Goal: Information Seeking & Learning: Find specific fact

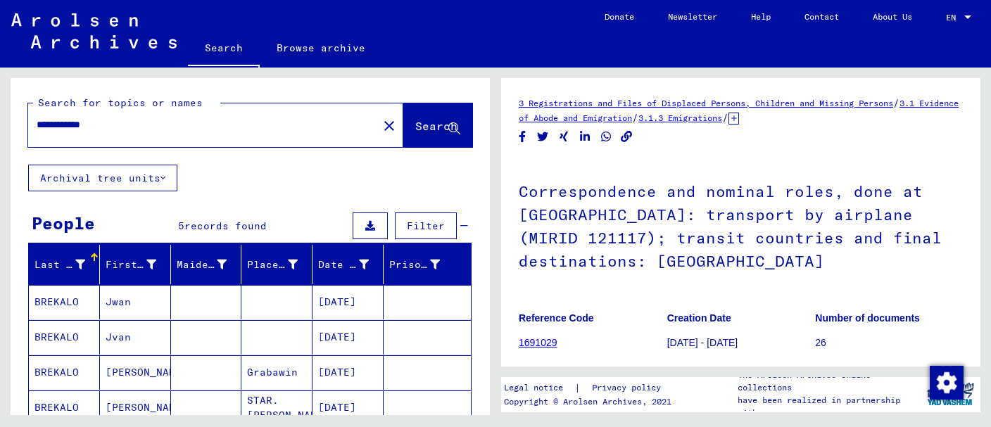
scroll to position [297, 0]
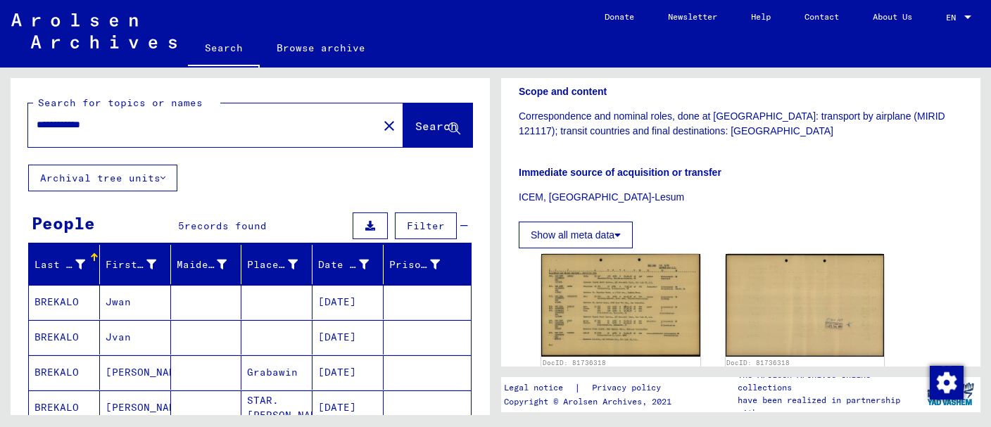
drag, startPoint x: 118, startPoint y: 126, endPoint x: 23, endPoint y: 123, distance: 94.4
click at [37, 123] on input "**********" at bounding box center [203, 125] width 333 height 15
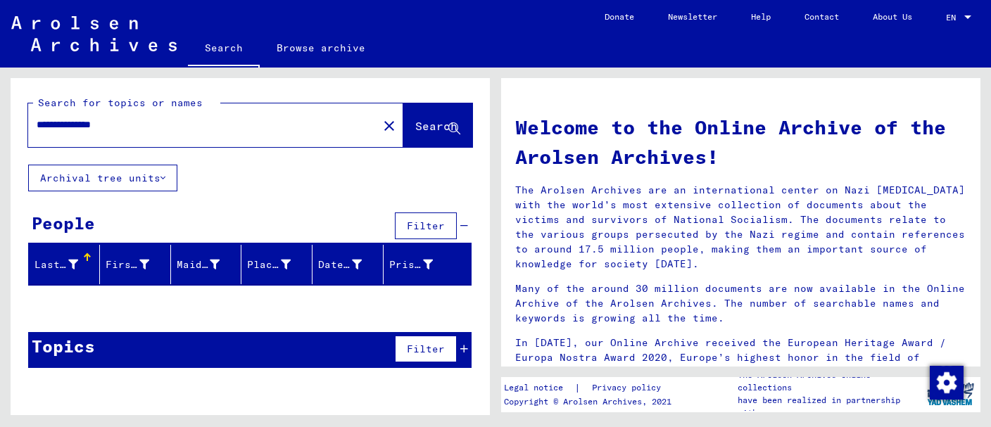
drag, startPoint x: 62, startPoint y: 125, endPoint x: 4, endPoint y: 124, distance: 58.4
click at [37, 124] on input "**********" at bounding box center [199, 125] width 324 height 15
click at [118, 126] on input "**********" at bounding box center [199, 125] width 324 height 15
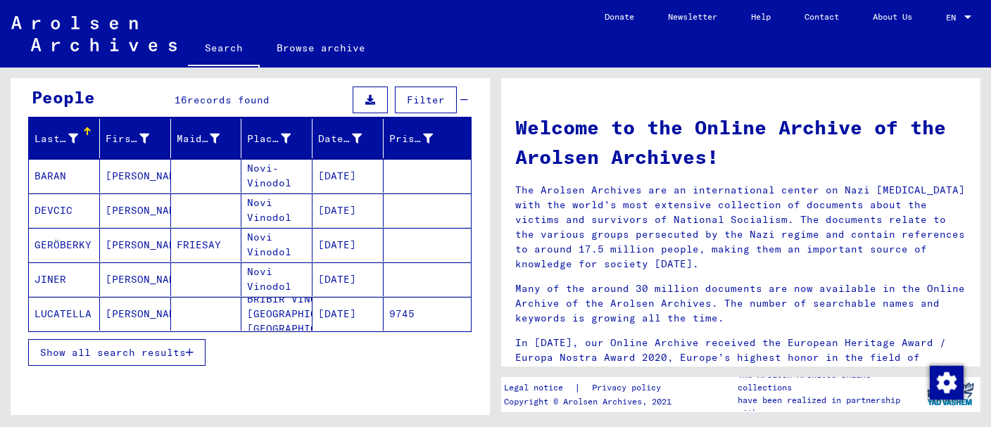
scroll to position [149, 0]
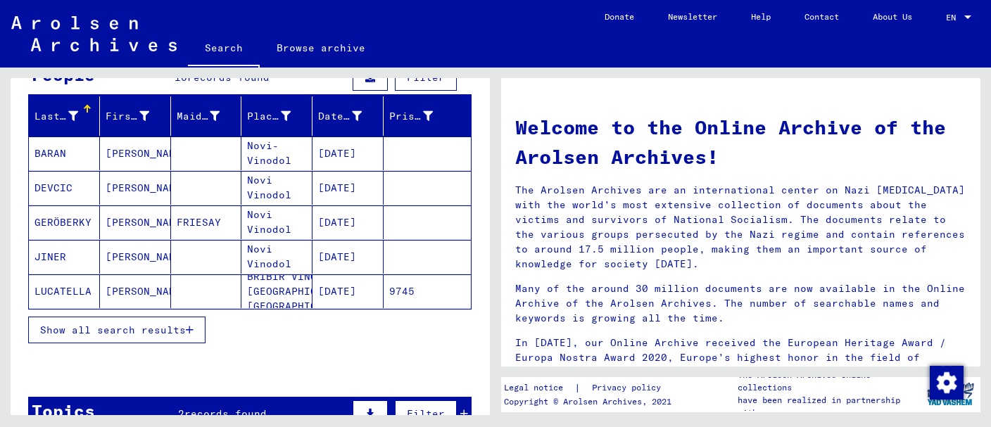
click at [89, 327] on span "Show all search results" at bounding box center [113, 330] width 146 height 13
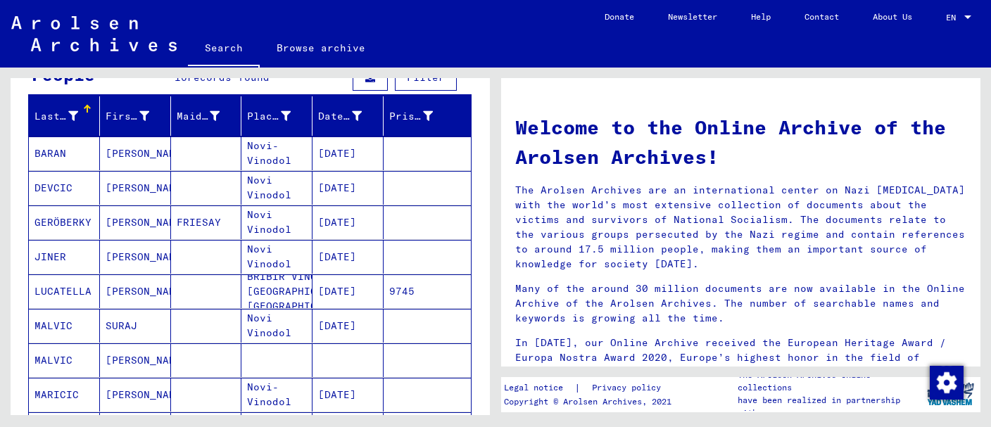
click at [121, 163] on mat-cell "[PERSON_NAME]" at bounding box center [135, 154] width 71 height 34
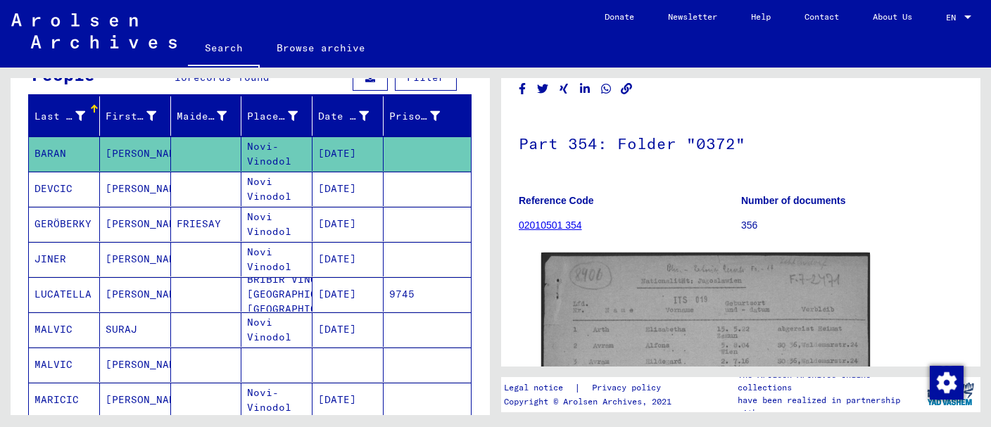
scroll to position [297, 0]
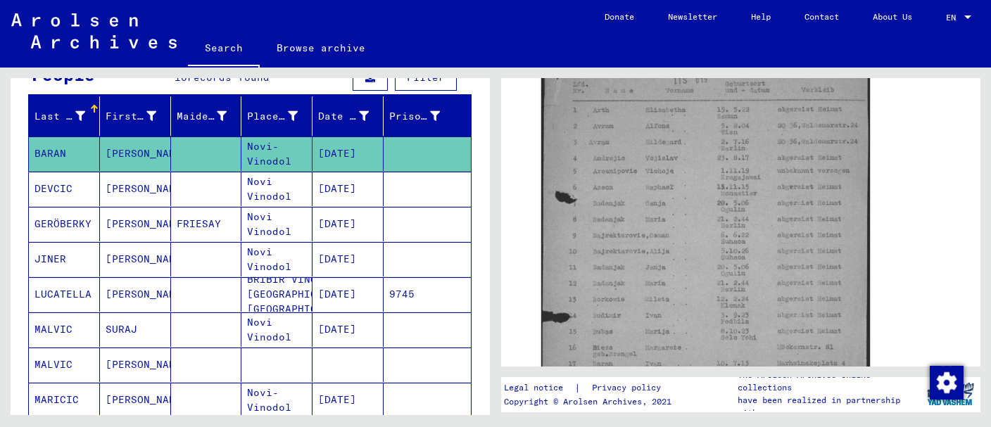
click at [336, 184] on mat-cell "[DATE]" at bounding box center [347, 189] width 71 height 34
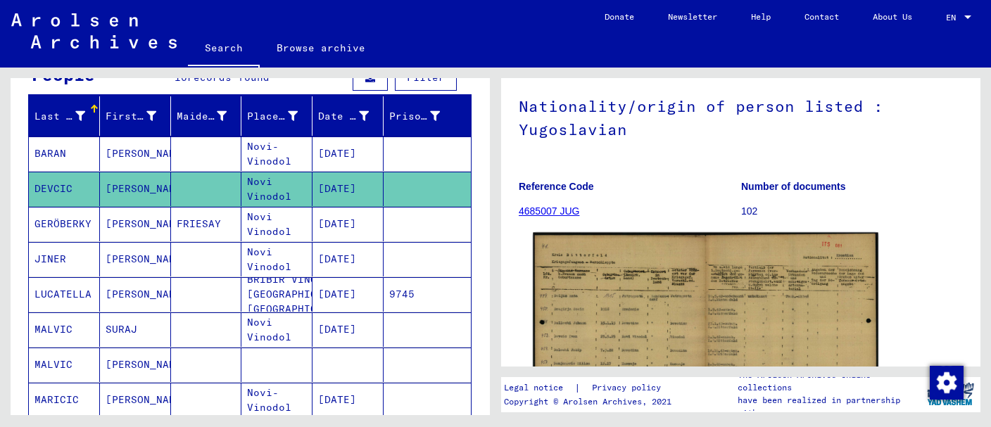
scroll to position [297, 0]
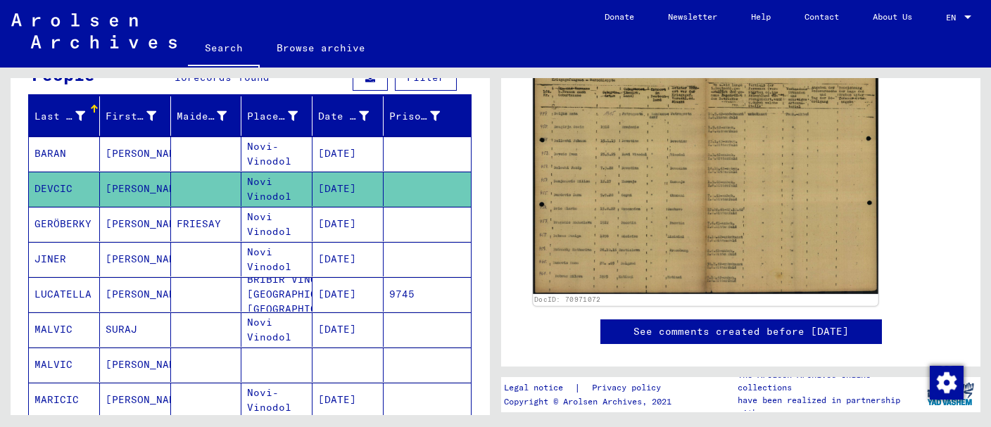
click at [621, 176] on img at bounding box center [705, 173] width 345 height 244
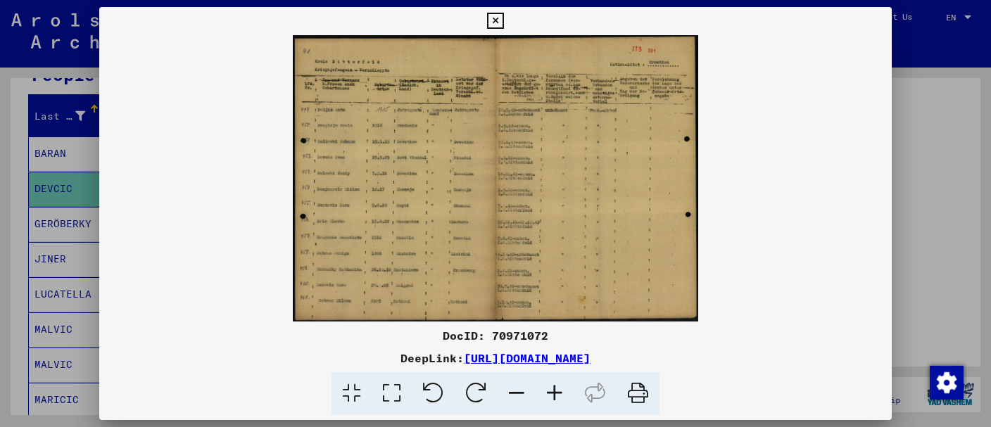
click at [552, 391] on icon at bounding box center [555, 393] width 38 height 43
click at [553, 389] on icon at bounding box center [555, 393] width 38 height 43
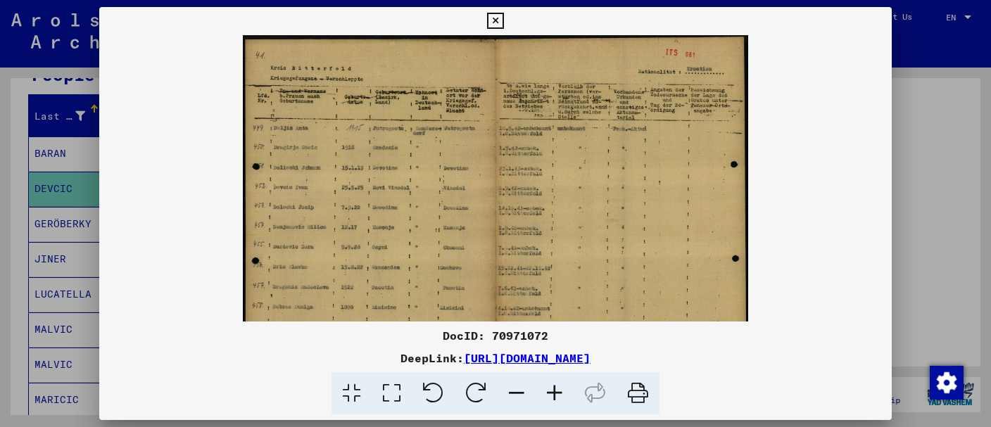
click at [553, 388] on icon at bounding box center [555, 393] width 38 height 43
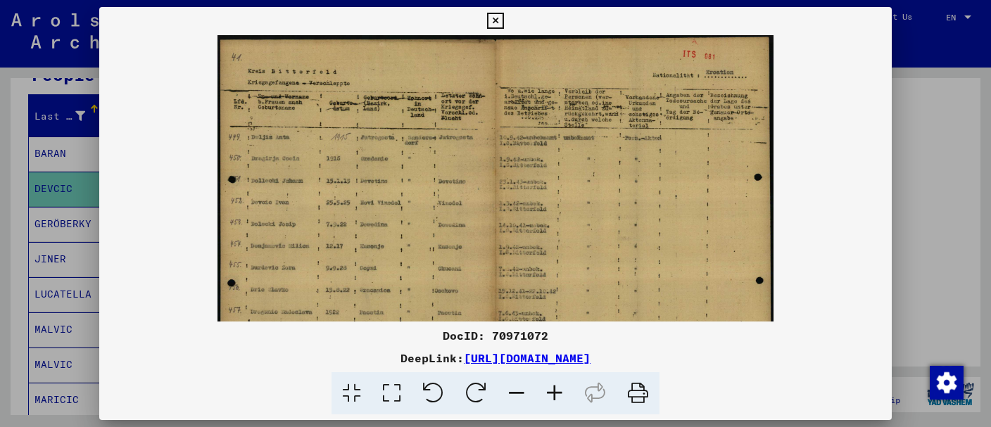
click at [554, 385] on icon at bounding box center [555, 393] width 38 height 43
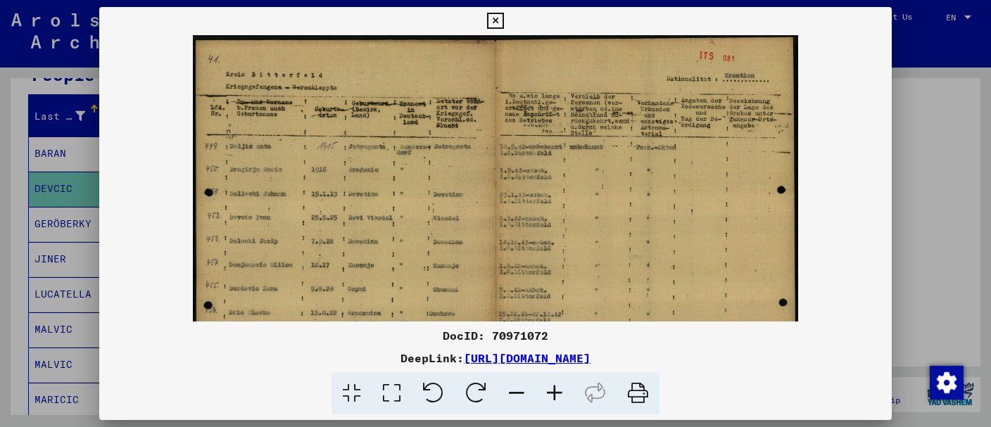
click at [555, 384] on icon at bounding box center [555, 393] width 38 height 43
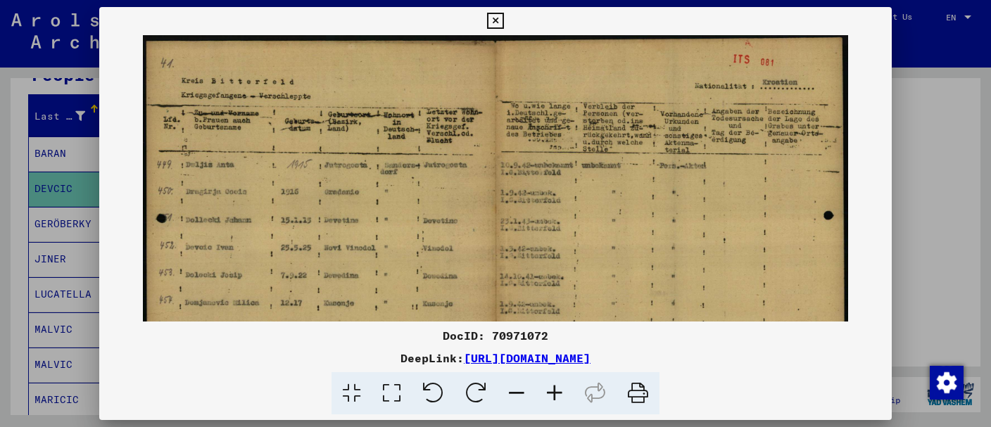
click at [555, 384] on icon at bounding box center [555, 393] width 38 height 43
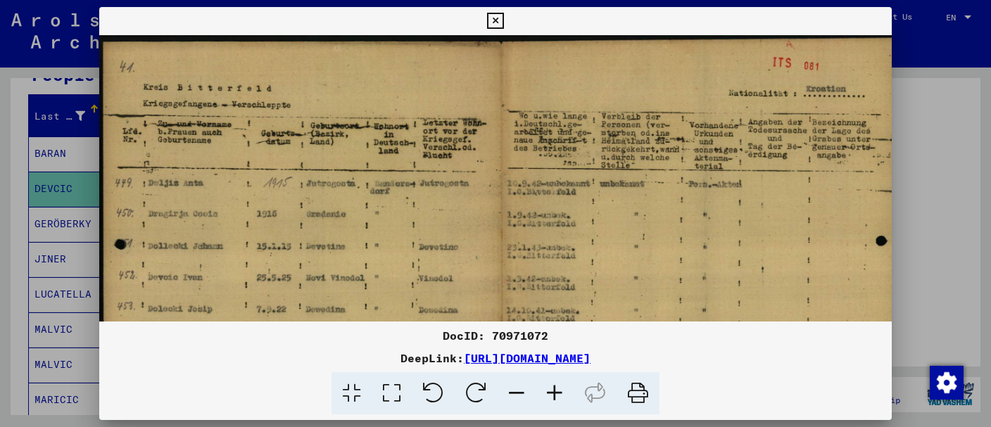
click at [555, 384] on icon at bounding box center [555, 393] width 38 height 43
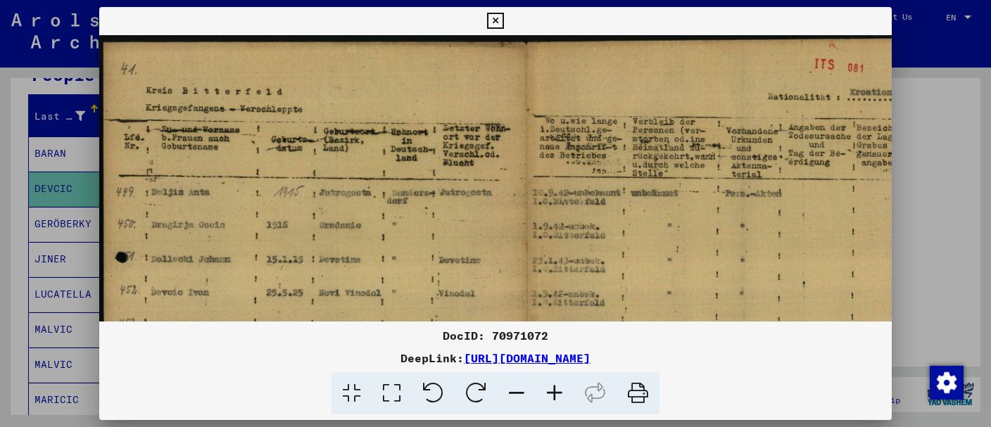
click at [555, 384] on icon at bounding box center [555, 393] width 38 height 43
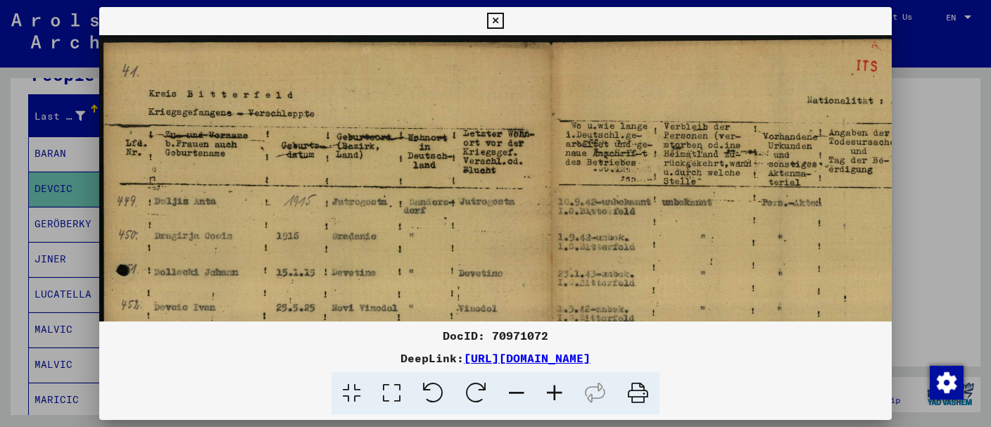
click at [555, 384] on icon at bounding box center [555, 393] width 38 height 43
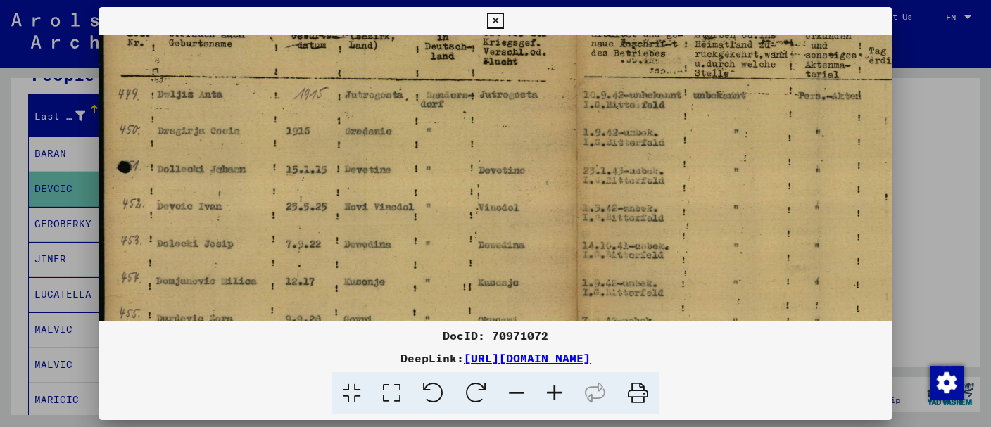
scroll to position [147, 0]
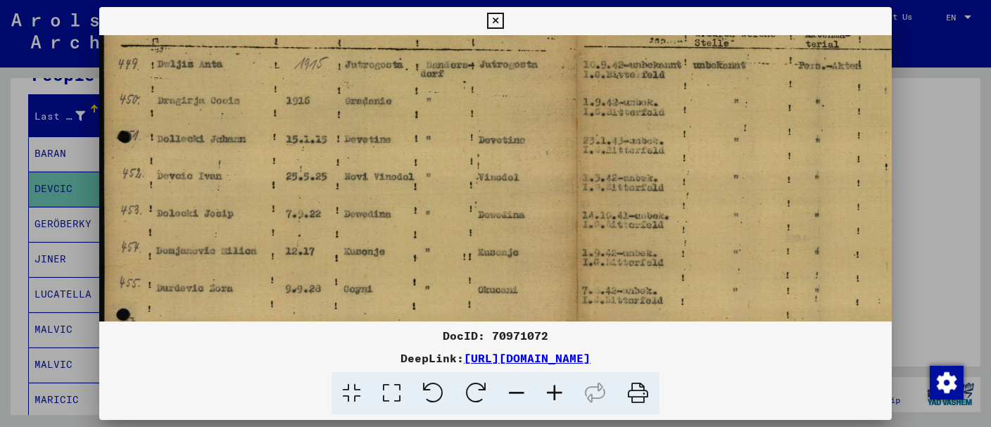
drag, startPoint x: 455, startPoint y: 263, endPoint x: 557, endPoint y: 113, distance: 180.8
click at [557, 115] on img at bounding box center [576, 226] width 954 height 674
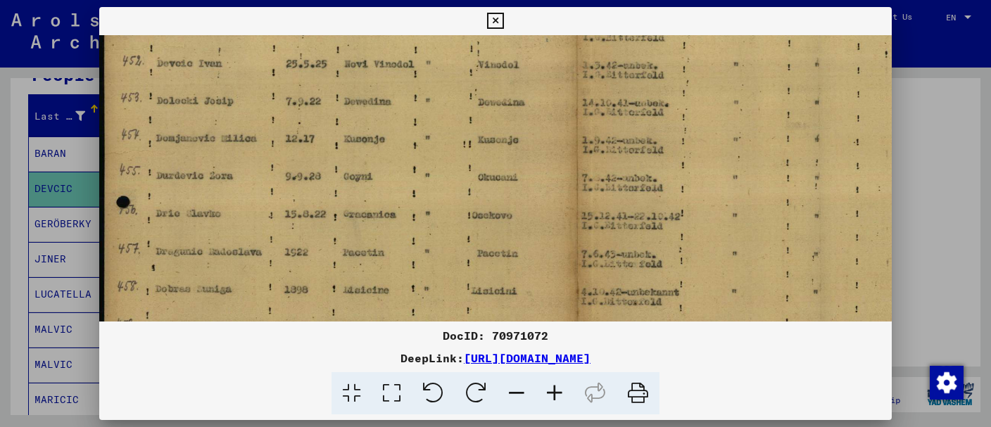
scroll to position [319, 0]
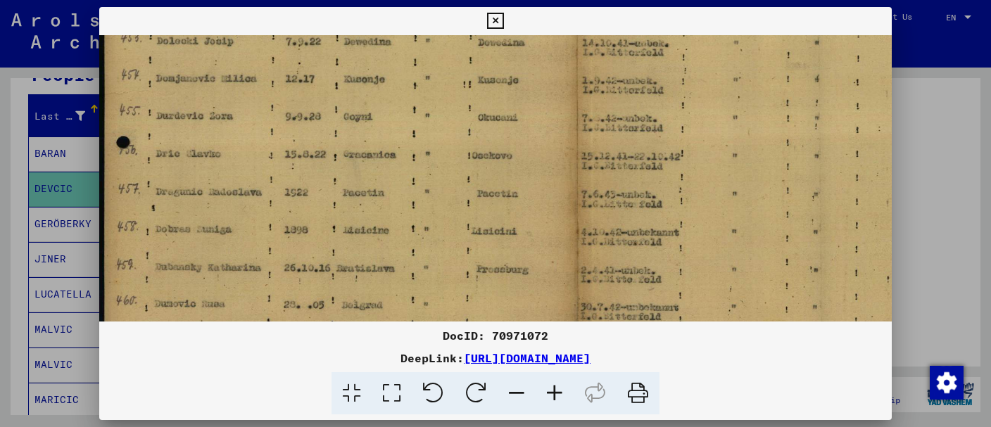
drag, startPoint x: 312, startPoint y: 270, endPoint x: 324, endPoint y: 98, distance: 172.1
click at [324, 98] on img at bounding box center [576, 53] width 954 height 674
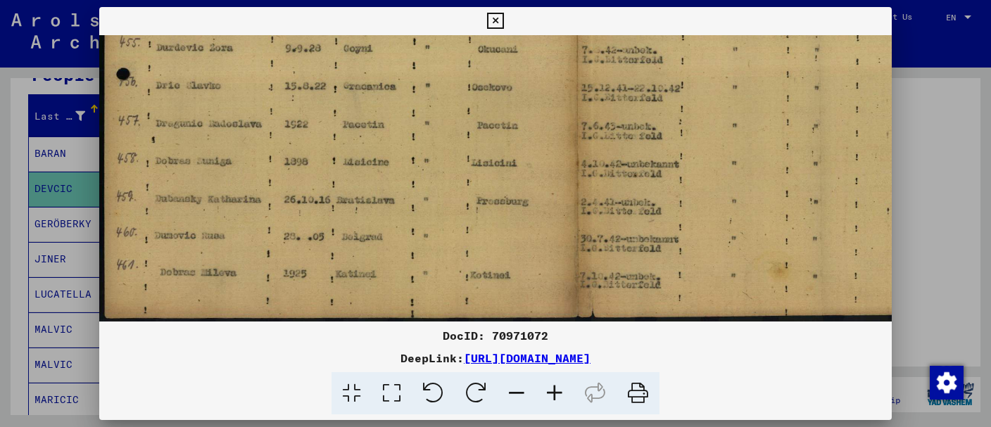
drag, startPoint x: 191, startPoint y: 289, endPoint x: 205, endPoint y: 165, distance: 124.0
click at [503, 20] on icon at bounding box center [495, 21] width 16 height 17
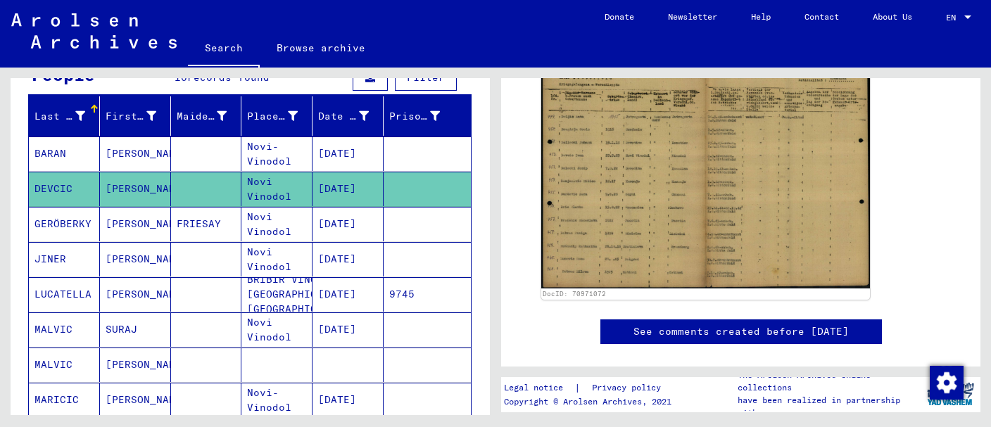
click at [137, 225] on mat-cell "[PERSON_NAME]" at bounding box center [135, 224] width 71 height 34
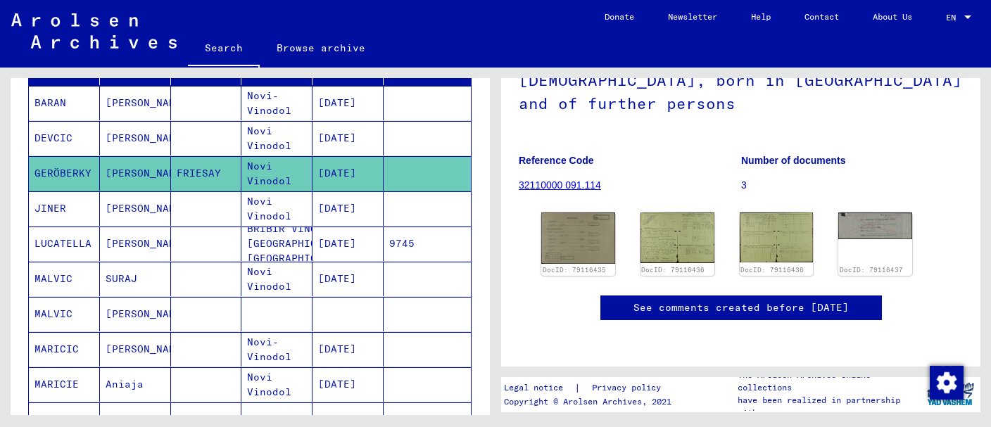
scroll to position [222, 0]
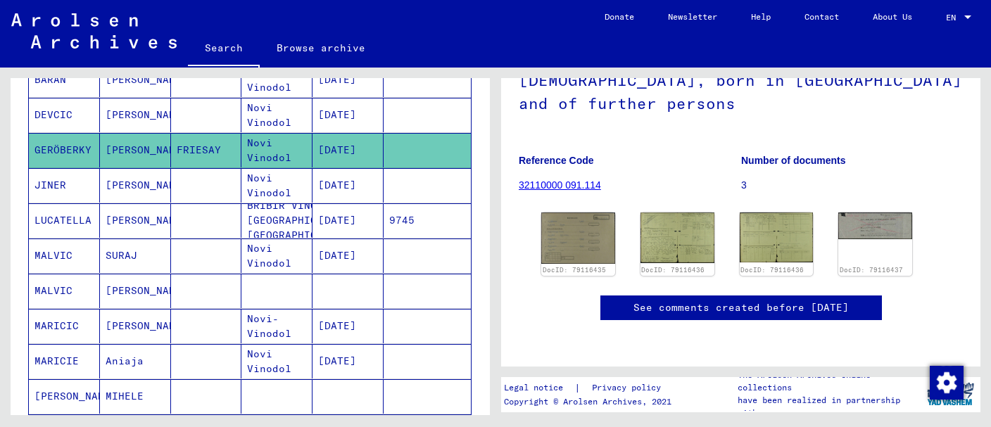
click at [298, 217] on mat-cell "BRIBIR VINODOL-[GEOGRAPHIC_DATA], [GEOGRAPHIC_DATA]" at bounding box center [276, 220] width 71 height 34
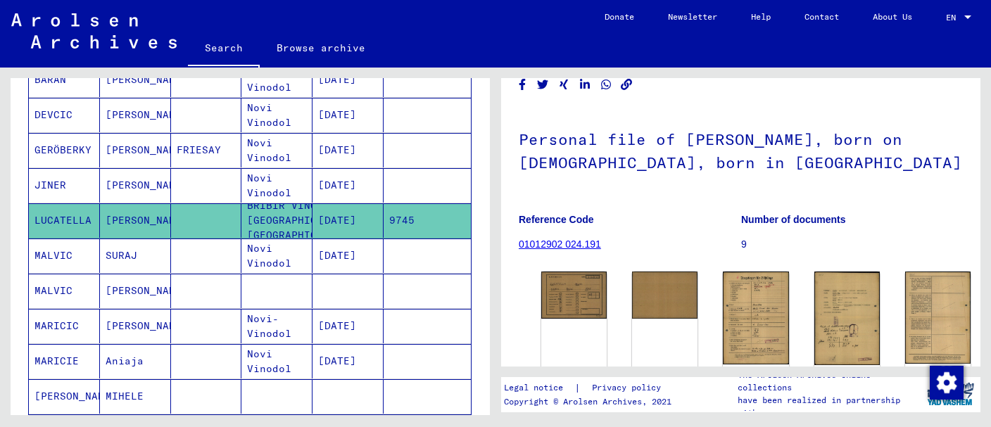
scroll to position [74, 0]
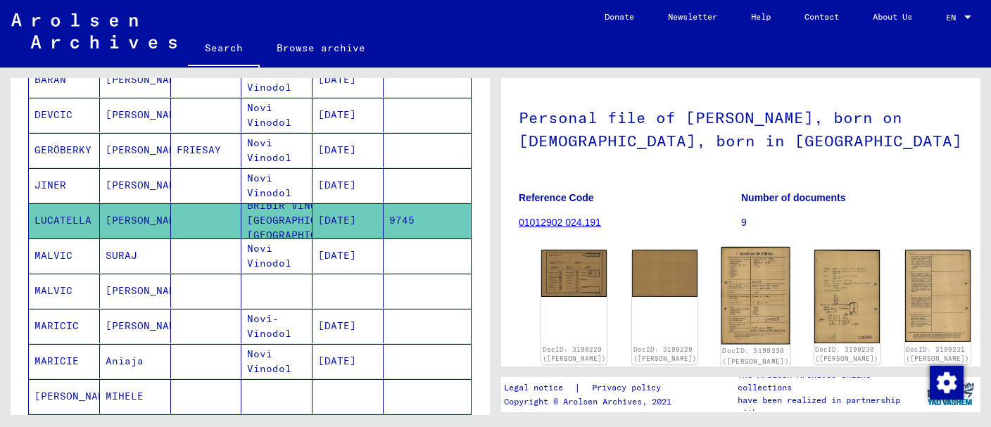
click at [721, 277] on img at bounding box center [755, 296] width 69 height 98
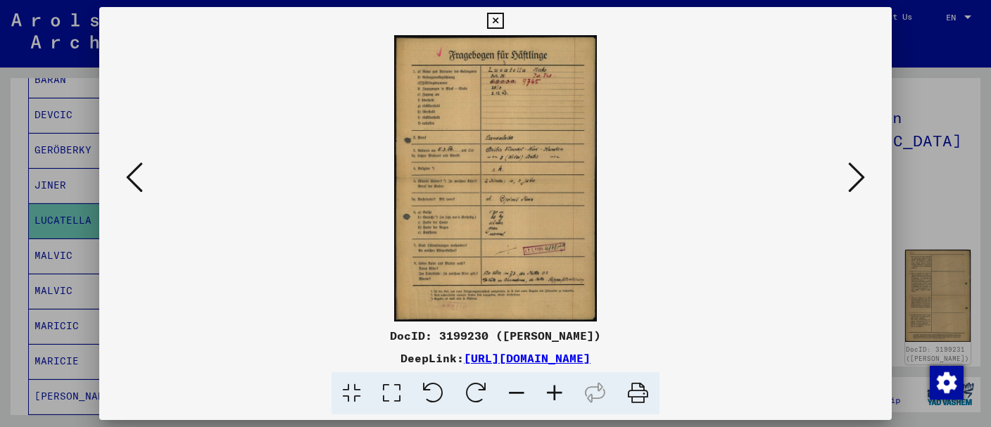
click at [555, 396] on icon at bounding box center [555, 393] width 38 height 43
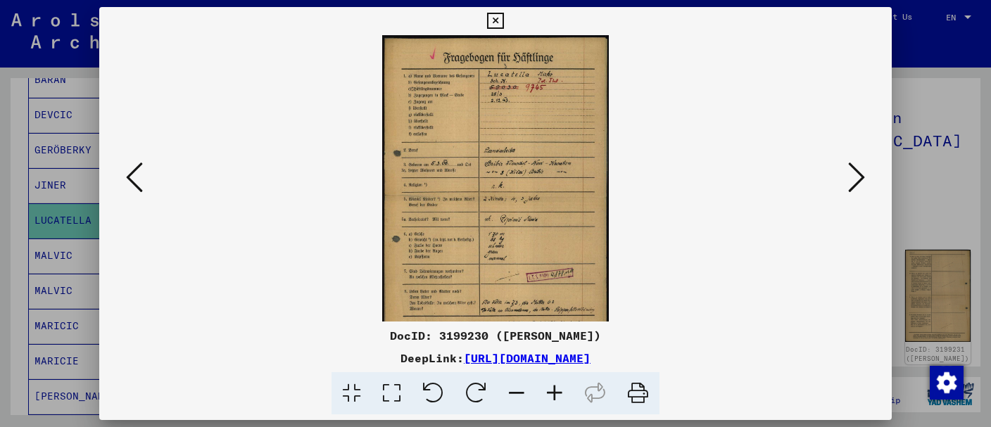
click at [555, 394] on icon at bounding box center [555, 393] width 38 height 43
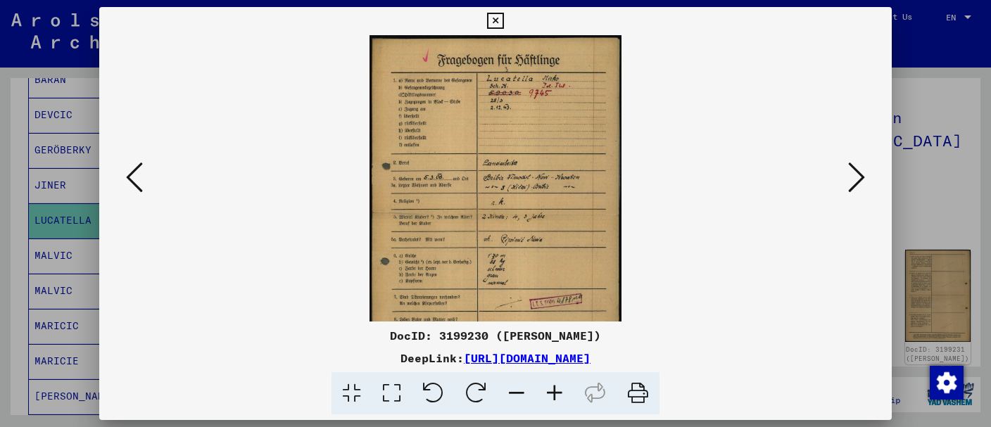
click at [555, 394] on icon at bounding box center [555, 393] width 38 height 43
click at [557, 392] on icon at bounding box center [555, 393] width 38 height 43
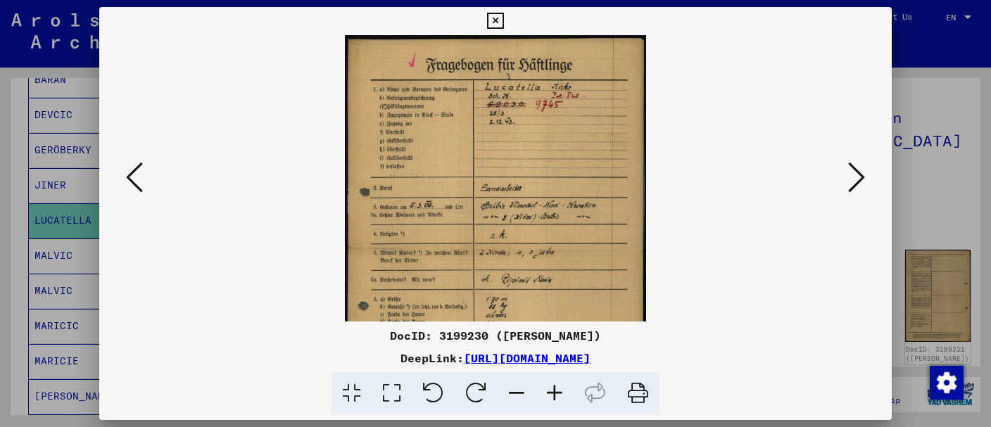
click at [557, 392] on icon at bounding box center [555, 393] width 38 height 43
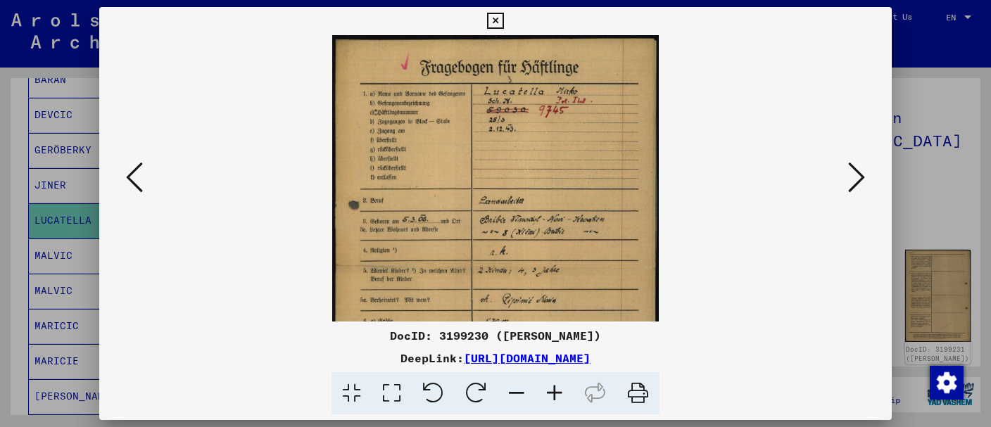
click at [557, 392] on icon at bounding box center [555, 393] width 38 height 43
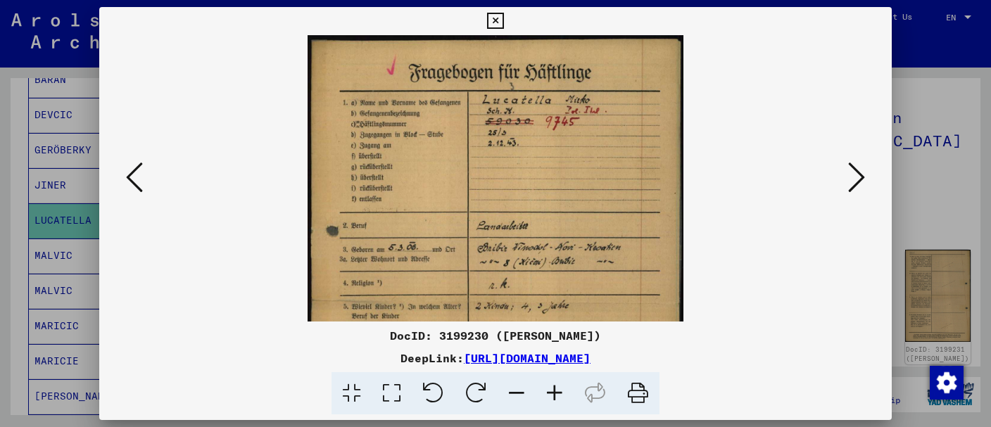
click at [557, 392] on icon at bounding box center [555, 393] width 38 height 43
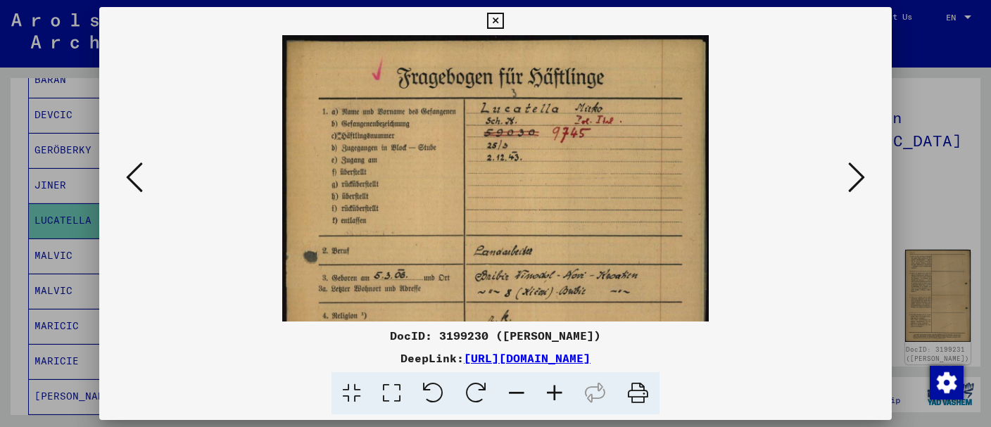
click at [557, 392] on icon at bounding box center [555, 393] width 38 height 43
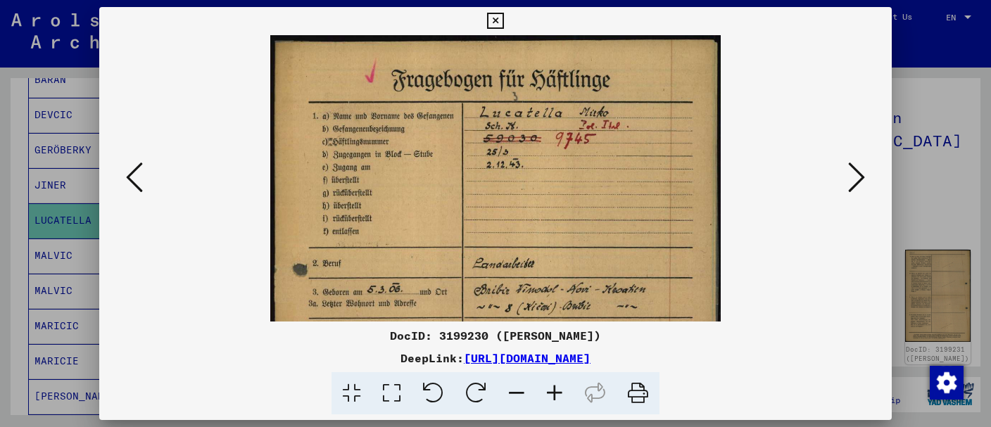
click at [557, 392] on icon at bounding box center [555, 393] width 38 height 43
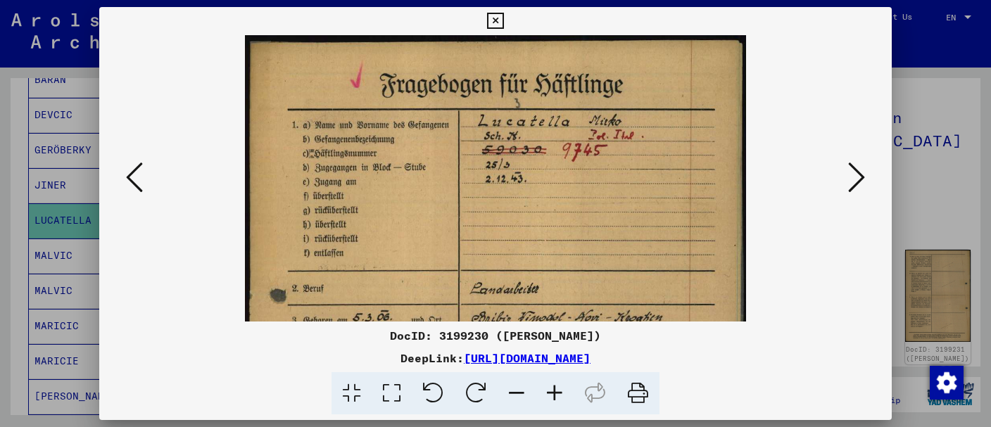
click at [557, 392] on icon at bounding box center [555, 393] width 38 height 43
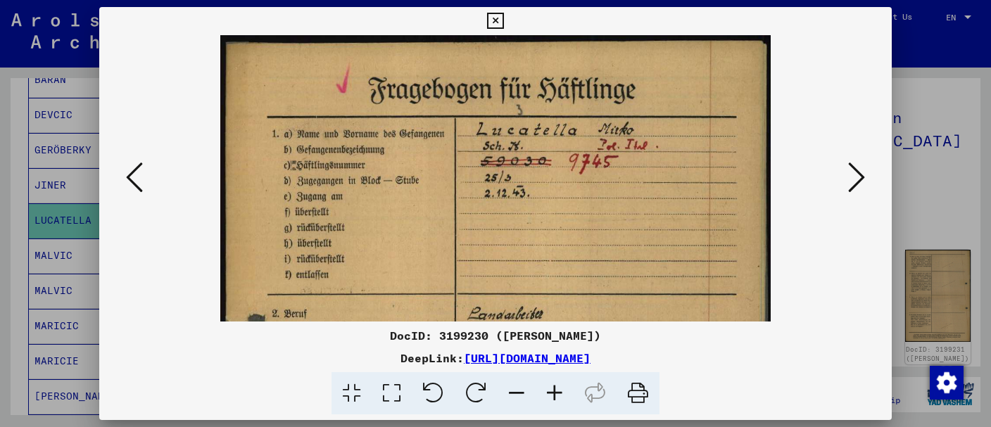
click at [557, 392] on icon at bounding box center [555, 393] width 38 height 43
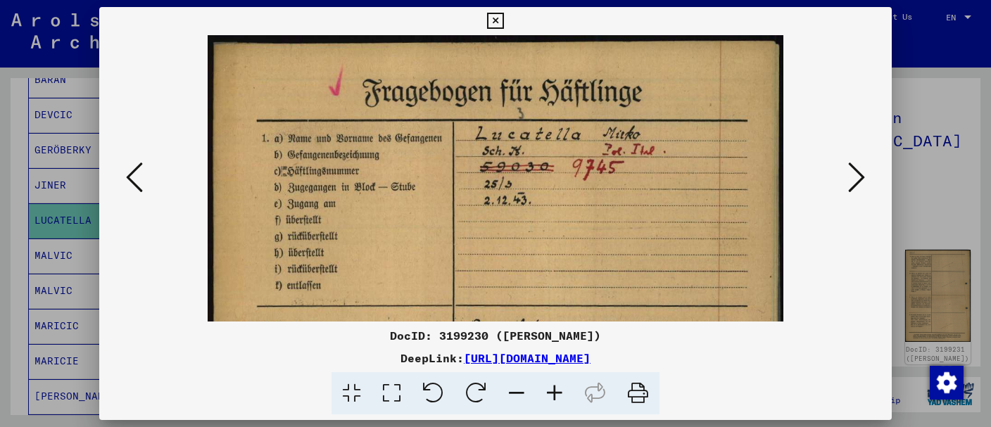
click at [557, 392] on icon at bounding box center [555, 393] width 38 height 43
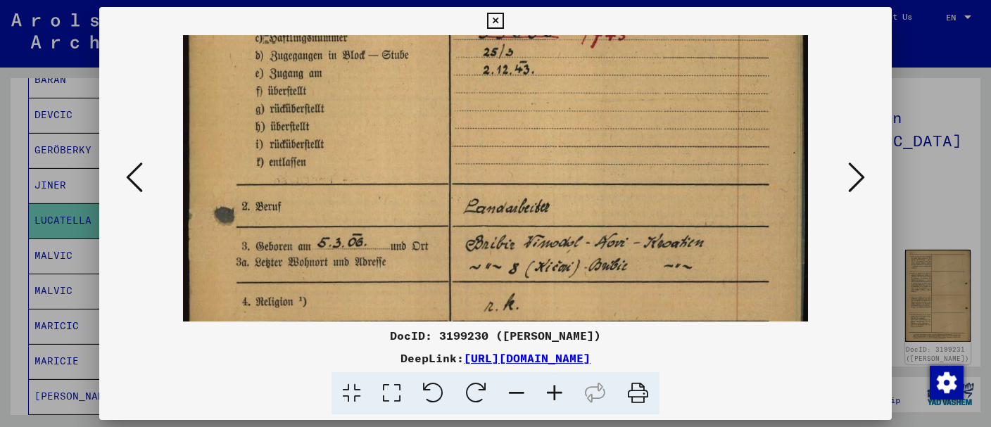
scroll to position [183, 0]
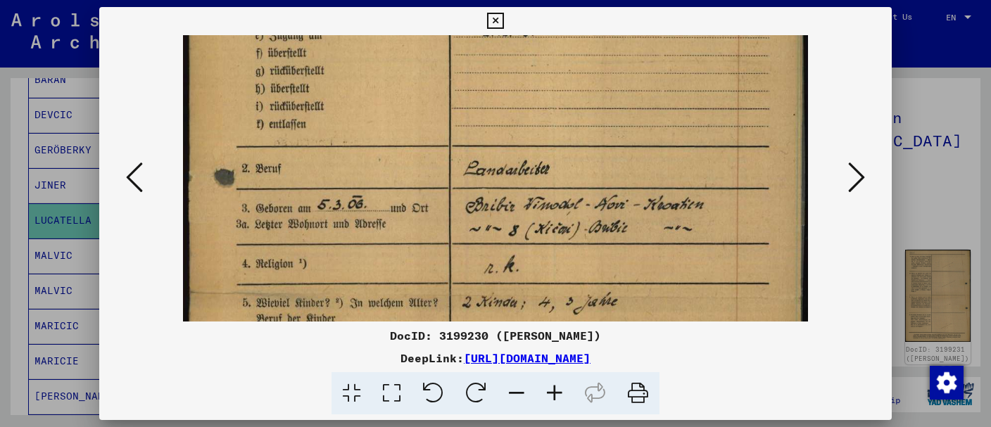
drag, startPoint x: 571, startPoint y: 270, endPoint x: 595, endPoint y: 86, distance: 185.9
click at [595, 86] on img at bounding box center [495, 294] width 625 height 885
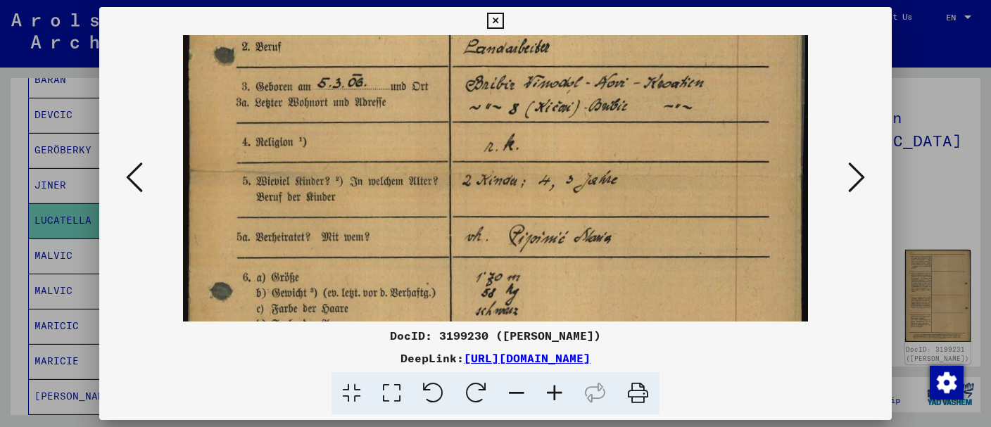
scroll to position [308, 0]
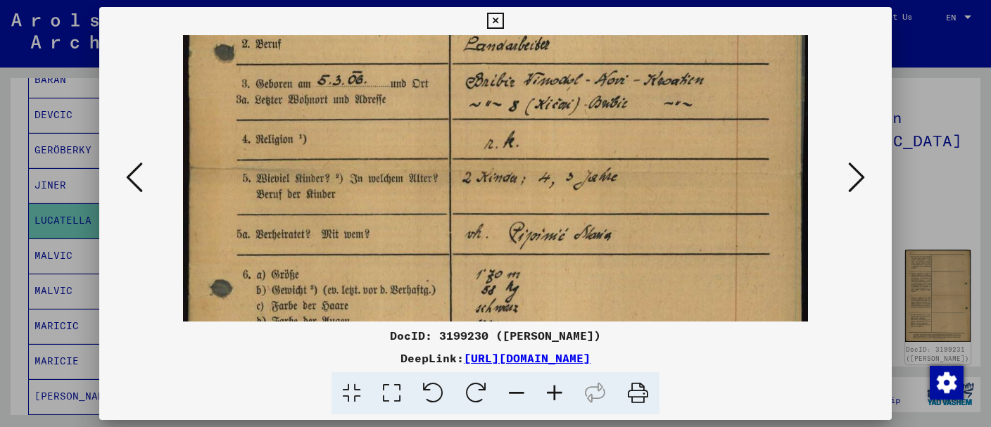
drag, startPoint x: 588, startPoint y: 241, endPoint x: 612, endPoint y: 113, distance: 130.4
click at [612, 113] on img at bounding box center [495, 170] width 625 height 885
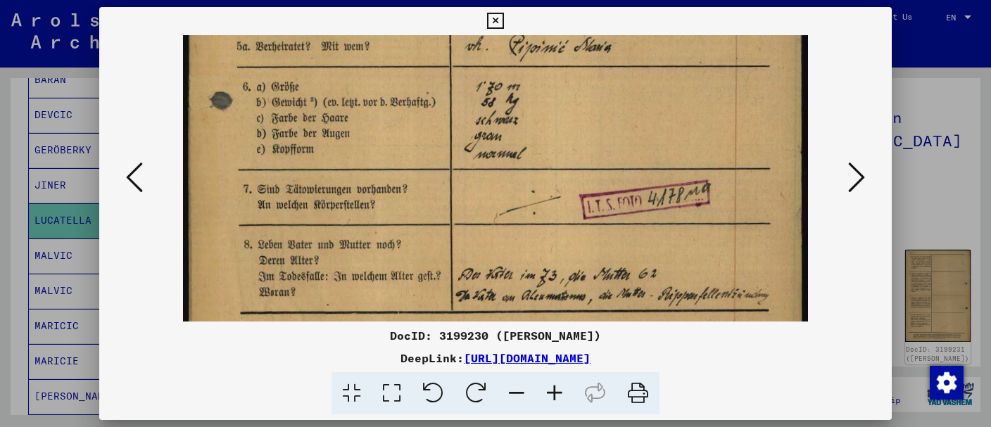
drag, startPoint x: 566, startPoint y: 247, endPoint x: 619, endPoint y: 57, distance: 197.2
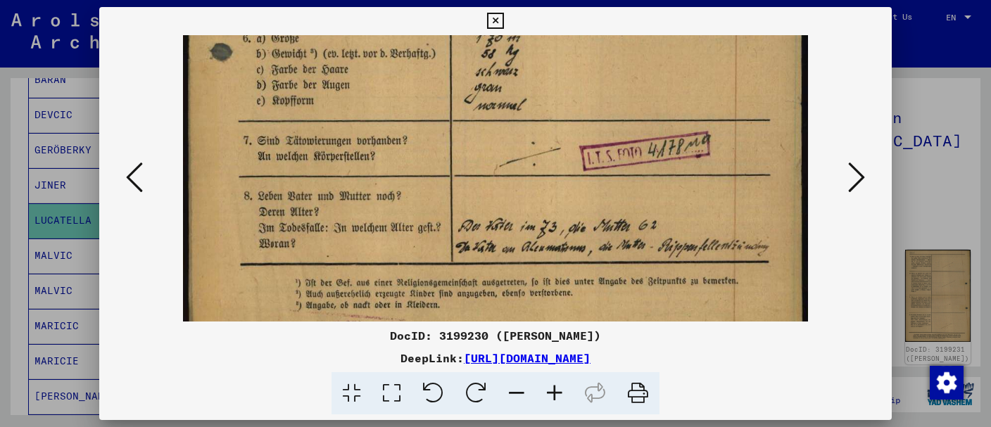
scroll to position [545, 0]
drag, startPoint x: 560, startPoint y: 206, endPoint x: 571, endPoint y: 156, distance: 52.1
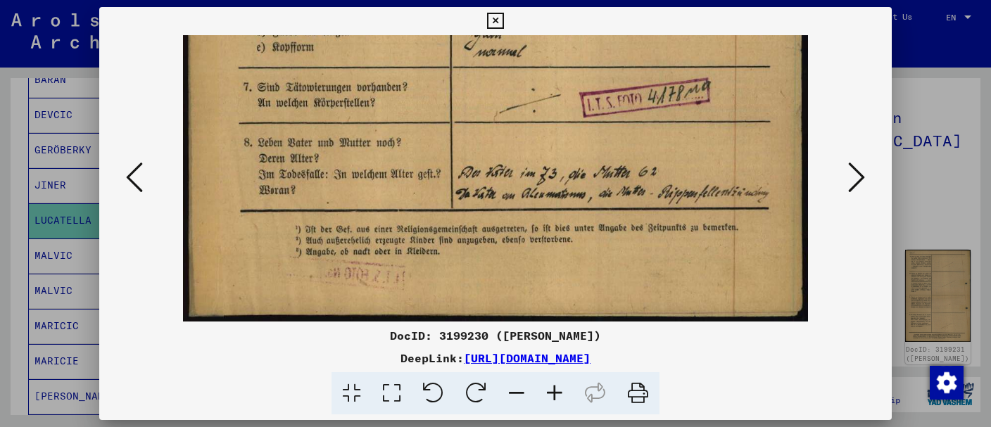
drag, startPoint x: 659, startPoint y: 221, endPoint x: 678, endPoint y: 153, distance: 70.2
click at [856, 173] on icon at bounding box center [856, 177] width 17 height 34
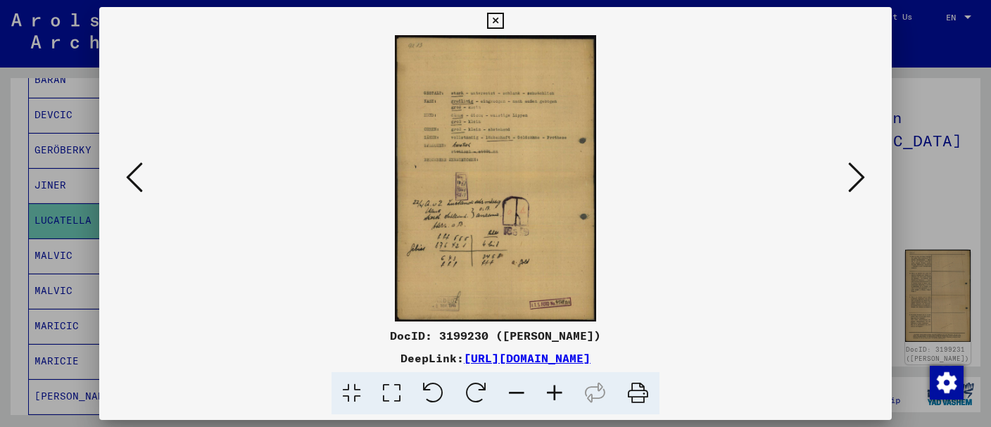
scroll to position [0, 0]
click at [555, 391] on icon at bounding box center [555, 393] width 38 height 43
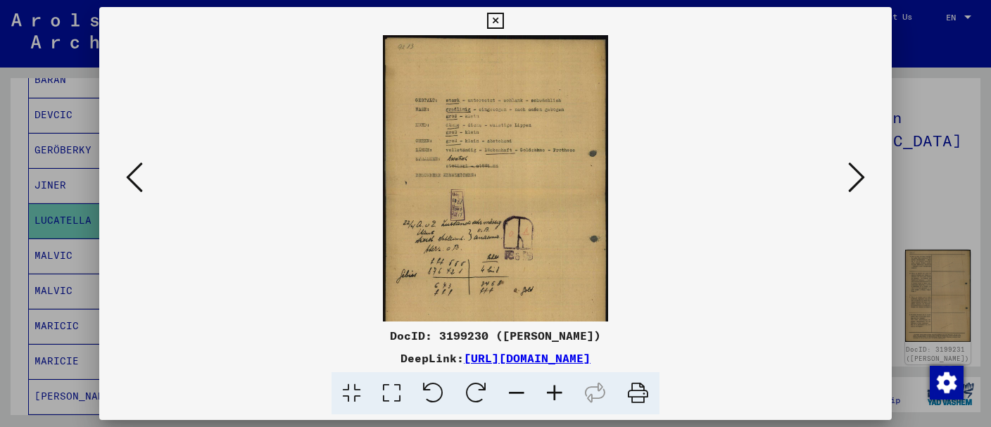
click at [555, 391] on icon at bounding box center [555, 393] width 38 height 43
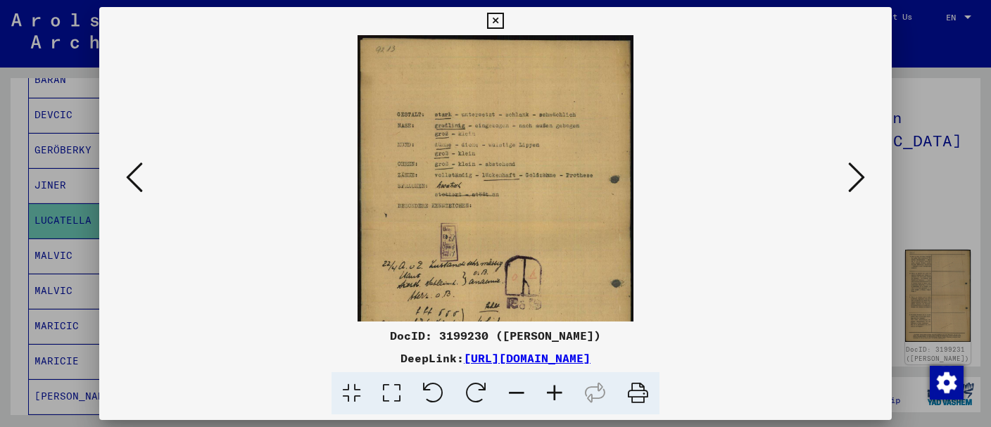
click at [555, 391] on icon at bounding box center [555, 393] width 38 height 43
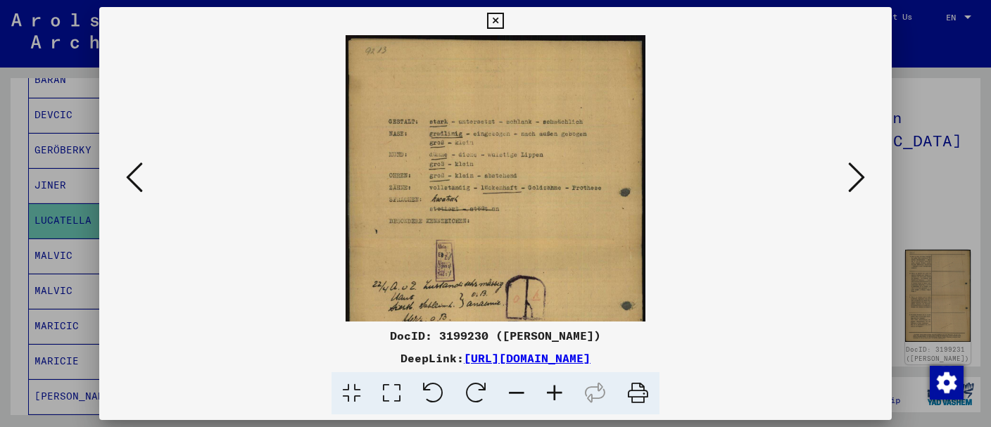
click at [555, 391] on icon at bounding box center [555, 393] width 38 height 43
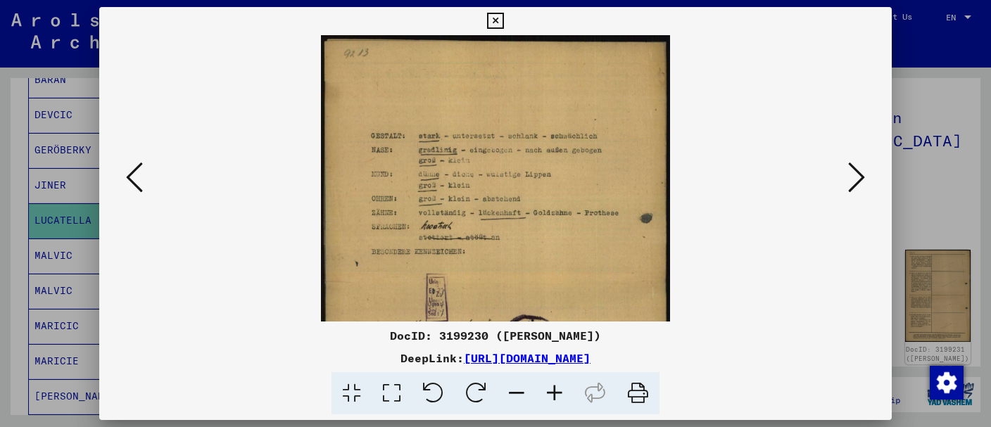
click at [555, 391] on icon at bounding box center [555, 393] width 38 height 43
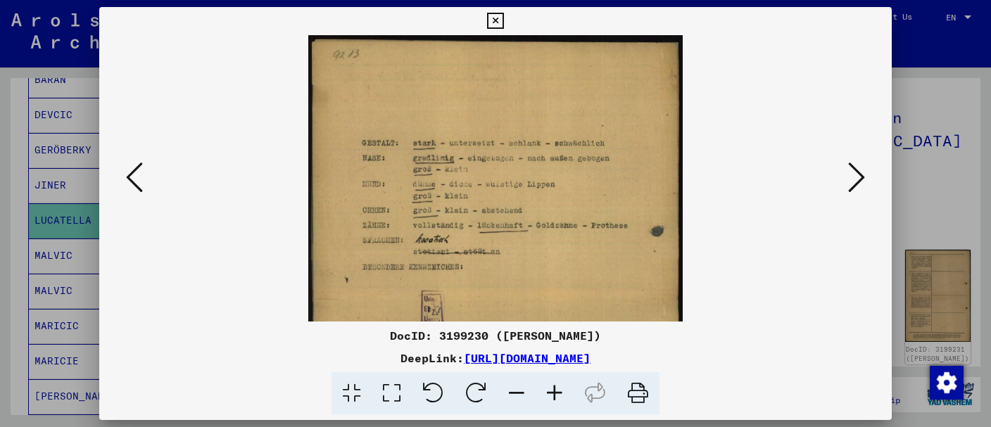
click at [555, 391] on icon at bounding box center [555, 393] width 38 height 43
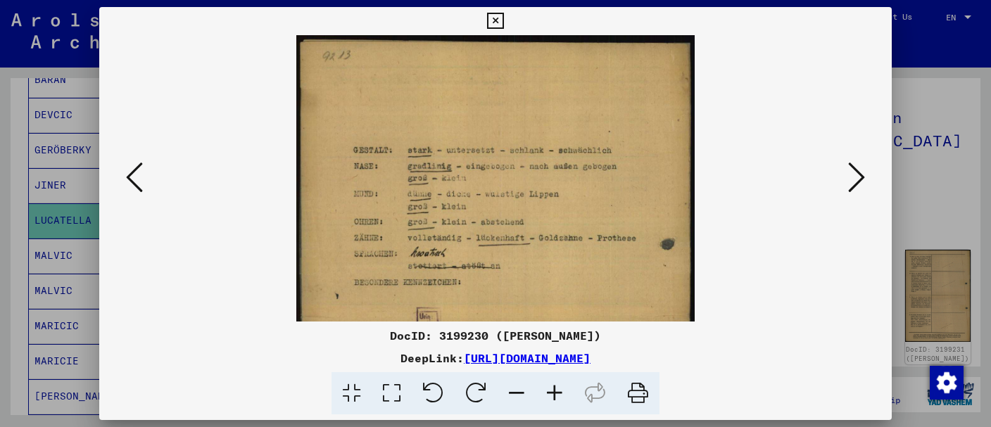
click at [555, 391] on icon at bounding box center [555, 393] width 38 height 43
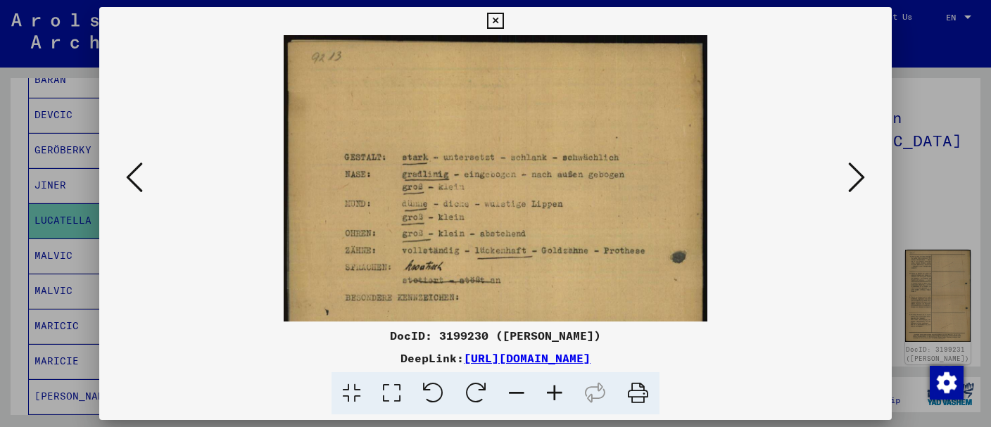
click at [555, 391] on icon at bounding box center [555, 393] width 38 height 43
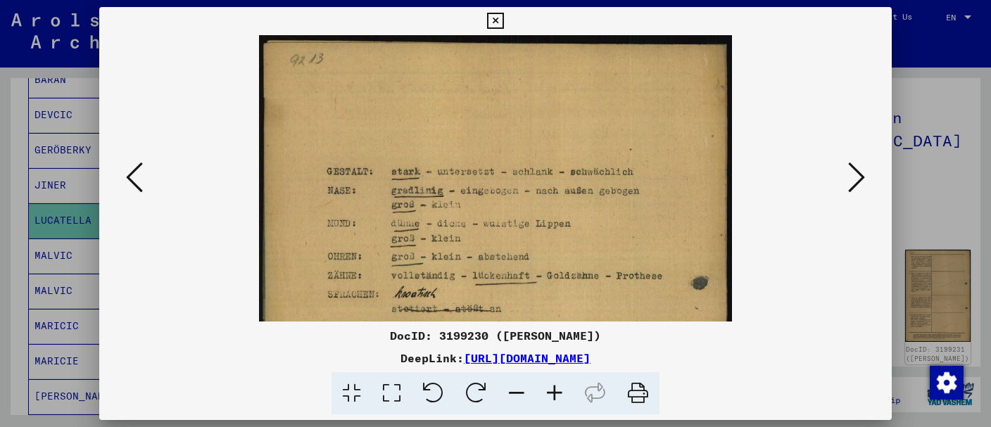
click at [555, 391] on icon at bounding box center [555, 393] width 38 height 43
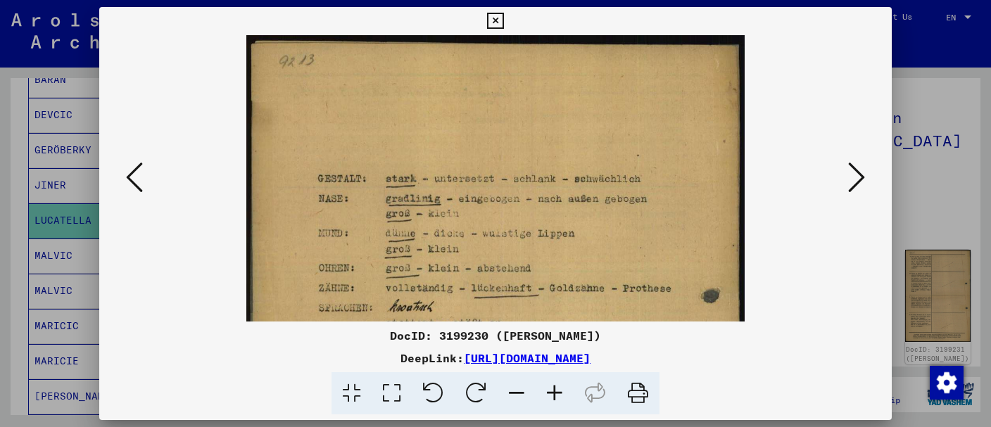
click at [555, 391] on icon at bounding box center [555, 393] width 38 height 43
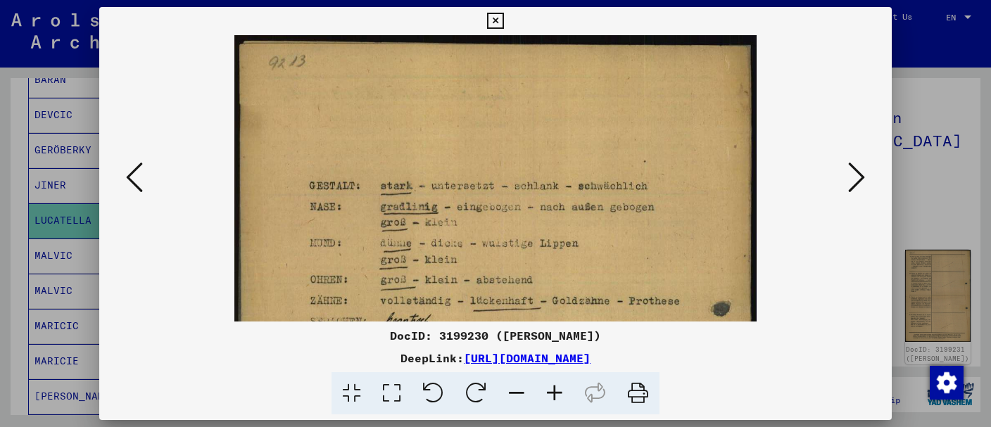
click at [555, 391] on icon at bounding box center [555, 393] width 38 height 43
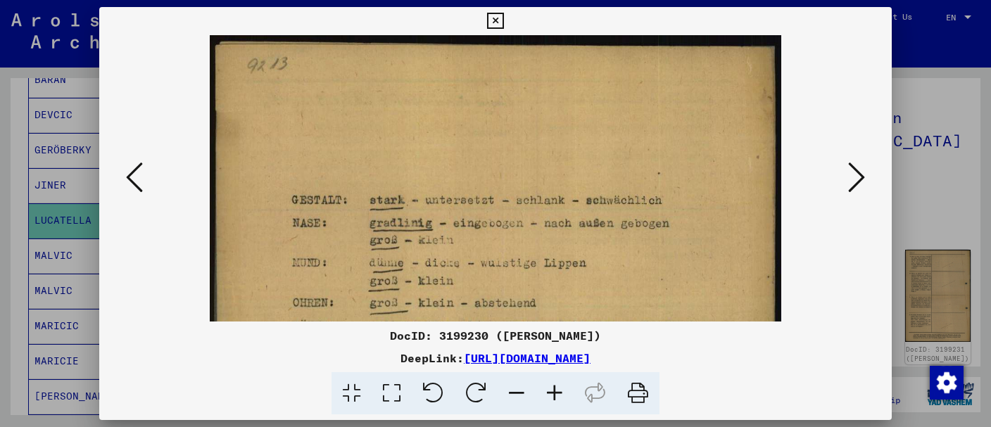
click at [555, 391] on icon at bounding box center [555, 393] width 38 height 43
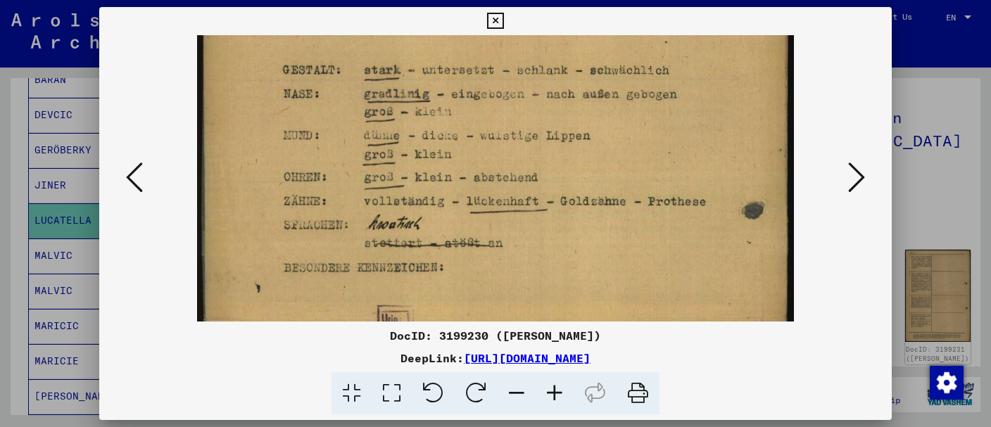
drag, startPoint x: 412, startPoint y: 239, endPoint x: 414, endPoint y: 138, distance: 100.7
click at [414, 138] on img at bounding box center [495, 322] width 597 height 849
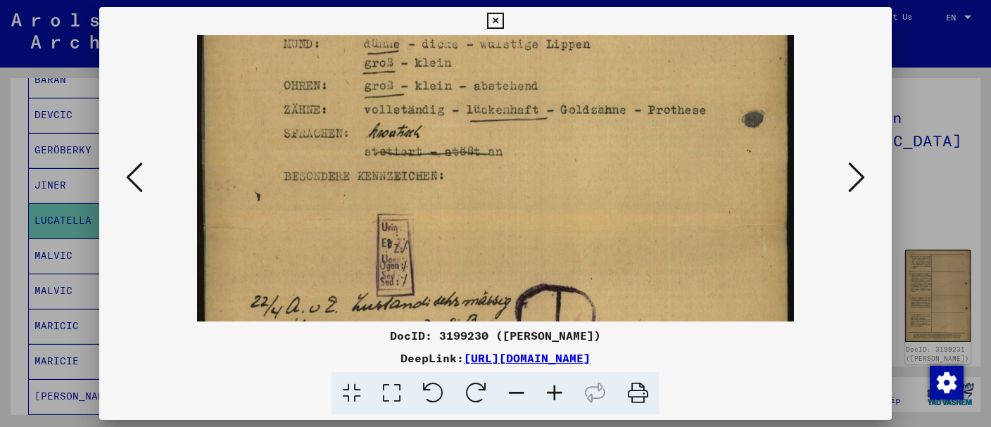
drag, startPoint x: 388, startPoint y: 233, endPoint x: 397, endPoint y: 141, distance: 91.9
click at [397, 141] on img at bounding box center [495, 230] width 597 height 849
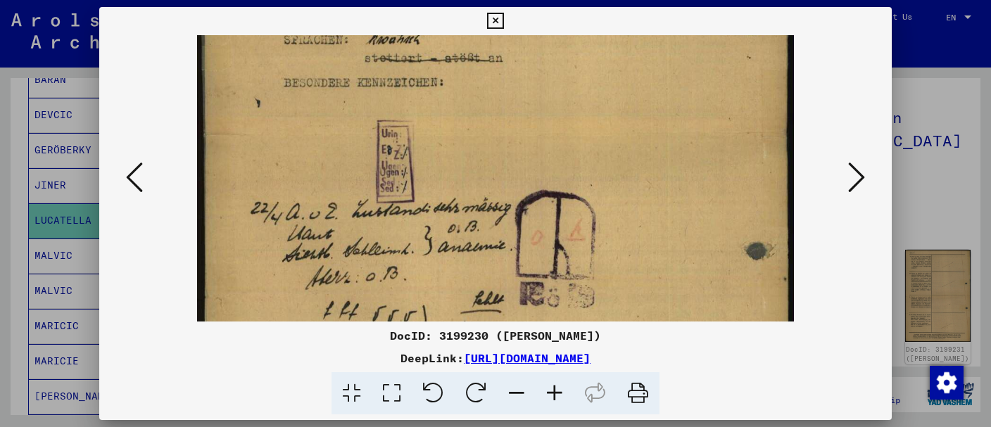
scroll to position [324, 0]
drag, startPoint x: 649, startPoint y: 258, endPoint x: 665, endPoint y: 163, distance: 96.4
click at [665, 163] on img at bounding box center [495, 135] width 597 height 849
click at [859, 177] on icon at bounding box center [856, 177] width 17 height 34
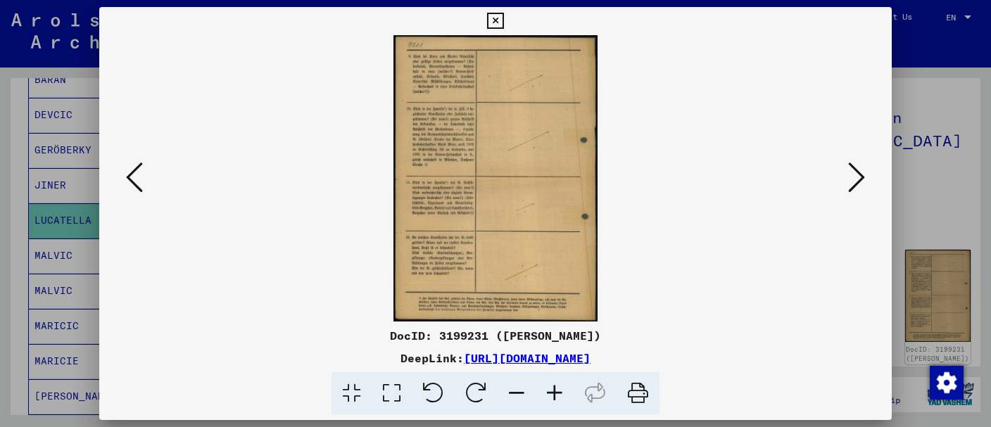
click at [857, 177] on icon at bounding box center [856, 177] width 17 height 34
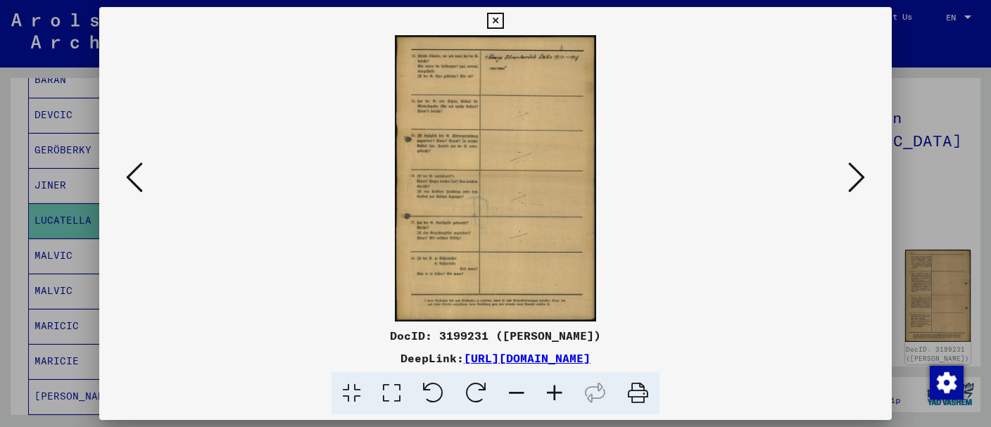
click at [856, 178] on icon at bounding box center [856, 177] width 17 height 34
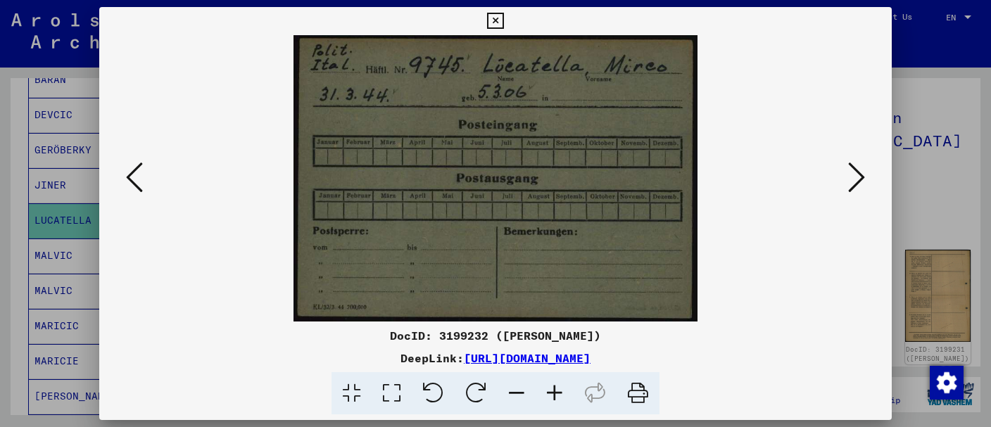
click at [503, 23] on icon at bounding box center [495, 21] width 16 height 17
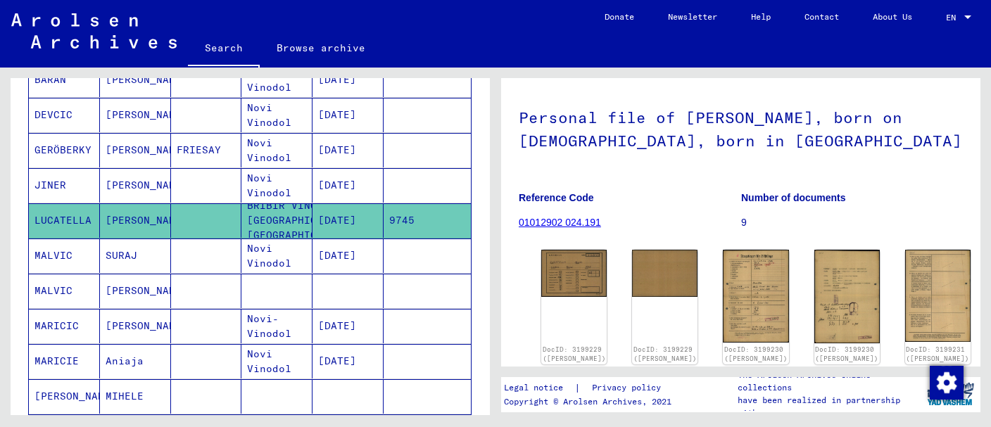
click at [235, 253] on mat-cell at bounding box center [206, 256] width 71 height 34
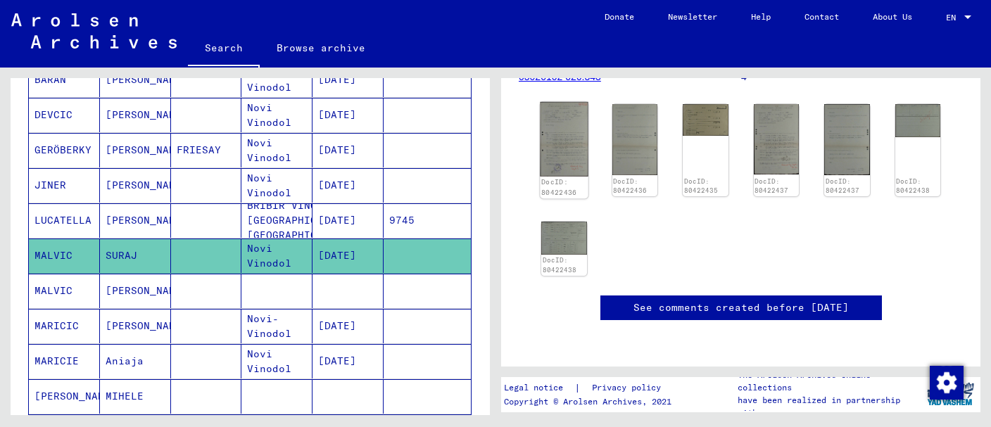
scroll to position [222, 0]
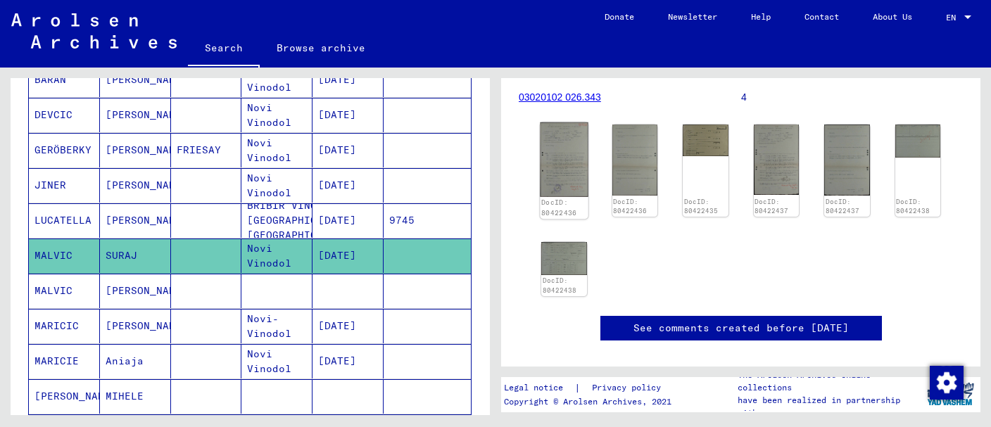
click at [550, 182] on img at bounding box center [564, 159] width 48 height 75
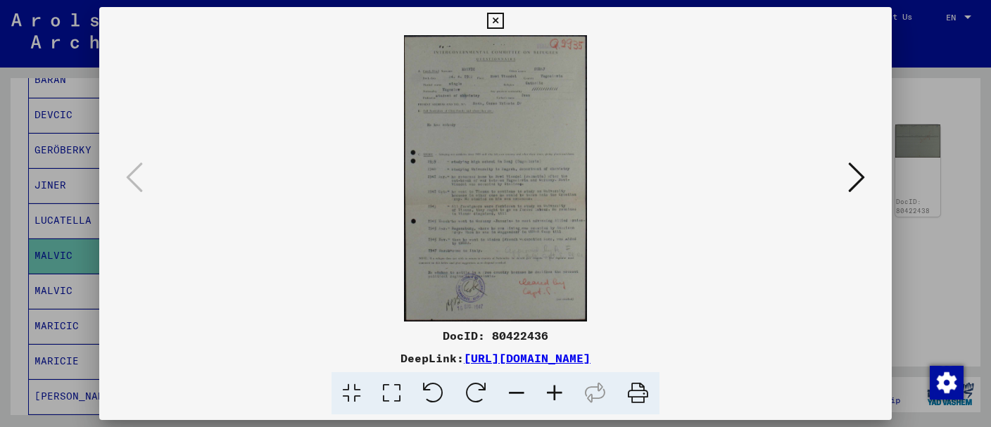
click at [557, 396] on icon at bounding box center [555, 393] width 38 height 43
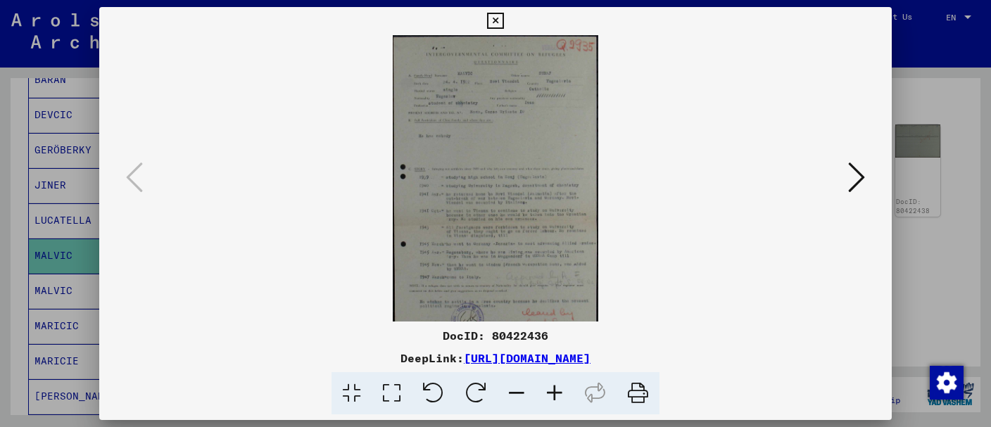
click at [556, 394] on icon at bounding box center [555, 393] width 38 height 43
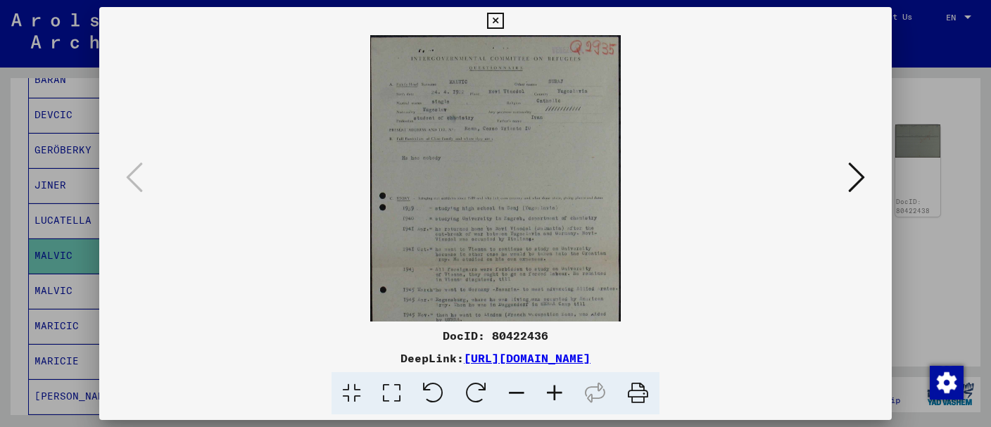
click at [556, 394] on icon at bounding box center [555, 393] width 38 height 43
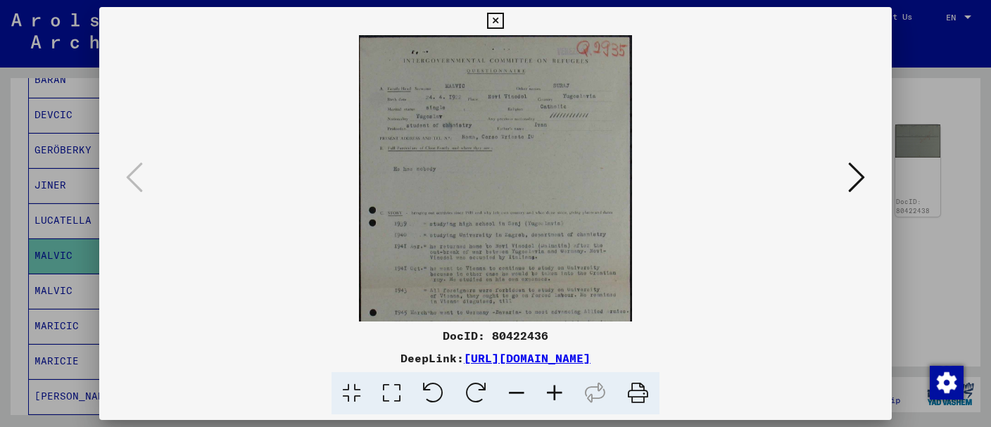
click at [556, 394] on icon at bounding box center [555, 393] width 38 height 43
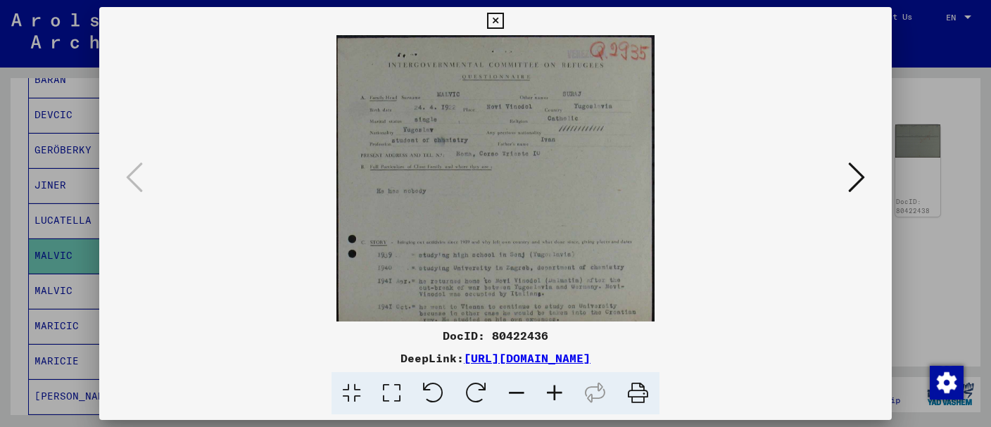
click at [556, 394] on icon at bounding box center [555, 393] width 38 height 43
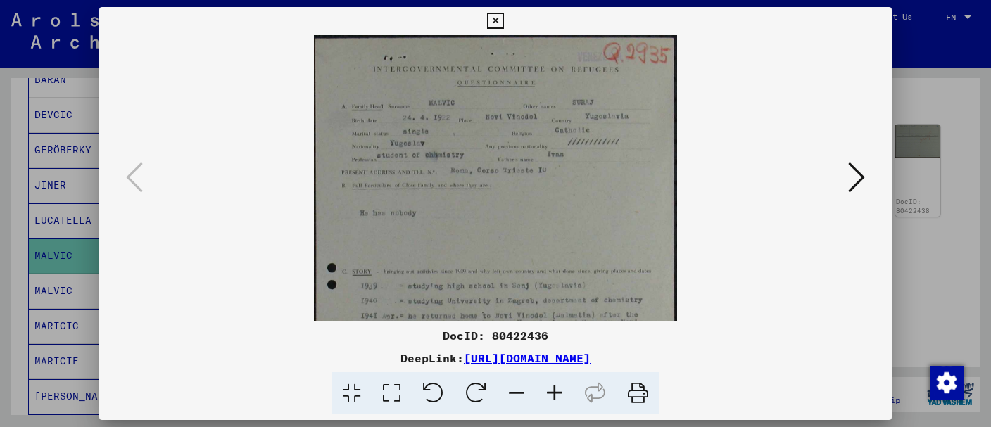
click at [556, 394] on icon at bounding box center [555, 393] width 38 height 43
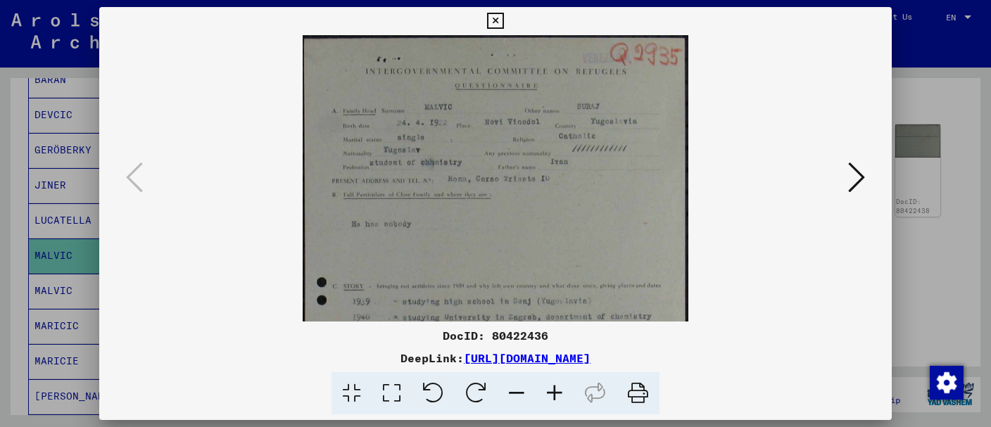
click at [556, 394] on icon at bounding box center [555, 393] width 38 height 43
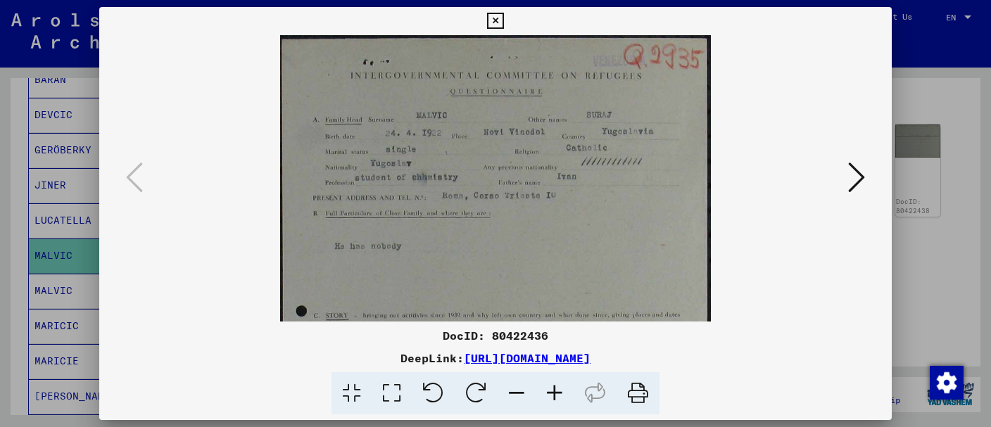
click at [555, 393] on icon at bounding box center [555, 393] width 38 height 43
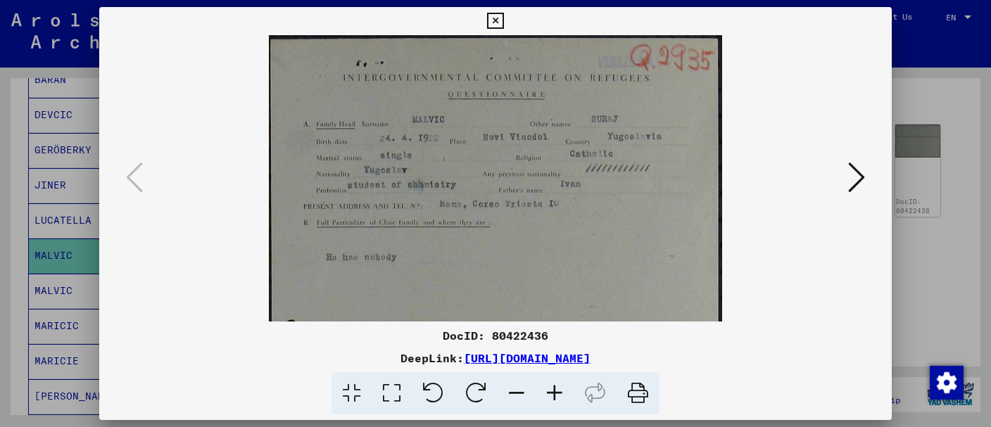
click at [555, 393] on icon at bounding box center [555, 393] width 38 height 43
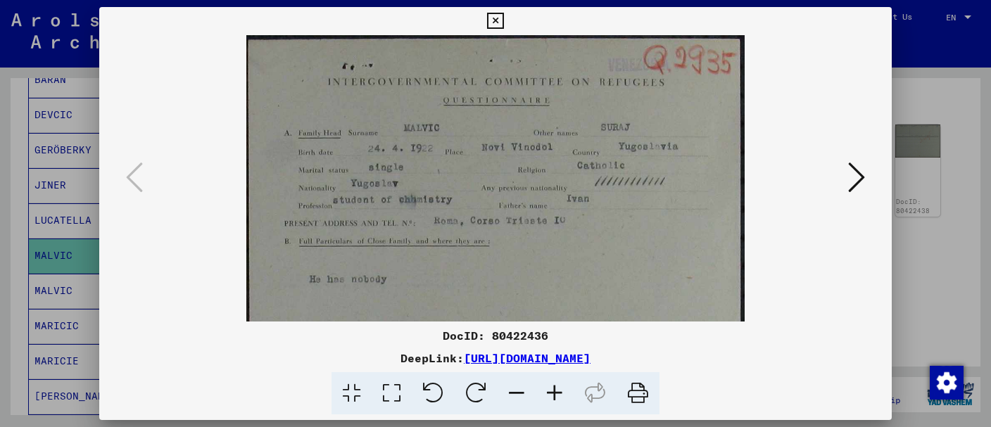
click at [555, 393] on icon at bounding box center [555, 393] width 38 height 43
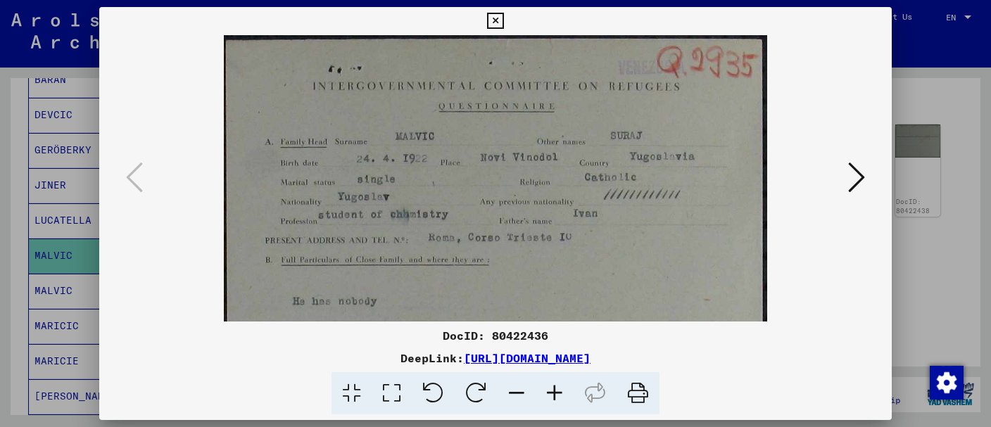
click at [555, 393] on icon at bounding box center [555, 393] width 38 height 43
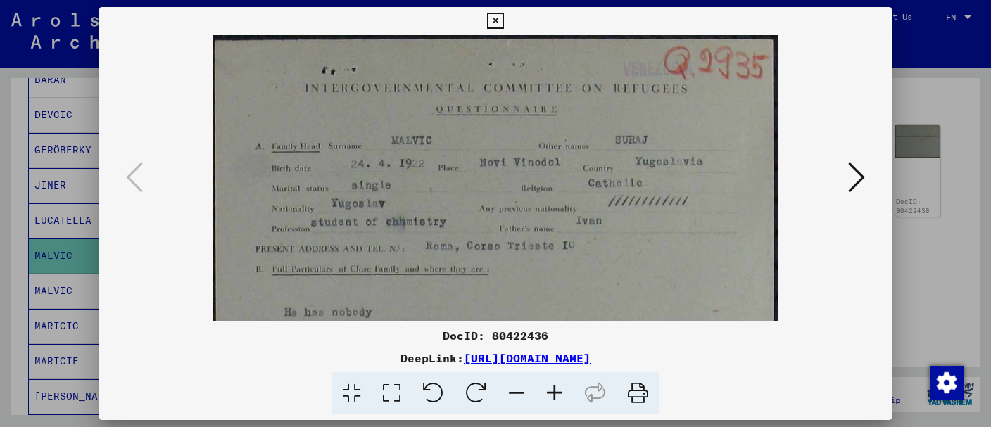
click at [555, 393] on icon at bounding box center [555, 393] width 38 height 43
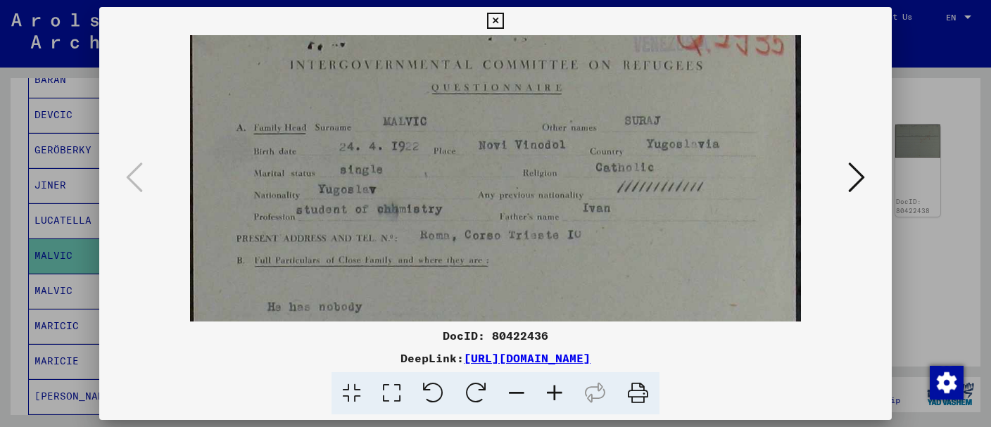
scroll to position [173, 0]
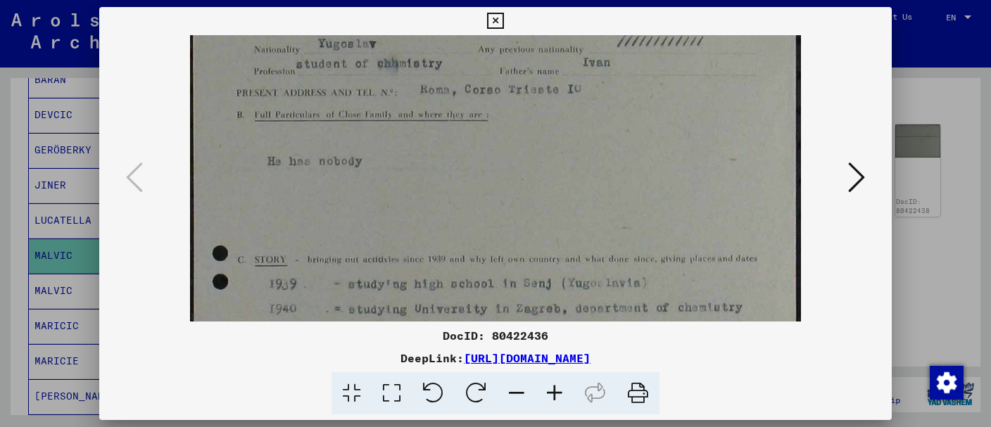
drag, startPoint x: 542, startPoint y: 285, endPoint x: 577, endPoint y: 110, distance: 178.1
click at [577, 110] on img at bounding box center [495, 339] width 611 height 955
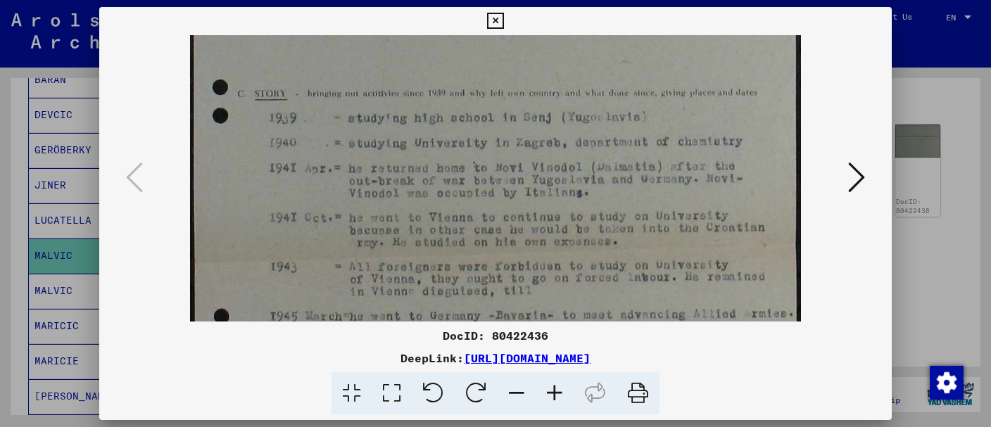
scroll to position [349, 0]
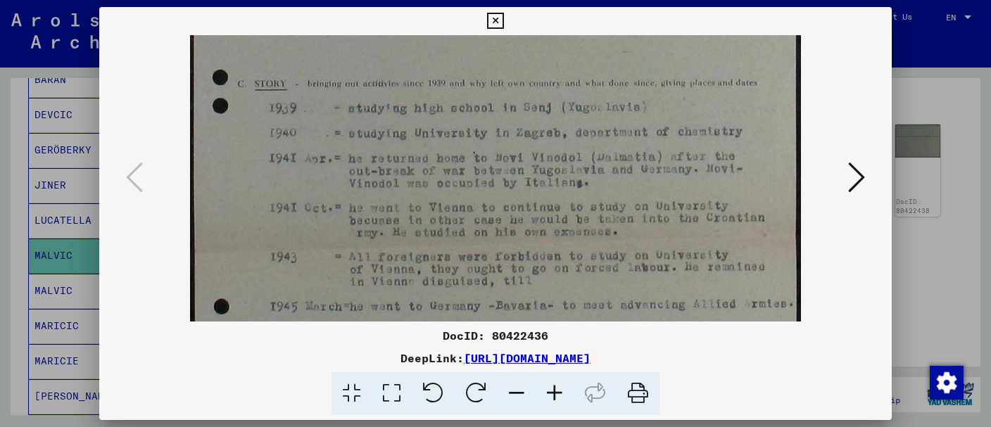
drag, startPoint x: 531, startPoint y: 224, endPoint x: 541, endPoint y: 49, distance: 174.8
click at [541, 49] on img at bounding box center [495, 163] width 611 height 955
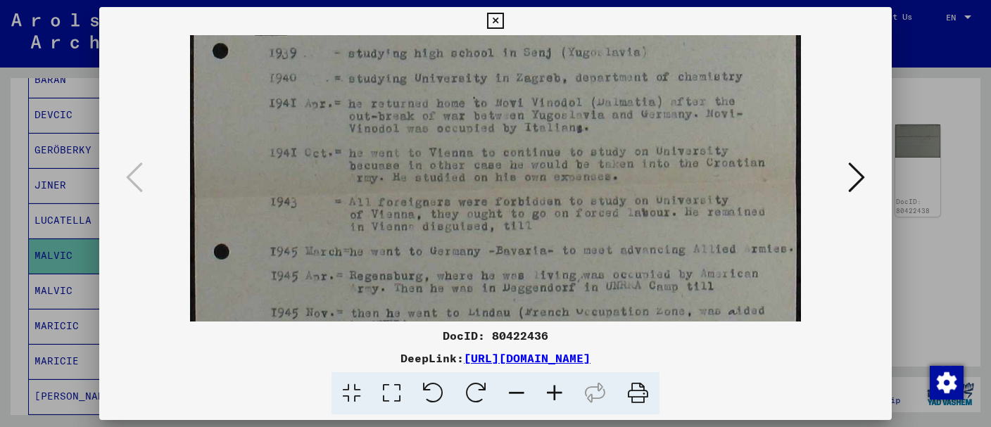
scroll to position [406, 0]
drag, startPoint x: 450, startPoint y: 201, endPoint x: 469, endPoint y: 144, distance: 60.1
click at [469, 144] on img at bounding box center [495, 106] width 611 height 955
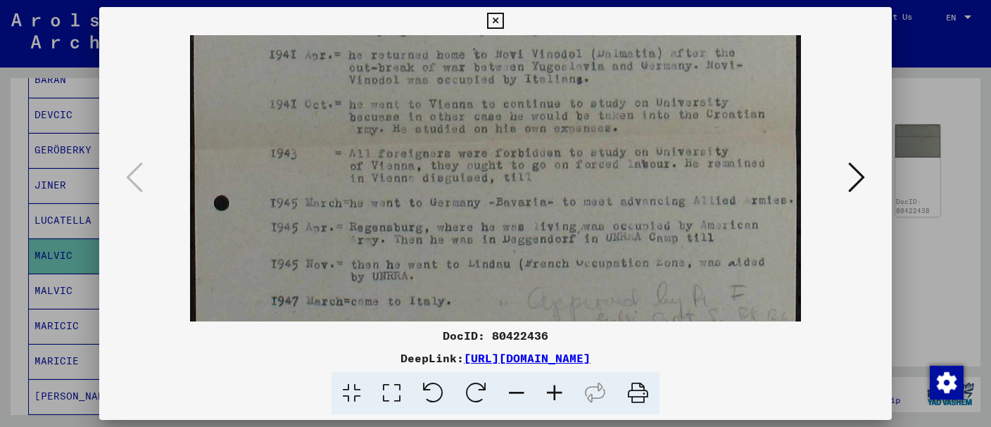
scroll to position [458, 0]
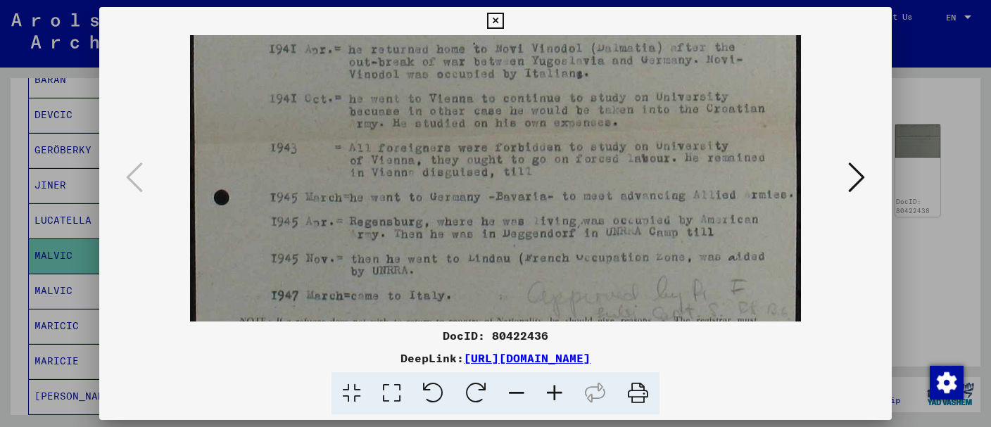
drag, startPoint x: 476, startPoint y: 203, endPoint x: 479, endPoint y: 150, distance: 52.9
click at [479, 150] on img at bounding box center [495, 54] width 611 height 955
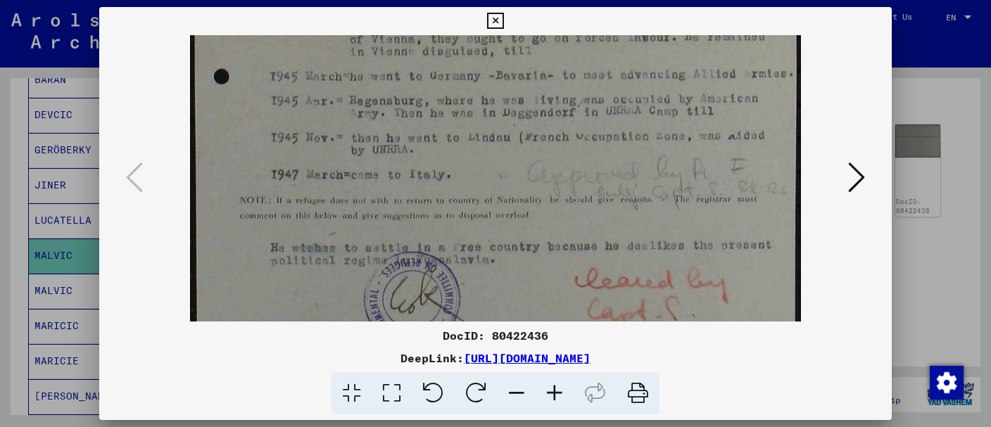
drag, startPoint x: 533, startPoint y: 234, endPoint x: 574, endPoint y: 102, distance: 138.3
click at [507, 13] on button at bounding box center [495, 21] width 25 height 28
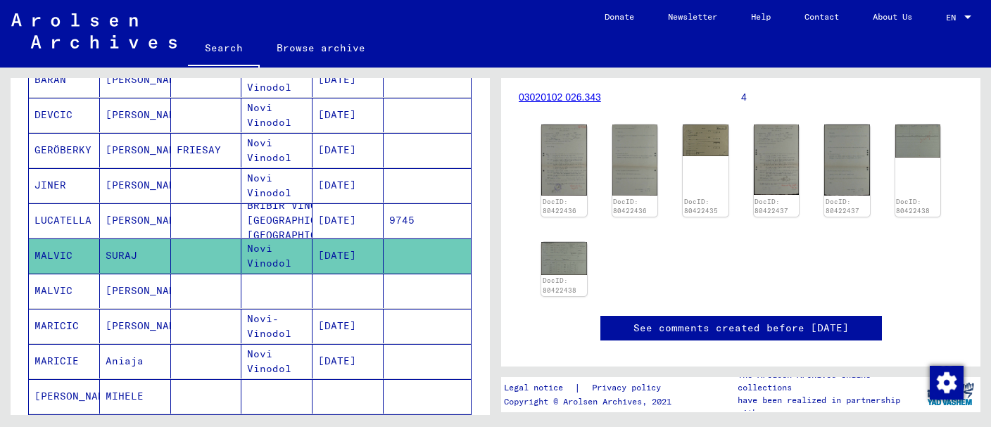
click at [274, 279] on mat-cell at bounding box center [276, 291] width 71 height 34
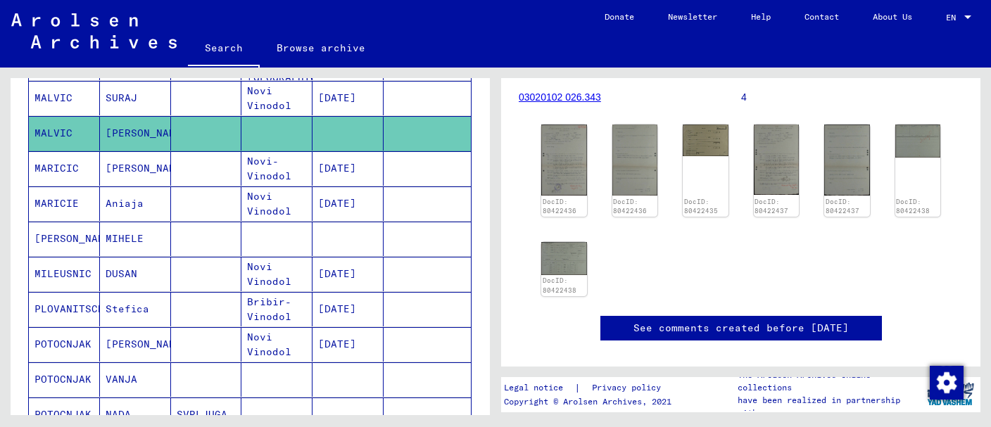
scroll to position [372, 0]
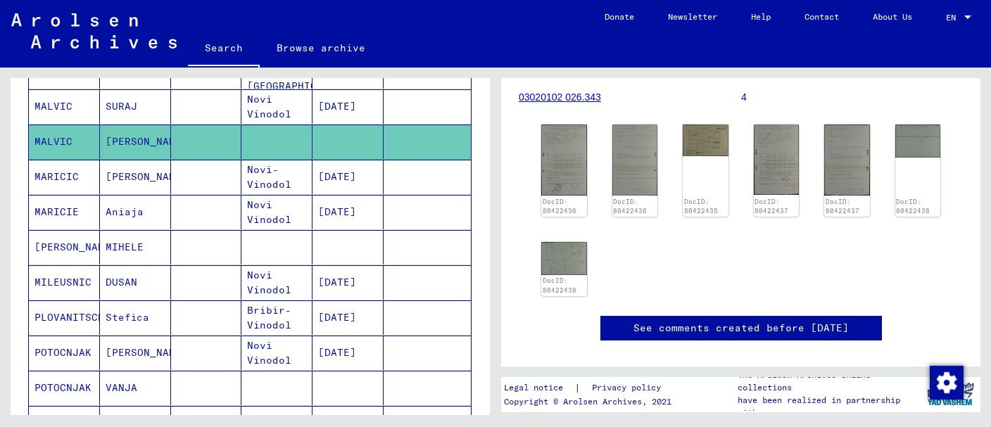
click at [292, 137] on mat-cell at bounding box center [276, 142] width 71 height 34
click at [287, 171] on mat-cell "Novi-Vinodol" at bounding box center [276, 177] width 71 height 34
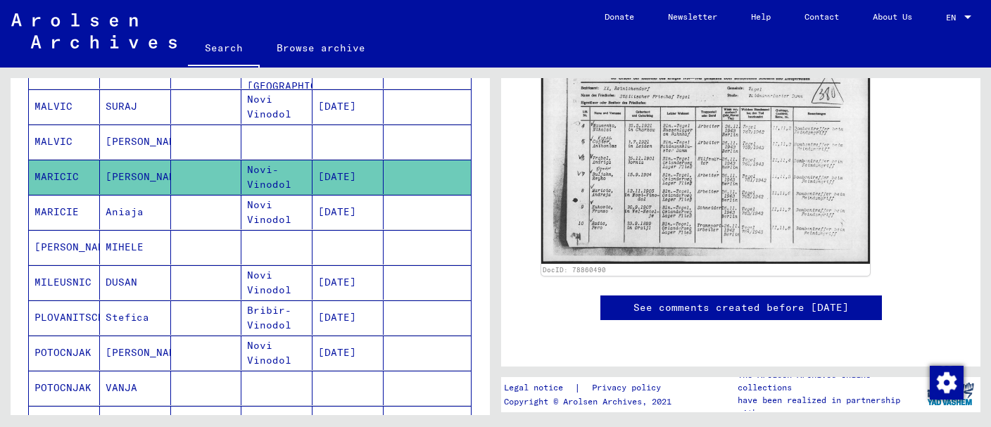
scroll to position [222, 0]
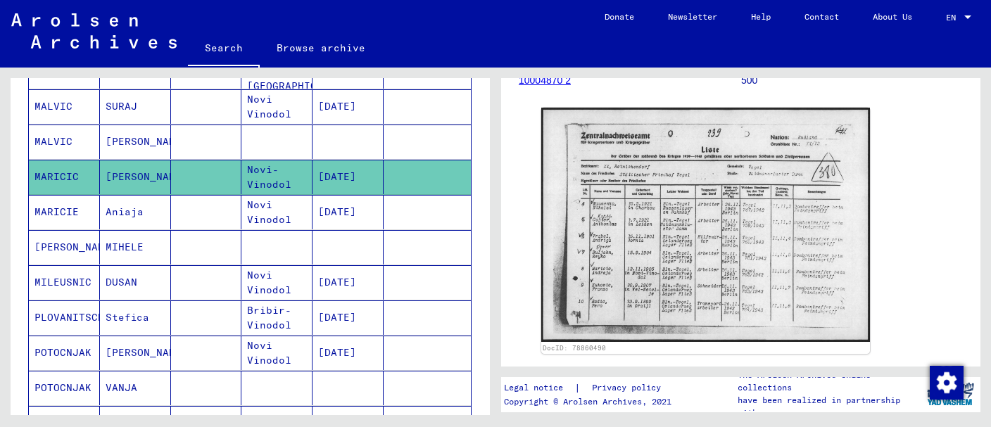
click at [369, 230] on mat-cell at bounding box center [347, 247] width 71 height 34
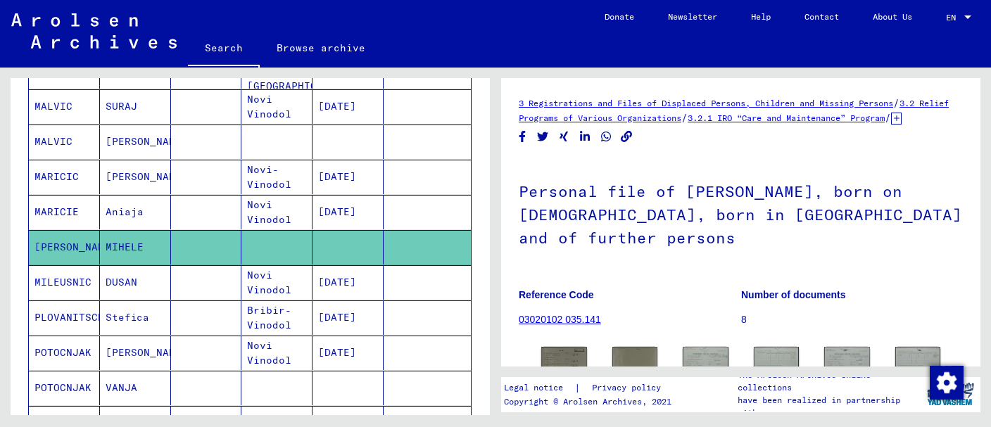
click at [352, 212] on mat-cell "[DATE]" at bounding box center [347, 212] width 71 height 34
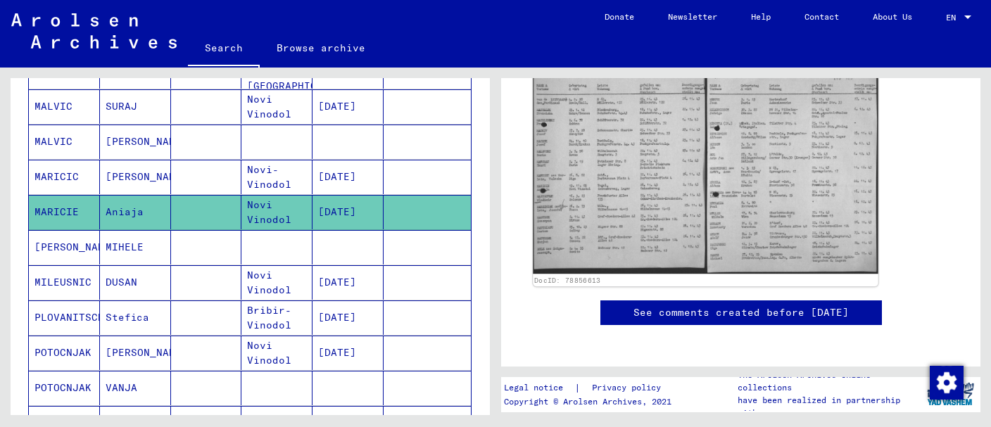
scroll to position [297, 0]
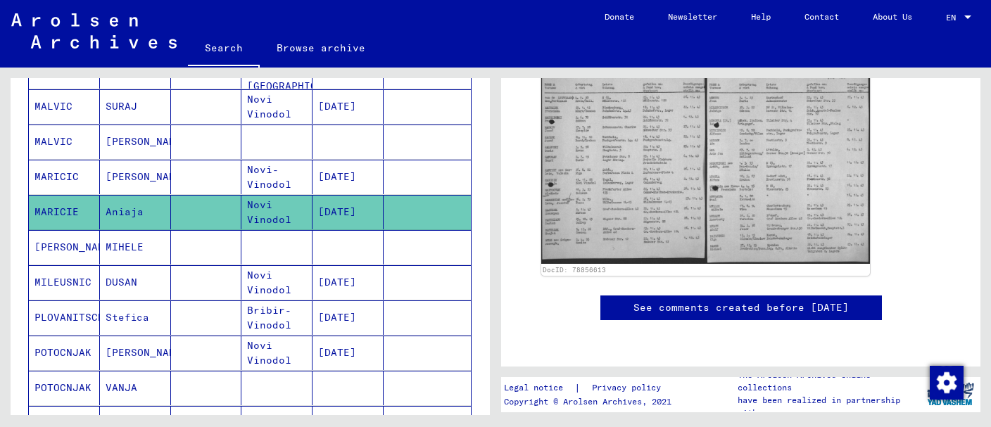
click at [353, 237] on mat-cell at bounding box center [347, 247] width 71 height 34
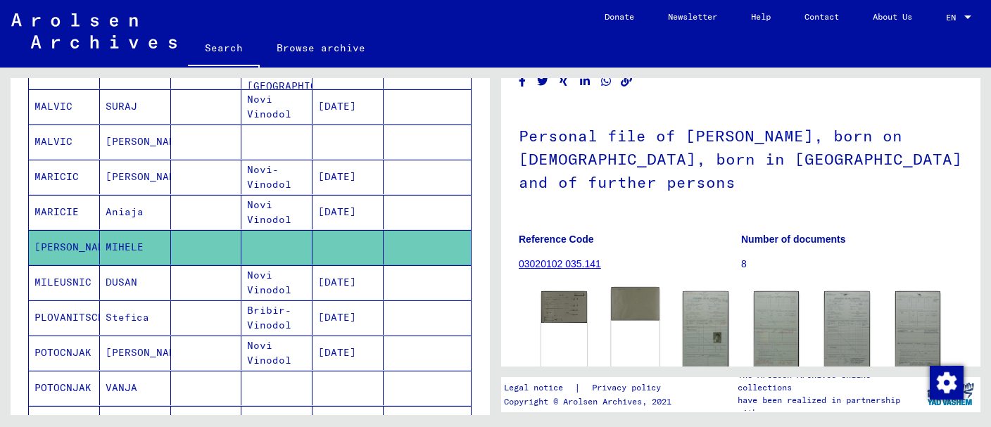
scroll to position [222, 0]
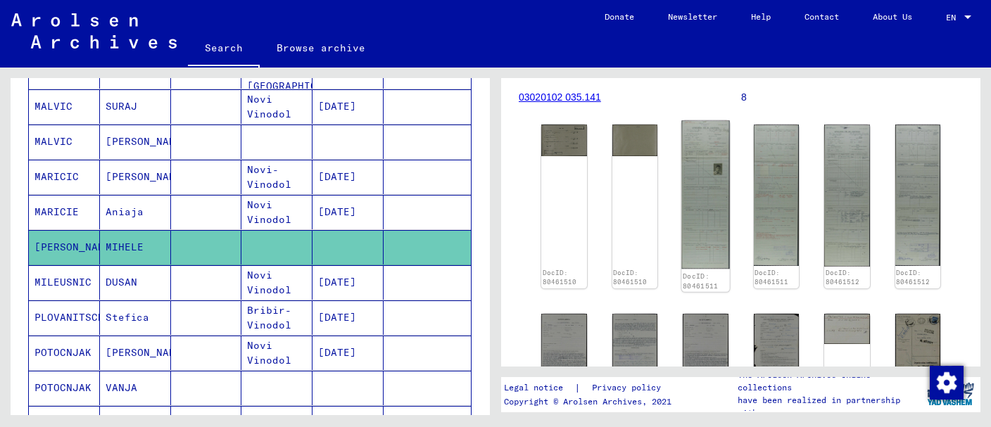
click at [697, 208] on img at bounding box center [705, 194] width 48 height 149
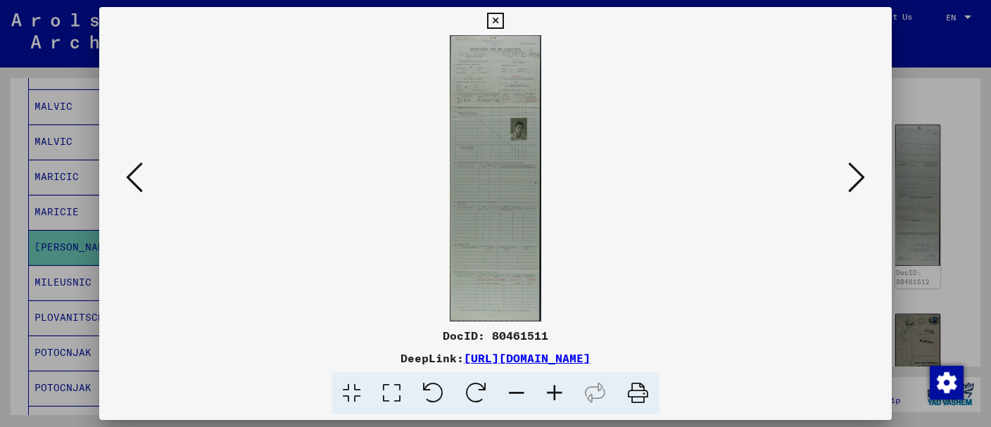
click at [562, 390] on icon at bounding box center [555, 393] width 38 height 43
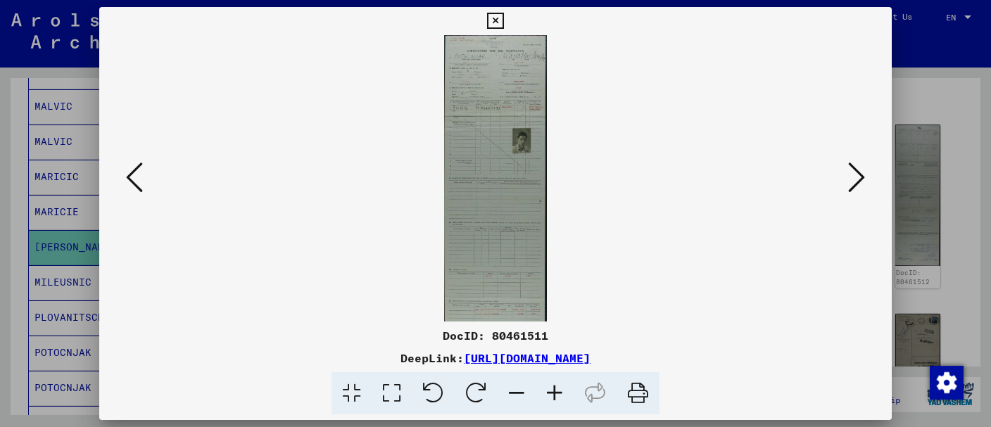
click at [562, 390] on icon at bounding box center [555, 393] width 38 height 43
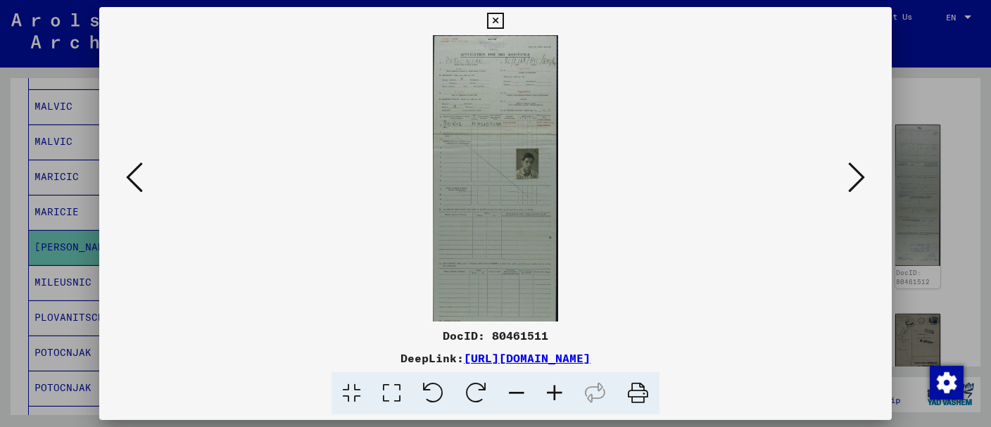
click at [562, 390] on icon at bounding box center [555, 393] width 38 height 43
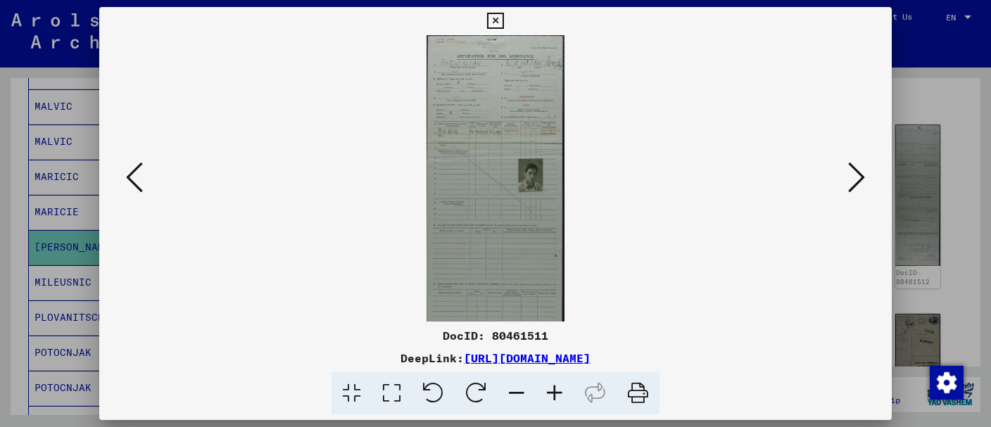
click at [562, 390] on icon at bounding box center [555, 393] width 38 height 43
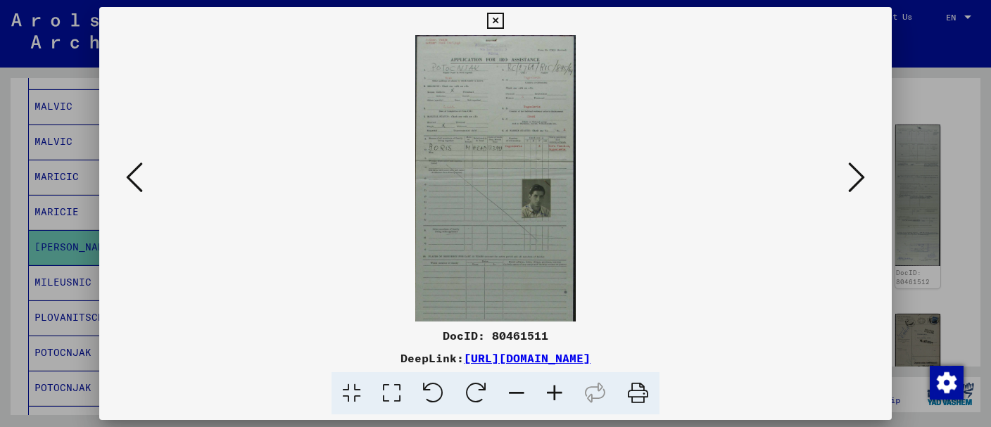
click at [562, 390] on icon at bounding box center [555, 393] width 38 height 43
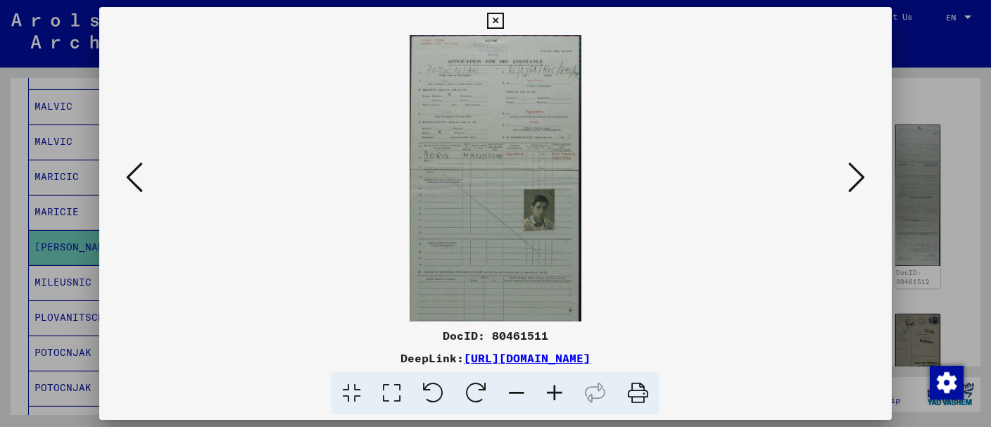
click at [562, 390] on icon at bounding box center [555, 393] width 38 height 43
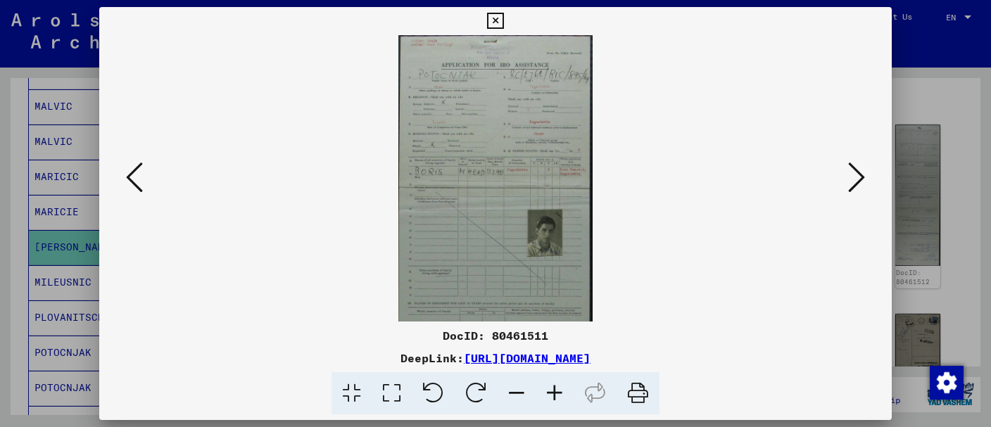
click at [562, 390] on icon at bounding box center [555, 393] width 38 height 43
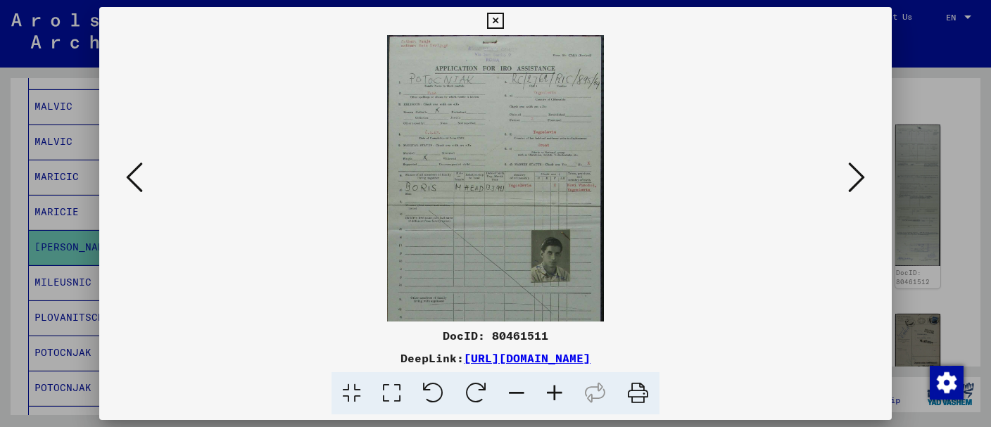
click at [562, 390] on icon at bounding box center [555, 393] width 38 height 43
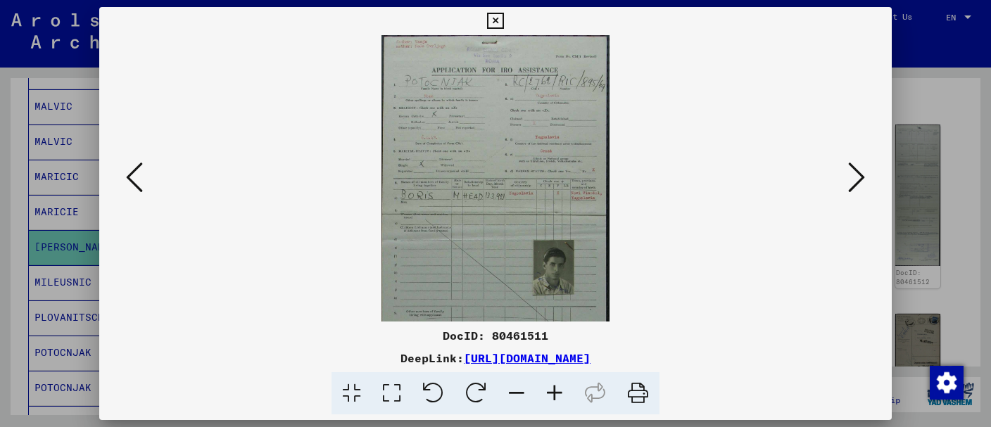
click at [562, 390] on icon at bounding box center [555, 393] width 38 height 43
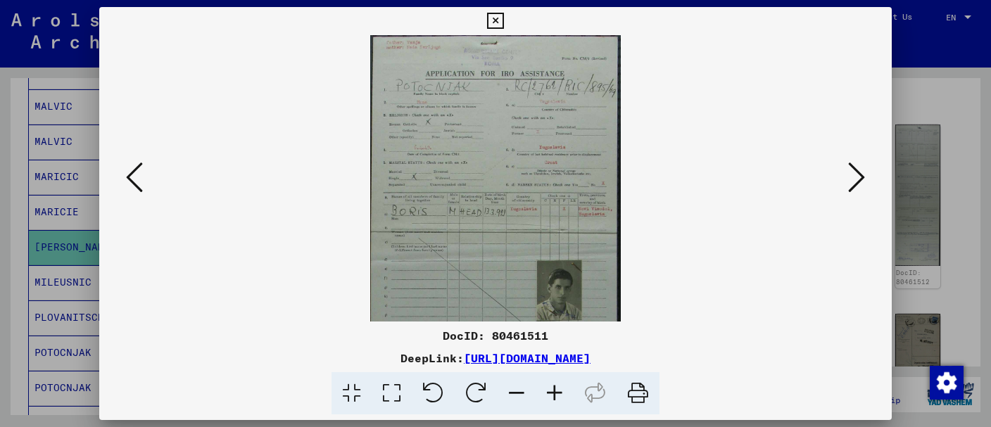
click at [562, 390] on icon at bounding box center [555, 393] width 38 height 43
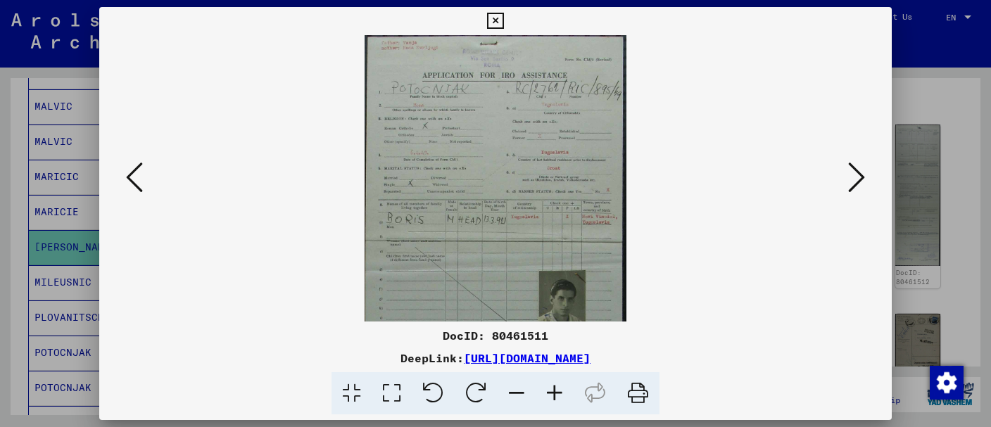
click at [562, 390] on icon at bounding box center [555, 393] width 38 height 43
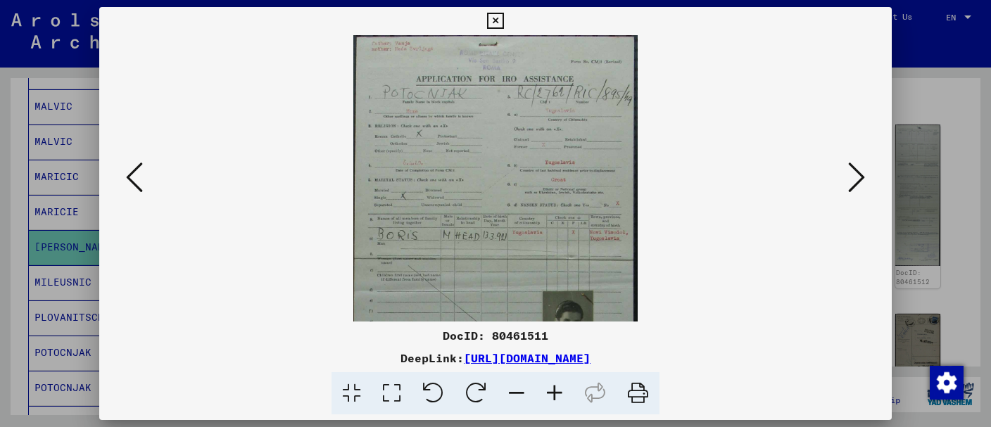
click at [562, 390] on icon at bounding box center [555, 393] width 38 height 43
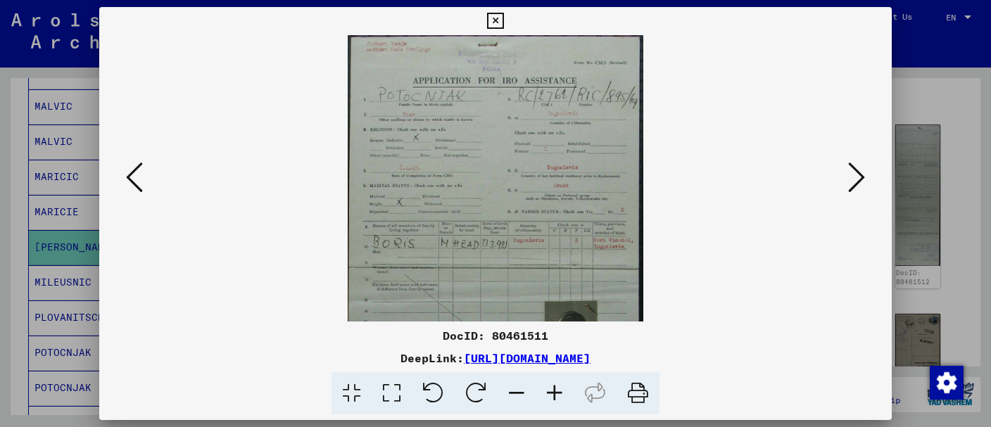
click at [562, 390] on icon at bounding box center [555, 393] width 38 height 43
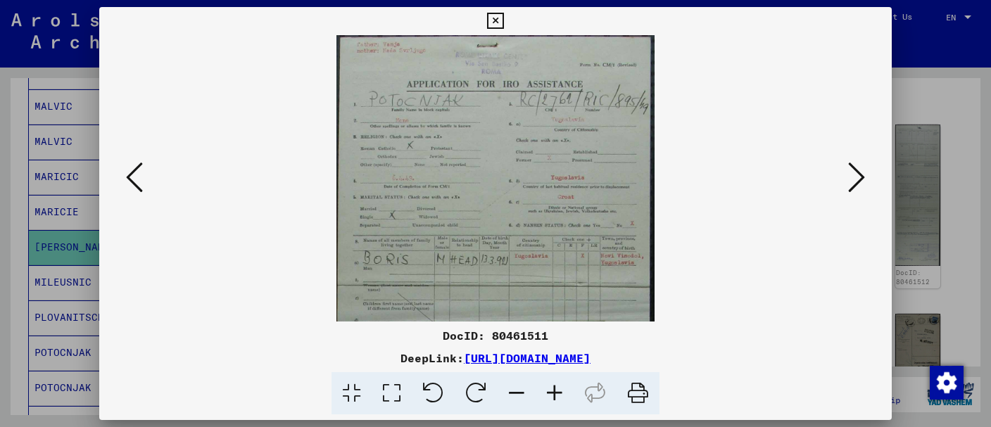
click at [562, 390] on icon at bounding box center [555, 393] width 38 height 43
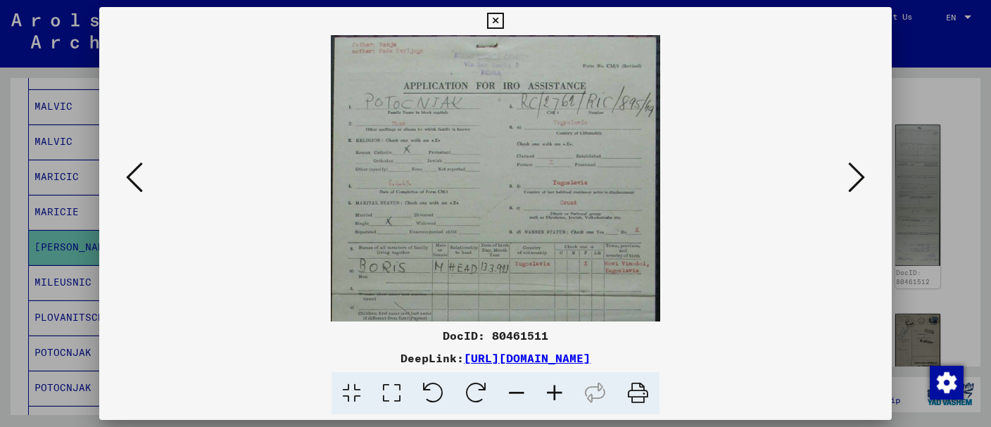
click at [562, 390] on icon at bounding box center [555, 393] width 38 height 43
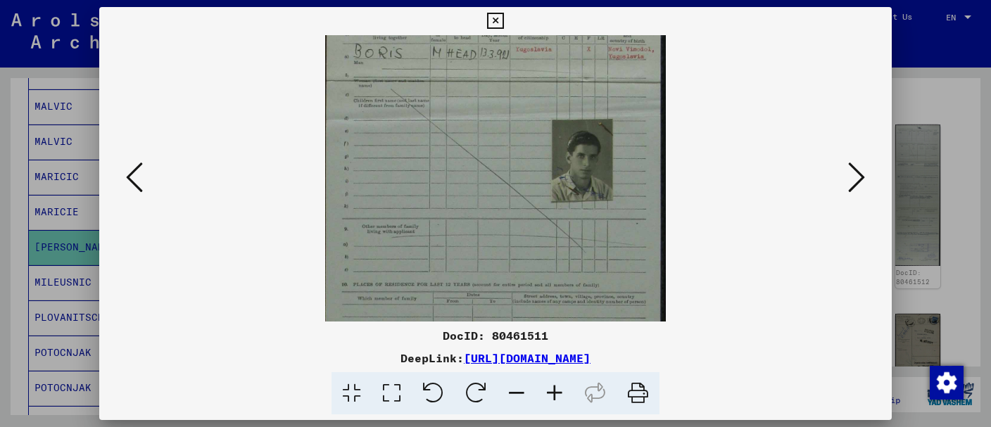
drag, startPoint x: 505, startPoint y: 270, endPoint x: 526, endPoint y: 44, distance: 227.5
click at [526, 44] on img at bounding box center [495, 343] width 341 height 1061
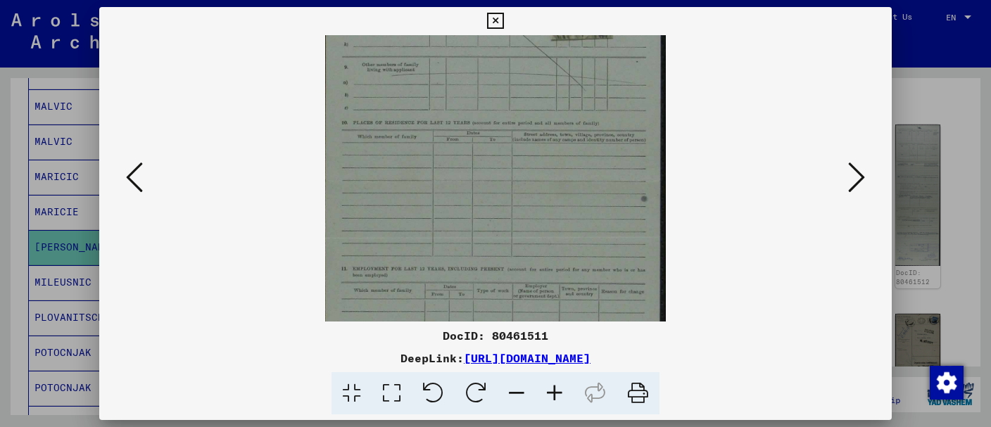
scroll to position [403, 0]
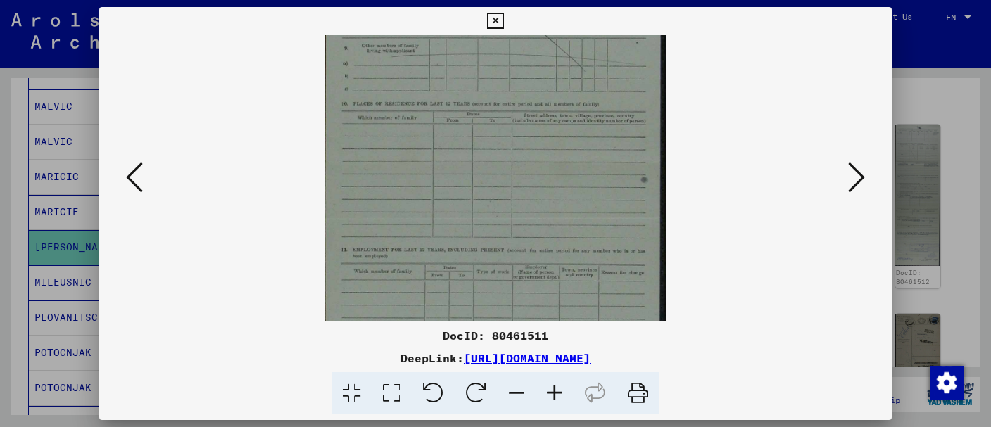
drag, startPoint x: 533, startPoint y: 192, endPoint x: 576, endPoint y: 11, distance: 185.7
click at [569, 11] on div "DocID: 80461511 DeepLink: [URL][DOMAIN_NAME]" at bounding box center [495, 211] width 792 height 408
click at [857, 177] on icon at bounding box center [856, 177] width 17 height 34
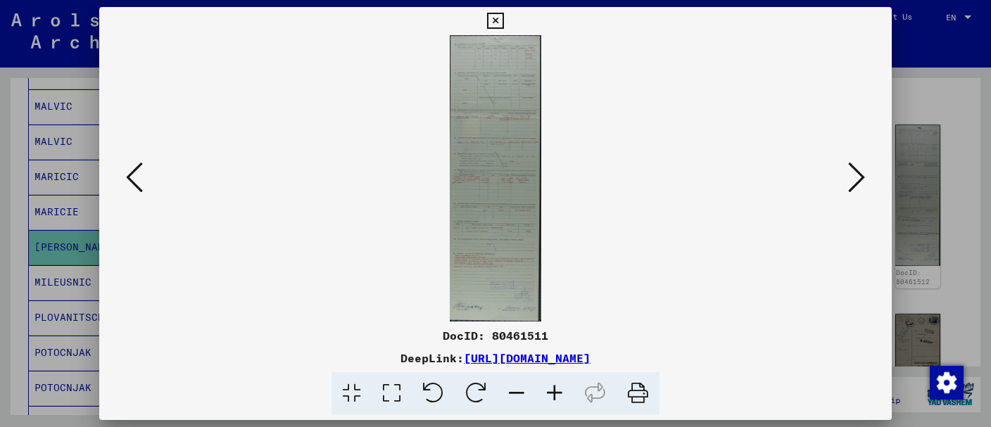
scroll to position [0, 0]
click at [857, 172] on icon at bounding box center [856, 177] width 17 height 34
click at [549, 389] on icon at bounding box center [555, 393] width 38 height 43
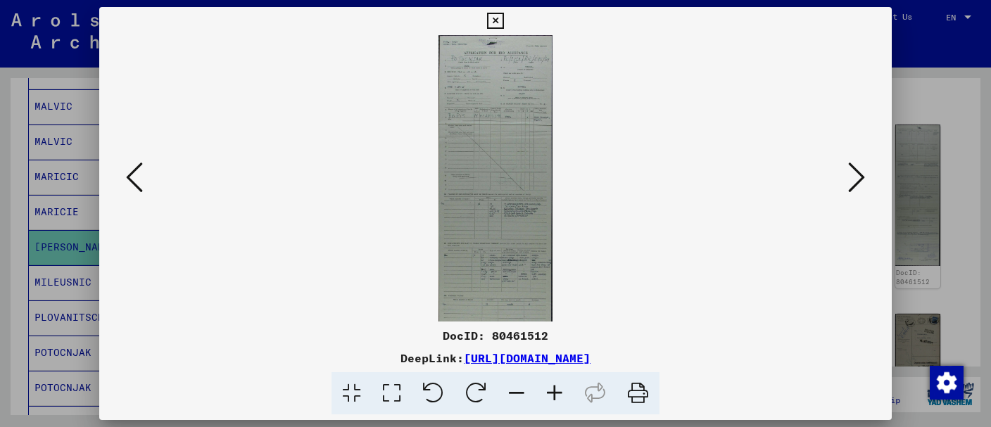
click at [549, 389] on icon at bounding box center [555, 393] width 38 height 43
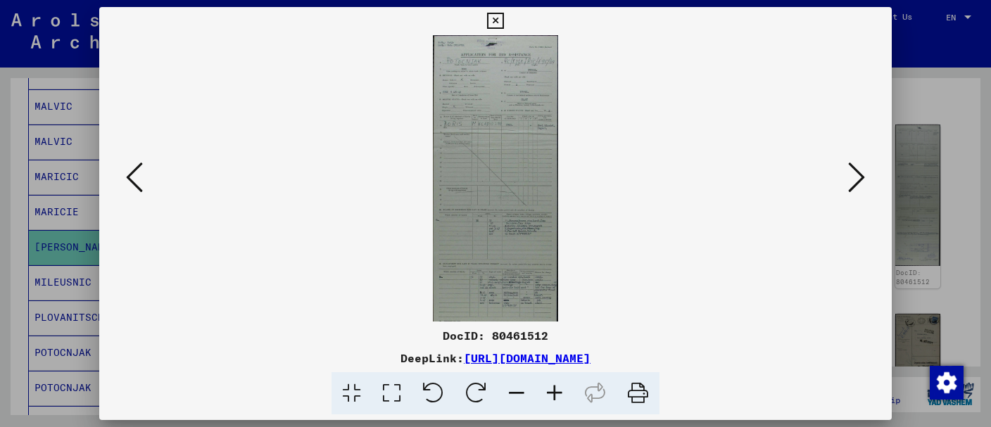
click at [549, 388] on icon at bounding box center [555, 393] width 38 height 43
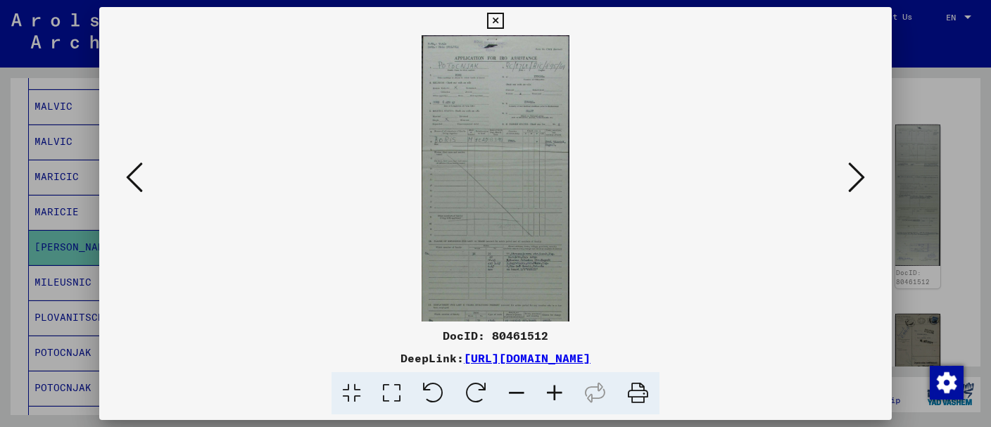
click at [549, 388] on icon at bounding box center [555, 393] width 38 height 43
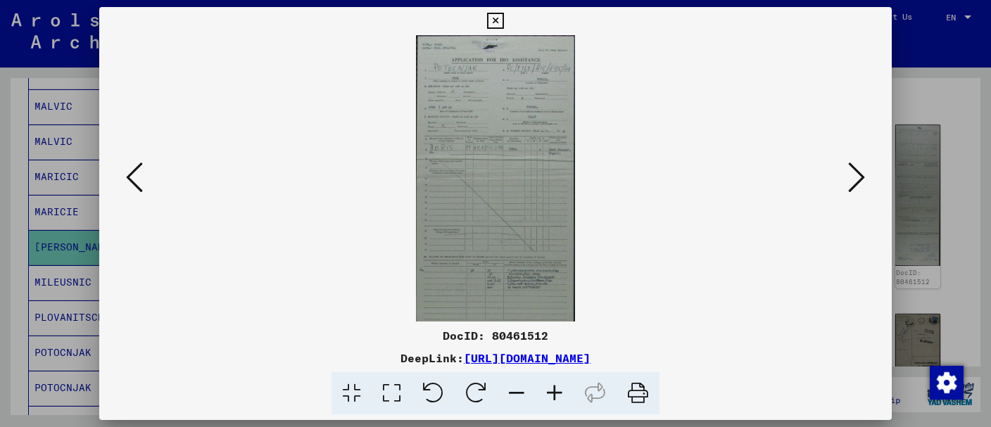
click at [549, 388] on icon at bounding box center [555, 393] width 38 height 43
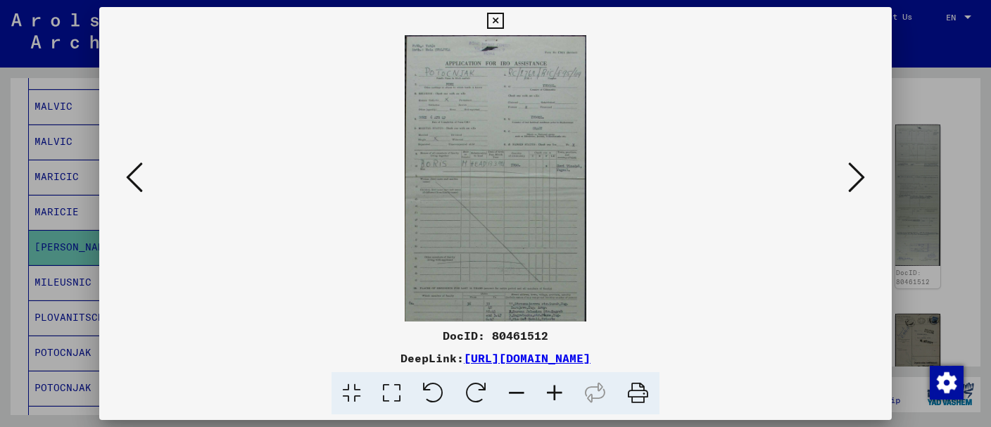
click at [549, 387] on icon at bounding box center [555, 393] width 38 height 43
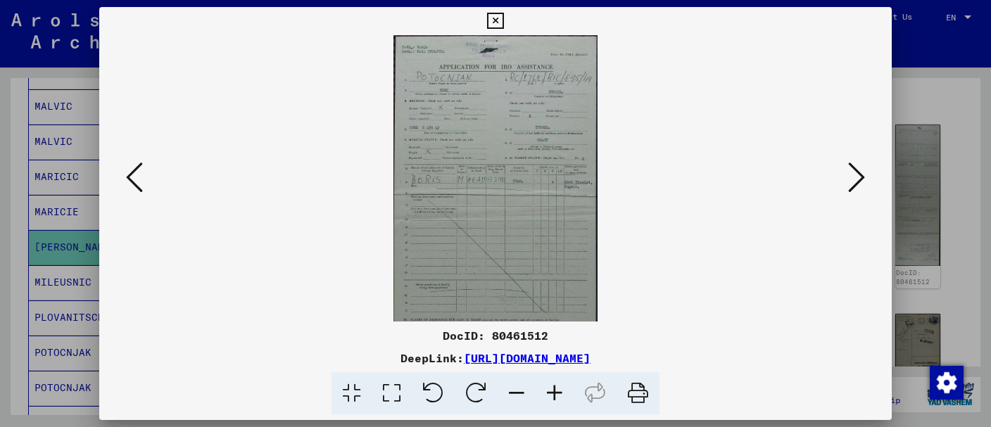
click at [549, 386] on icon at bounding box center [555, 393] width 38 height 43
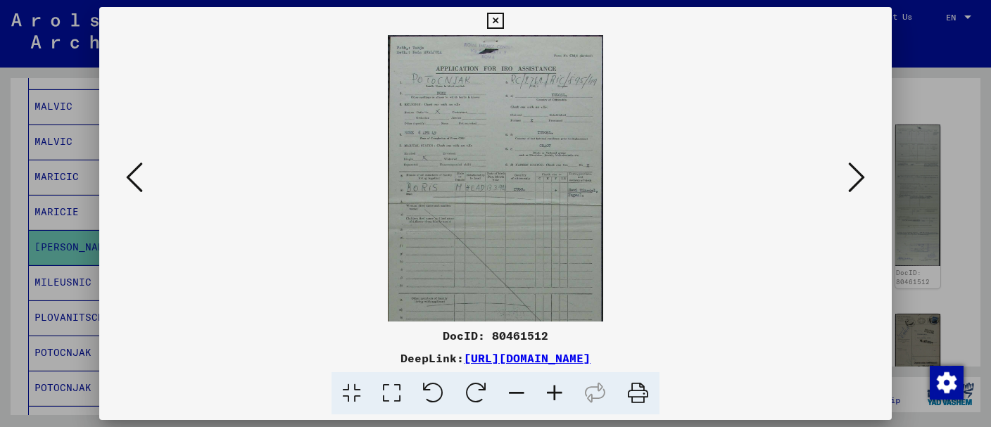
click at [548, 384] on icon at bounding box center [555, 393] width 38 height 43
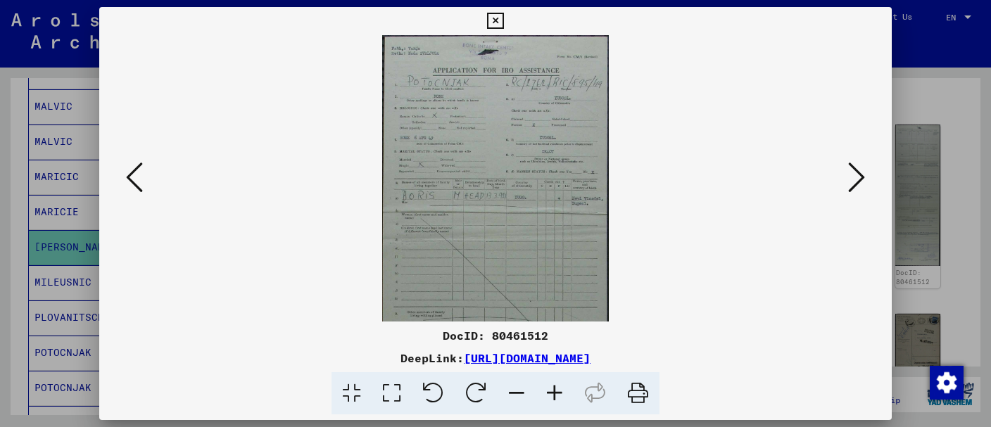
click at [548, 384] on icon at bounding box center [555, 393] width 38 height 43
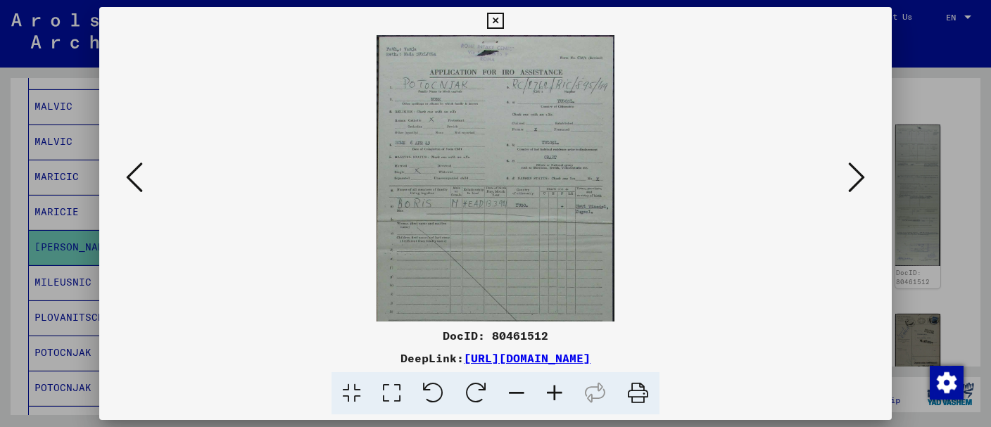
click at [549, 390] on icon at bounding box center [555, 393] width 38 height 43
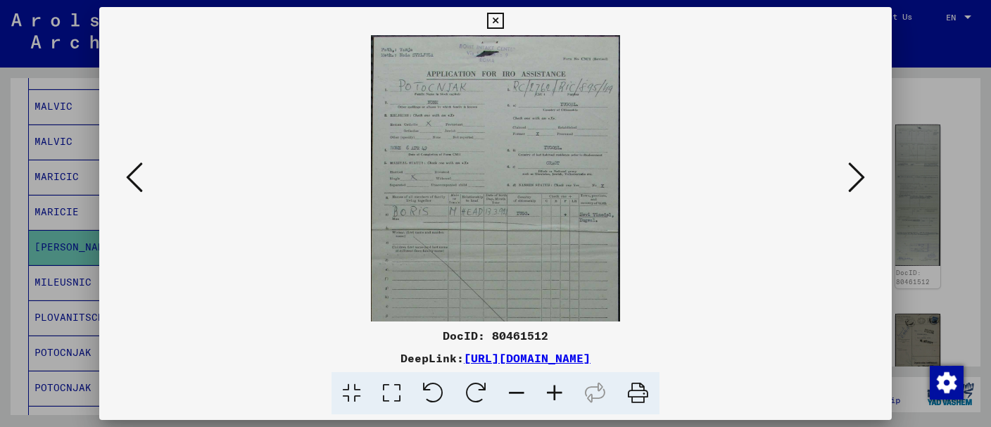
click at [549, 390] on icon at bounding box center [555, 393] width 38 height 43
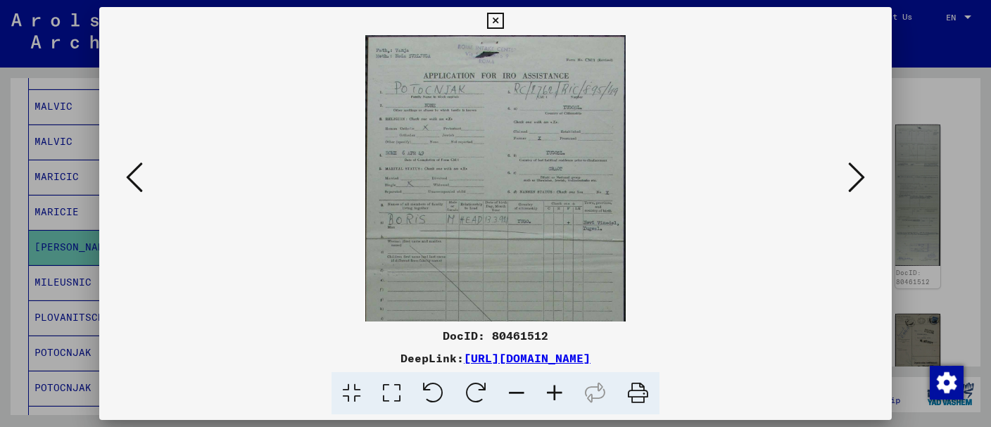
click at [549, 390] on icon at bounding box center [555, 393] width 38 height 43
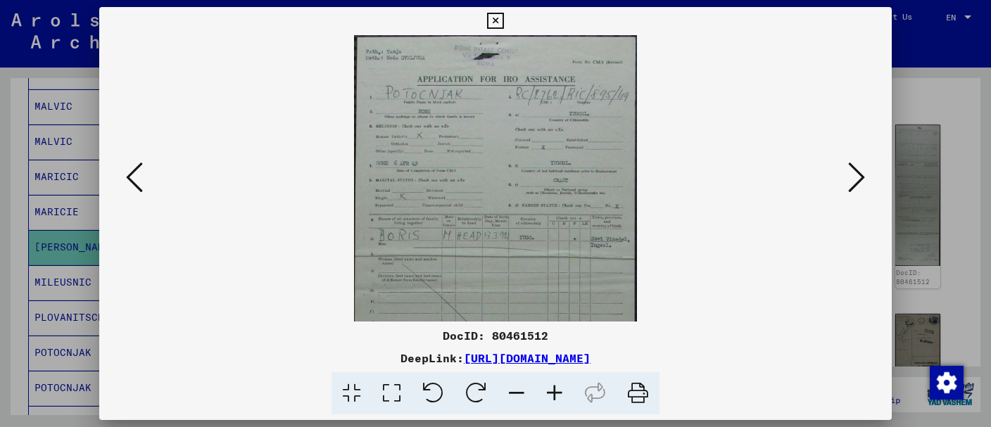
click at [549, 390] on icon at bounding box center [555, 393] width 38 height 43
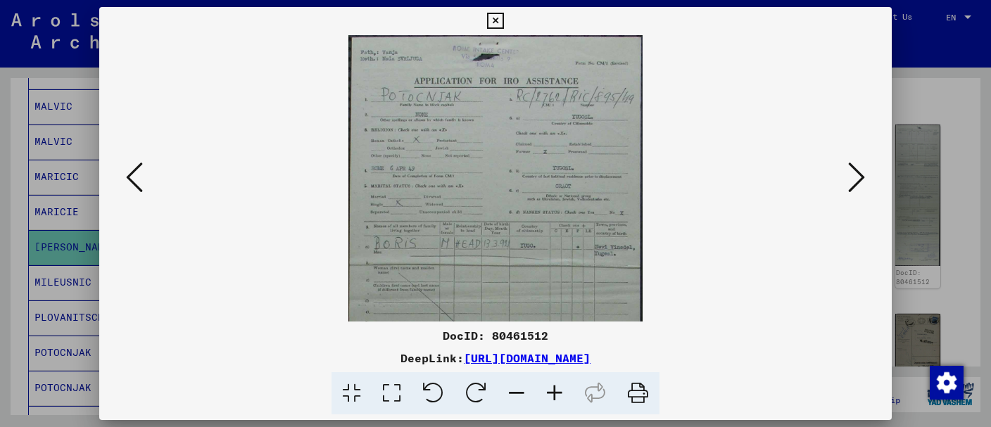
click at [549, 390] on icon at bounding box center [555, 393] width 38 height 43
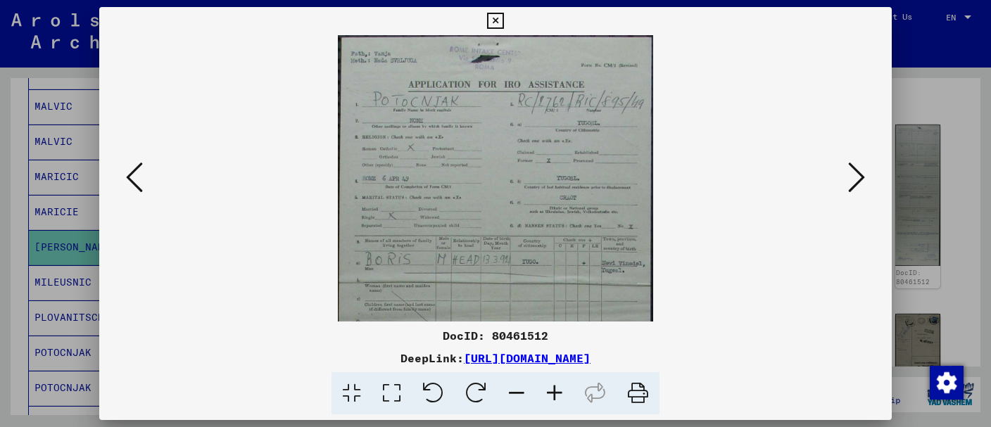
click at [549, 389] on icon at bounding box center [555, 393] width 38 height 43
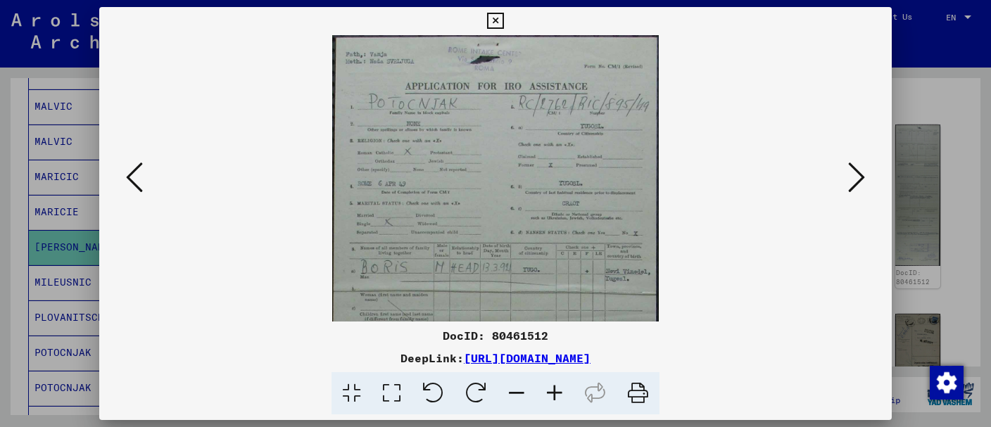
click at [549, 389] on icon at bounding box center [555, 393] width 38 height 43
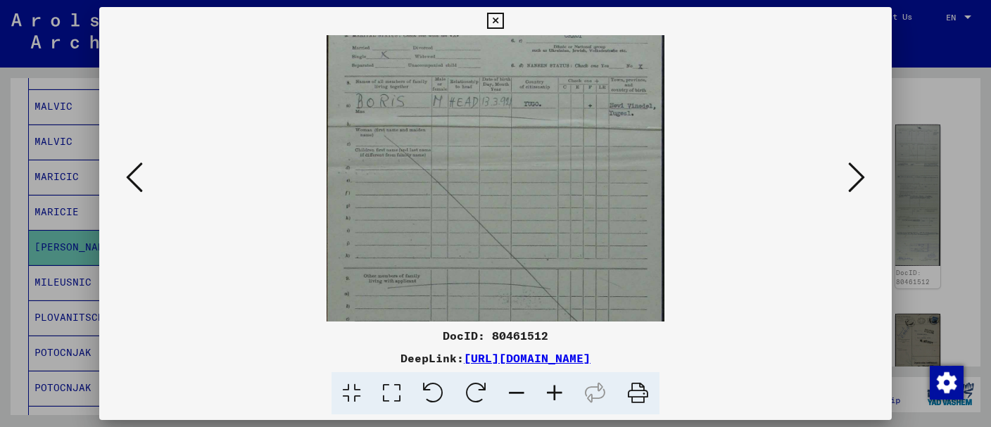
drag, startPoint x: 522, startPoint y: 185, endPoint x: 503, endPoint y: 239, distance: 57.7
click at [526, 113] on img at bounding box center [496, 391] width 339 height 1061
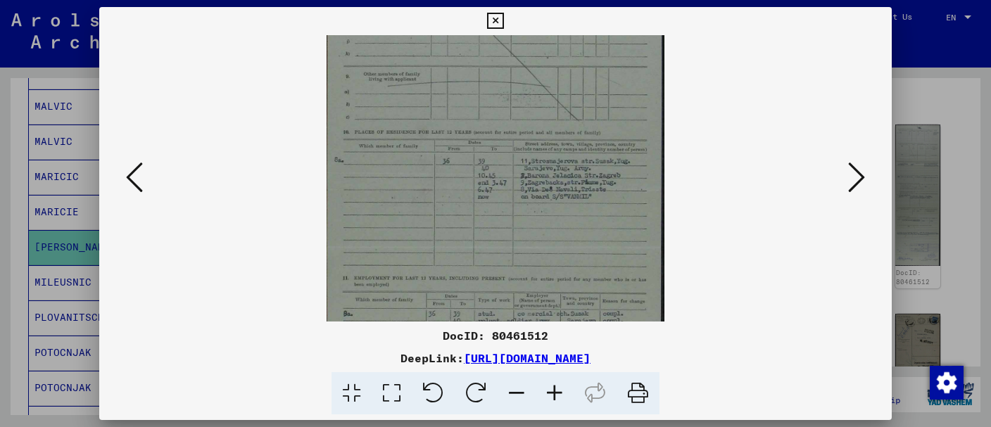
drag, startPoint x: 493, startPoint y: 312, endPoint x: 496, endPoint y: 122, distance: 189.4
click at [496, 115] on img at bounding box center [496, 189] width 339 height 1061
click at [556, 384] on icon at bounding box center [555, 393] width 38 height 43
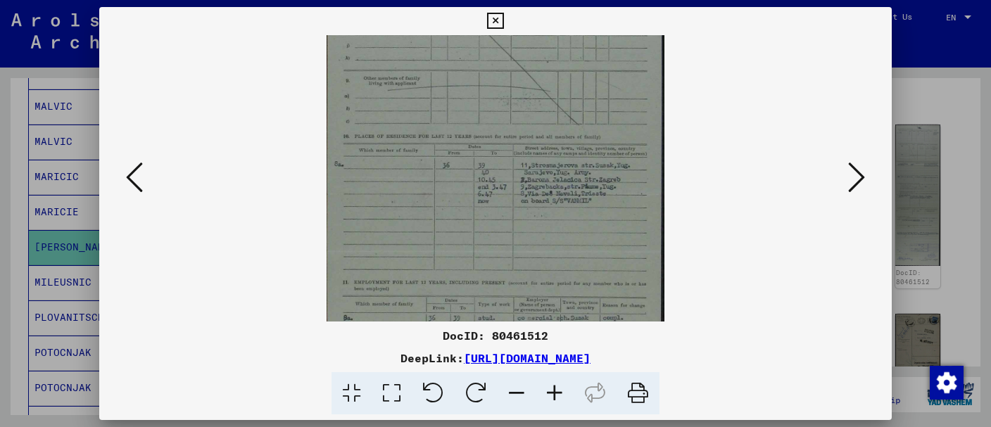
click at [556, 384] on icon at bounding box center [555, 393] width 38 height 43
click at [553, 396] on icon at bounding box center [555, 393] width 38 height 43
click at [503, 22] on icon at bounding box center [495, 21] width 16 height 17
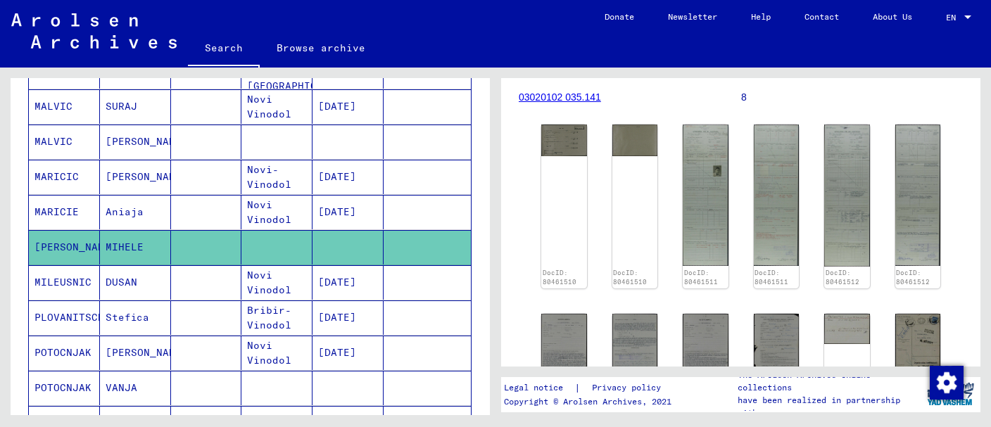
click at [179, 279] on mat-cell at bounding box center [206, 282] width 71 height 34
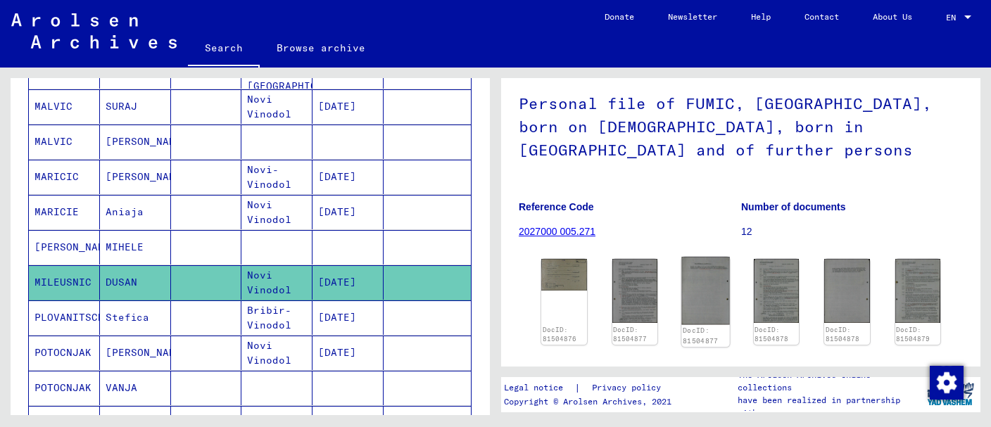
scroll to position [222, 0]
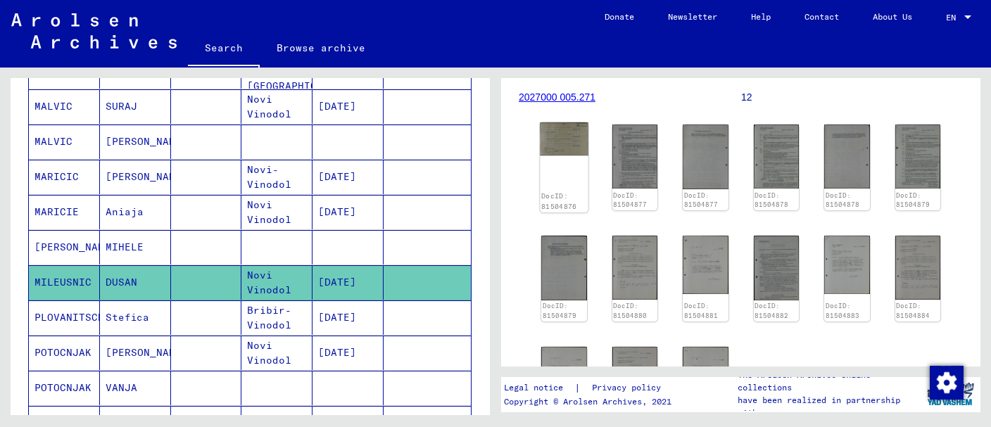
click at [569, 150] on img at bounding box center [564, 138] width 48 height 33
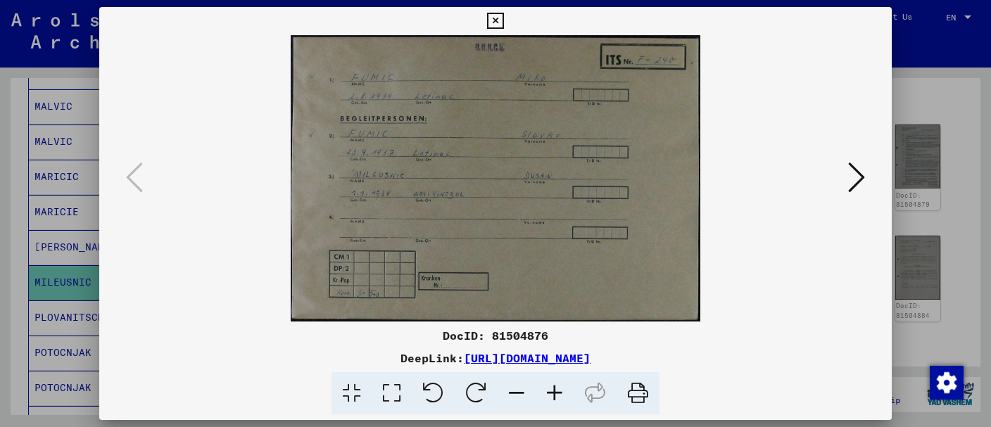
click at [560, 392] on icon at bounding box center [555, 393] width 38 height 43
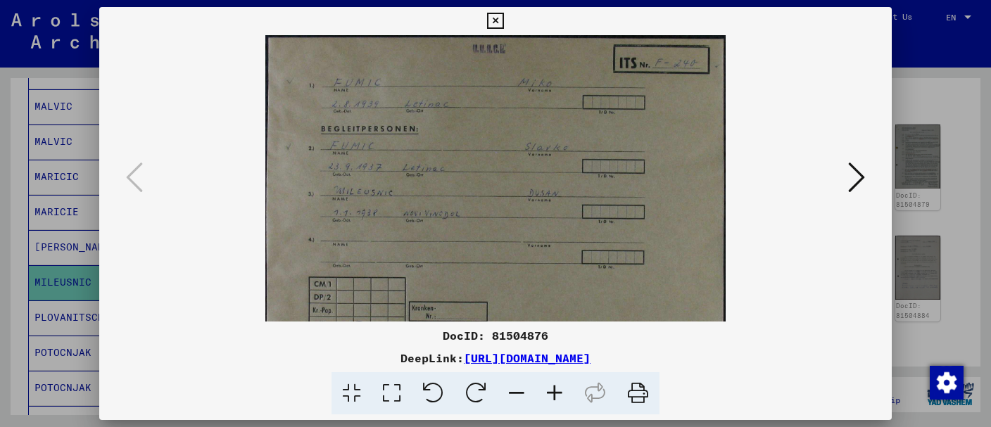
click at [559, 392] on icon at bounding box center [555, 393] width 38 height 43
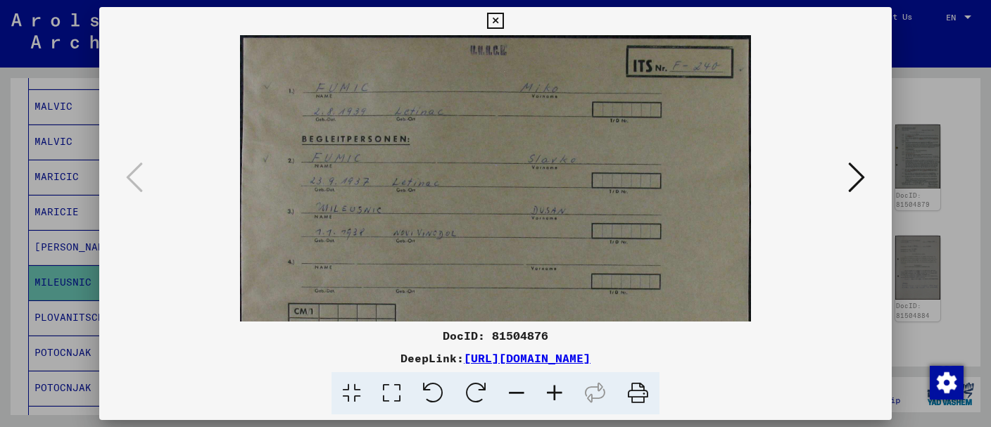
click at [559, 392] on icon at bounding box center [555, 393] width 38 height 43
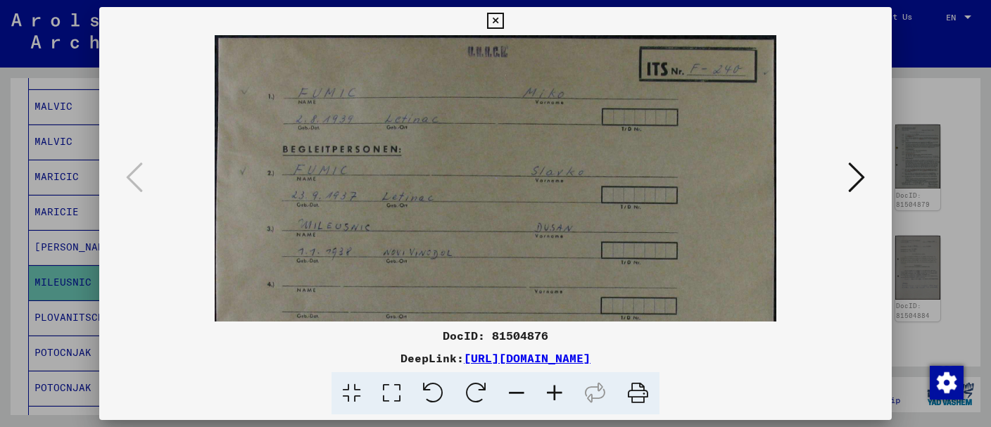
click at [559, 392] on icon at bounding box center [555, 393] width 38 height 43
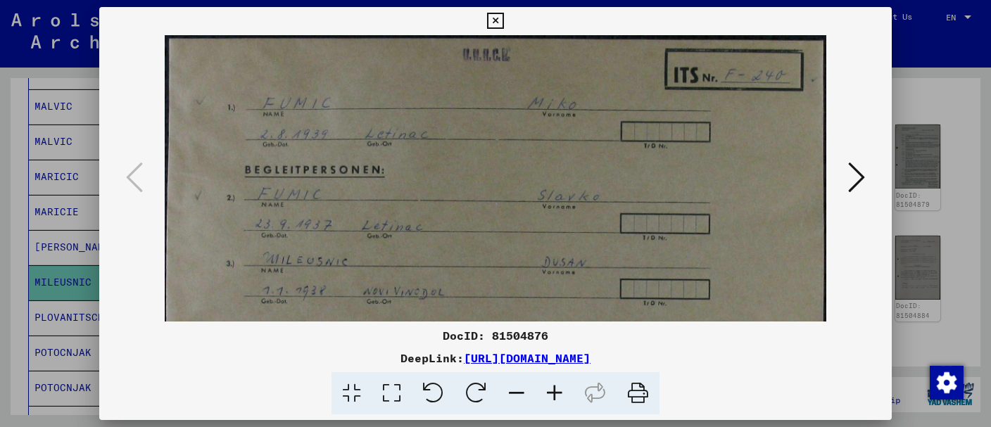
click at [559, 392] on icon at bounding box center [555, 393] width 38 height 43
click at [556, 391] on icon at bounding box center [555, 393] width 38 height 43
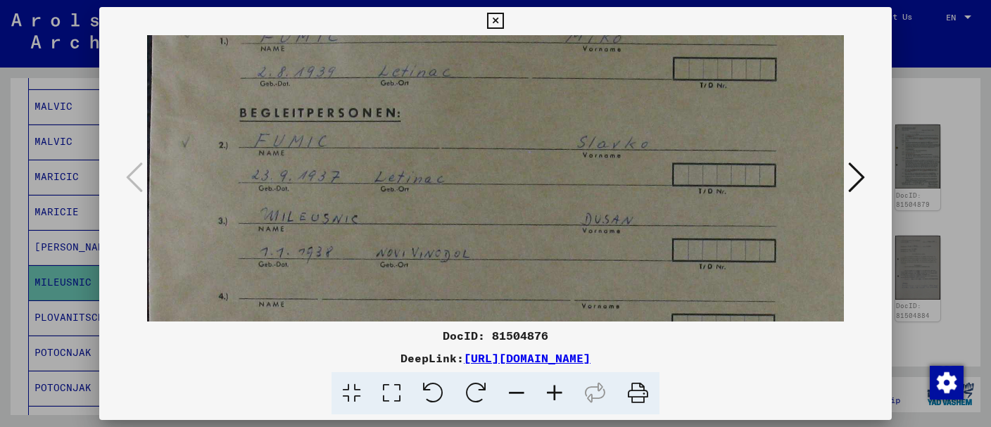
scroll to position [151, 0]
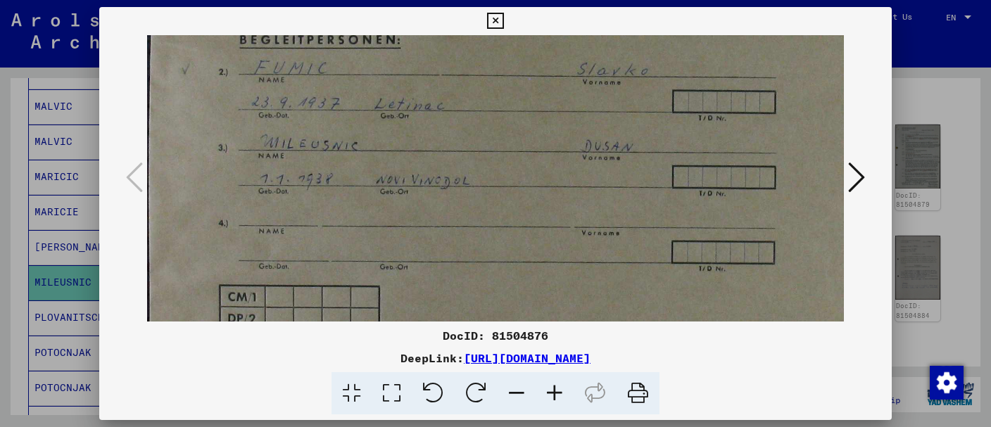
drag, startPoint x: 499, startPoint y: 287, endPoint x: 510, endPoint y: 136, distance: 151.7
click at [510, 136] on img at bounding box center [528, 151] width 763 height 533
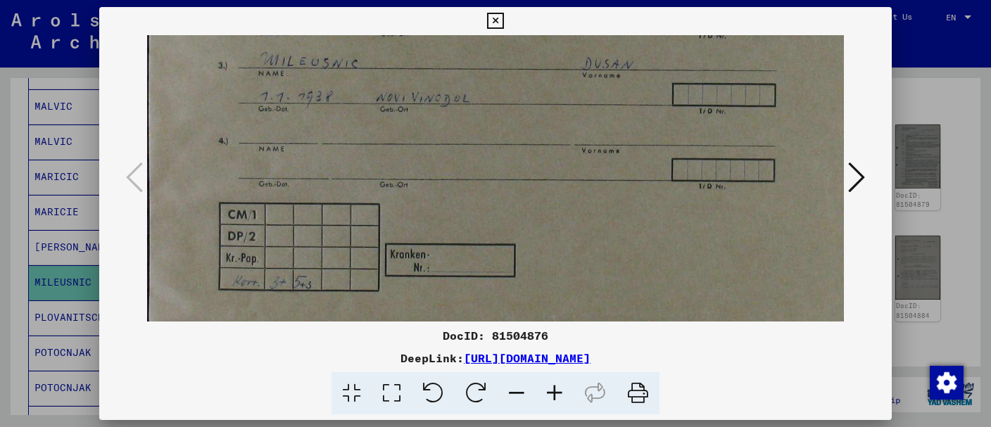
scroll to position [246, 0]
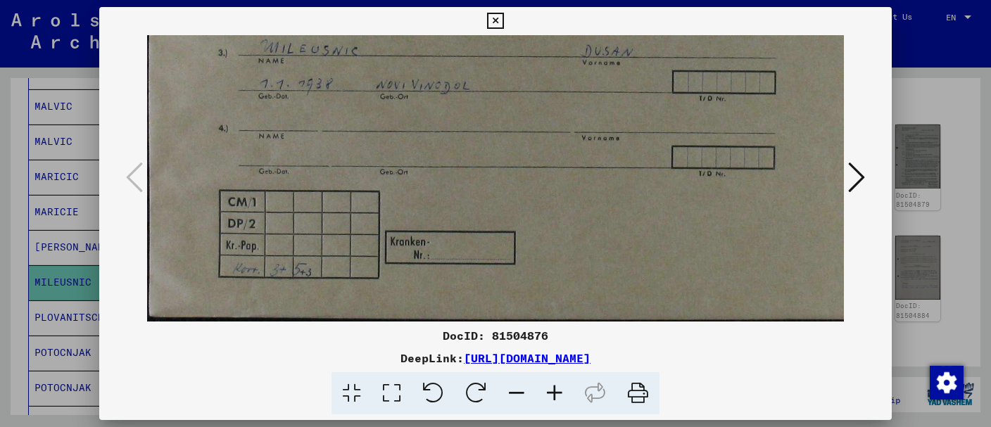
drag, startPoint x: 491, startPoint y: 202, endPoint x: 526, endPoint y: 63, distance: 143.2
click at [526, 63] on img at bounding box center [528, 56] width 763 height 533
click at [857, 177] on icon at bounding box center [856, 177] width 17 height 34
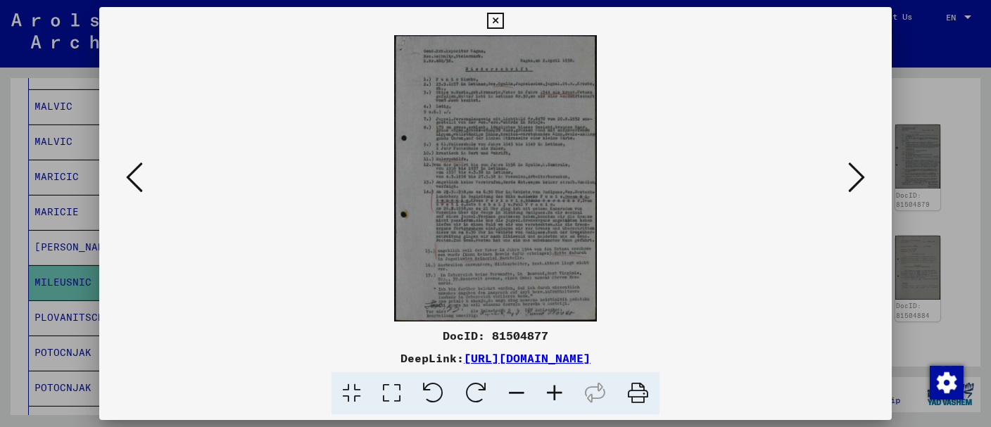
click at [553, 392] on icon at bounding box center [555, 393] width 38 height 43
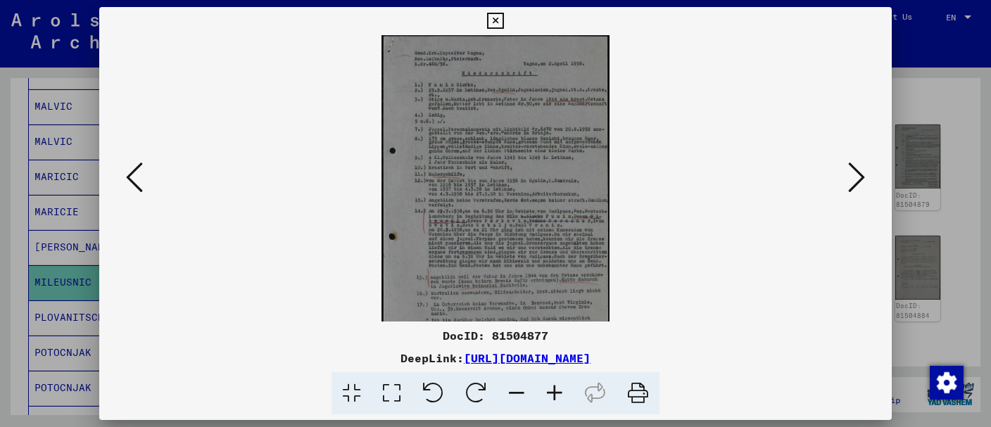
click at [553, 391] on icon at bounding box center [555, 393] width 38 height 43
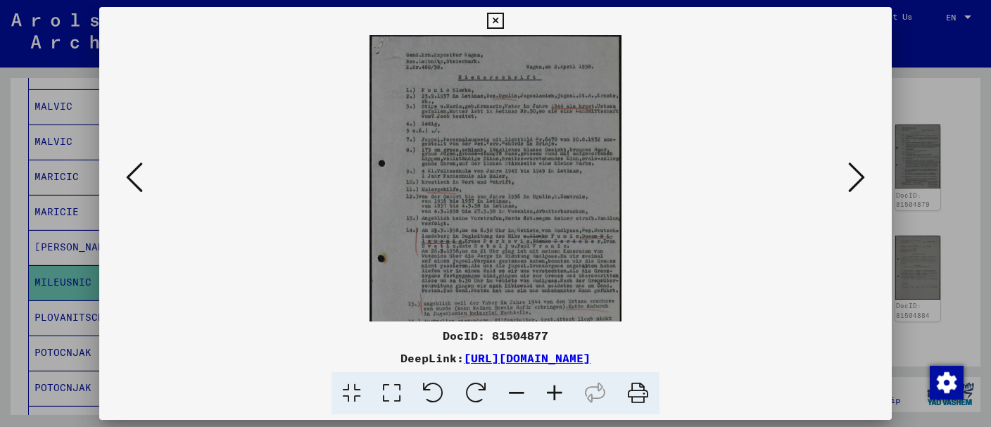
click at [552, 391] on icon at bounding box center [555, 393] width 38 height 43
click at [552, 393] on icon at bounding box center [555, 393] width 38 height 43
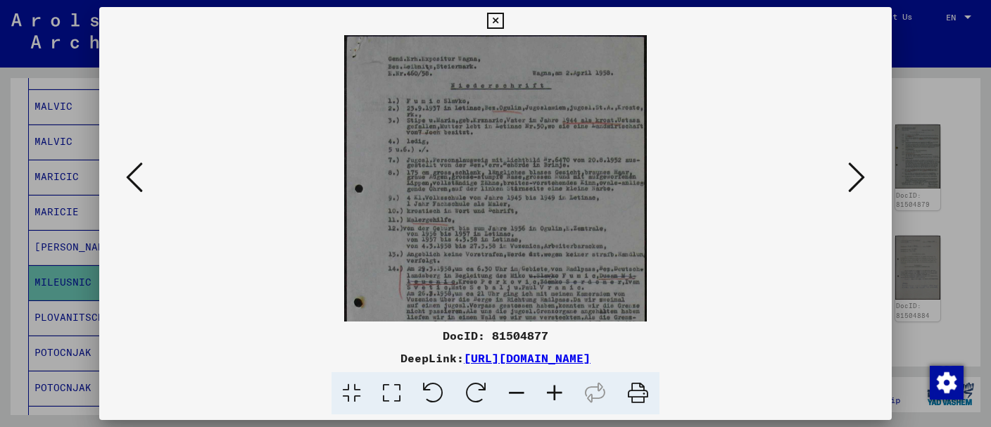
click at [550, 393] on icon at bounding box center [555, 393] width 38 height 43
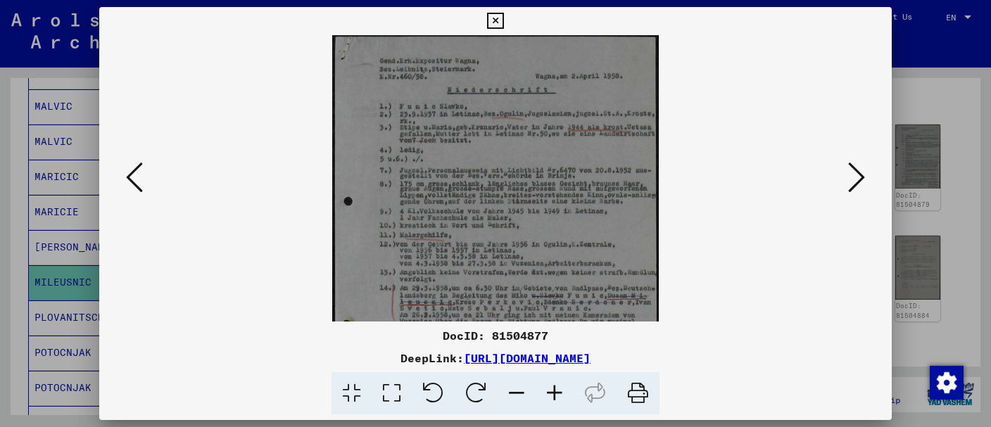
click at [550, 393] on icon at bounding box center [555, 393] width 38 height 43
click at [549, 393] on icon at bounding box center [555, 393] width 38 height 43
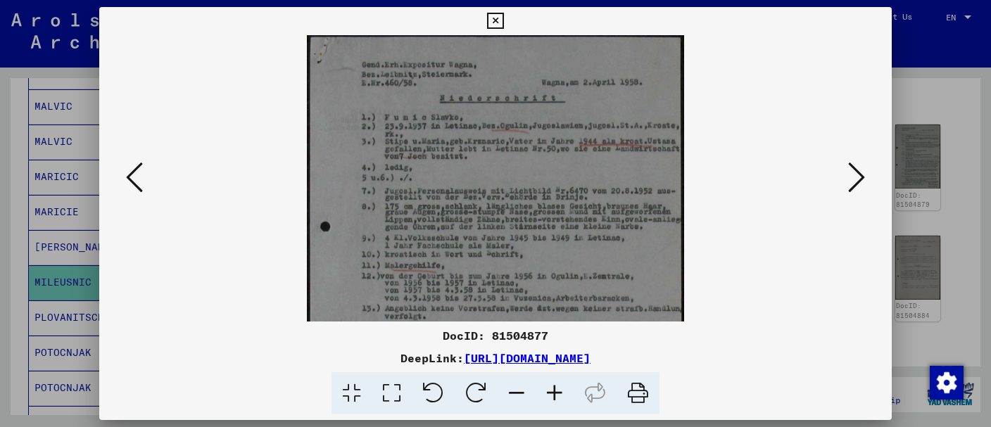
click at [549, 393] on icon at bounding box center [555, 393] width 38 height 43
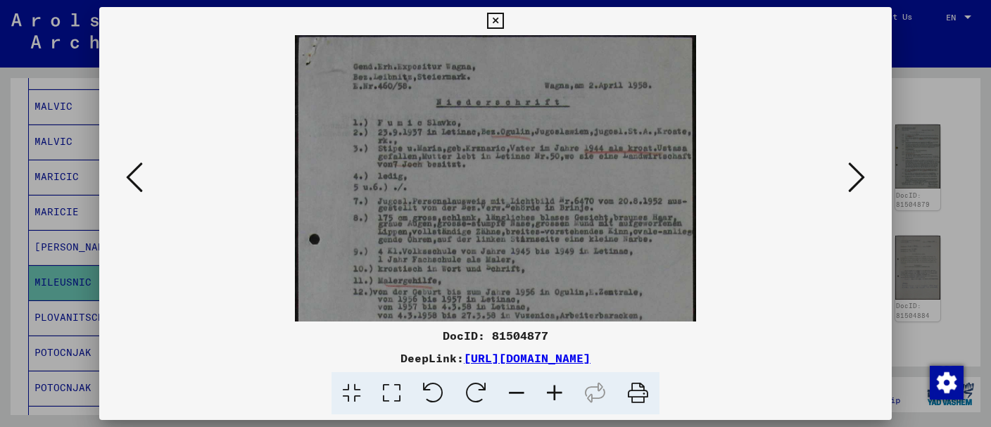
click at [549, 394] on icon at bounding box center [555, 393] width 38 height 43
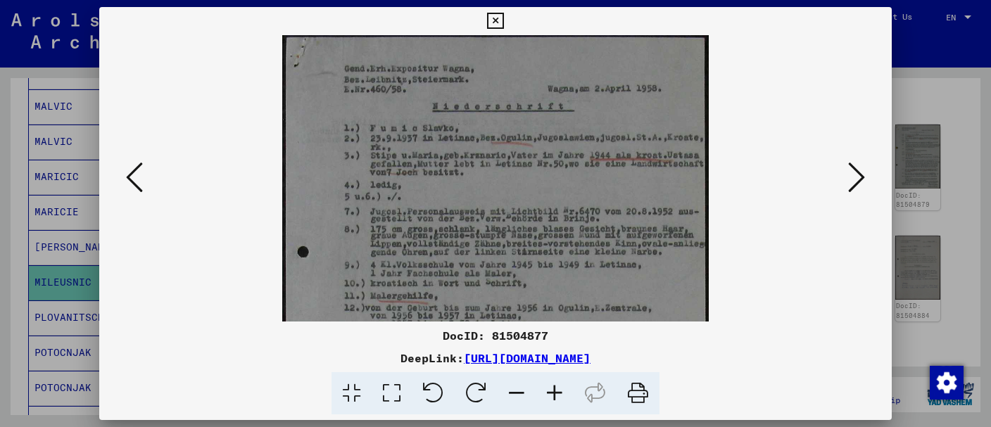
click at [547, 396] on icon at bounding box center [555, 393] width 38 height 43
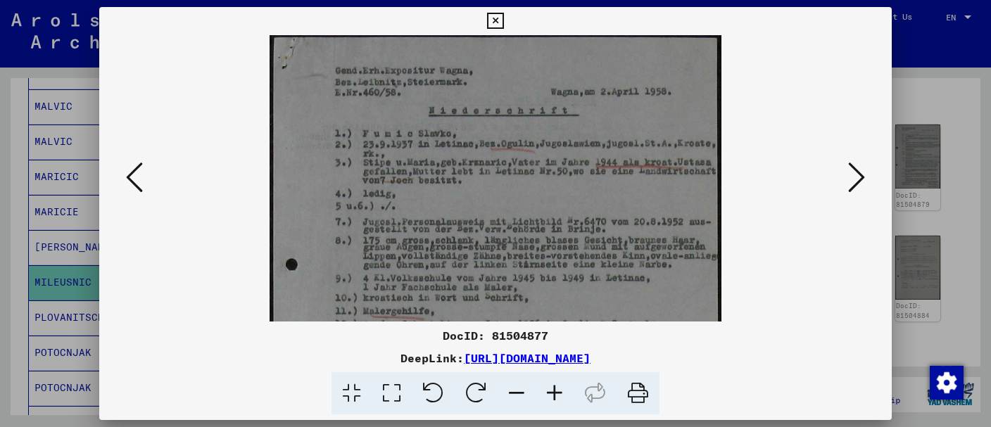
click at [547, 396] on icon at bounding box center [555, 393] width 38 height 43
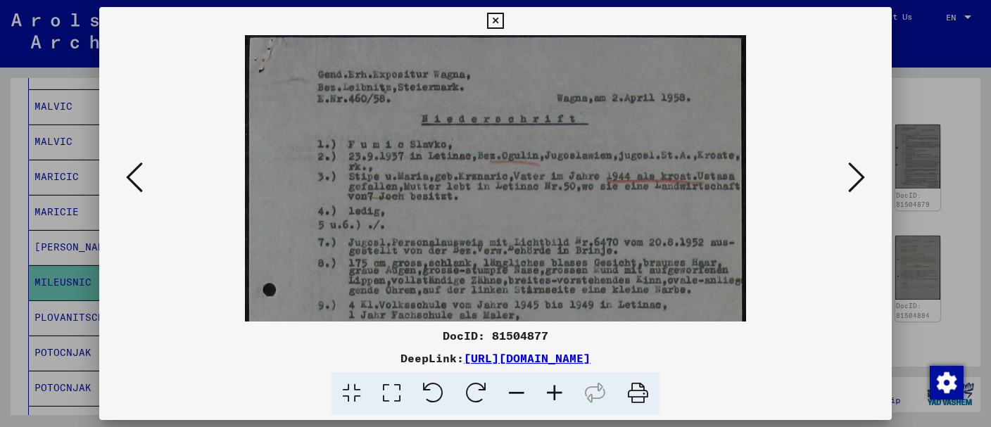
click at [547, 396] on icon at bounding box center [555, 393] width 38 height 43
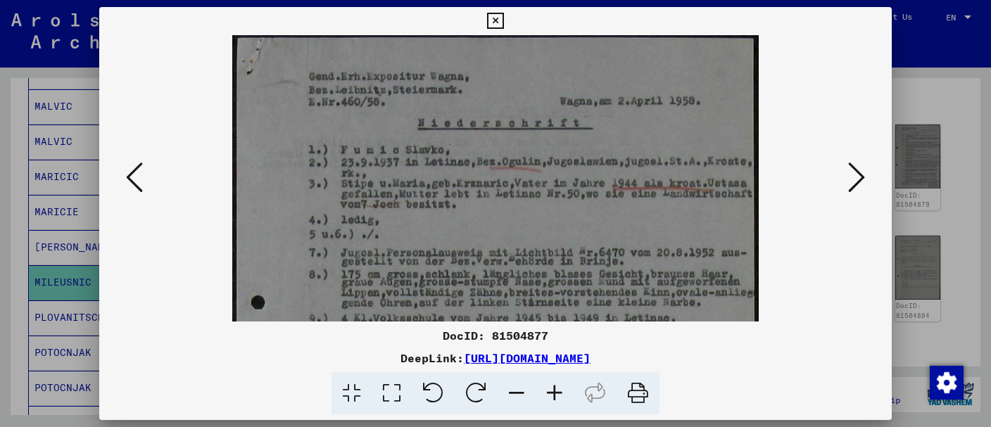
click at [547, 396] on icon at bounding box center [555, 393] width 38 height 43
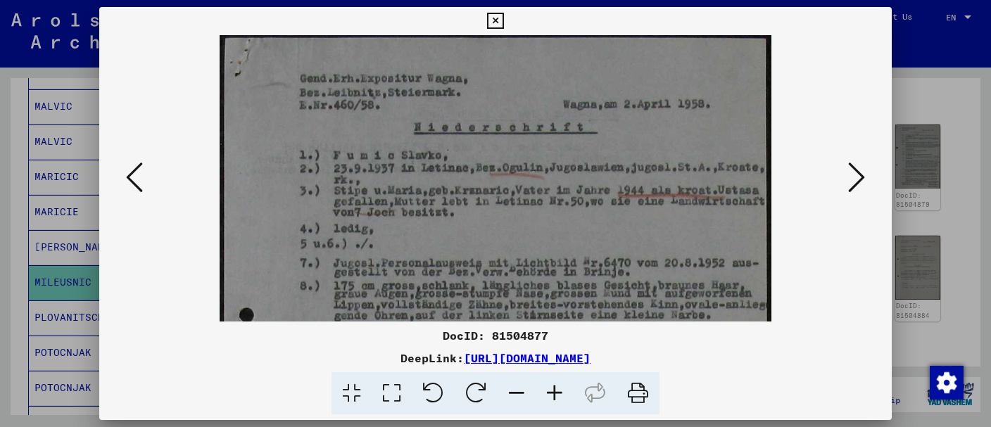
click at [545, 396] on icon at bounding box center [555, 393] width 38 height 43
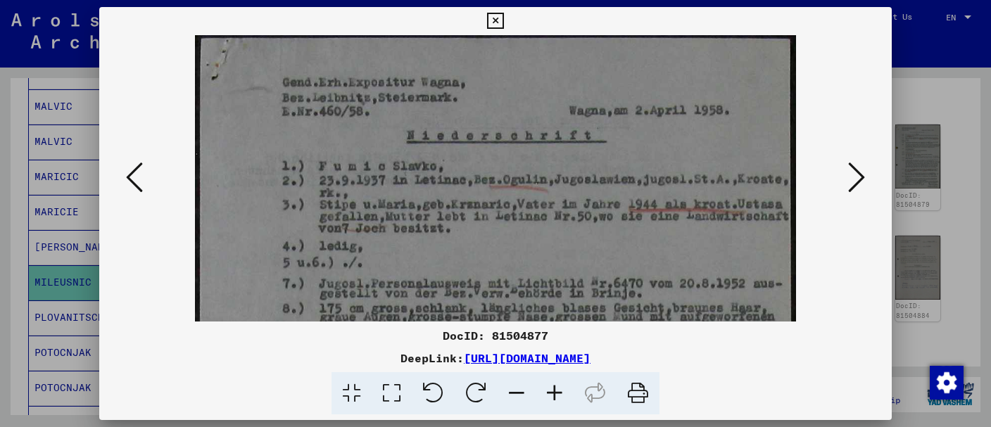
click at [545, 396] on icon at bounding box center [555, 393] width 38 height 43
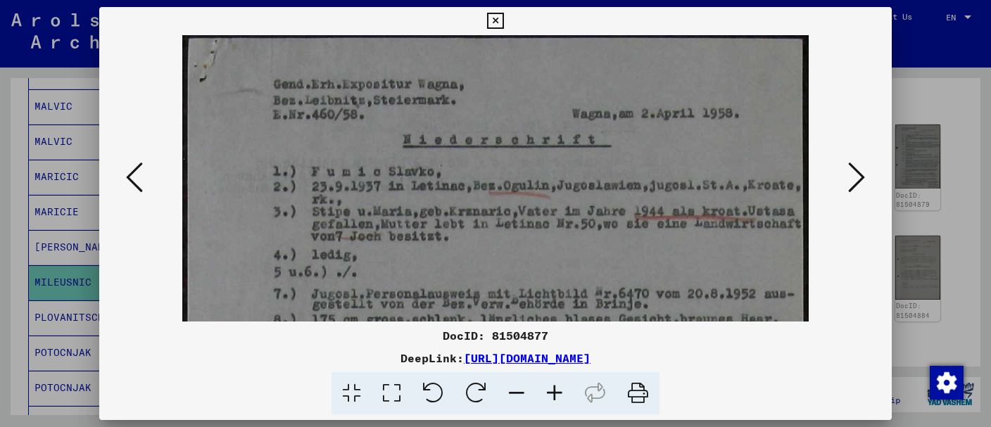
click at [545, 396] on icon at bounding box center [555, 393] width 38 height 43
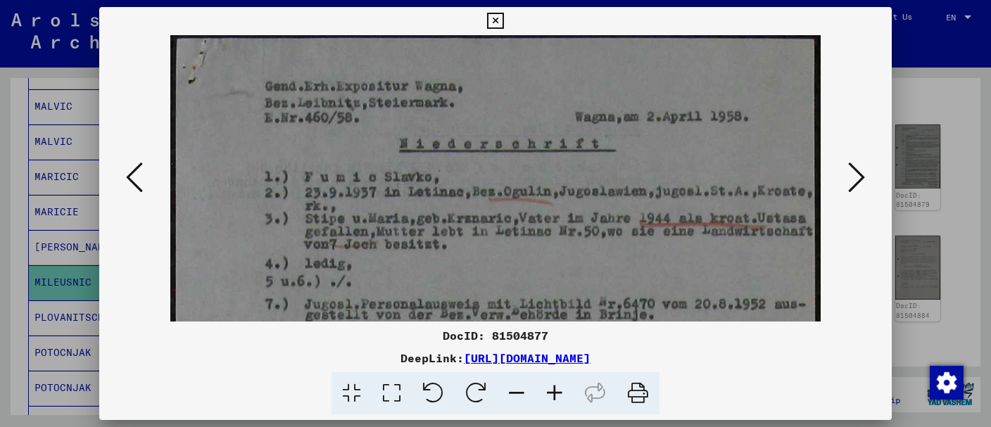
click at [543, 396] on icon at bounding box center [555, 393] width 38 height 43
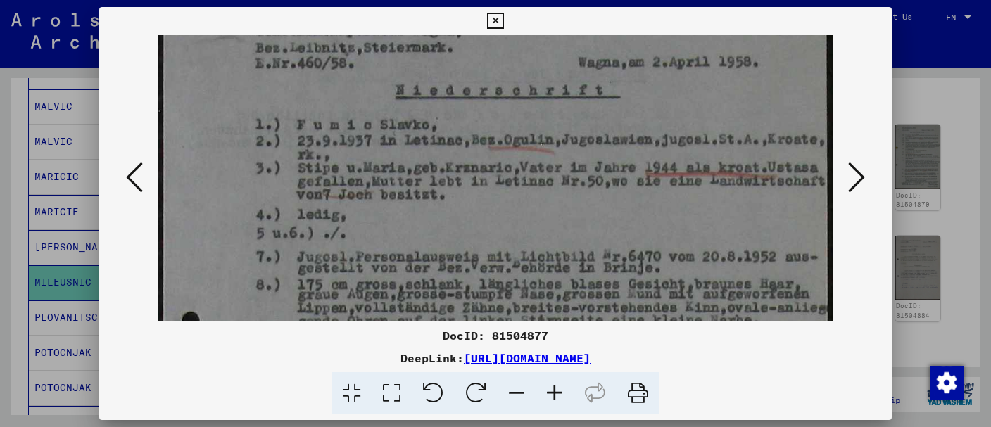
scroll to position [58, 0]
drag, startPoint x: 527, startPoint y: 215, endPoint x: 505, endPoint y: 171, distance: 49.4
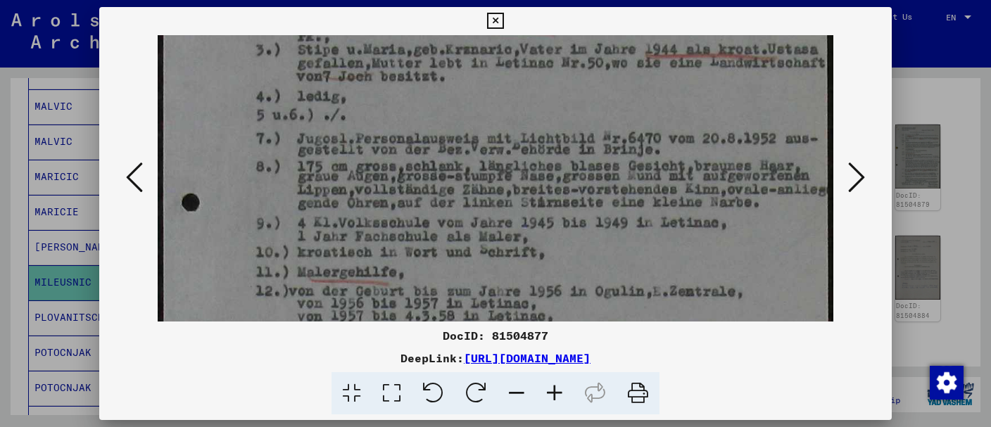
scroll to position [179, 0]
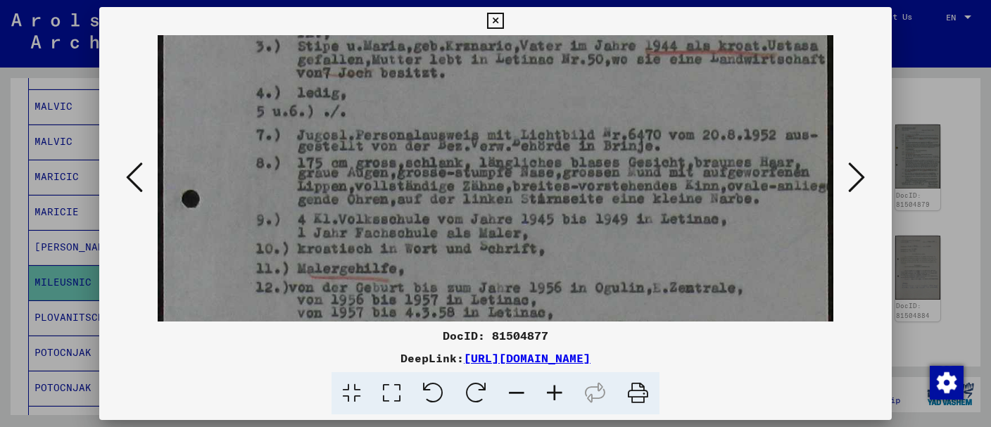
drag, startPoint x: 552, startPoint y: 196, endPoint x: 554, endPoint y: 90, distance: 105.6
click at [554, 90] on img at bounding box center [496, 333] width 676 height 955
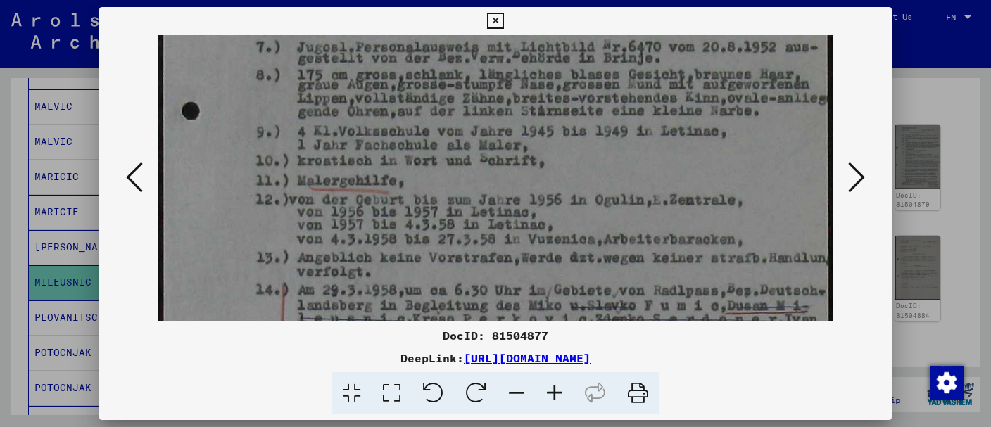
drag, startPoint x: 456, startPoint y: 229, endPoint x: 467, endPoint y: 137, distance: 92.8
click at [467, 137] on img at bounding box center [496, 245] width 676 height 955
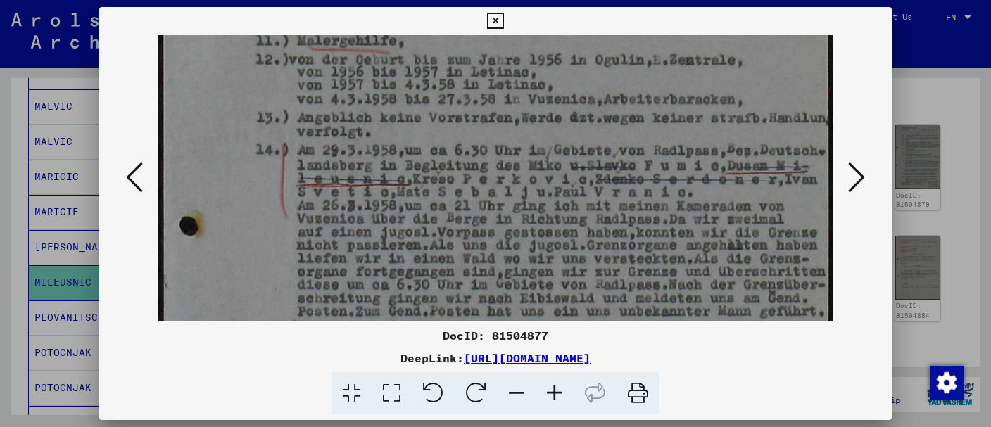
scroll to position [410, 0]
drag, startPoint x: 419, startPoint y: 251, endPoint x: 458, endPoint y: 103, distance: 153.0
click at [458, 103] on img at bounding box center [496, 102] width 676 height 955
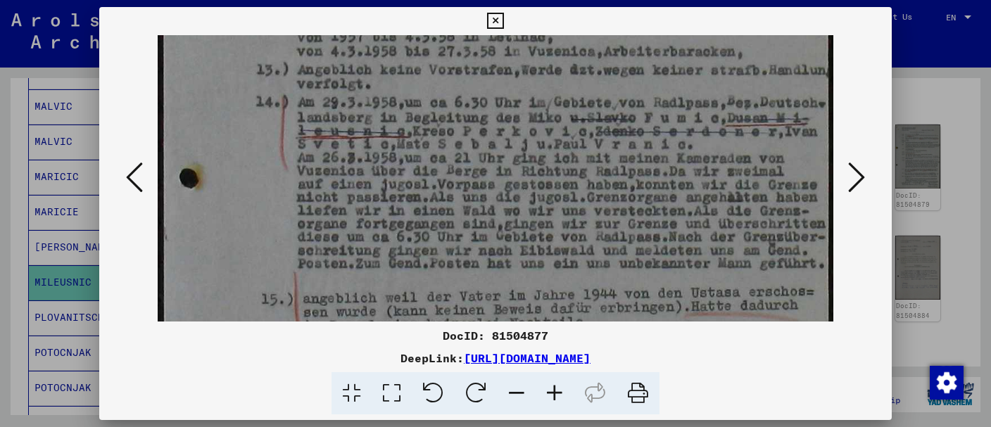
drag, startPoint x: 482, startPoint y: 198, endPoint x: 472, endPoint y: 150, distance: 49.0
click at [472, 150] on img at bounding box center [496, 57] width 676 height 955
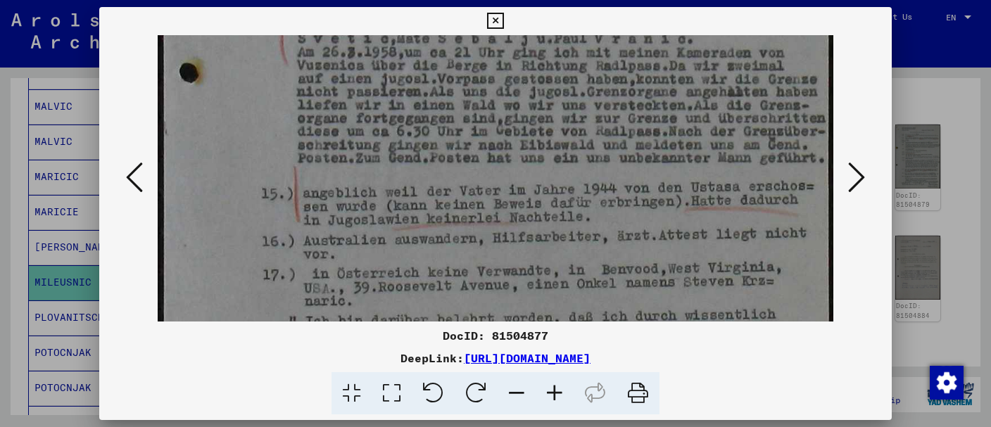
drag, startPoint x: 475, startPoint y: 229, endPoint x: 467, endPoint y: 122, distance: 108.0
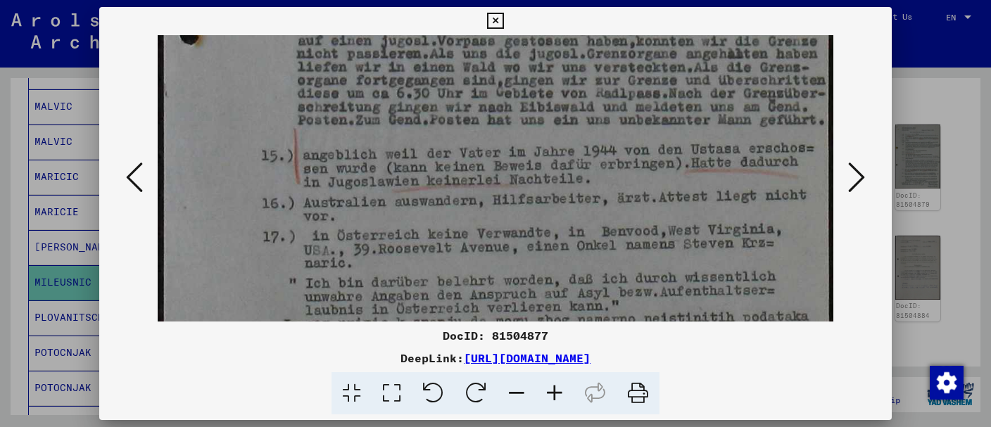
scroll to position [600, 0]
drag, startPoint x: 457, startPoint y: 220, endPoint x: 457, endPoint y: 182, distance: 37.3
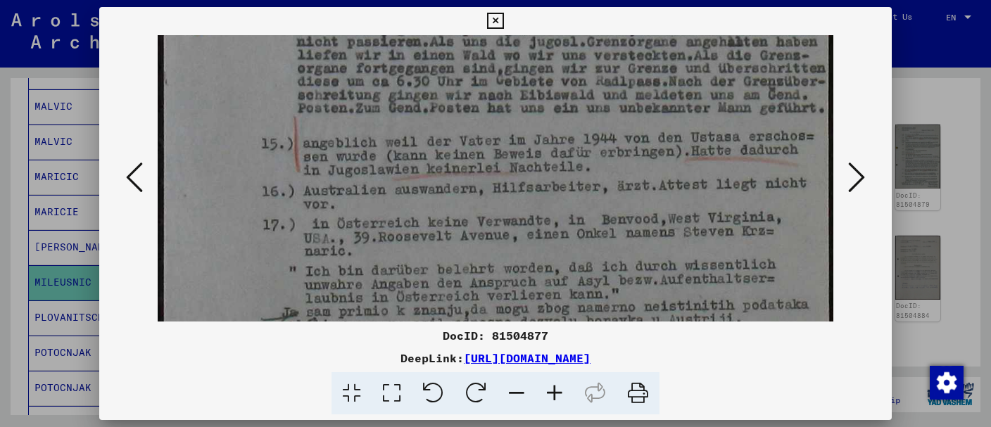
scroll to position [615, 0]
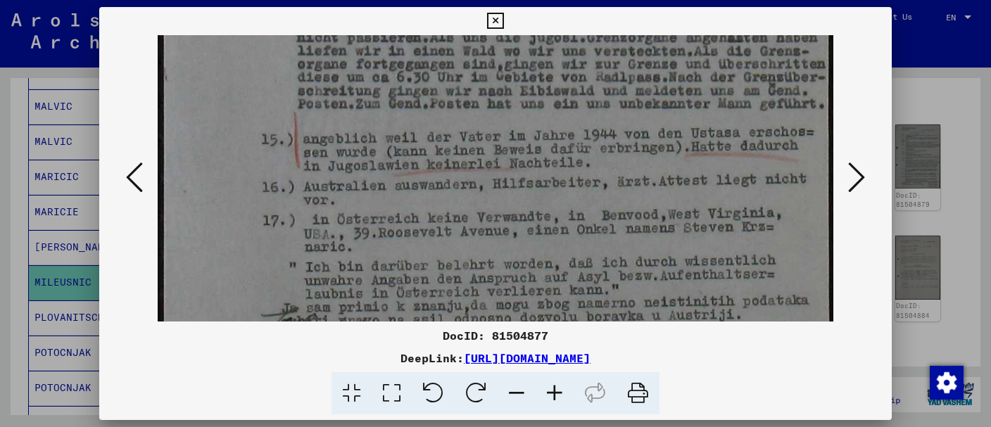
drag, startPoint x: 572, startPoint y: 207, endPoint x: 575, endPoint y: 191, distance: 16.4
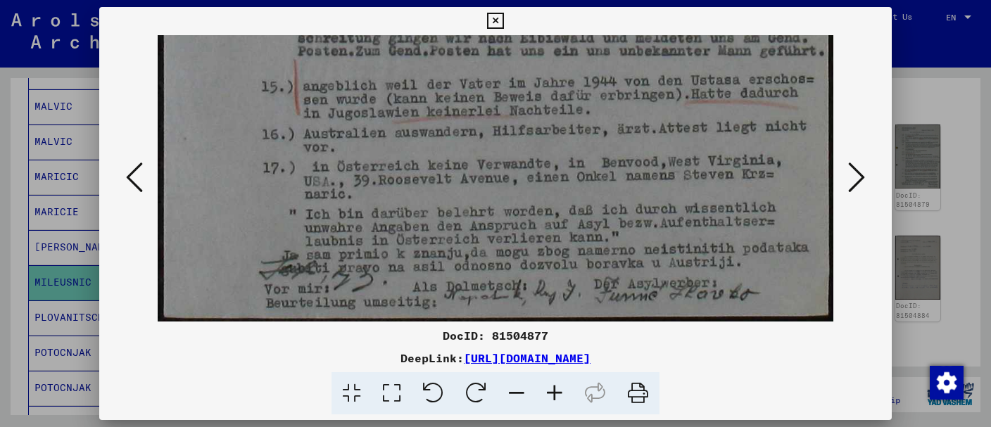
drag, startPoint x: 537, startPoint y: 239, endPoint x: 522, endPoint y: 130, distance: 109.5
drag, startPoint x: 507, startPoint y: 217, endPoint x: 516, endPoint y: 169, distance: 49.4
click at [503, 23] on icon at bounding box center [495, 21] width 16 height 17
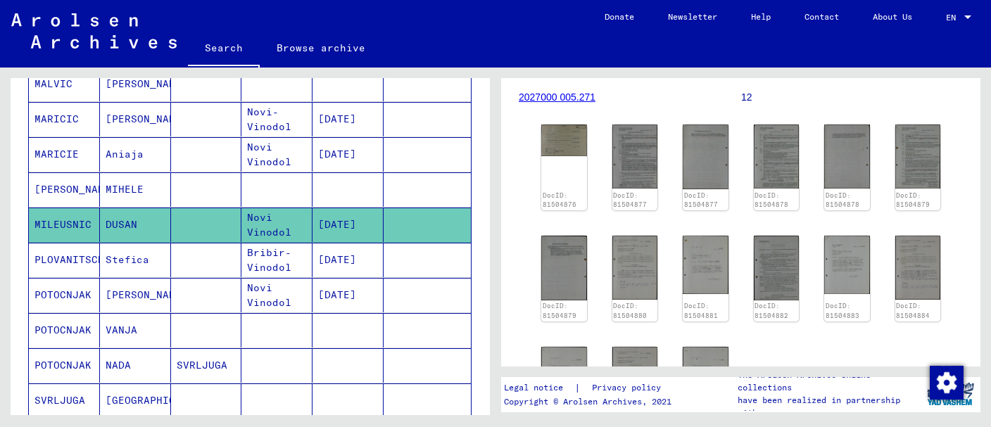
scroll to position [520, 0]
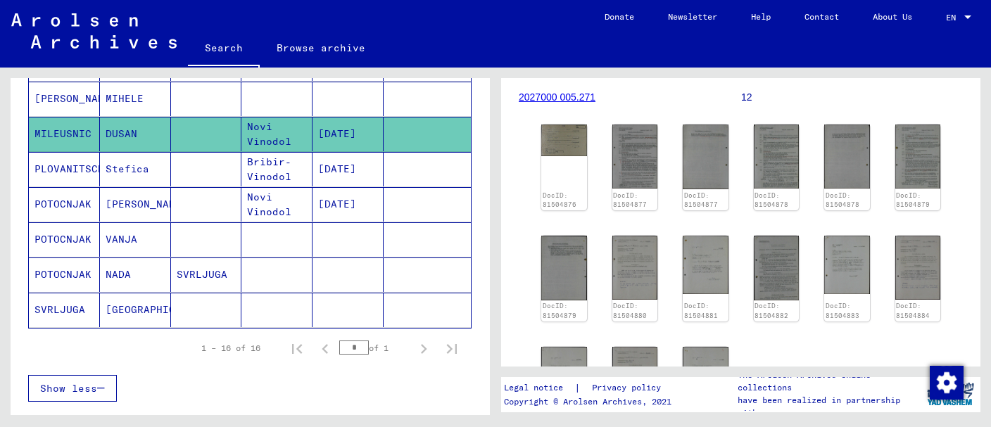
click at [232, 203] on mat-cell at bounding box center [206, 204] width 71 height 34
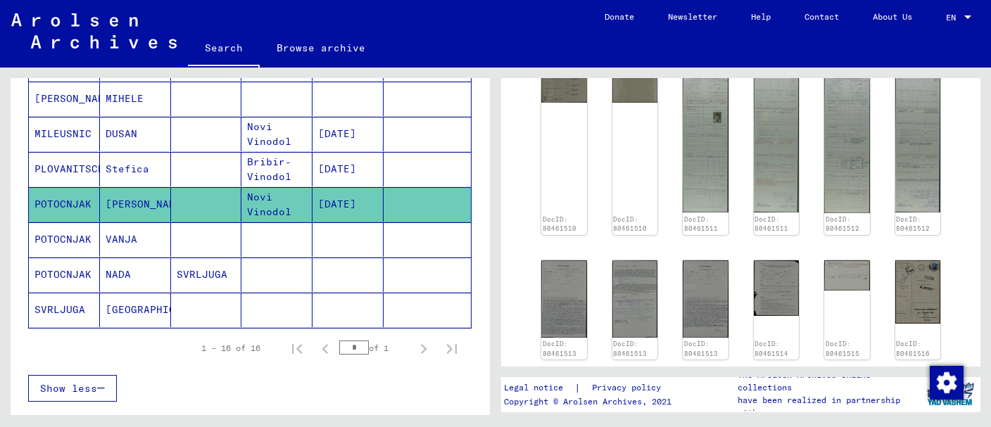
scroll to position [297, 0]
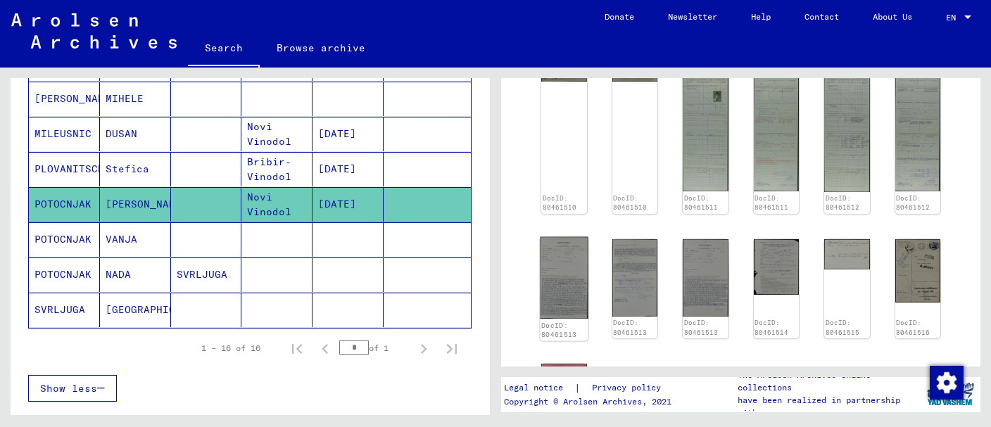
click at [562, 289] on img at bounding box center [564, 277] width 48 height 82
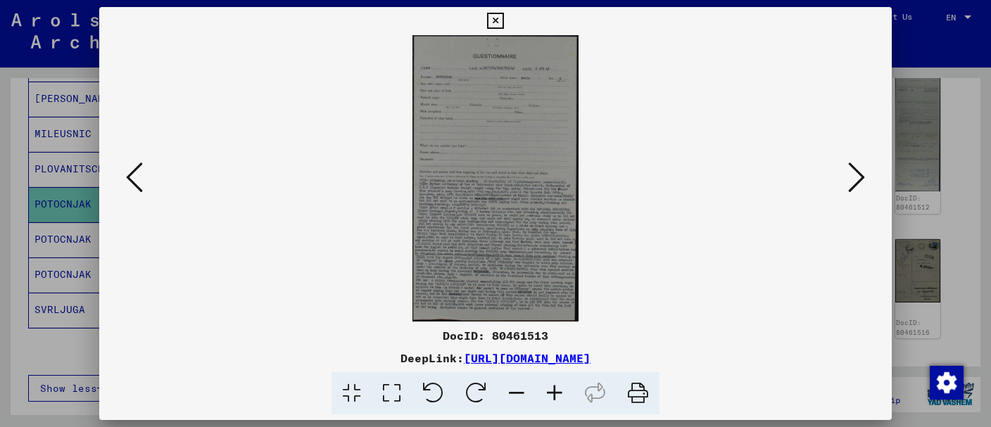
click at [560, 393] on icon at bounding box center [555, 393] width 38 height 43
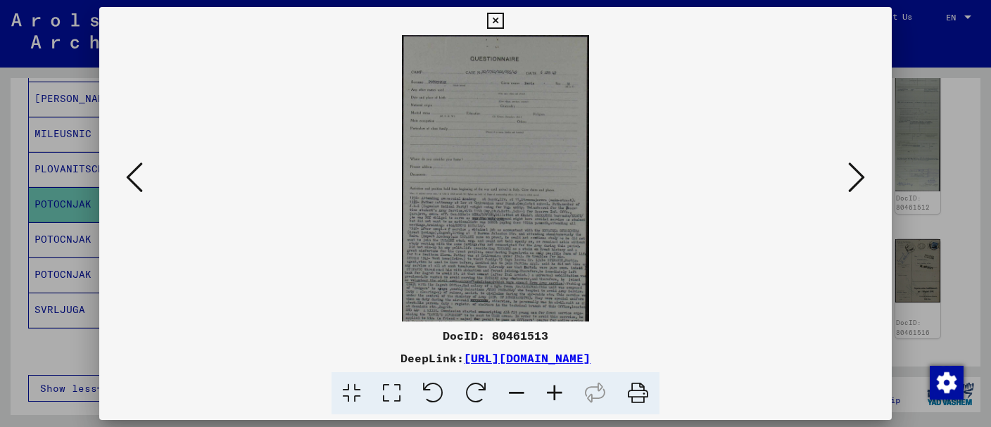
click at [560, 393] on icon at bounding box center [555, 393] width 38 height 43
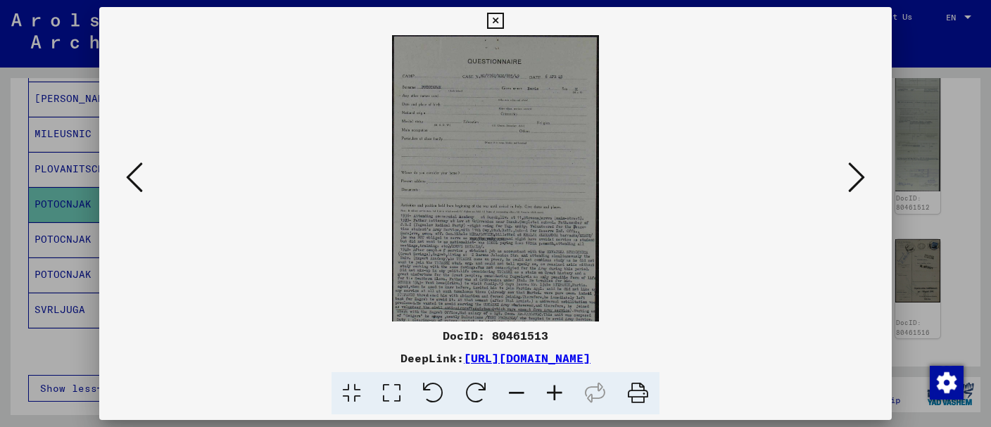
click at [560, 393] on icon at bounding box center [555, 393] width 38 height 43
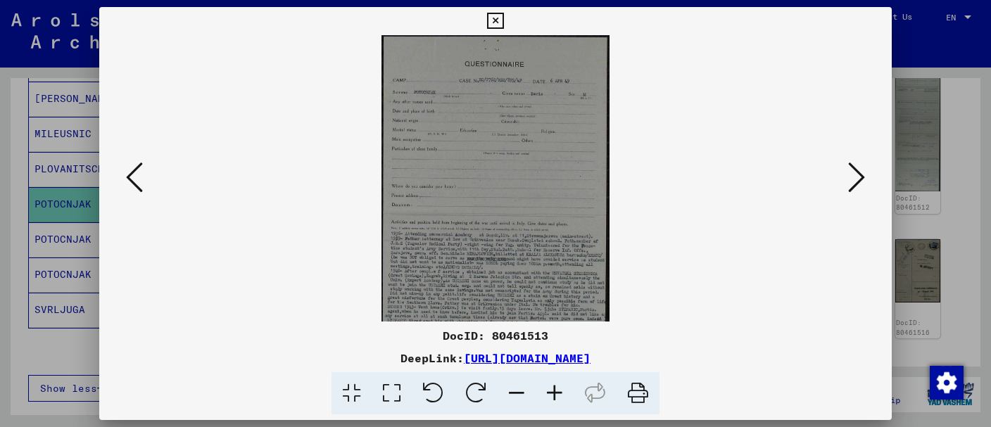
click at [560, 393] on icon at bounding box center [555, 393] width 38 height 43
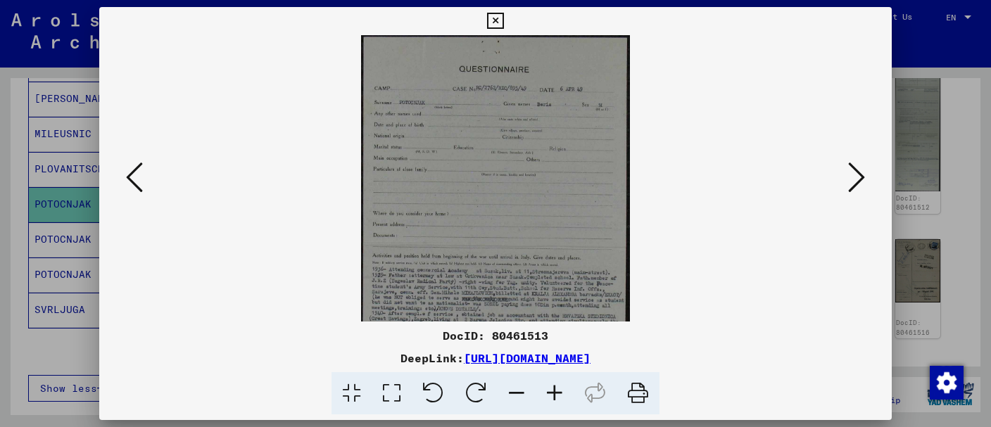
click at [560, 393] on icon at bounding box center [555, 393] width 38 height 43
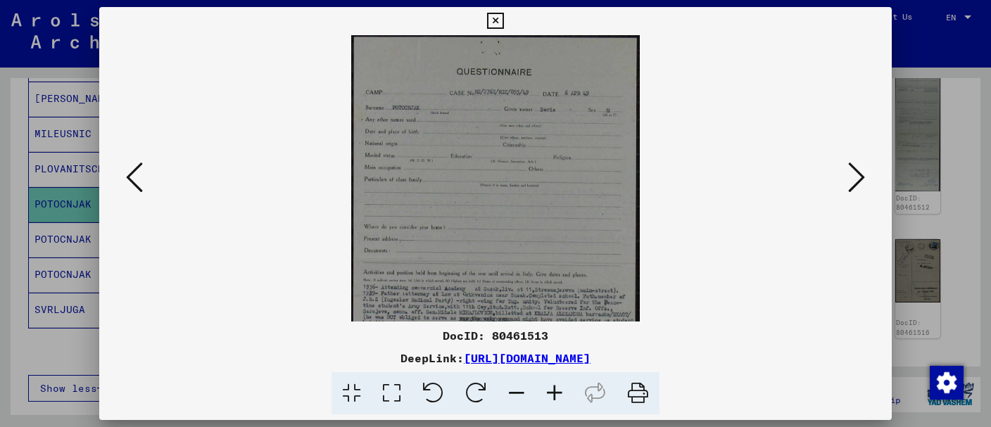
click at [560, 393] on icon at bounding box center [555, 393] width 38 height 43
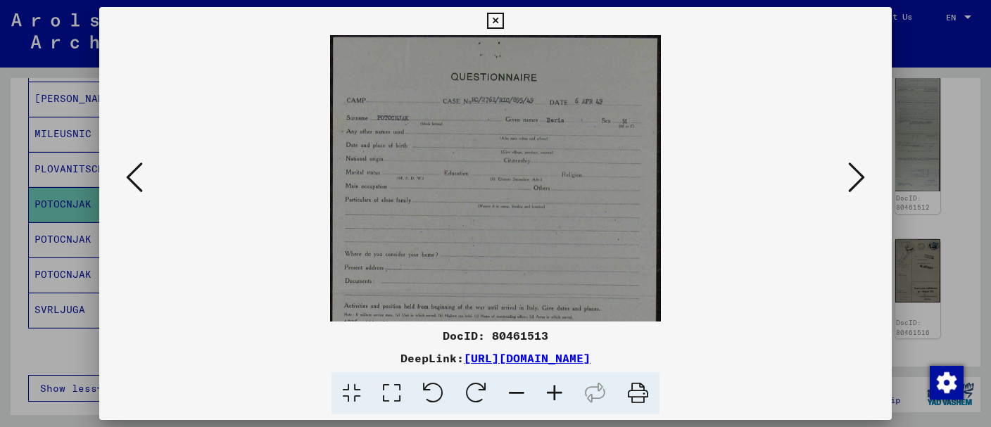
click at [560, 393] on icon at bounding box center [555, 393] width 38 height 43
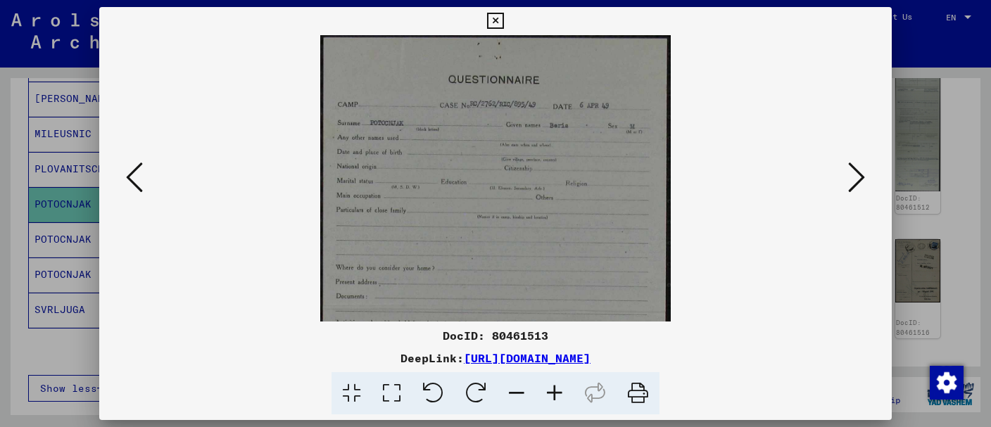
click at [560, 391] on icon at bounding box center [555, 393] width 38 height 43
click at [558, 390] on icon at bounding box center [555, 393] width 38 height 43
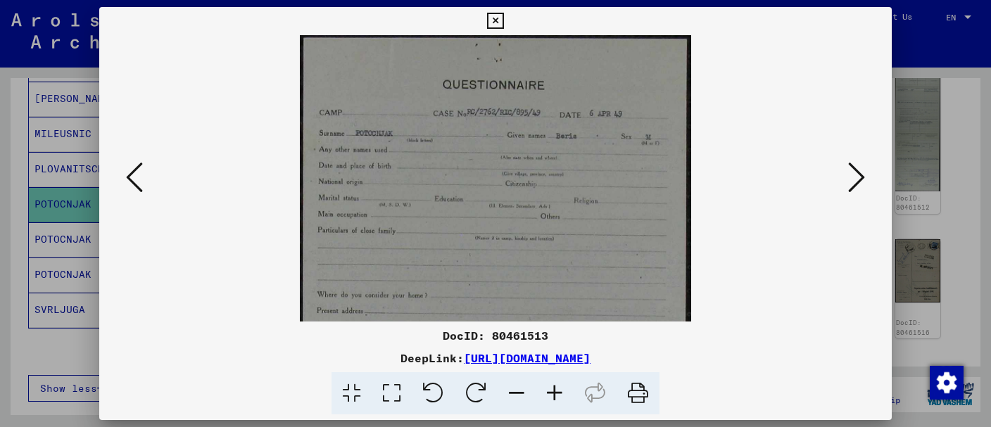
click at [557, 388] on icon at bounding box center [555, 393] width 38 height 43
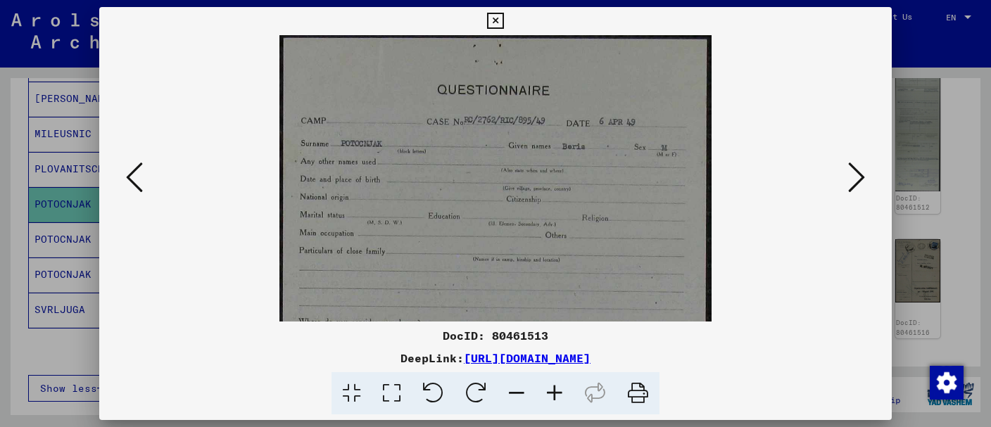
click at [557, 388] on icon at bounding box center [555, 393] width 38 height 43
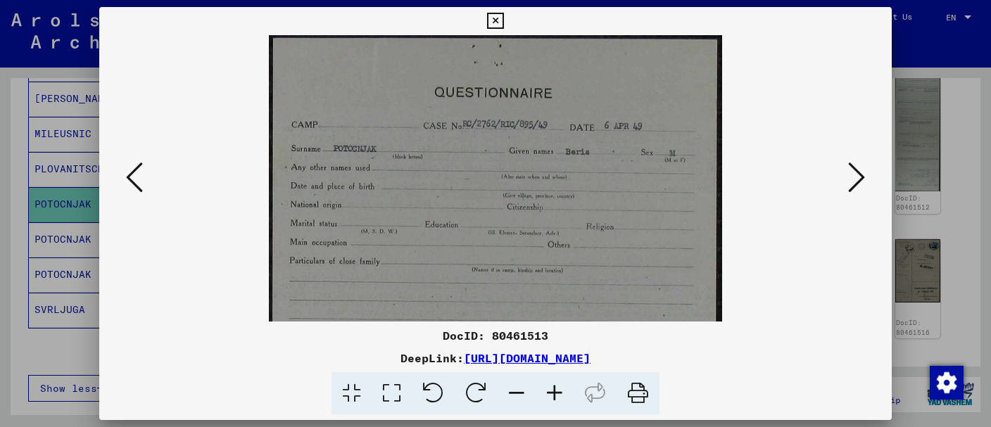
click at [557, 388] on icon at bounding box center [555, 393] width 38 height 43
click at [556, 388] on icon at bounding box center [555, 393] width 38 height 43
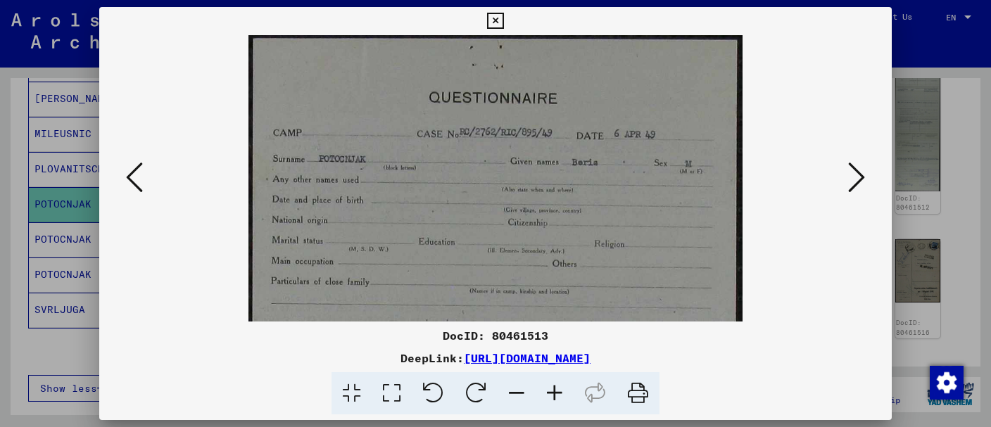
click at [556, 388] on icon at bounding box center [555, 393] width 38 height 43
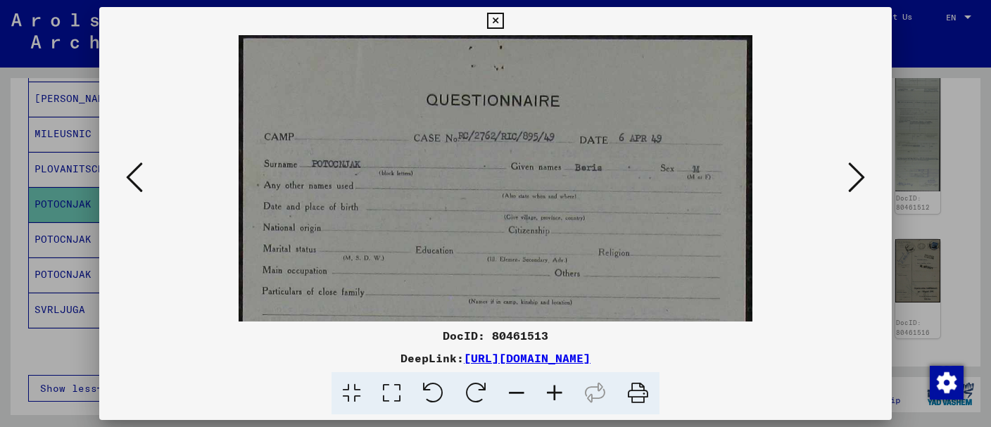
click at [556, 388] on icon at bounding box center [555, 393] width 38 height 43
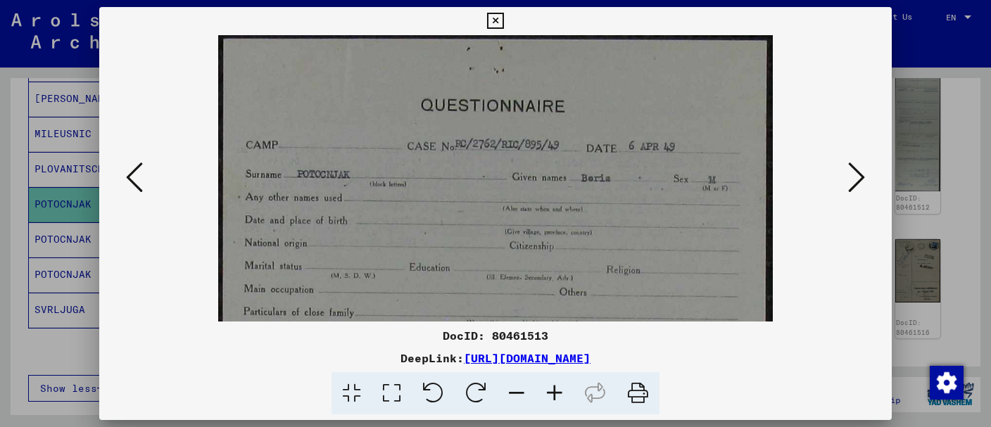
click at [556, 388] on icon at bounding box center [555, 393] width 38 height 43
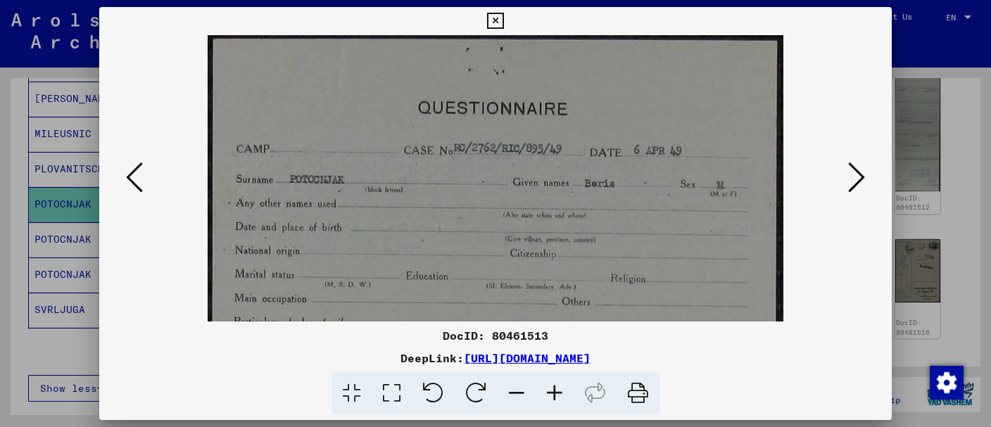
click at [556, 388] on icon at bounding box center [555, 393] width 38 height 43
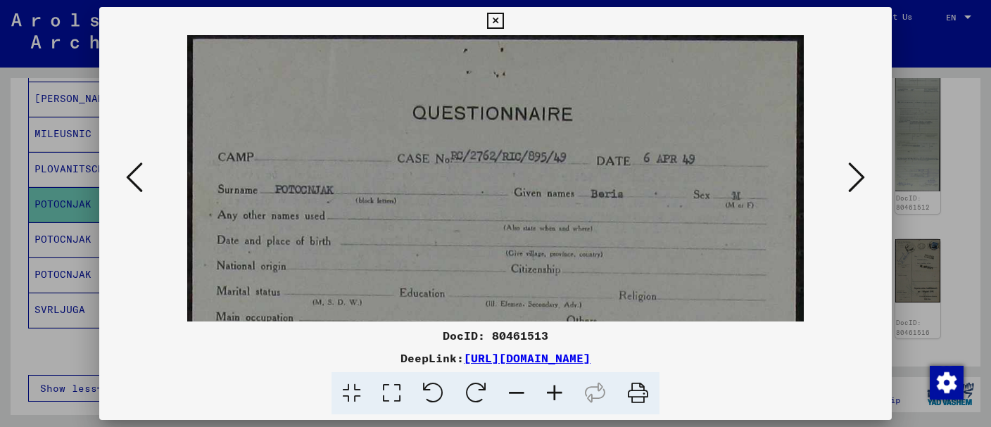
click at [555, 388] on icon at bounding box center [555, 393] width 38 height 43
click at [552, 388] on icon at bounding box center [555, 393] width 38 height 43
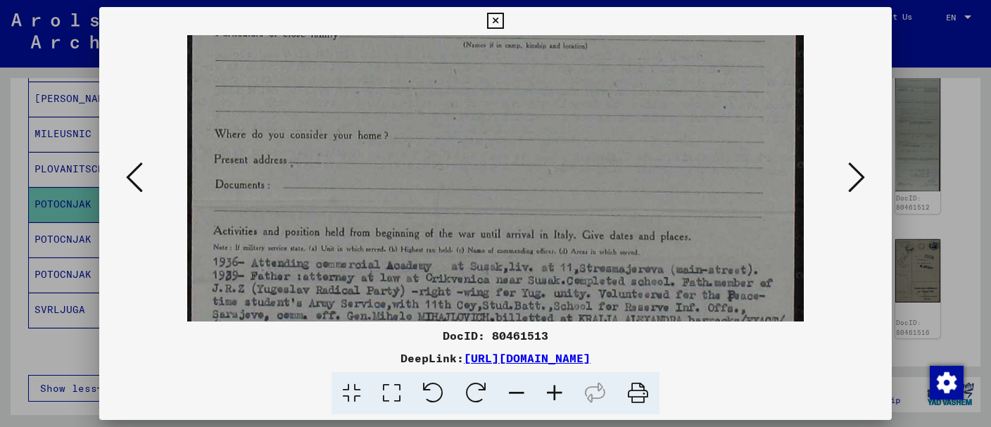
drag, startPoint x: 526, startPoint y: 289, endPoint x: 526, endPoint y: -23, distance: 311.1
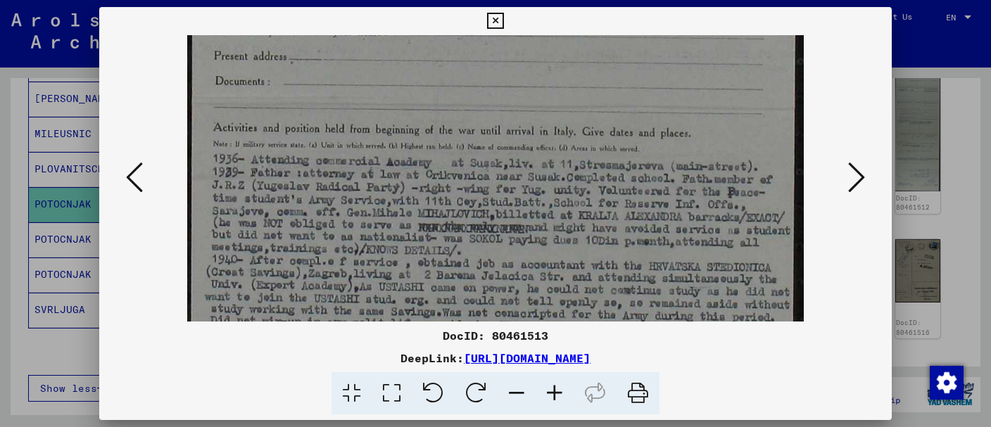
scroll to position [466, 0]
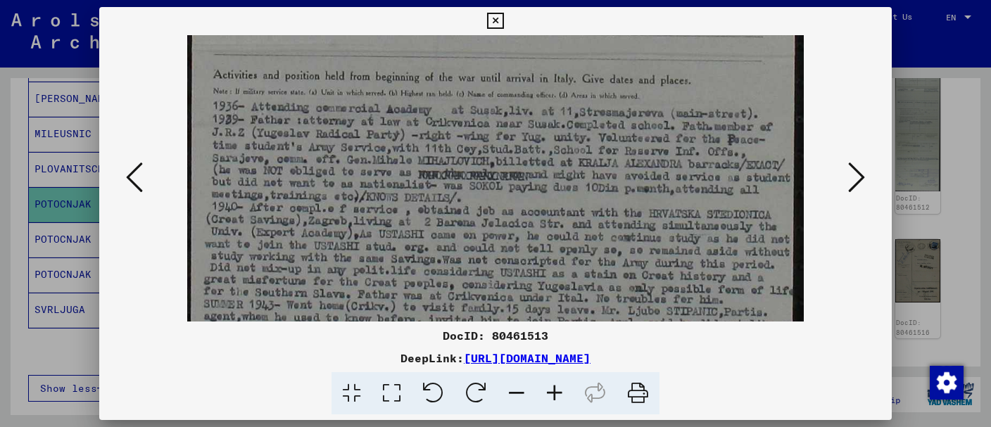
drag, startPoint x: 488, startPoint y: 160, endPoint x: 511, endPoint y: 16, distance: 146.0
click at [511, 16] on div "DocID: 80461513 DeepLink: [URL][DOMAIN_NAME]" at bounding box center [495, 211] width 792 height 408
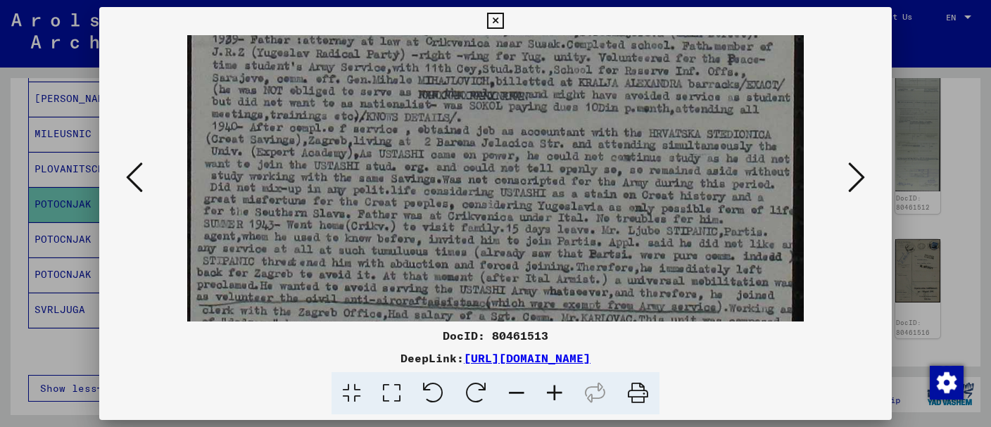
drag, startPoint x: 409, startPoint y: 229, endPoint x: 425, endPoint y: 143, distance: 87.4
click at [424, 144] on img at bounding box center [495, 19] width 617 height 1061
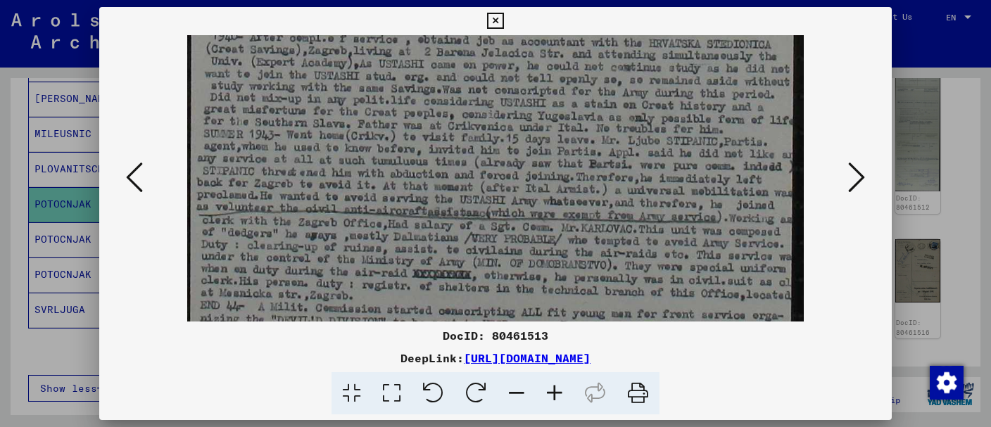
drag, startPoint x: 527, startPoint y: 220, endPoint x: 592, endPoint y: 128, distance: 112.1
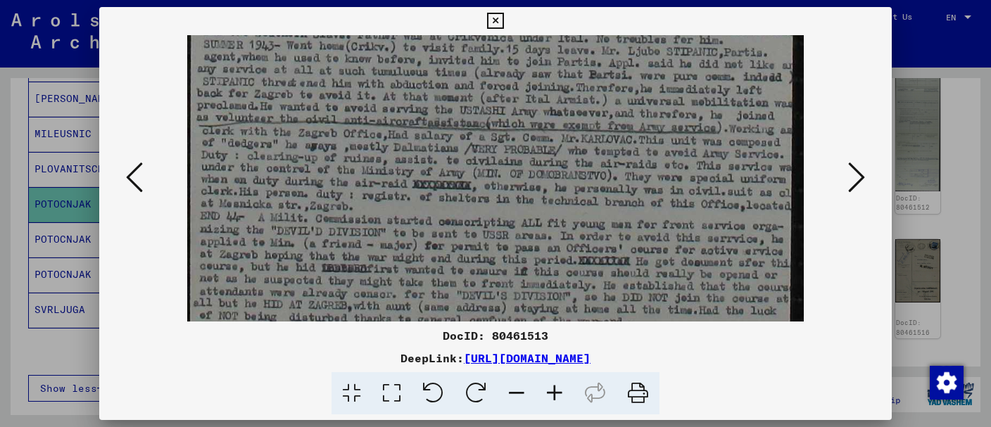
scroll to position [729, 0]
drag, startPoint x: 415, startPoint y: 210, endPoint x: 433, endPoint y: 115, distance: 96.8
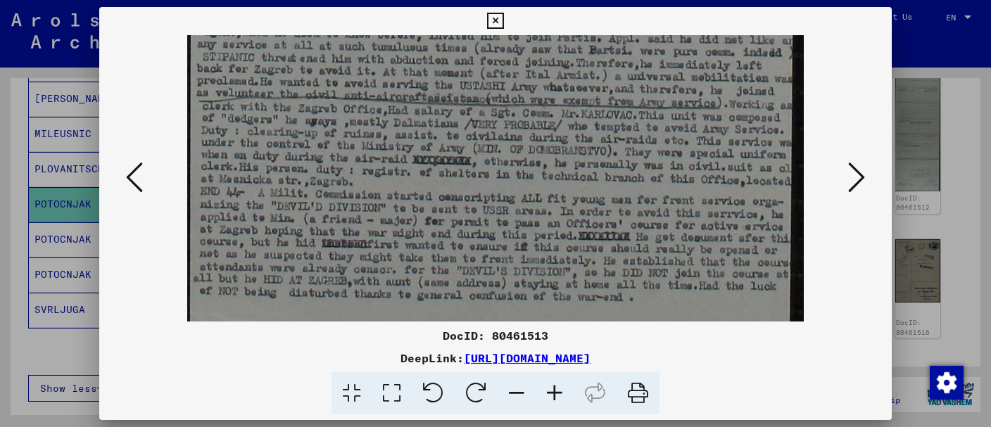
scroll to position [774, 0]
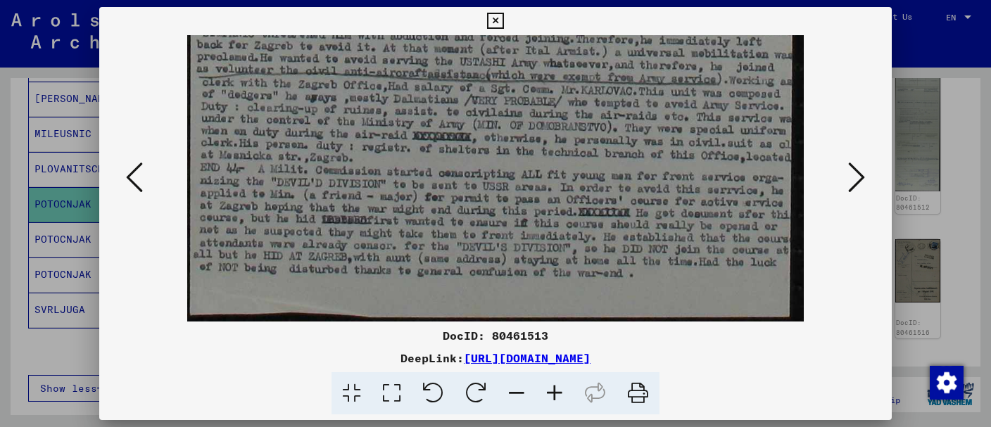
drag, startPoint x: 393, startPoint y: 187, endPoint x: 417, endPoint y: 122, distance: 69.3
click at [853, 180] on icon at bounding box center [856, 177] width 17 height 34
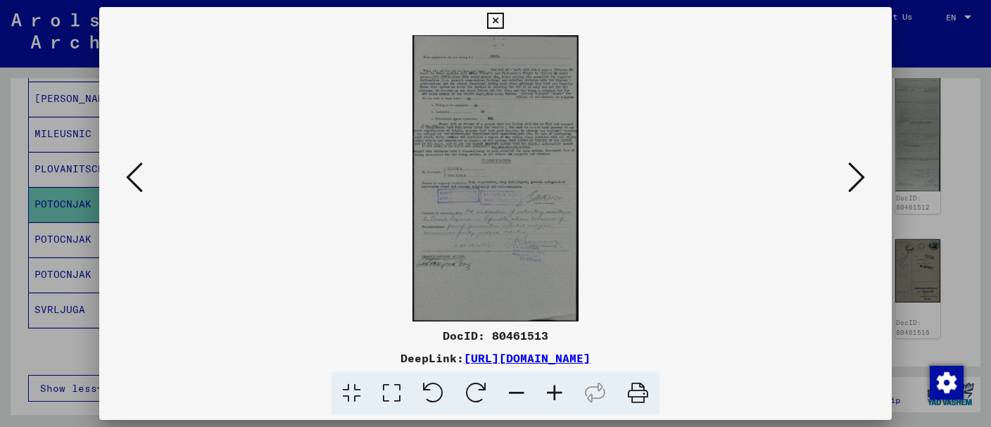
click at [557, 388] on icon at bounding box center [555, 393] width 38 height 43
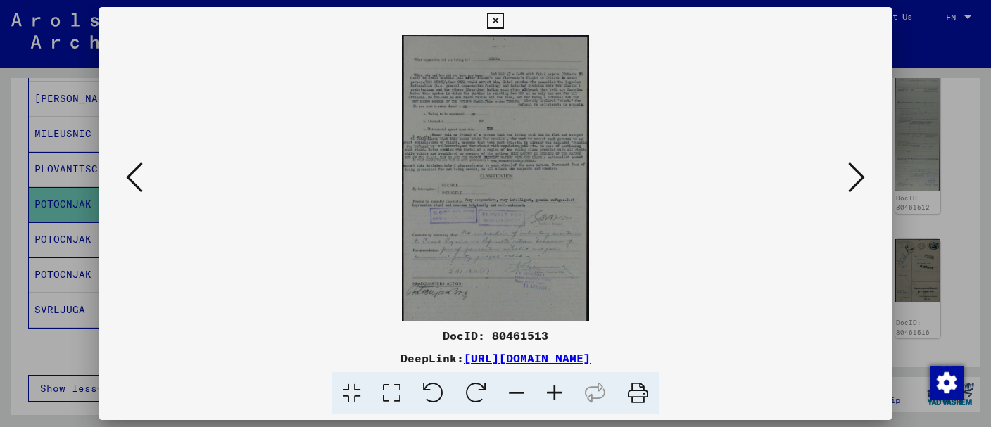
click at [557, 388] on icon at bounding box center [555, 393] width 38 height 43
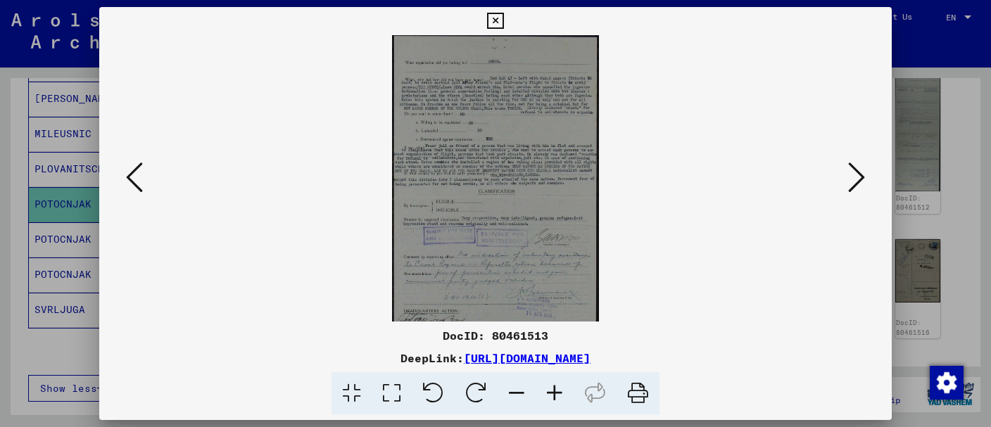
click at [557, 388] on icon at bounding box center [555, 393] width 38 height 43
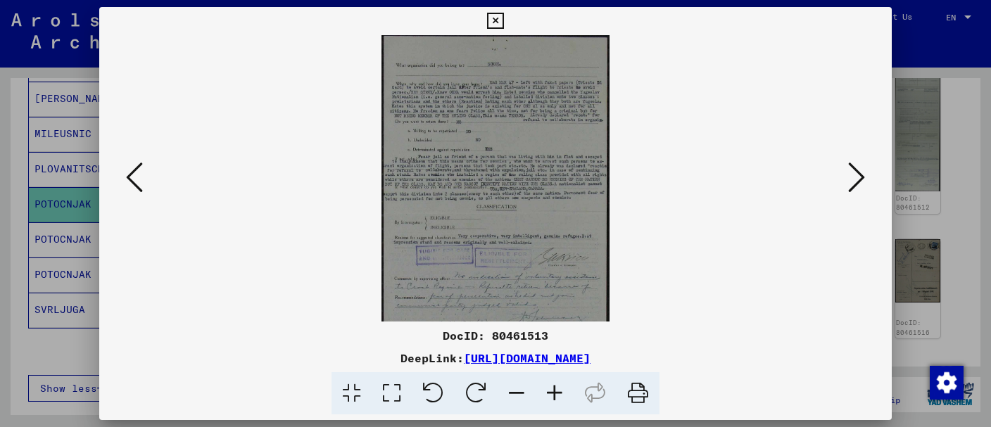
click at [557, 388] on icon at bounding box center [555, 393] width 38 height 43
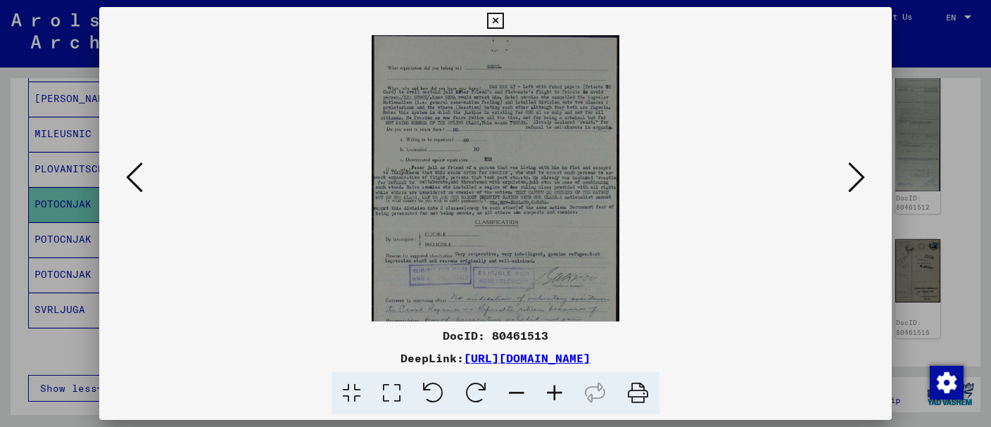
click at [557, 388] on icon at bounding box center [555, 393] width 38 height 43
click at [557, 386] on icon at bounding box center [555, 393] width 38 height 43
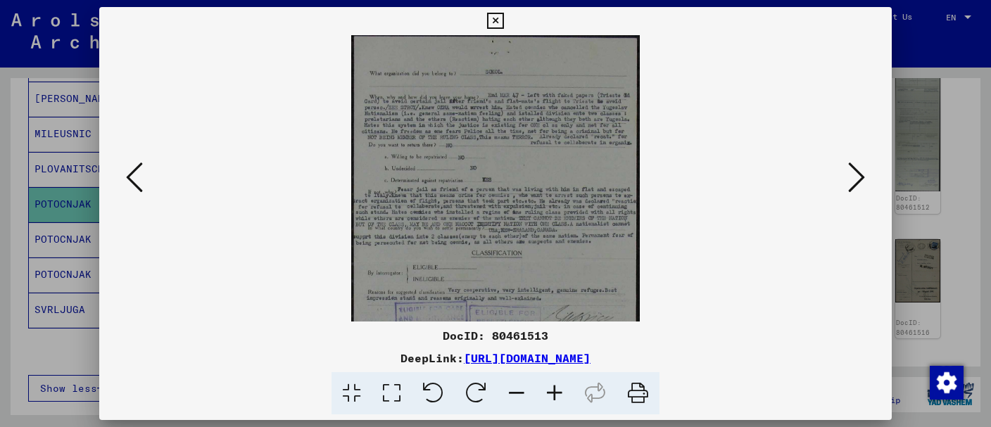
click at [557, 386] on icon at bounding box center [555, 393] width 38 height 43
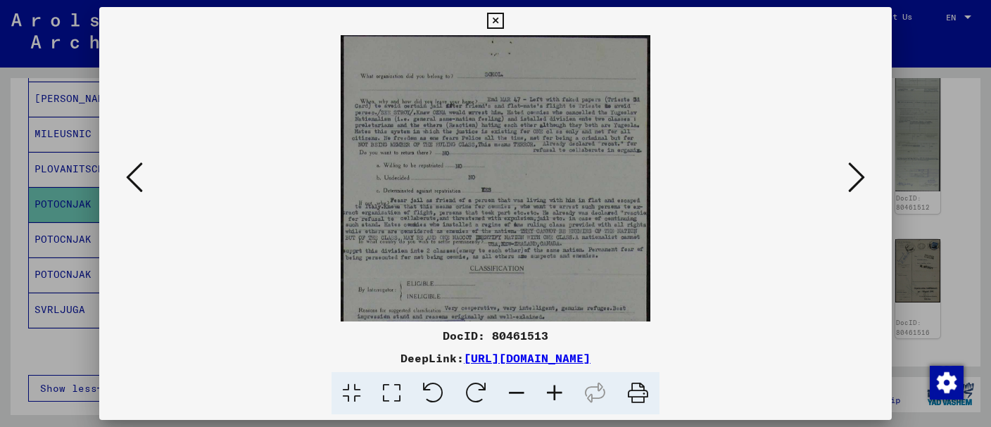
click at [557, 386] on icon at bounding box center [555, 393] width 38 height 43
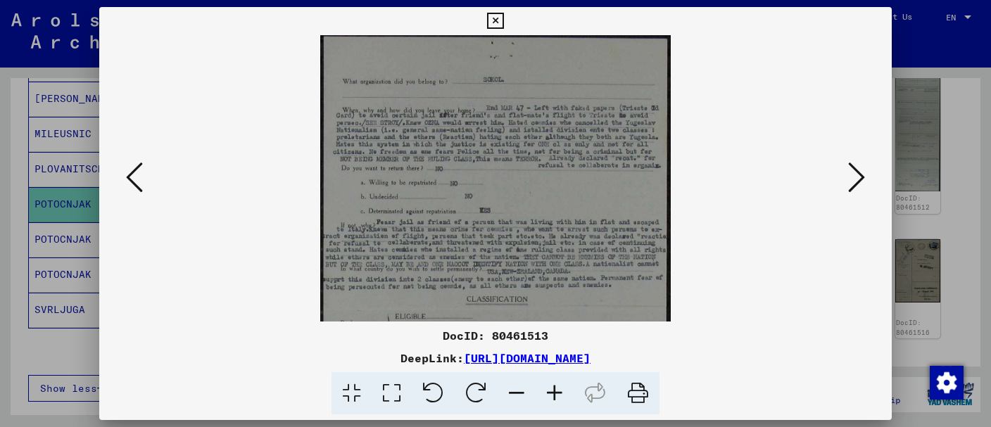
click at [557, 386] on icon at bounding box center [555, 393] width 38 height 43
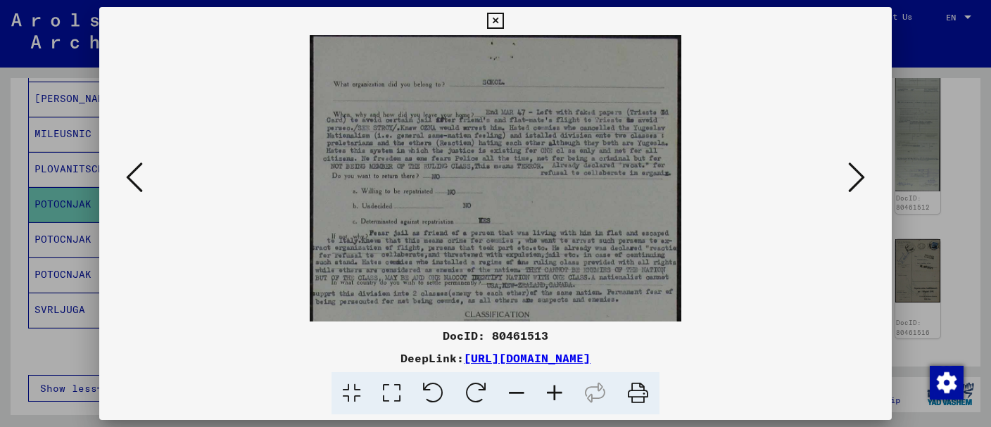
click at [557, 386] on icon at bounding box center [555, 393] width 38 height 43
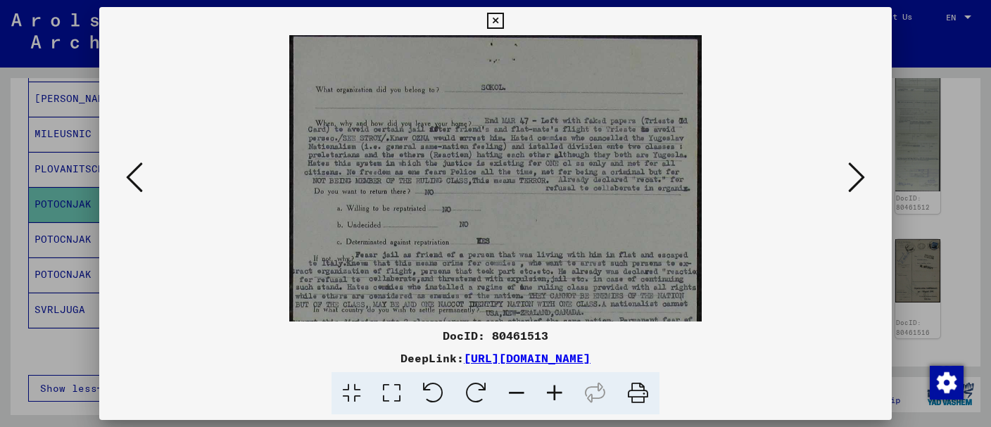
click at [557, 386] on icon at bounding box center [555, 393] width 38 height 43
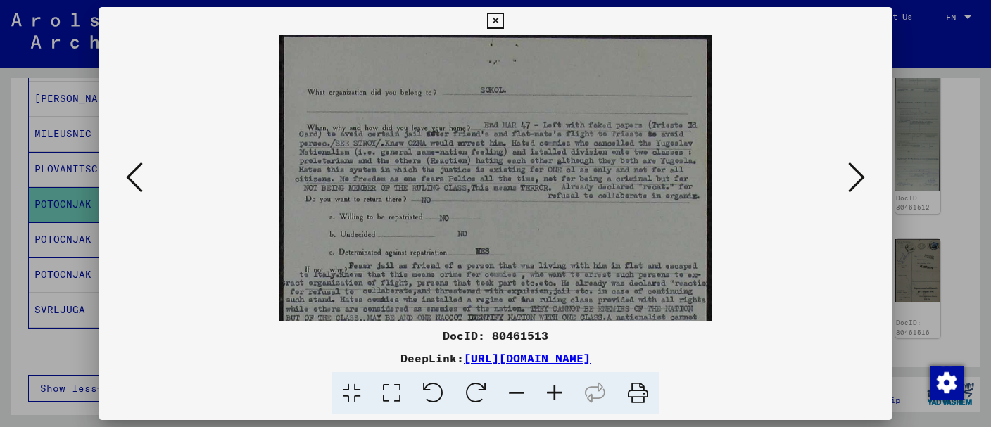
click at [557, 384] on icon at bounding box center [555, 393] width 38 height 43
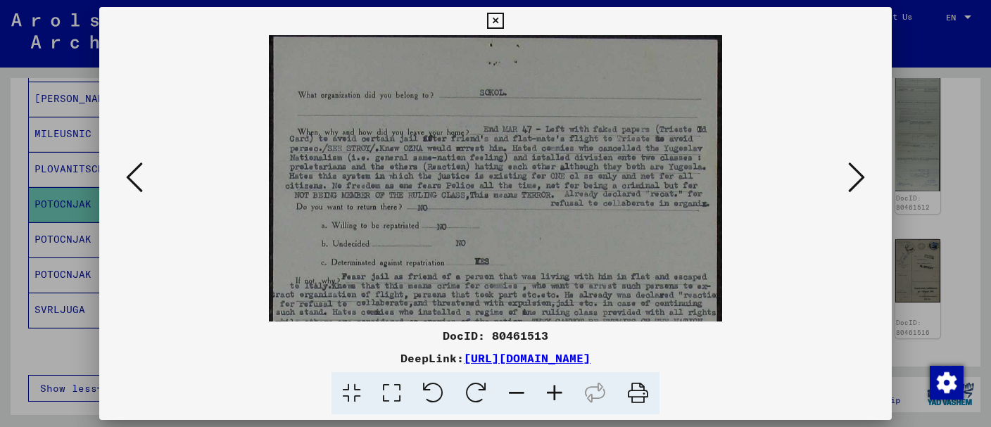
click at [557, 384] on icon at bounding box center [555, 393] width 38 height 43
click at [555, 384] on icon at bounding box center [555, 393] width 38 height 43
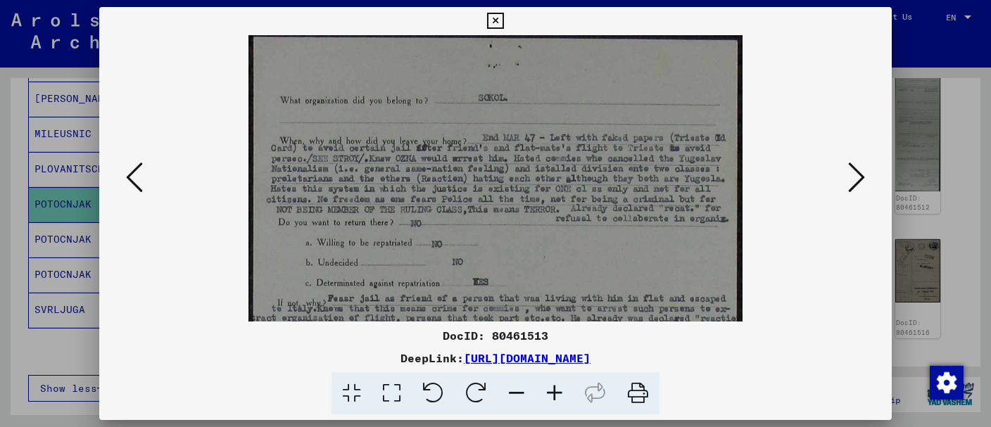
click at [555, 384] on icon at bounding box center [555, 393] width 38 height 43
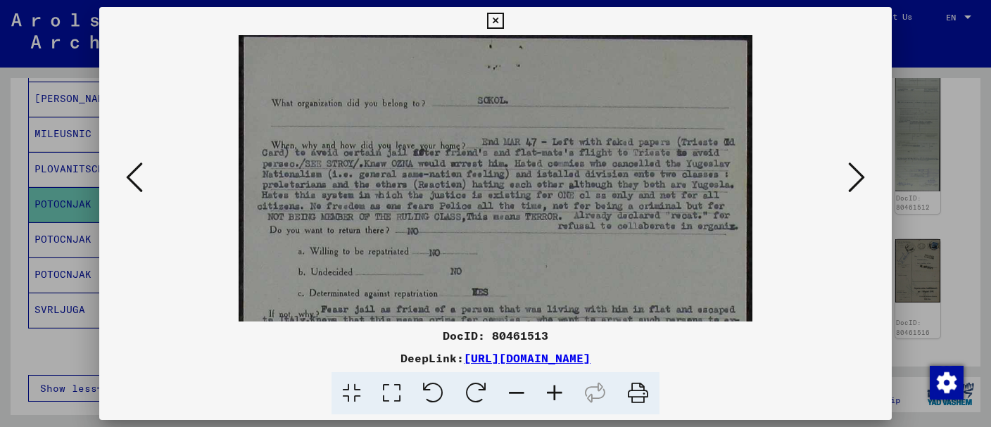
click at [552, 384] on icon at bounding box center [555, 393] width 38 height 43
click at [549, 384] on icon at bounding box center [555, 393] width 38 height 43
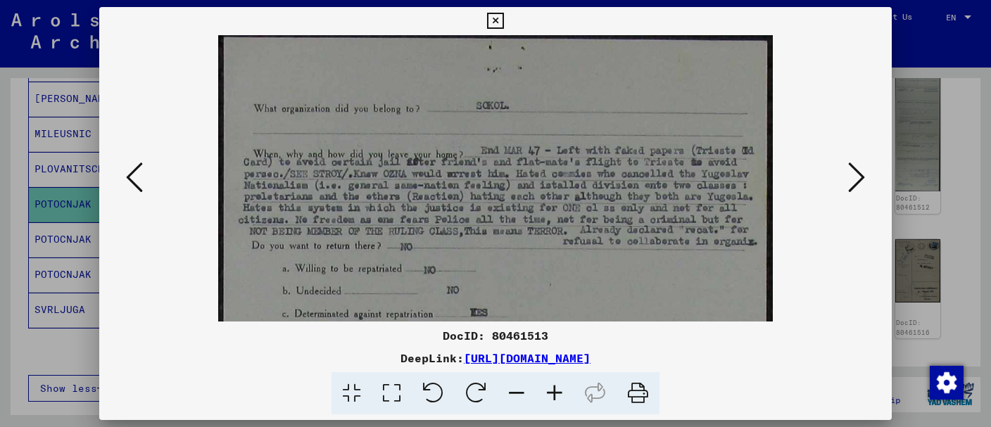
click at [546, 384] on icon at bounding box center [555, 393] width 38 height 43
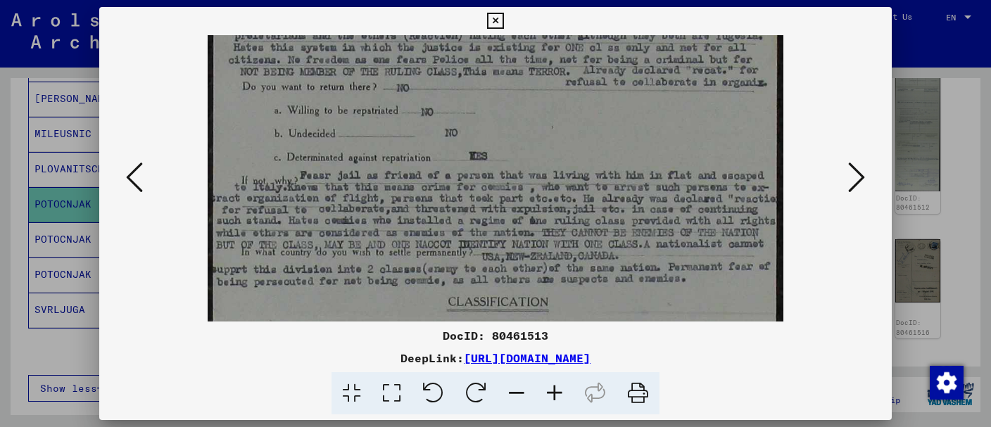
drag, startPoint x: 526, startPoint y: 250, endPoint x: 536, endPoint y: 80, distance: 170.6
click at [536, 80] on img at bounding box center [496, 363] width 576 height 990
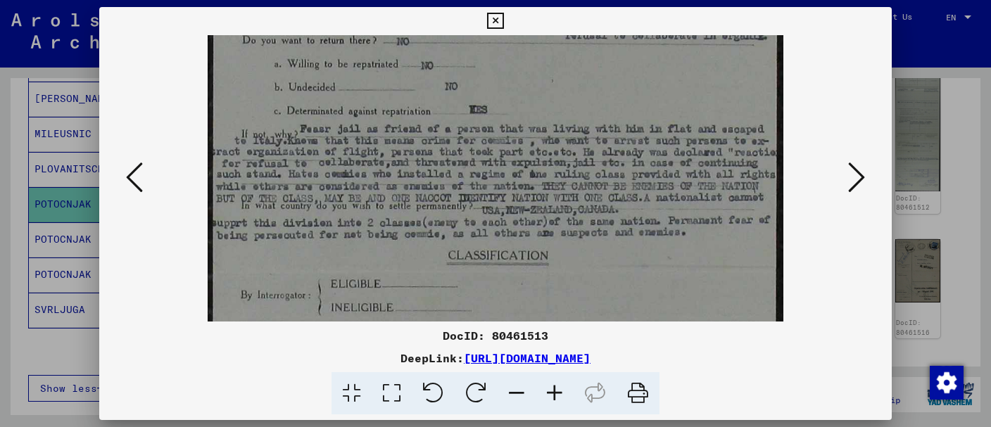
scroll to position [215, 0]
drag, startPoint x: 540, startPoint y: 195, endPoint x: 518, endPoint y: 149, distance: 51.3
click at [518, 149] on img at bounding box center [496, 315] width 576 height 990
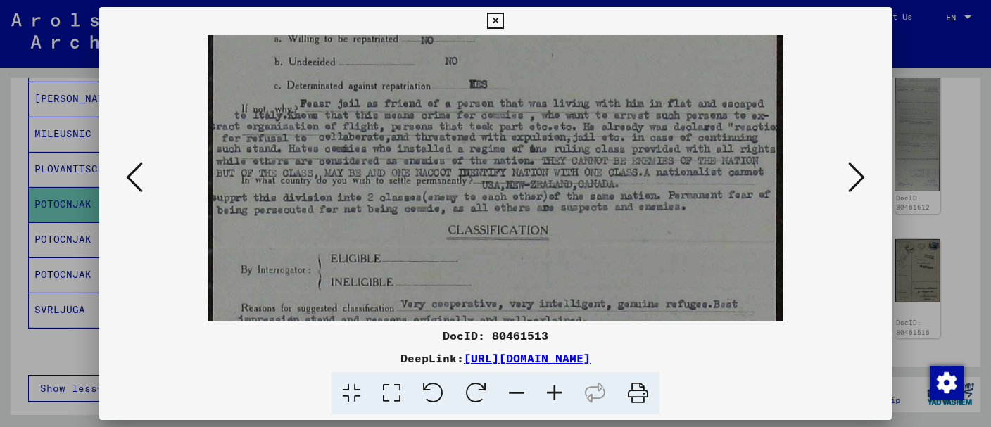
drag, startPoint x: 555, startPoint y: 221, endPoint x: 571, endPoint y: 185, distance: 39.4
click at [571, 185] on img at bounding box center [496, 292] width 576 height 990
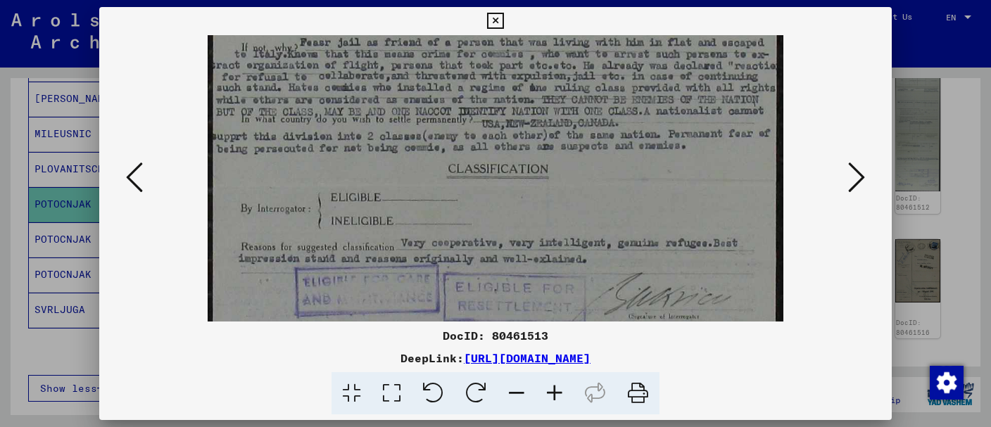
drag, startPoint x: 682, startPoint y: 185, endPoint x: 684, endPoint y: 162, distance: 23.3
click at [684, 162] on img at bounding box center [496, 230] width 576 height 990
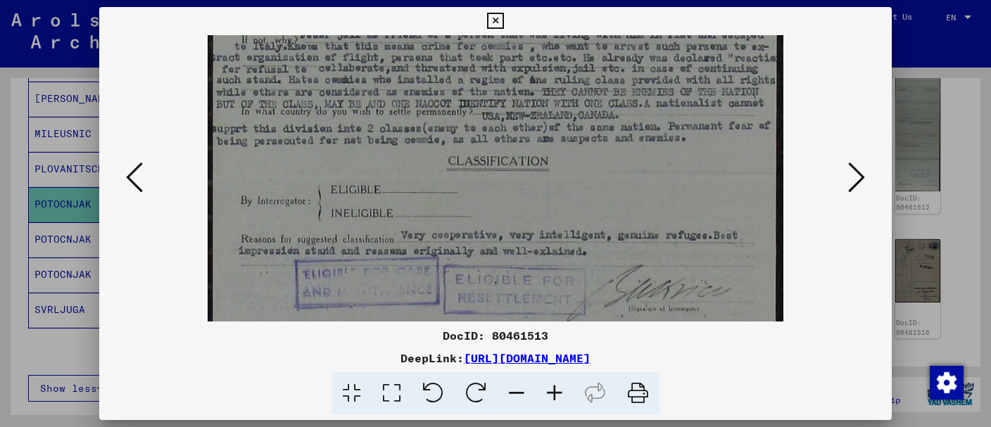
click at [856, 179] on icon at bounding box center [856, 177] width 17 height 34
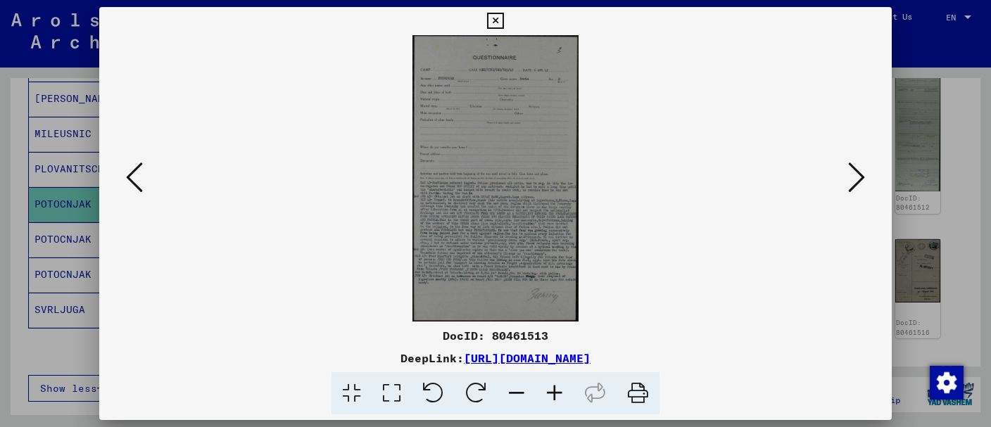
click at [556, 392] on icon at bounding box center [555, 393] width 38 height 43
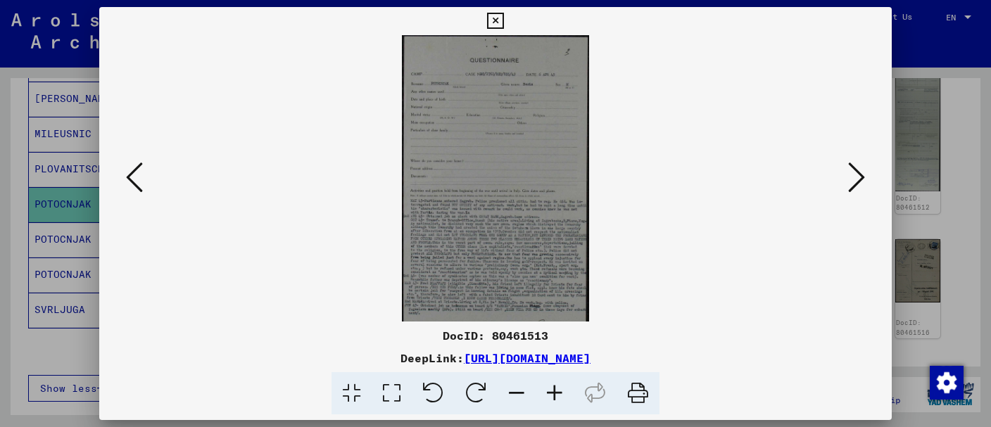
click at [556, 392] on icon at bounding box center [555, 393] width 38 height 43
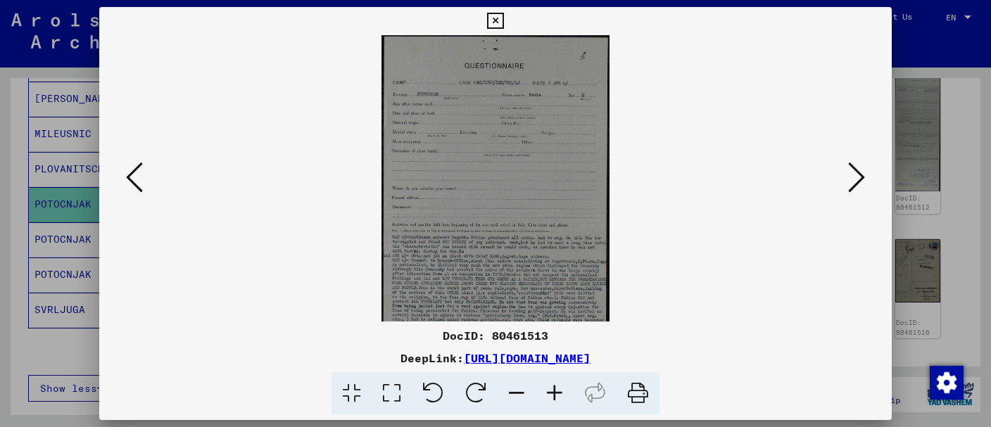
click at [558, 391] on icon at bounding box center [555, 393] width 38 height 43
click at [560, 389] on icon at bounding box center [555, 393] width 38 height 43
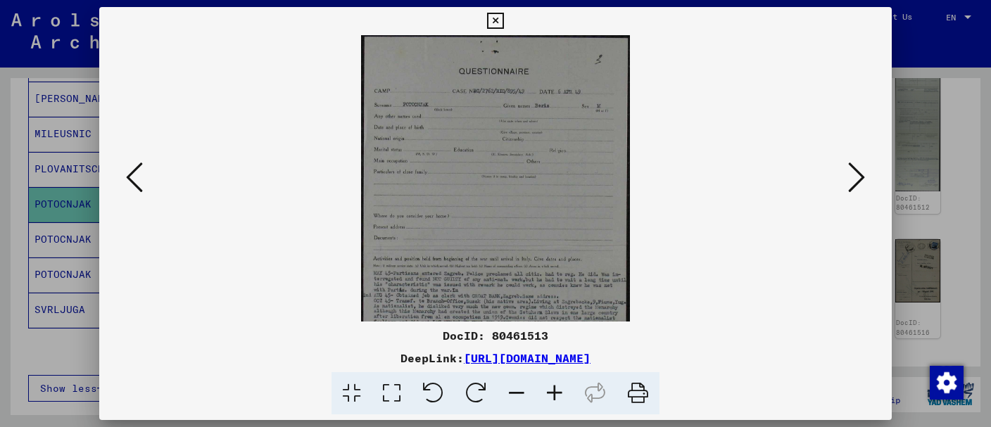
click at [562, 389] on icon at bounding box center [555, 393] width 38 height 43
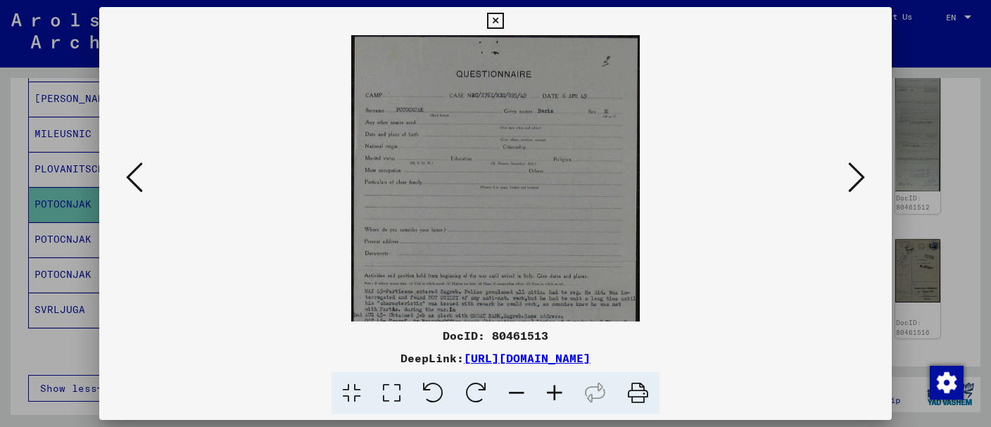
click at [564, 387] on icon at bounding box center [555, 393] width 38 height 43
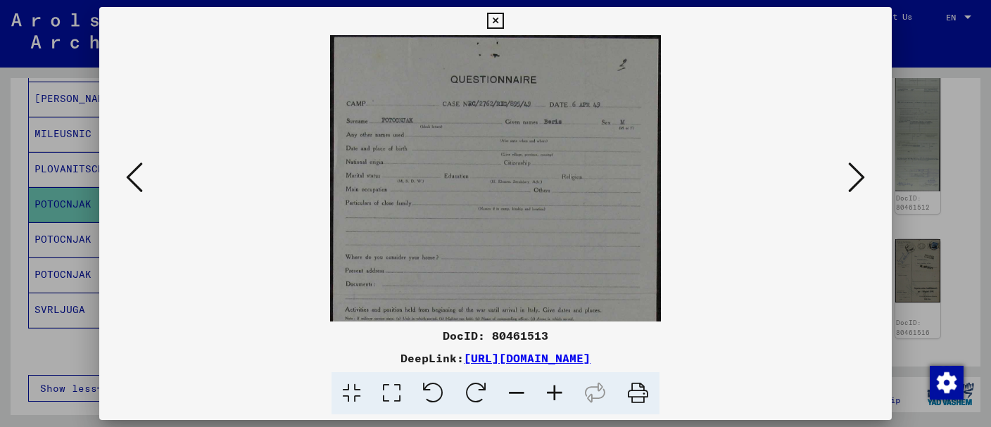
click at [565, 387] on icon at bounding box center [555, 393] width 38 height 43
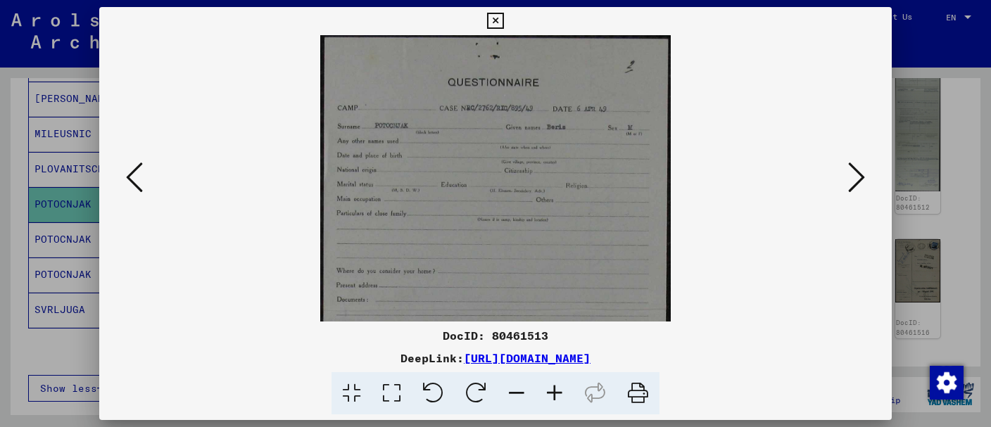
click at [566, 386] on icon at bounding box center [555, 393] width 38 height 43
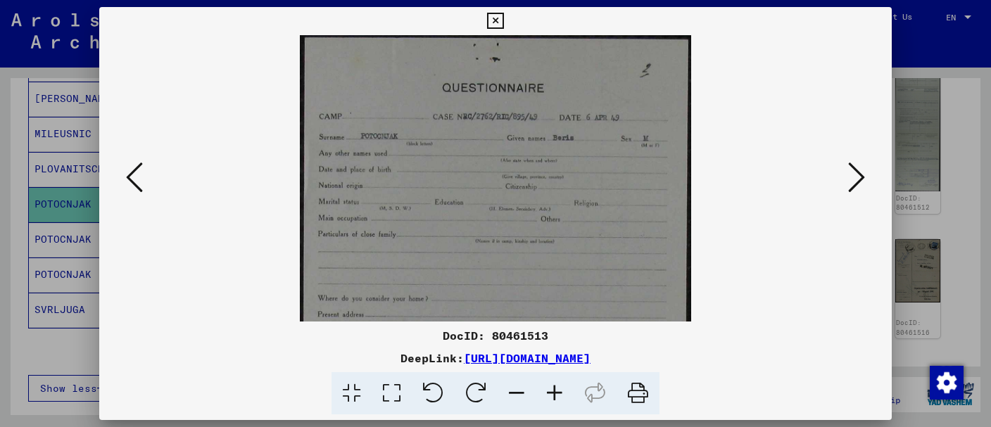
click at [566, 386] on icon at bounding box center [555, 393] width 38 height 43
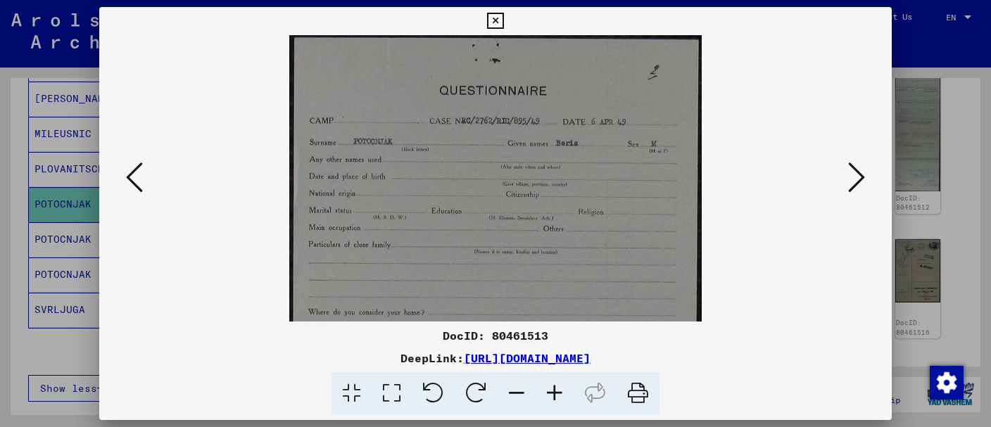
click at [567, 384] on icon at bounding box center [555, 393] width 38 height 43
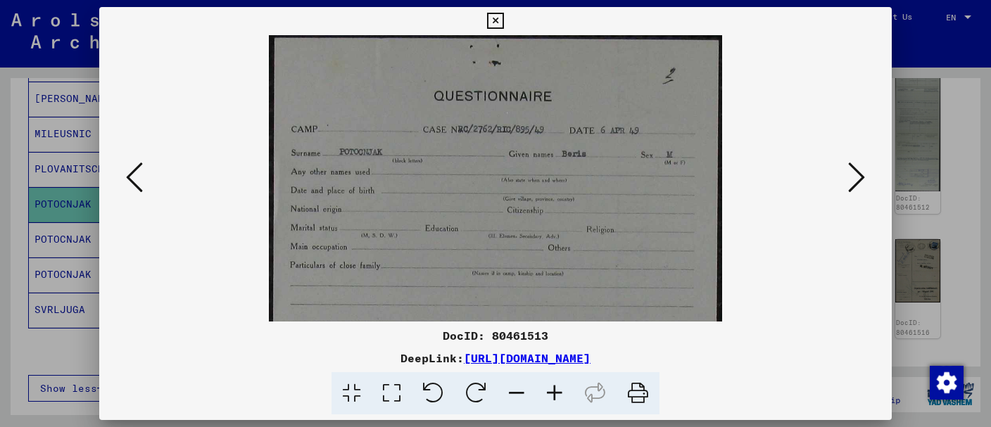
click at [567, 383] on icon at bounding box center [555, 393] width 38 height 43
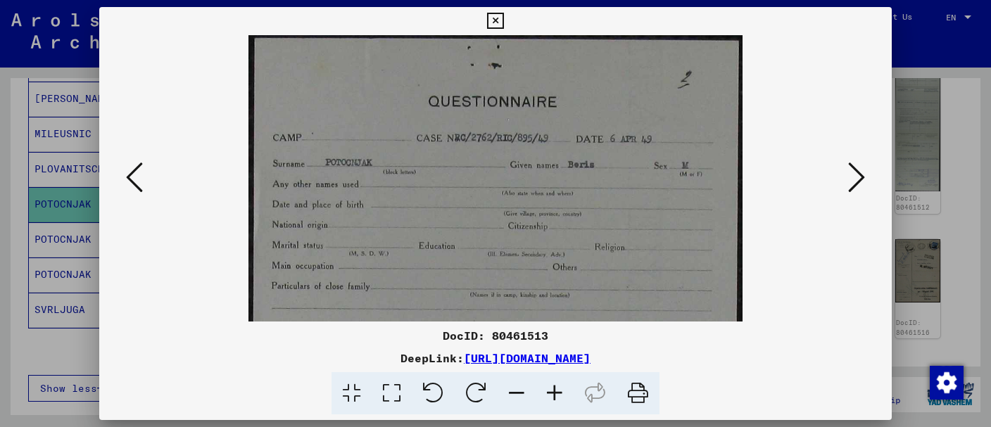
click at [567, 383] on icon at bounding box center [555, 393] width 38 height 43
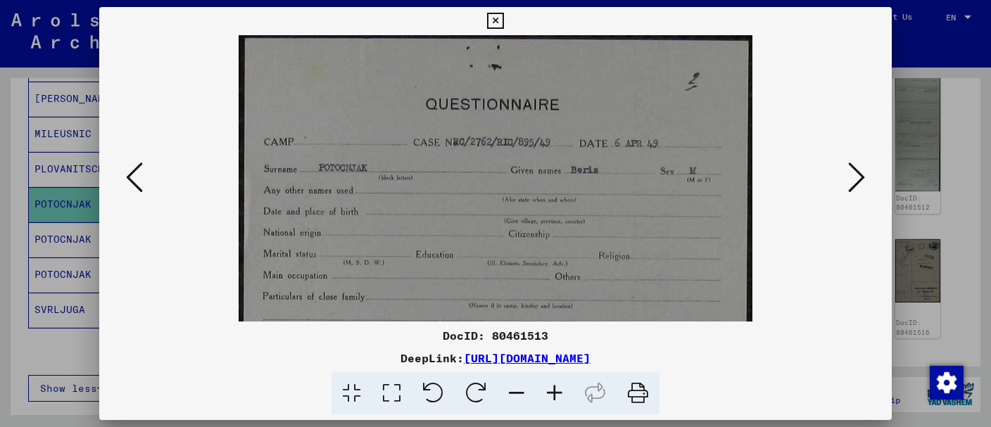
click at [567, 383] on icon at bounding box center [555, 393] width 38 height 43
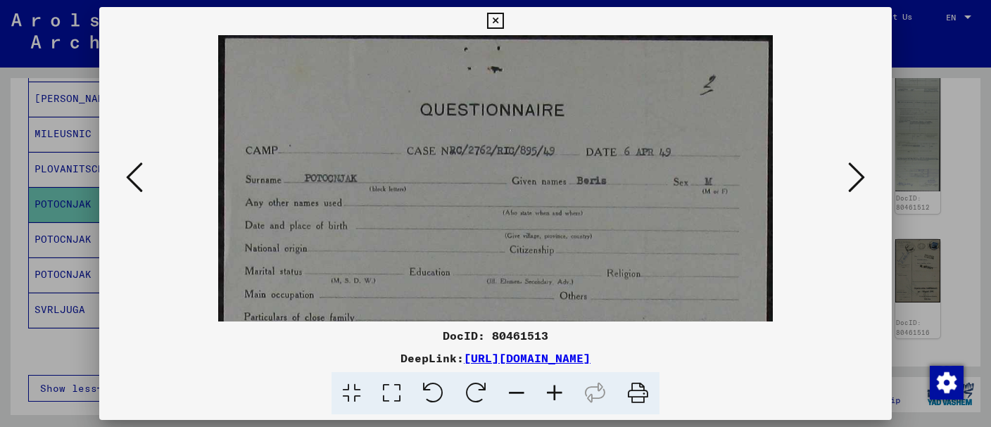
click at [567, 383] on icon at bounding box center [555, 393] width 38 height 43
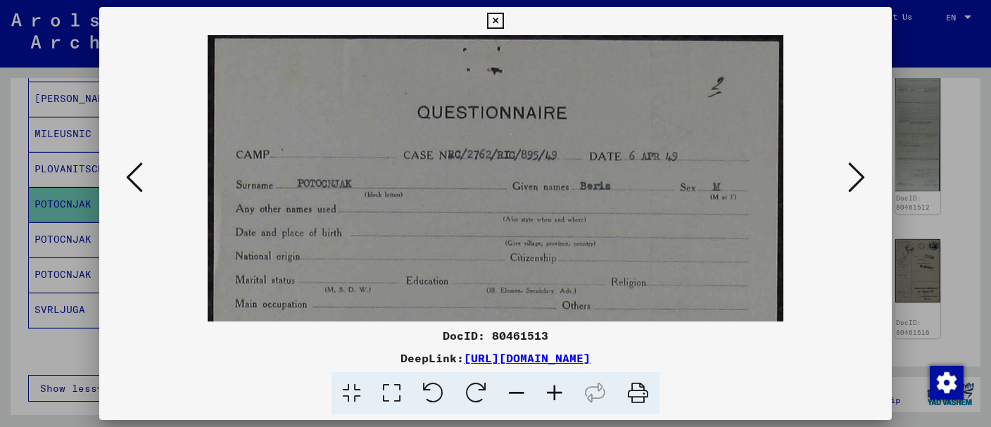
click at [567, 383] on icon at bounding box center [555, 393] width 38 height 43
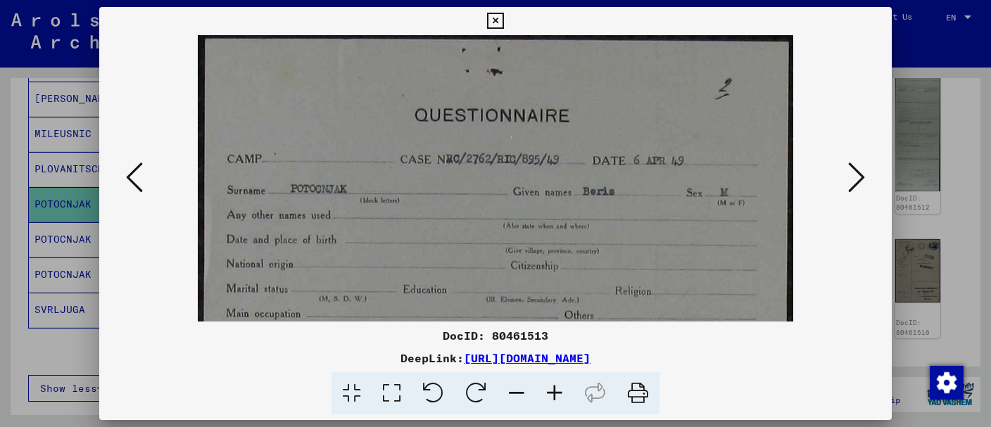
click at [567, 383] on icon at bounding box center [555, 393] width 38 height 43
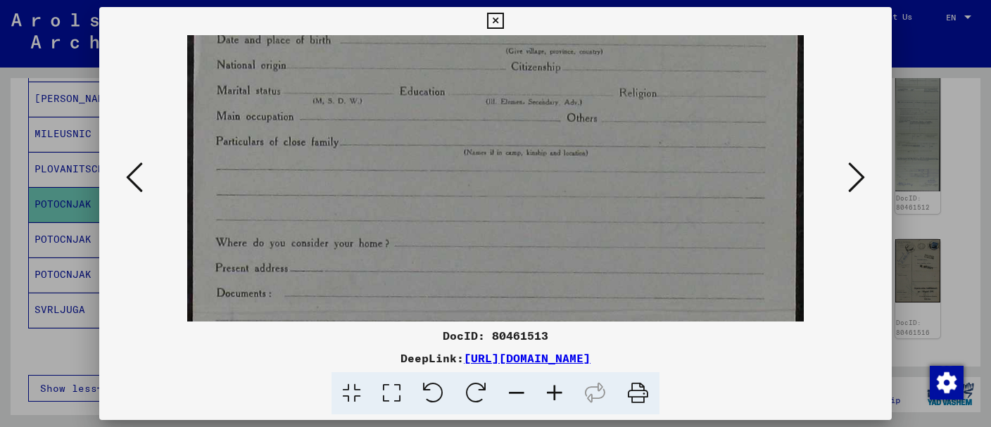
drag, startPoint x: 537, startPoint y: 258, endPoint x: 590, endPoint y: 65, distance: 200.6
click at [590, 65] on img at bounding box center [495, 358] width 617 height 1061
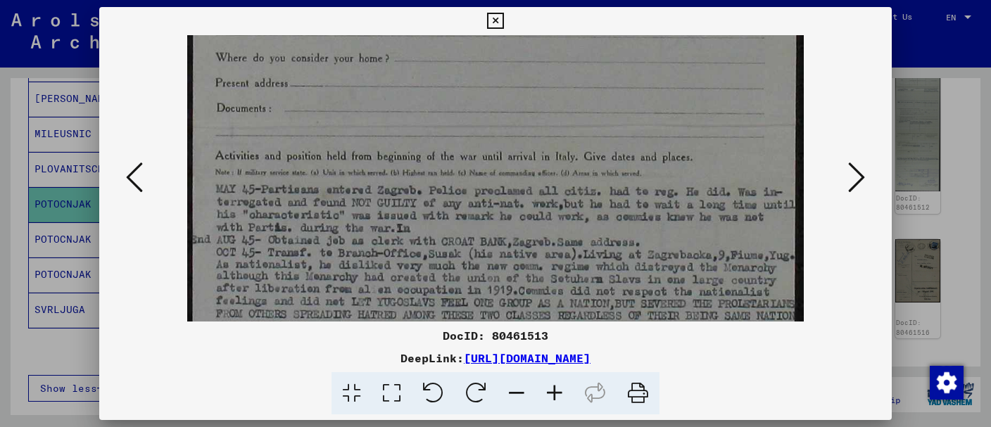
drag, startPoint x: 524, startPoint y: 233, endPoint x: 538, endPoint y: 52, distance: 181.5
click at [538, 52] on img at bounding box center [495, 173] width 617 height 1061
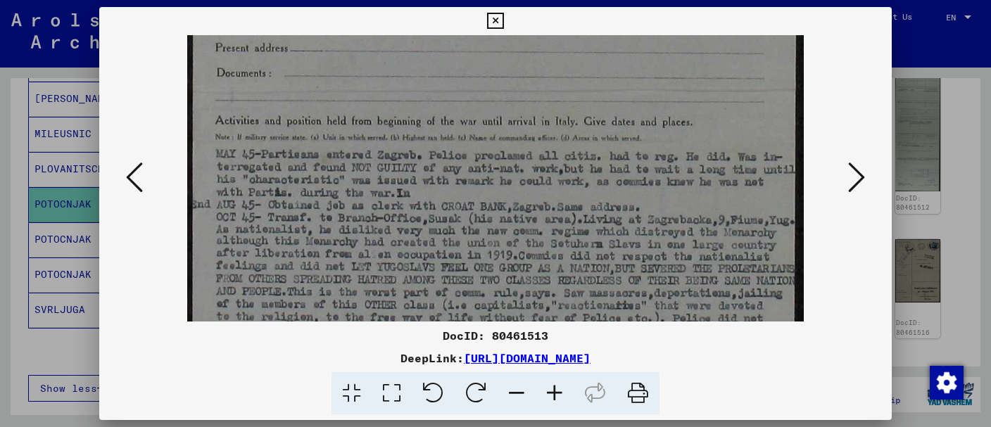
scroll to position [443, 0]
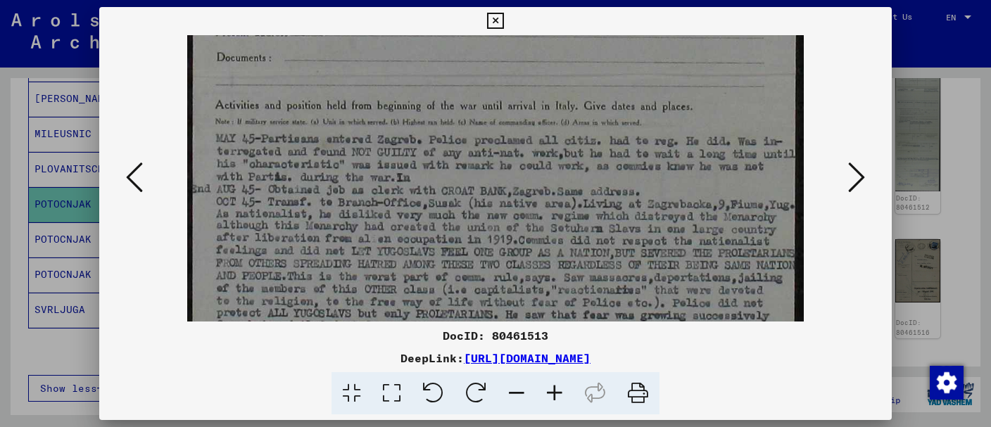
drag, startPoint x: 446, startPoint y: 197, endPoint x: 456, endPoint y: 146, distance: 51.8
click at [456, 146] on img at bounding box center [495, 123] width 617 height 1061
click at [557, 393] on icon at bounding box center [555, 393] width 38 height 43
click at [511, 201] on img at bounding box center [495, 123] width 617 height 1061
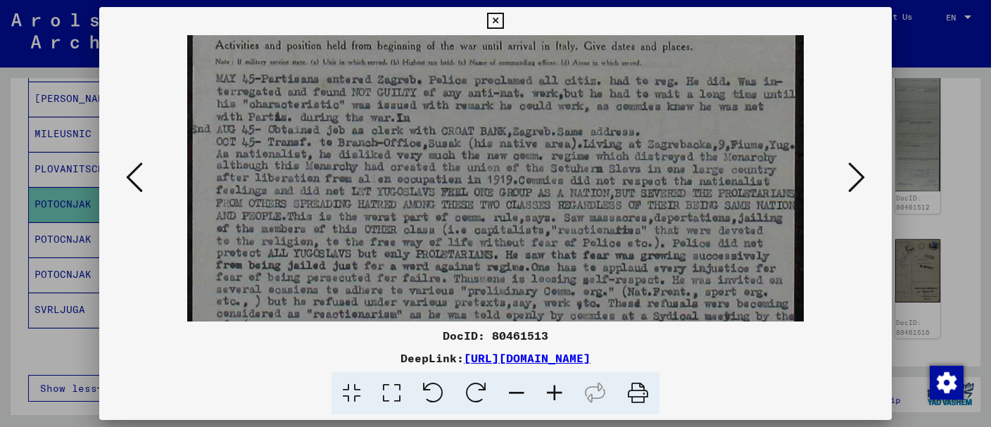
scroll to position [507, 0]
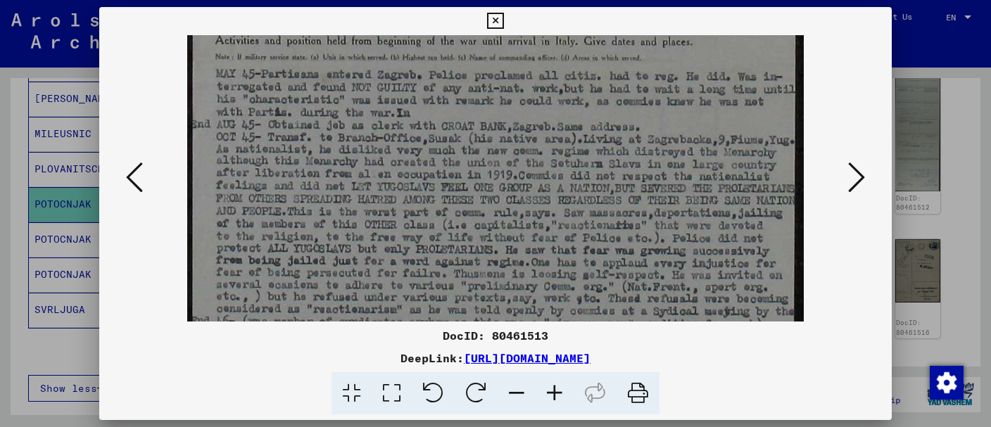
drag, startPoint x: 511, startPoint y: 202, endPoint x: 503, endPoint y: 137, distance: 65.3
click at [503, 137] on img at bounding box center [495, 58] width 617 height 1061
click at [412, 140] on img at bounding box center [495, 61] width 617 height 1061
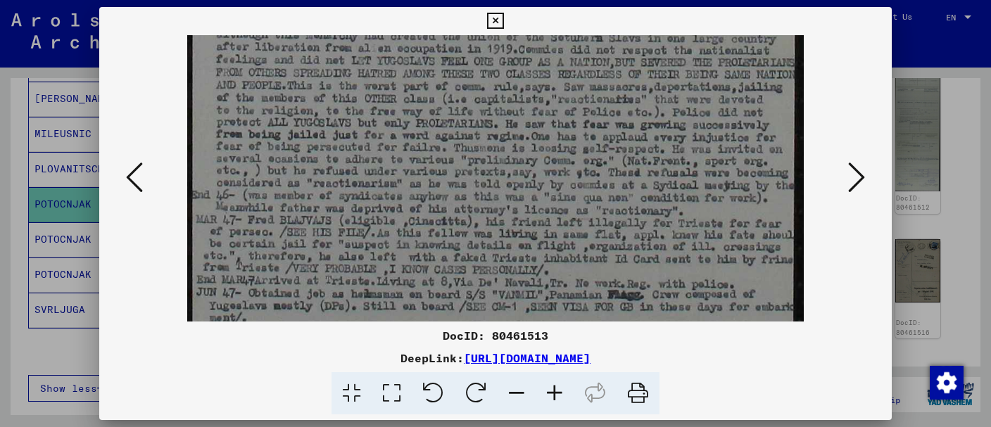
drag, startPoint x: 441, startPoint y: 267, endPoint x: 451, endPoint y: 139, distance: 129.2
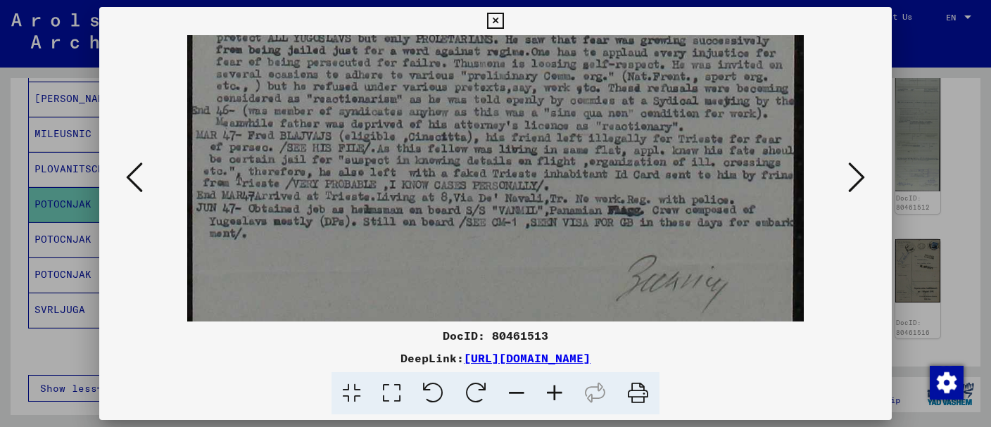
scroll to position [754, 0]
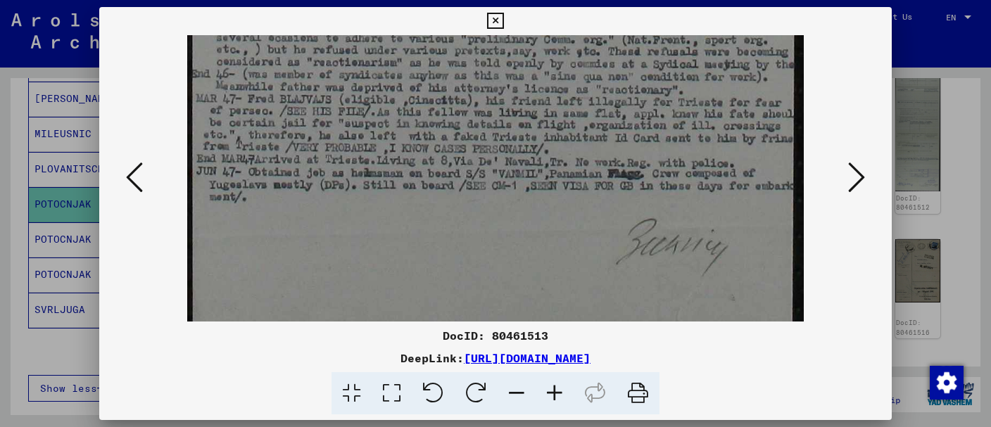
drag, startPoint x: 456, startPoint y: 255, endPoint x: 488, endPoint y: 134, distance: 124.4
click at [503, 22] on icon at bounding box center [495, 21] width 16 height 17
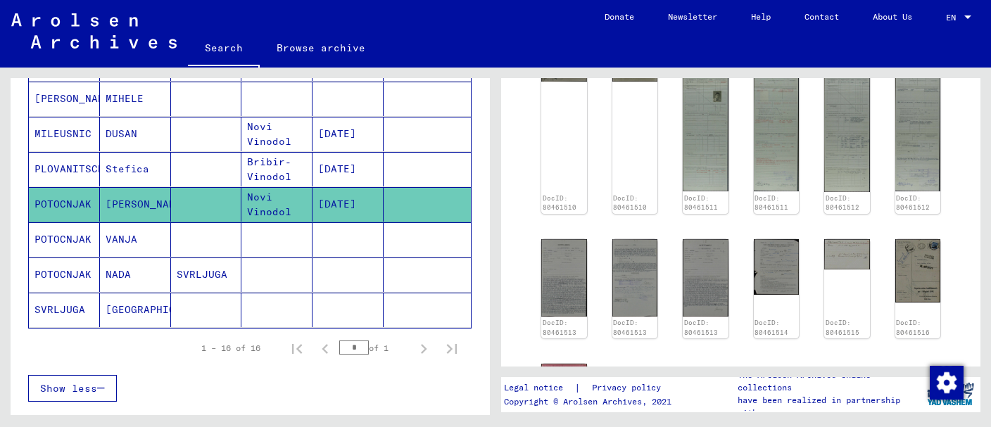
click at [163, 244] on mat-cell "VANJA" at bounding box center [135, 239] width 71 height 34
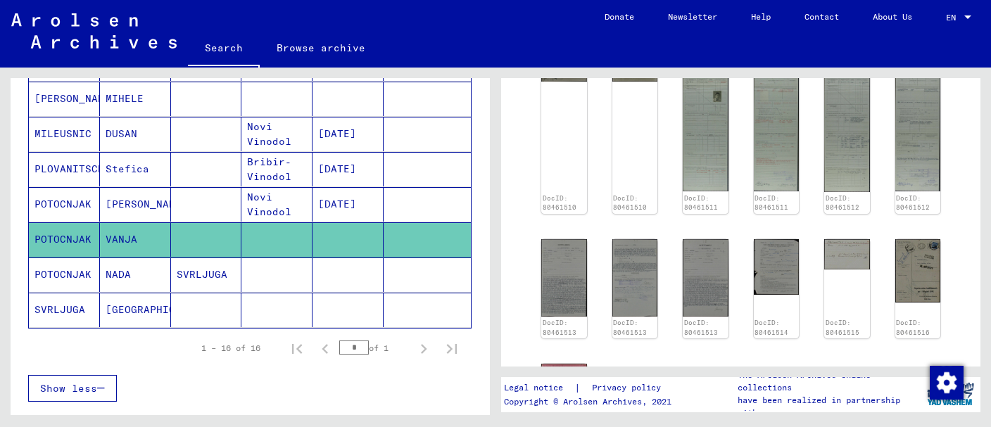
click at [278, 264] on mat-cell at bounding box center [276, 275] width 71 height 34
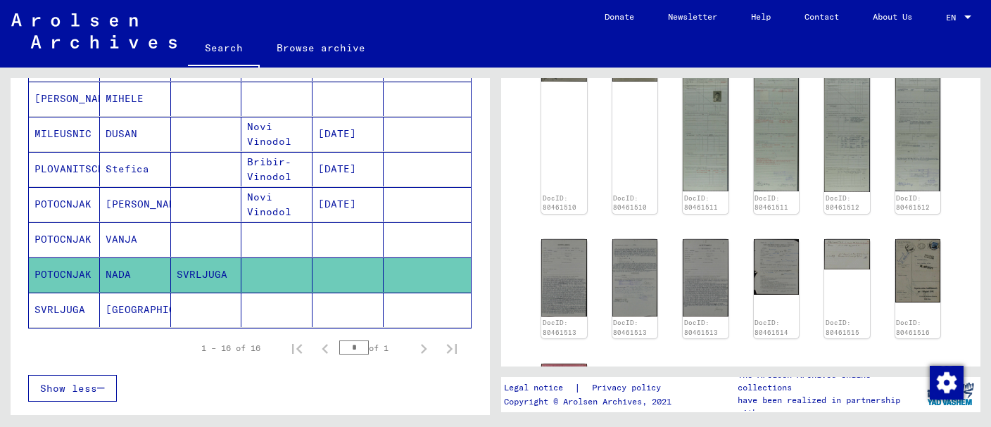
click at [268, 294] on mat-cell at bounding box center [276, 310] width 71 height 34
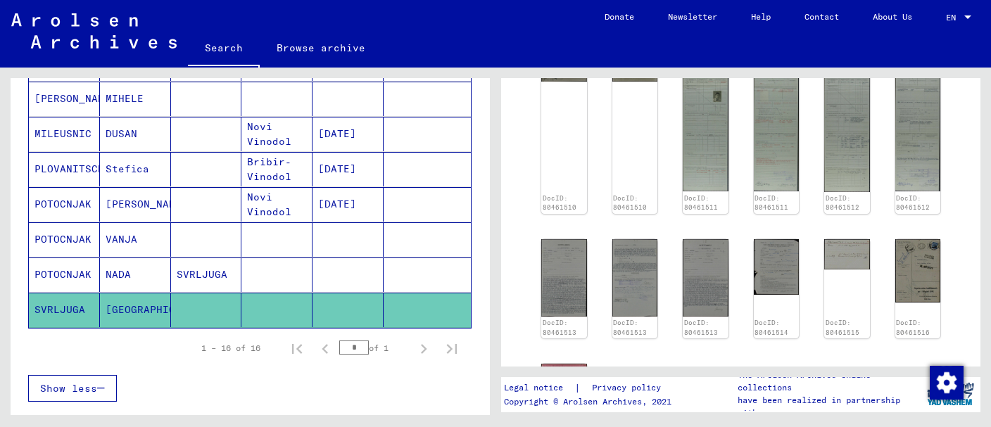
click at [277, 299] on mat-cell at bounding box center [276, 310] width 71 height 34
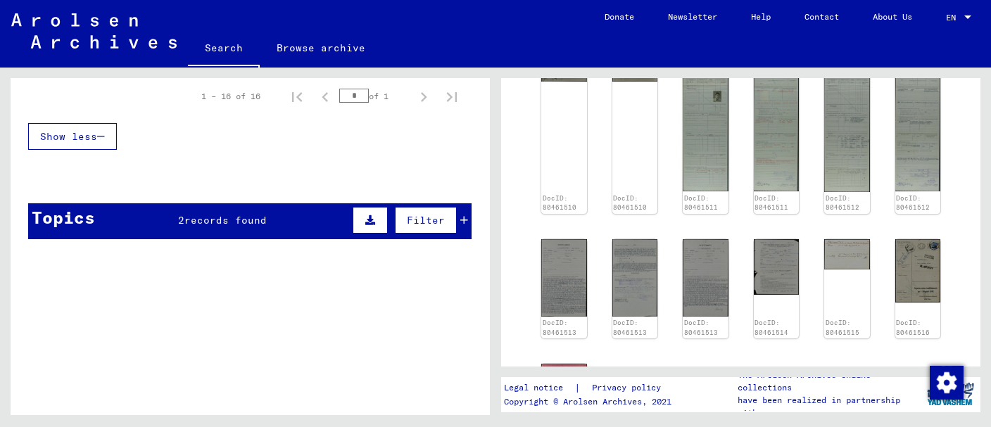
click at [189, 215] on span "records found" at bounding box center [225, 220] width 82 height 13
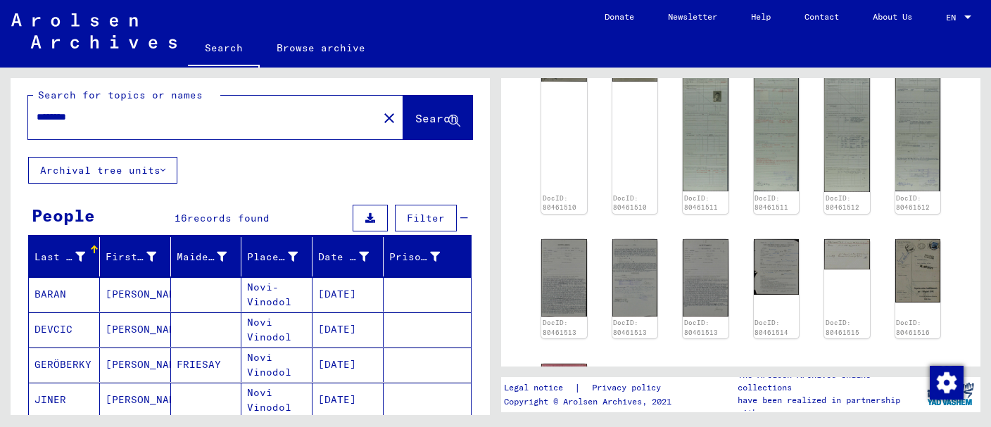
scroll to position [0, 0]
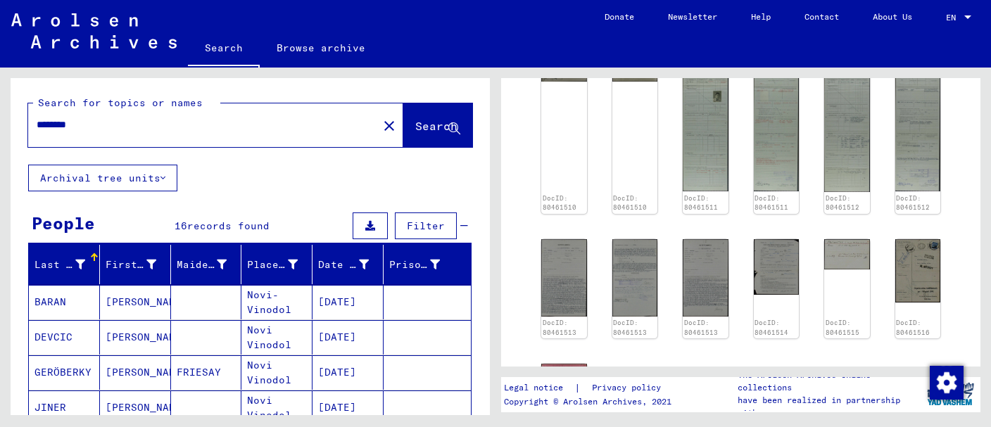
drag, startPoint x: 127, startPoint y: 129, endPoint x: 1, endPoint y: 115, distance: 126.7
click at [37, 118] on input "*******" at bounding box center [203, 125] width 333 height 15
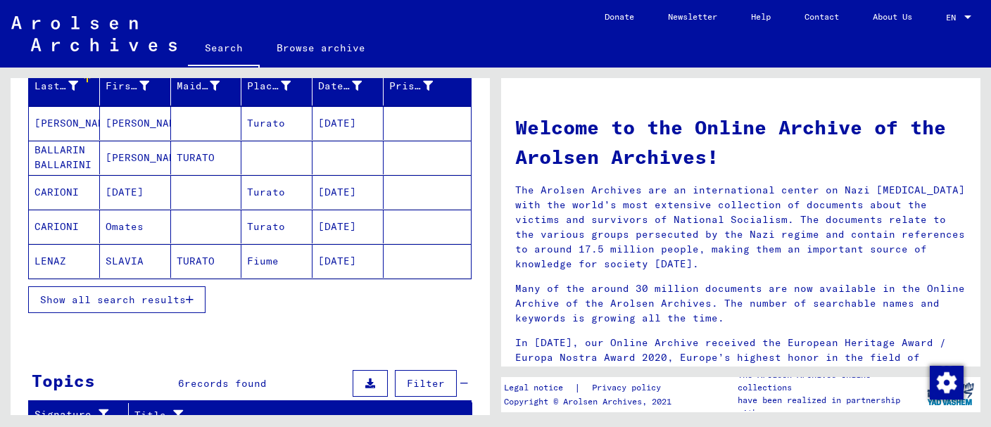
scroll to position [222, 0]
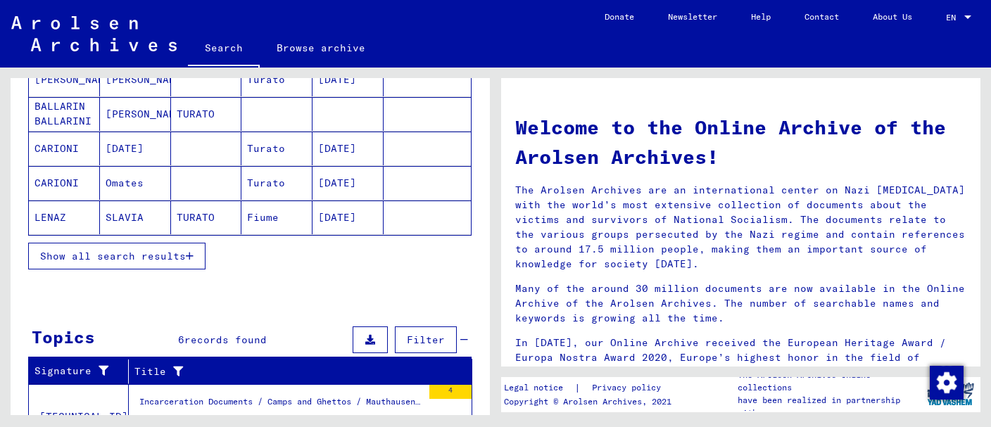
click at [165, 253] on span "Show all search results" at bounding box center [113, 256] width 146 height 13
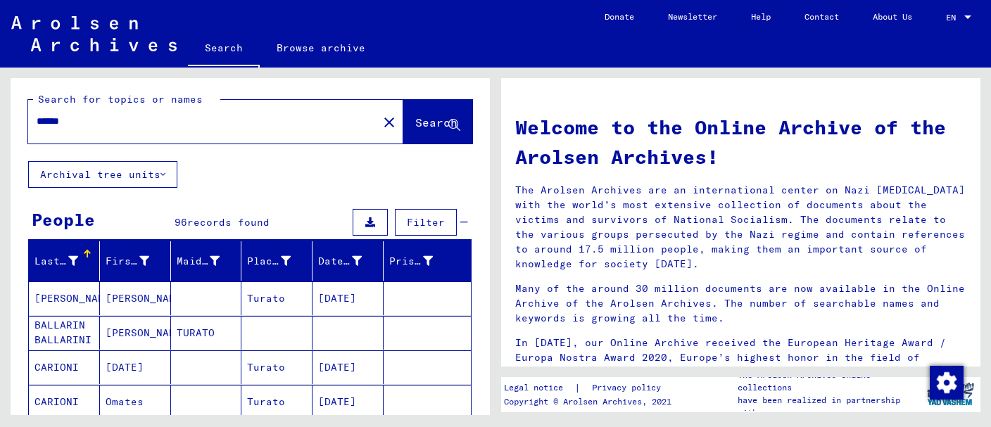
scroll to position [0, 0]
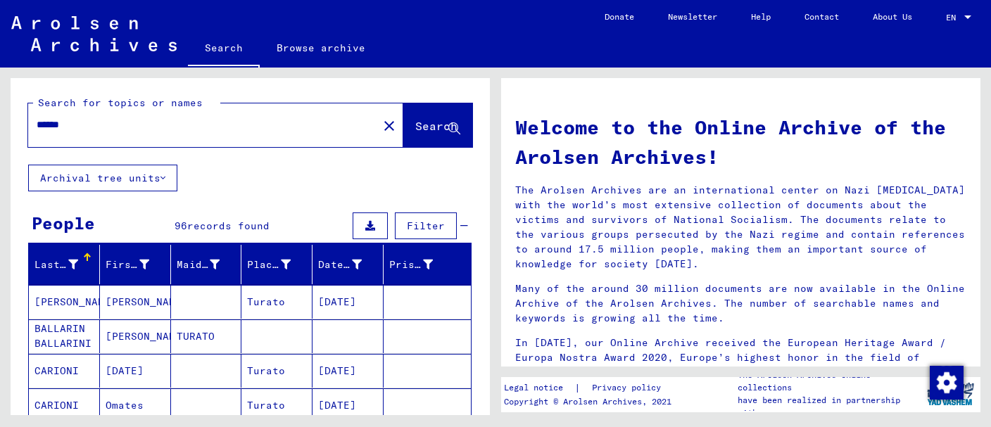
click at [147, 130] on input "******" at bounding box center [199, 125] width 324 height 15
type input "**********"
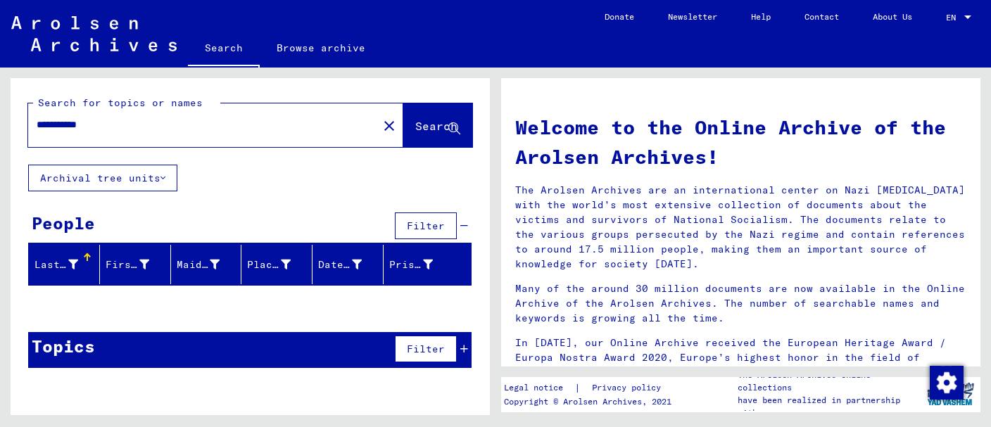
drag, startPoint x: 123, startPoint y: 126, endPoint x: 34, endPoint y: 125, distance: 88.7
click at [37, 125] on input "**********" at bounding box center [199, 125] width 324 height 15
type input "******"
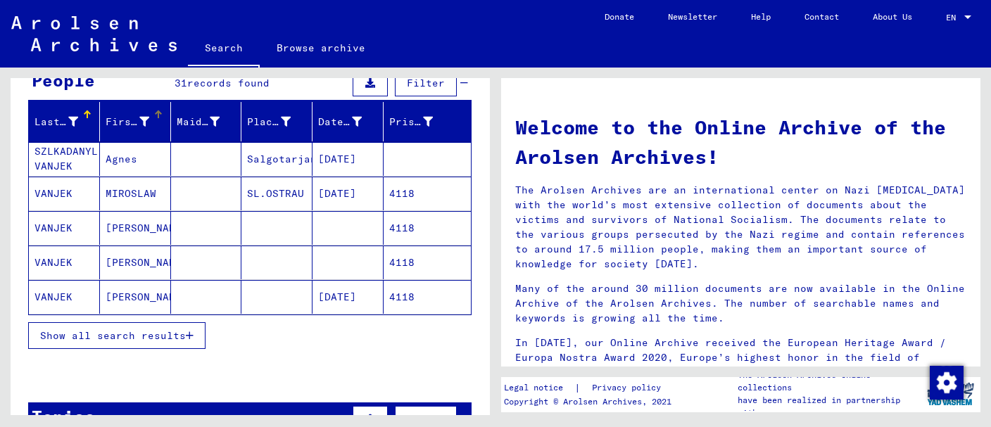
scroll to position [149, 0]
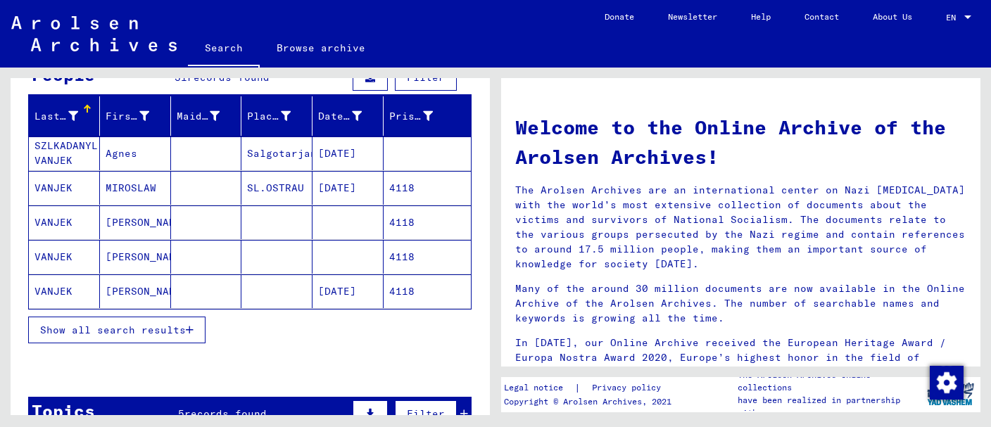
click at [149, 320] on button "Show all search results" at bounding box center [116, 330] width 177 height 27
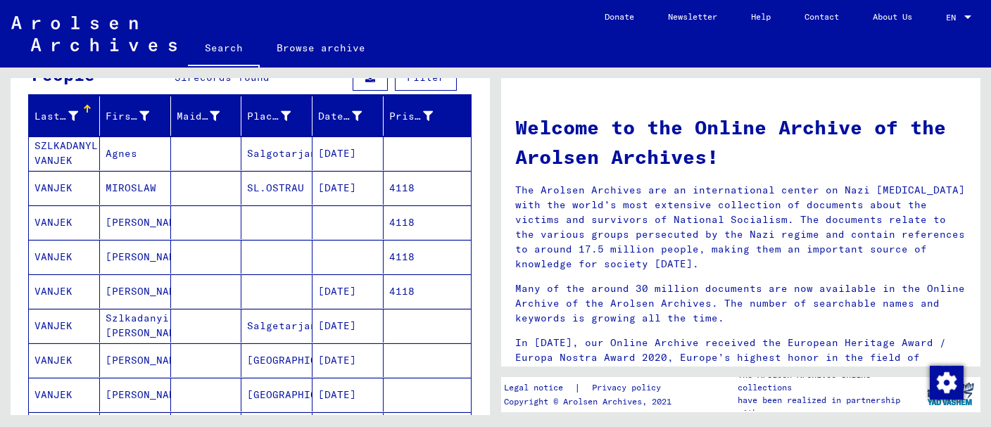
click at [247, 184] on mat-cell "SL.OSTRAU" at bounding box center [276, 188] width 71 height 34
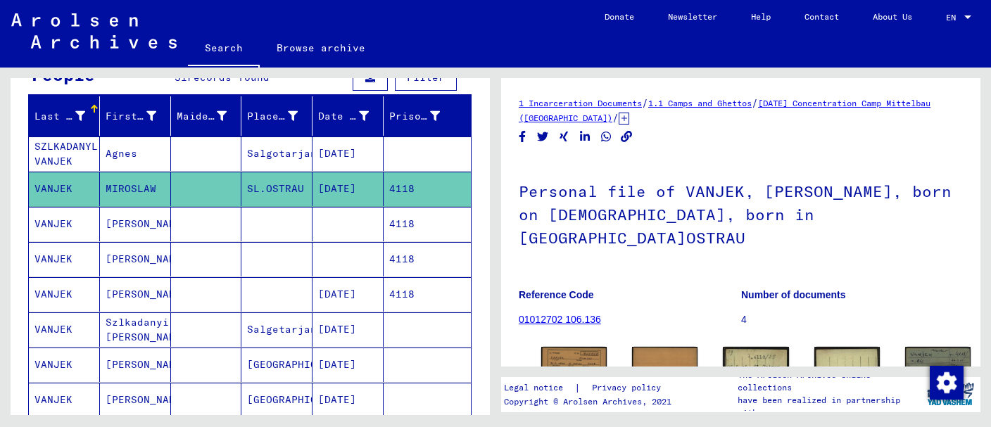
click at [248, 229] on mat-cell at bounding box center [276, 224] width 71 height 34
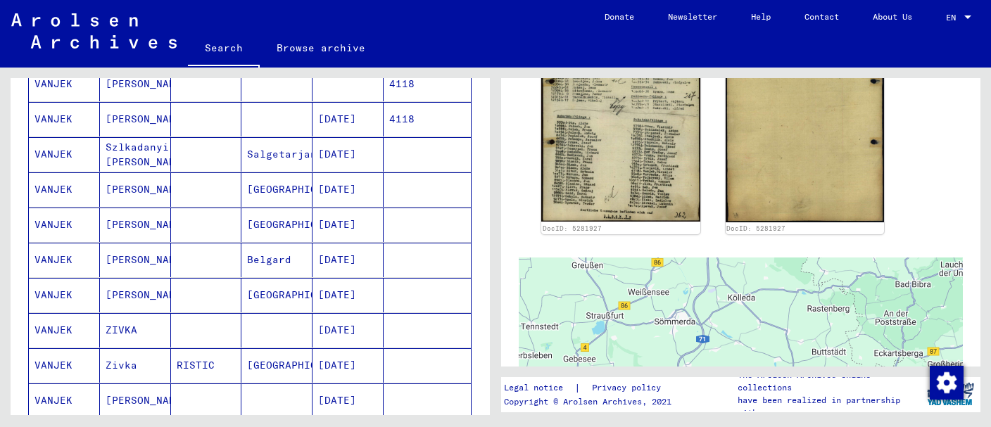
scroll to position [372, 0]
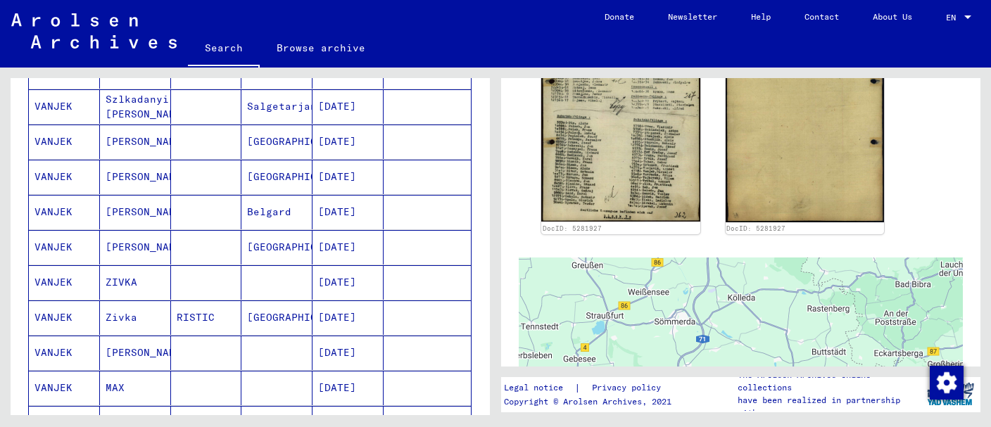
click at [254, 105] on mat-cell "Salgetarjan" at bounding box center [276, 106] width 71 height 34
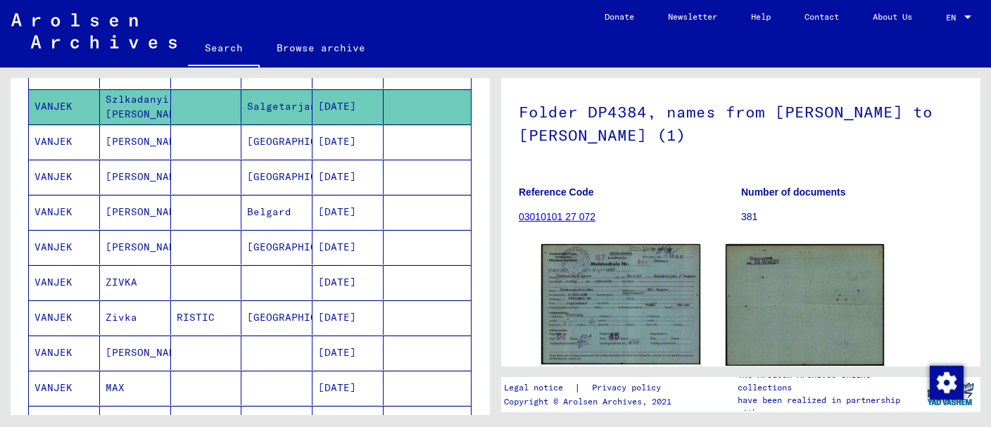
scroll to position [222, 0]
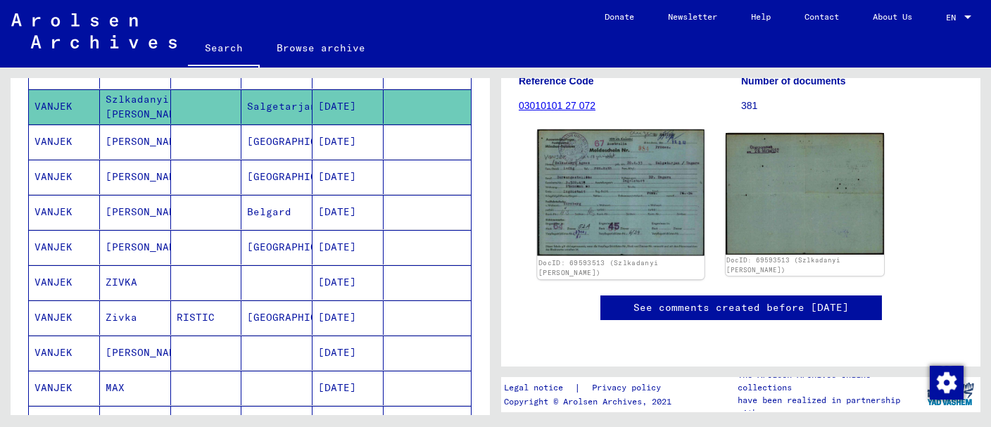
click at [593, 179] on img at bounding box center [620, 192] width 167 height 126
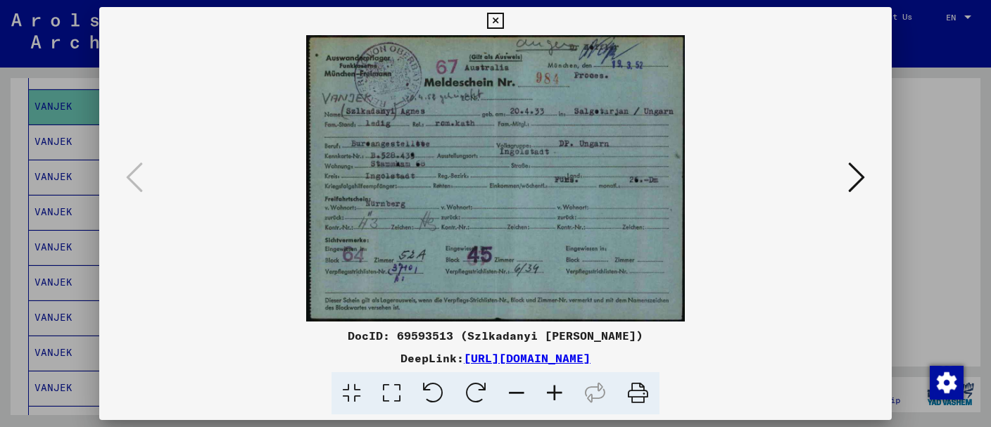
click at [557, 388] on icon at bounding box center [555, 393] width 38 height 43
click at [555, 388] on icon at bounding box center [555, 393] width 38 height 43
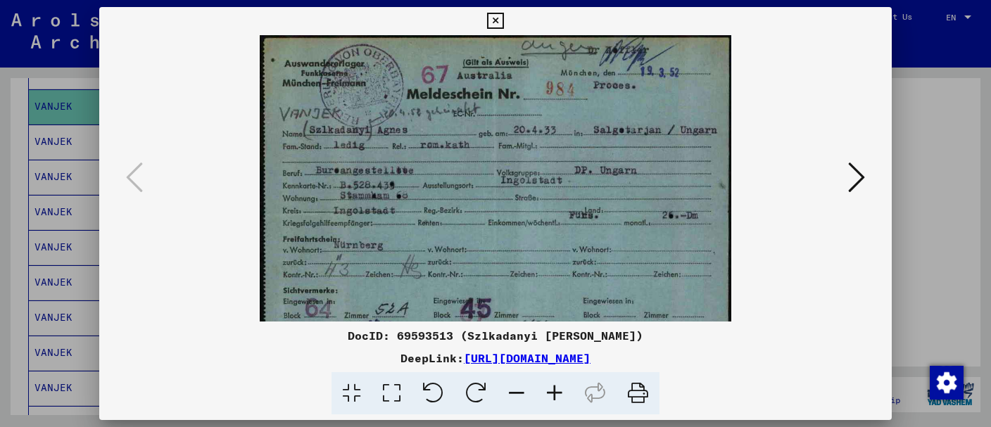
click at [555, 388] on icon at bounding box center [555, 393] width 38 height 43
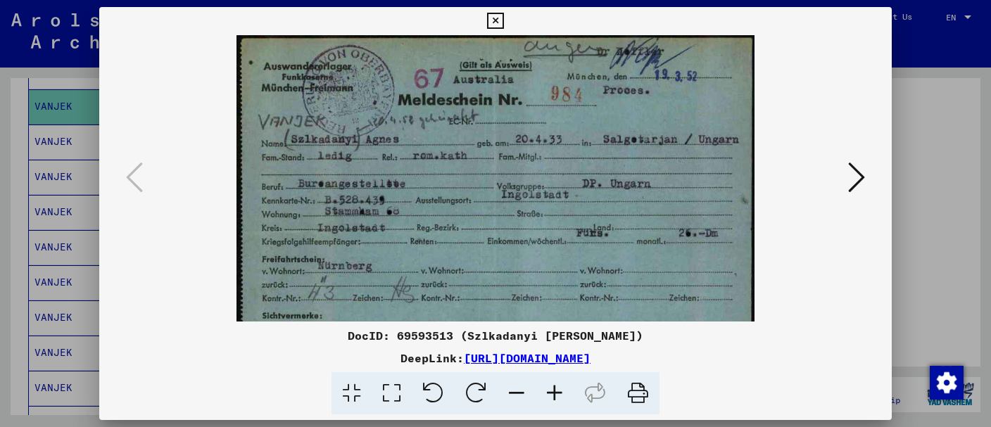
click at [555, 387] on icon at bounding box center [555, 393] width 38 height 43
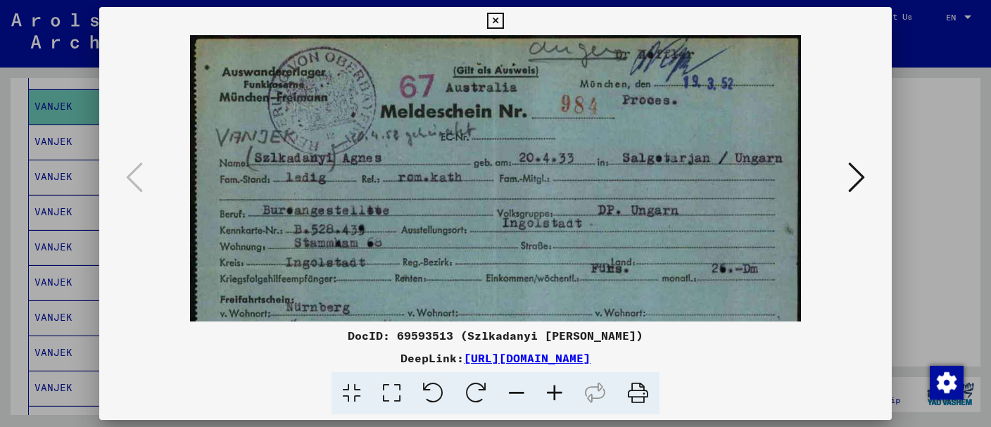
click at [555, 386] on icon at bounding box center [555, 393] width 38 height 43
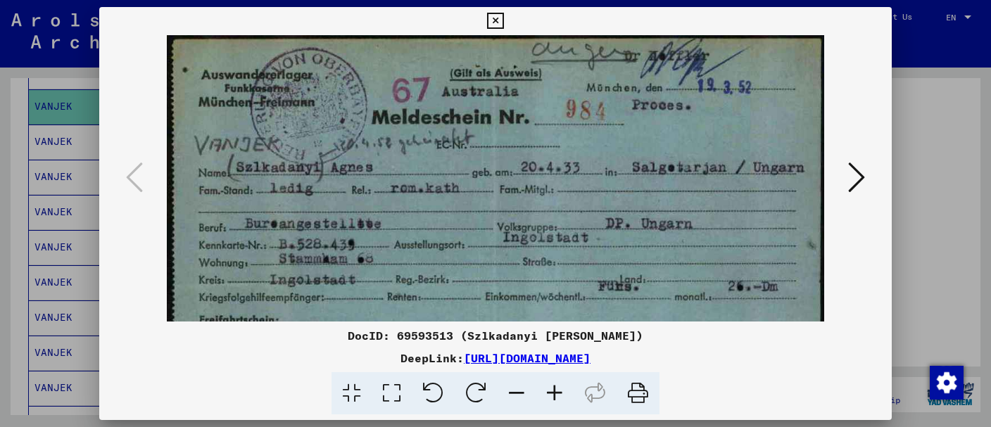
click at [555, 386] on icon at bounding box center [555, 393] width 38 height 43
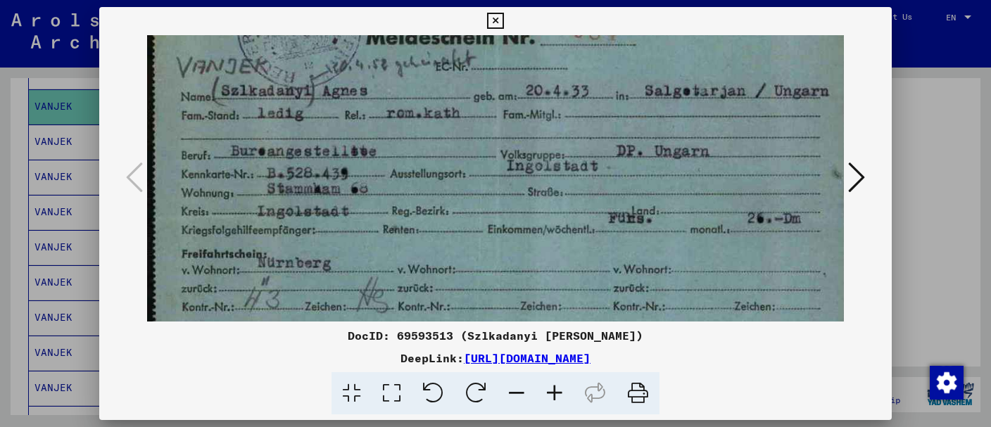
scroll to position [89, 0]
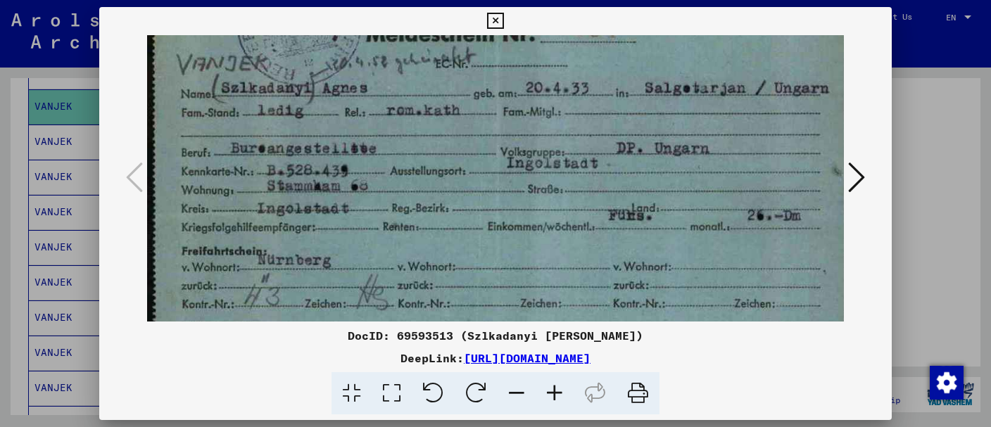
drag, startPoint x: 529, startPoint y: 284, endPoint x: 502, endPoint y: 191, distance: 96.0
click at [502, 191] on img at bounding box center [498, 213] width 703 height 533
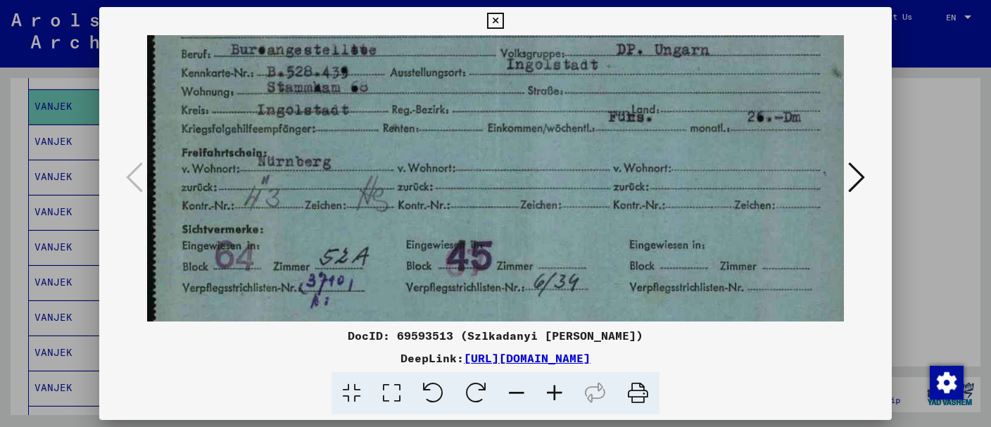
scroll to position [225, 0]
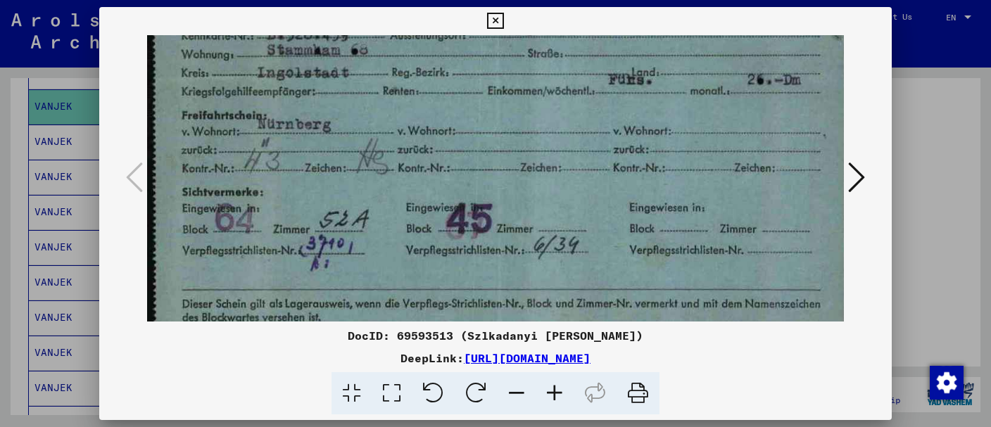
drag, startPoint x: 484, startPoint y: 241, endPoint x: 504, endPoint y: 106, distance: 136.6
click at [504, 106] on img at bounding box center [498, 77] width 703 height 533
click at [503, 24] on icon at bounding box center [495, 21] width 16 height 17
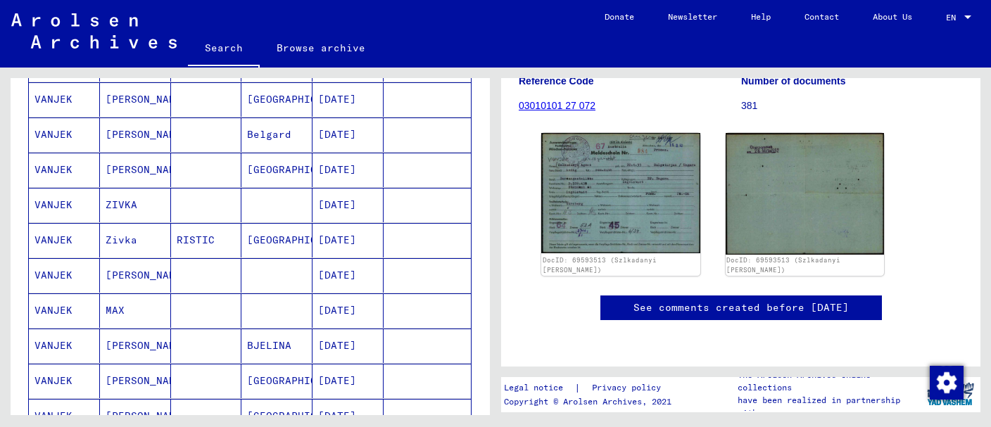
scroll to position [520, 0]
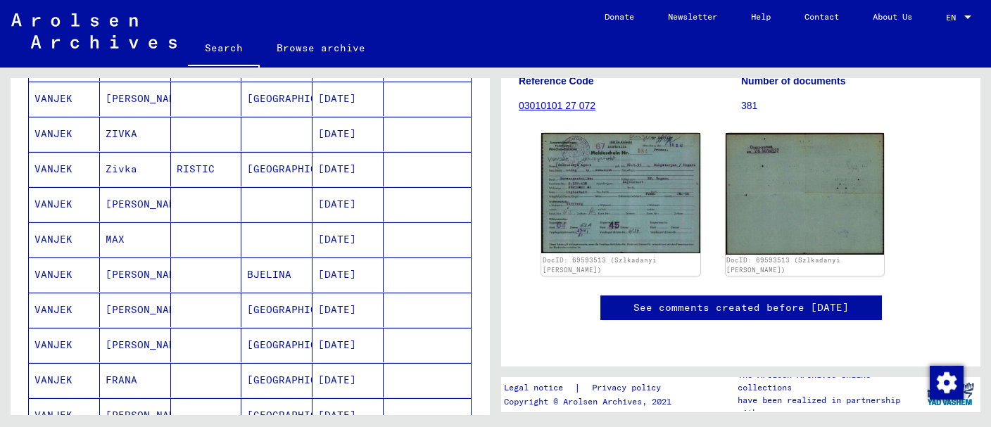
click at [137, 135] on mat-cell "ZIVKA" at bounding box center [135, 134] width 71 height 34
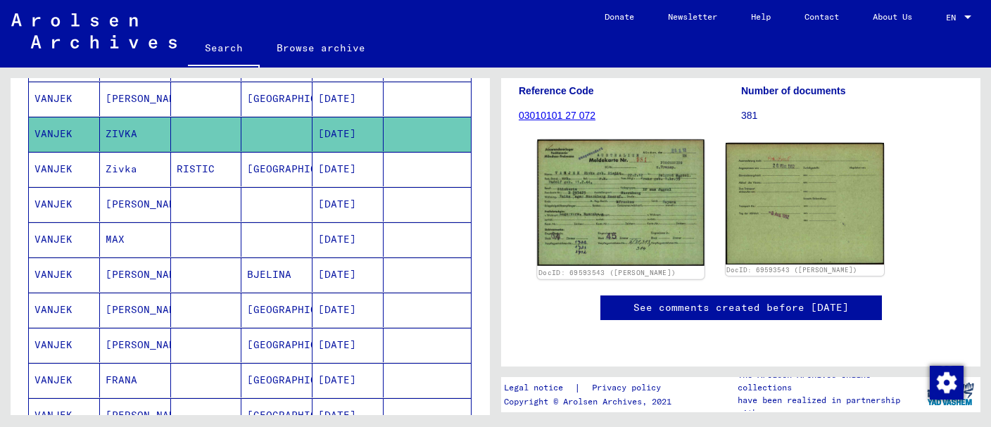
scroll to position [222, 0]
click at [609, 187] on img at bounding box center [620, 202] width 167 height 126
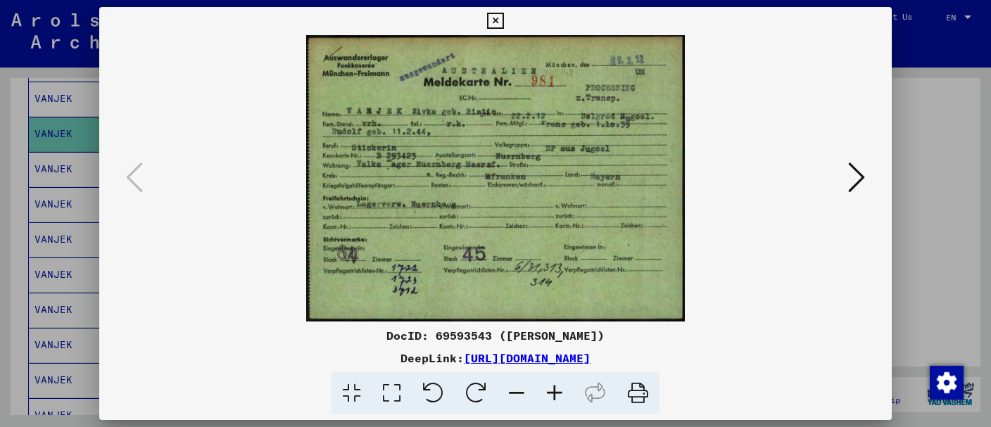
click at [559, 386] on icon at bounding box center [555, 393] width 38 height 43
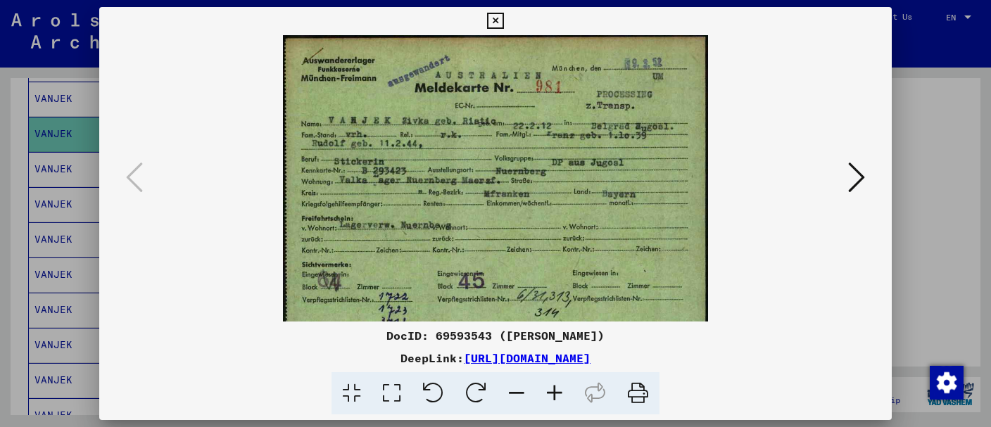
click at [559, 386] on icon at bounding box center [555, 393] width 38 height 43
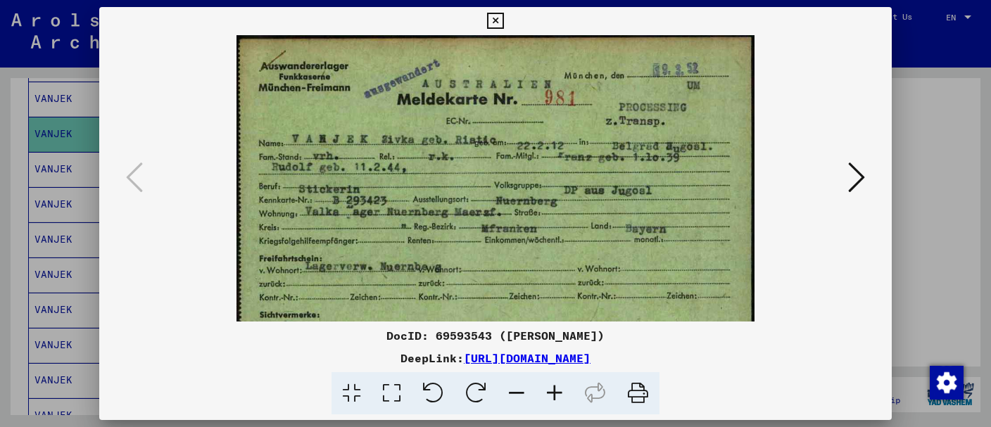
click at [559, 384] on icon at bounding box center [555, 393] width 38 height 43
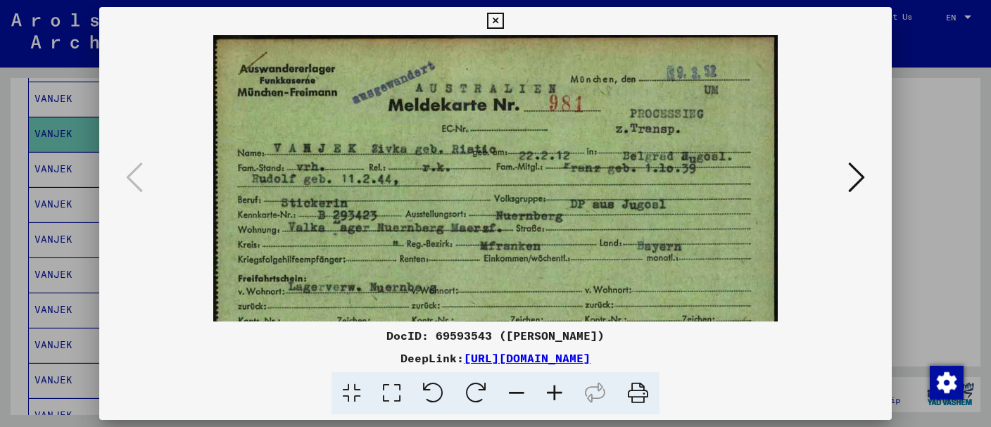
click at [559, 384] on icon at bounding box center [555, 393] width 38 height 43
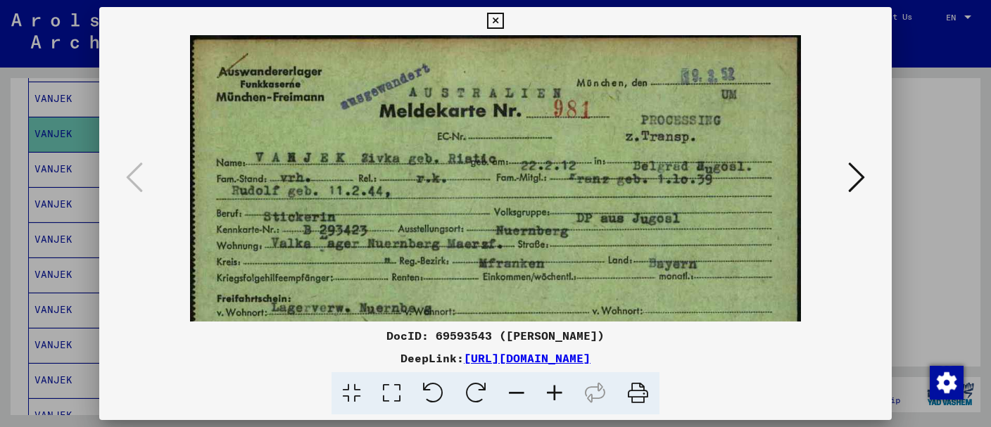
click at [559, 382] on icon at bounding box center [555, 393] width 38 height 43
click at [559, 381] on icon at bounding box center [555, 393] width 38 height 43
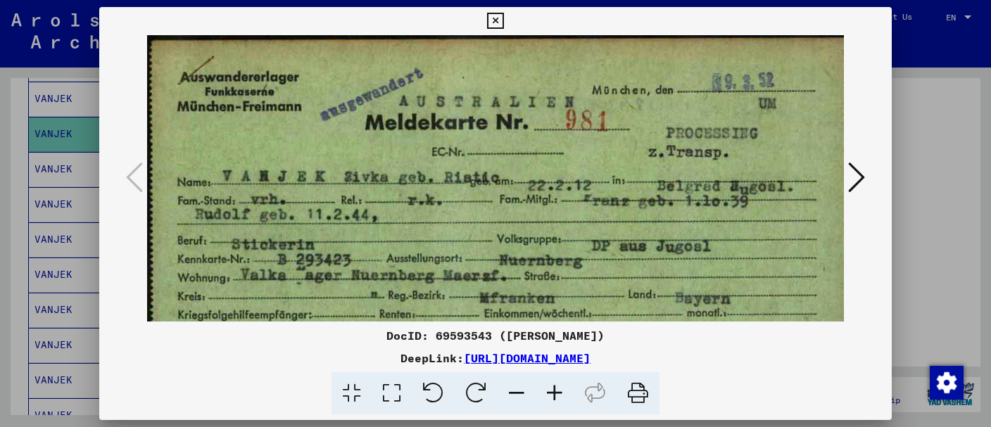
click at [559, 380] on icon at bounding box center [555, 393] width 38 height 43
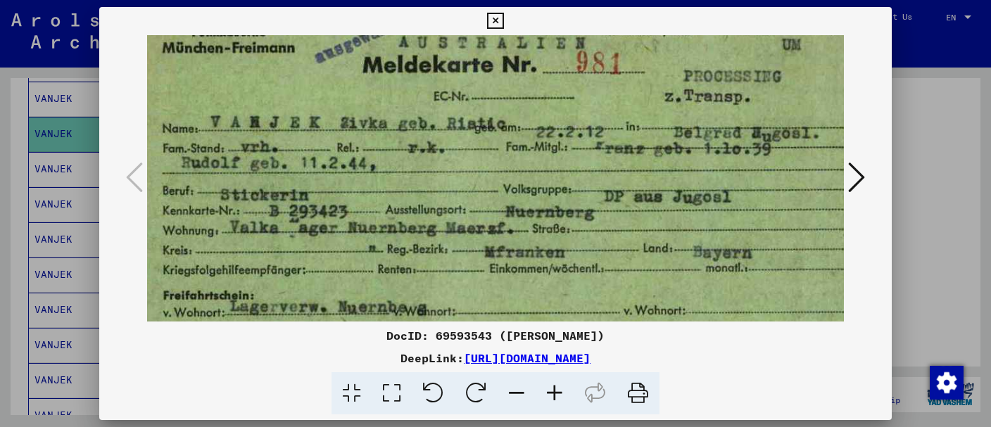
scroll to position [67, 17]
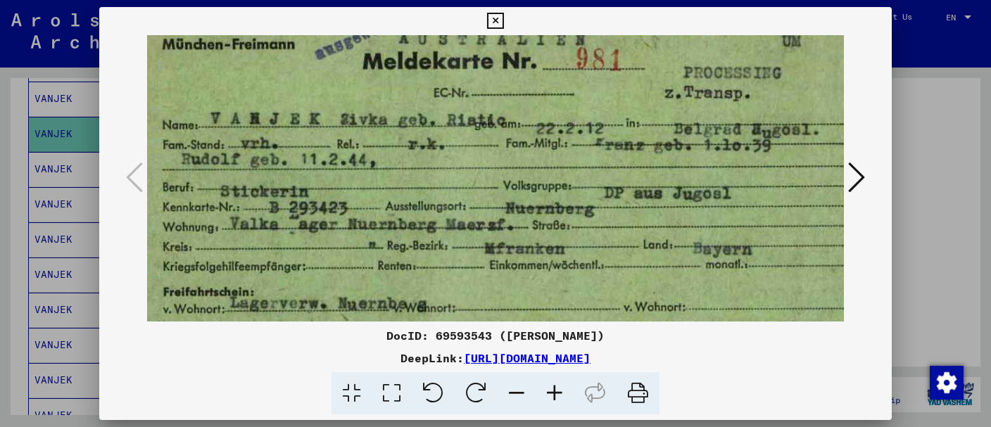
drag, startPoint x: 481, startPoint y: 217, endPoint x: 460, endPoint y: 144, distance: 76.2
click at [460, 144] on img at bounding box center [505, 252] width 750 height 568
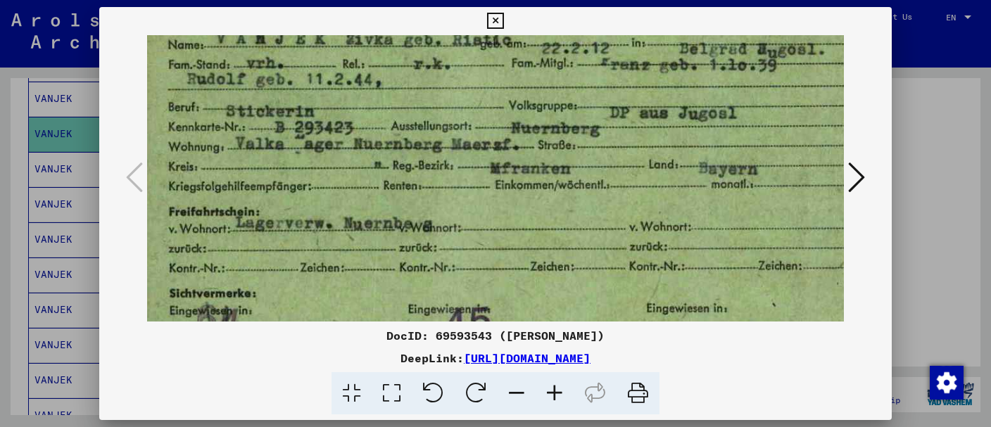
scroll to position [149, 11]
drag, startPoint x: 450, startPoint y: 222, endPoint x: 456, endPoint y: 137, distance: 84.7
click at [456, 137] on img at bounding box center [511, 171] width 750 height 568
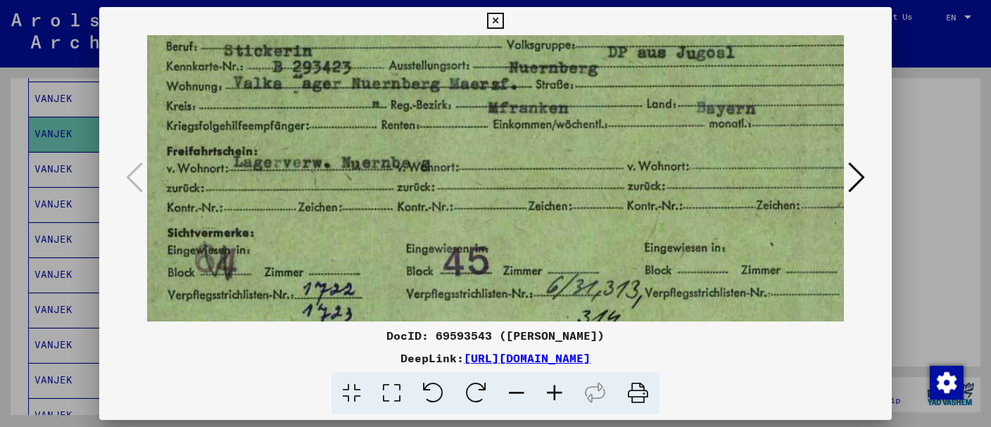
drag, startPoint x: 415, startPoint y: 200, endPoint x: 414, endPoint y: 134, distance: 65.5
click at [413, 137] on img at bounding box center [509, 112] width 750 height 568
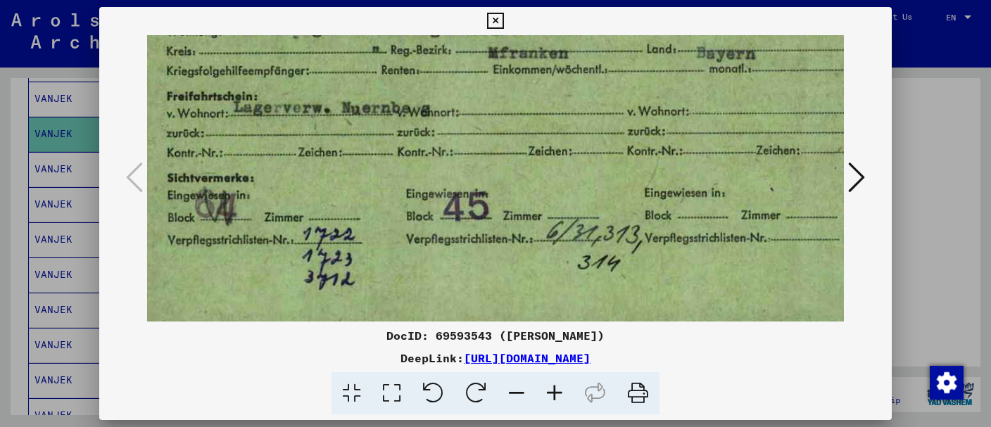
scroll to position [281, 13]
drag, startPoint x: 429, startPoint y: 215, endPoint x: 429, endPoint y: 131, distance: 84.5
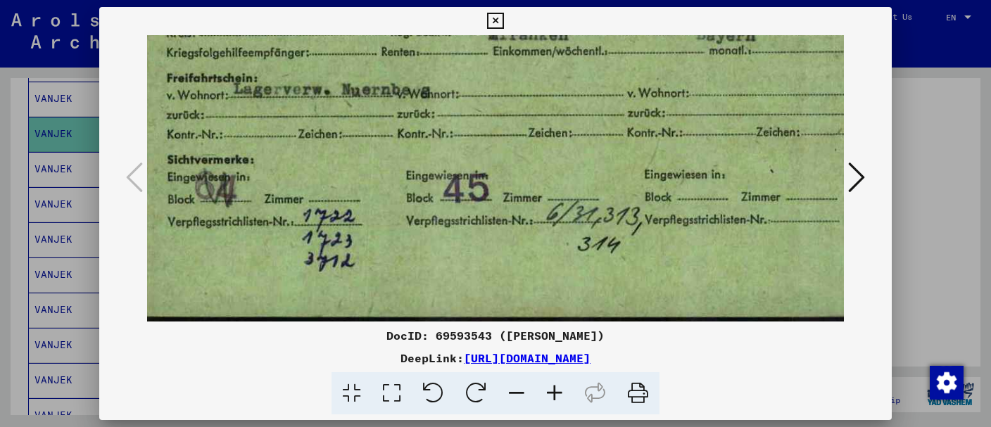
click at [429, 132] on img at bounding box center [509, 38] width 750 height 568
click at [857, 171] on icon at bounding box center [856, 177] width 17 height 34
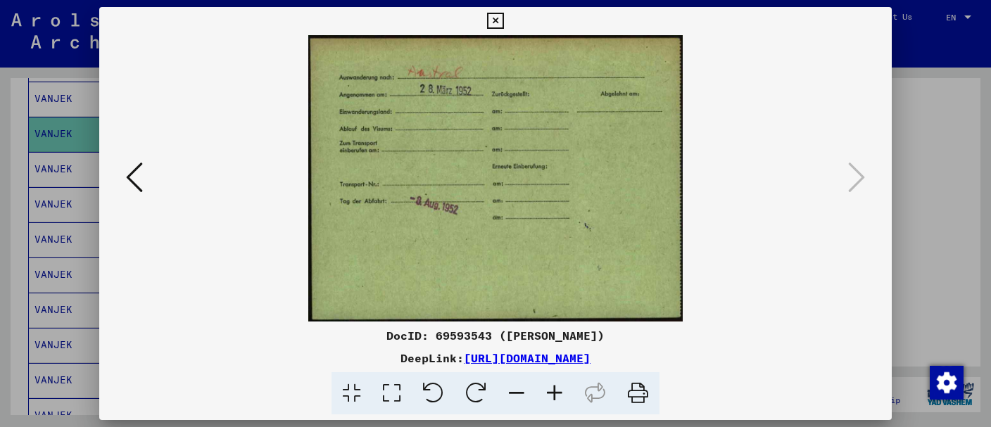
click at [503, 22] on icon at bounding box center [495, 21] width 16 height 17
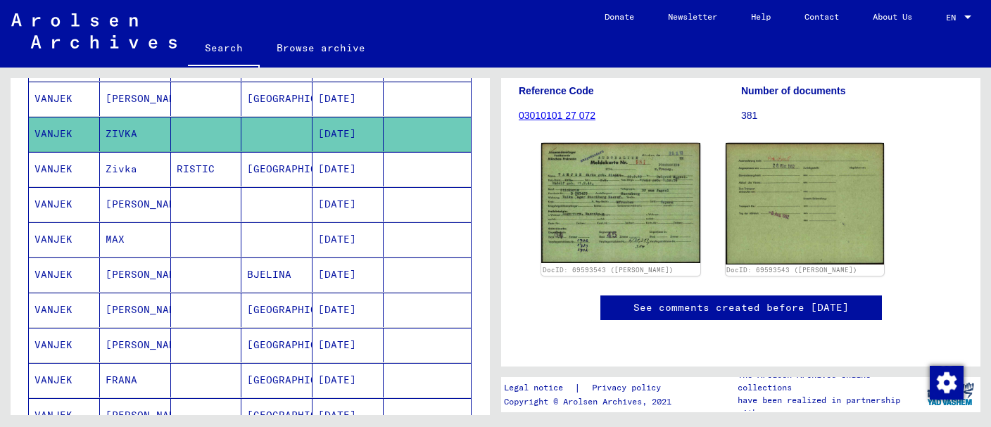
click at [115, 168] on mat-cell "Zivka" at bounding box center [135, 169] width 71 height 34
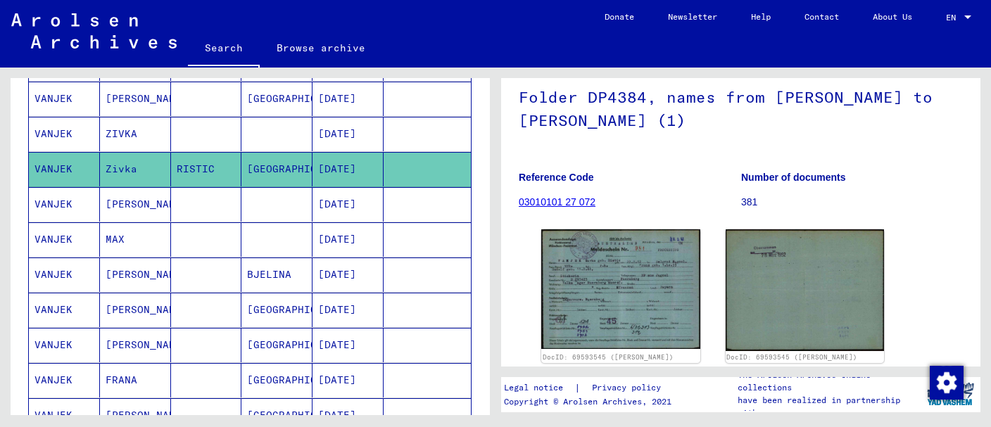
scroll to position [222, 0]
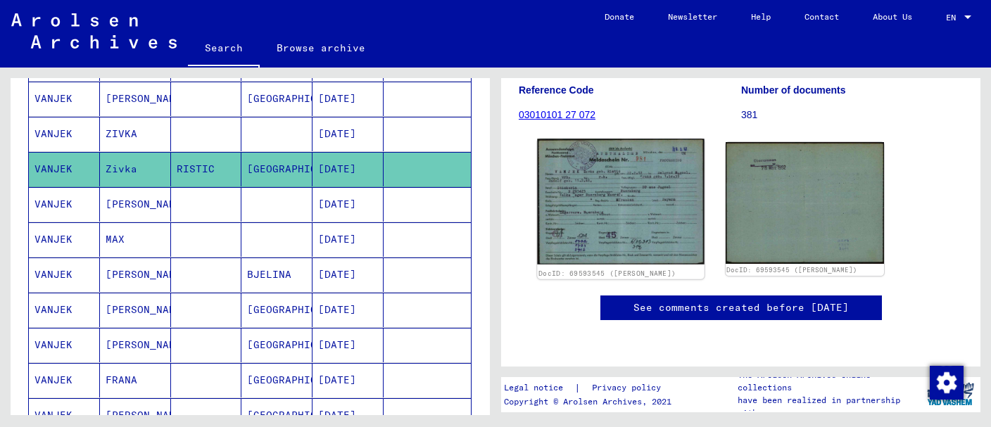
click at [632, 185] on img at bounding box center [620, 202] width 167 height 126
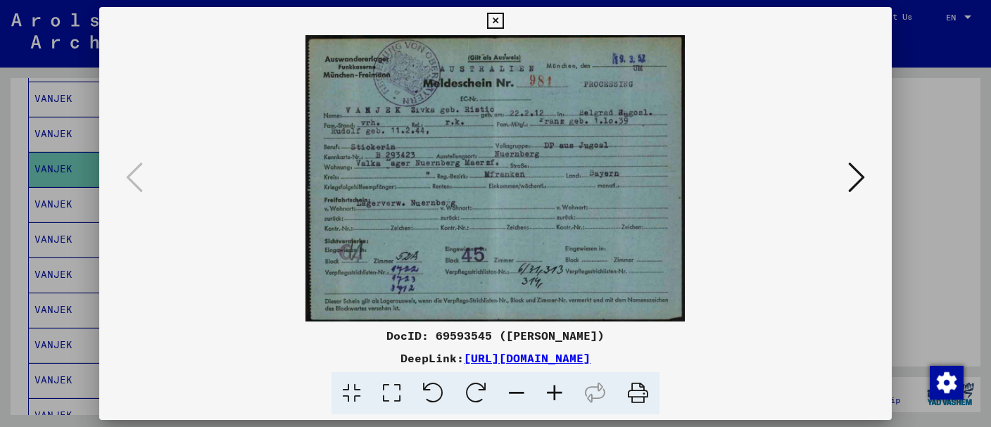
click at [503, 15] on icon at bounding box center [495, 21] width 16 height 17
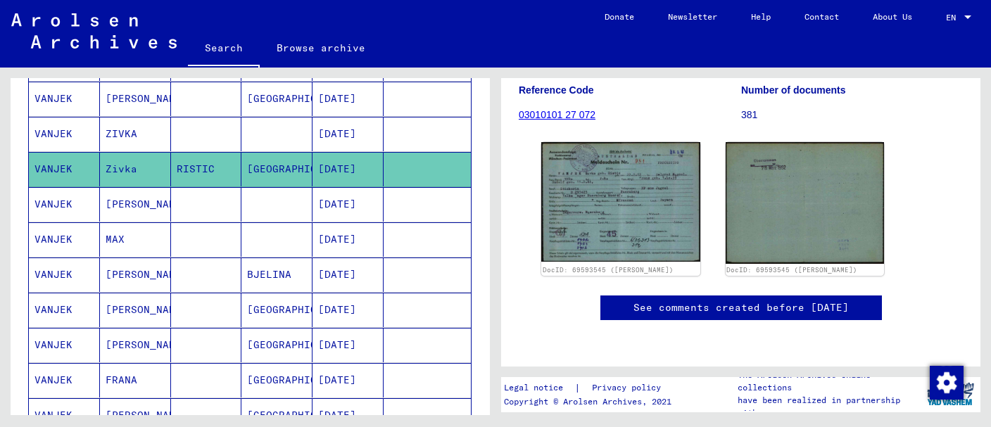
click at [284, 206] on mat-cell at bounding box center [276, 204] width 71 height 34
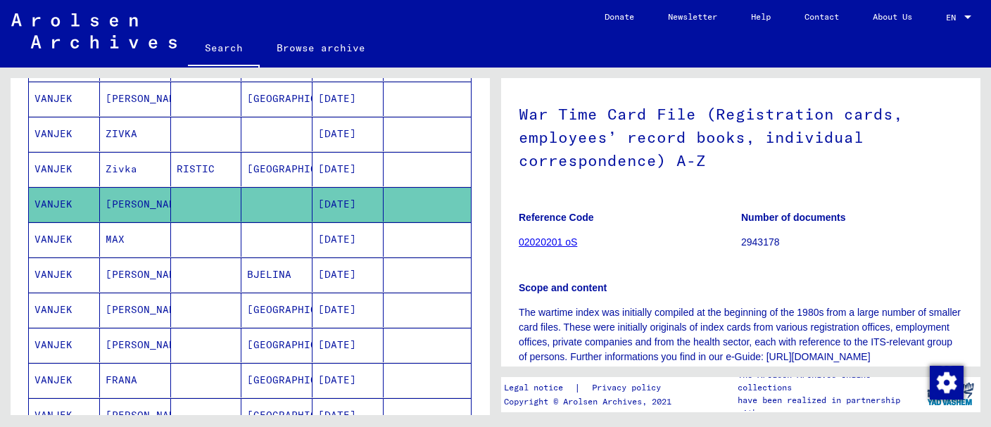
scroll to position [297, 0]
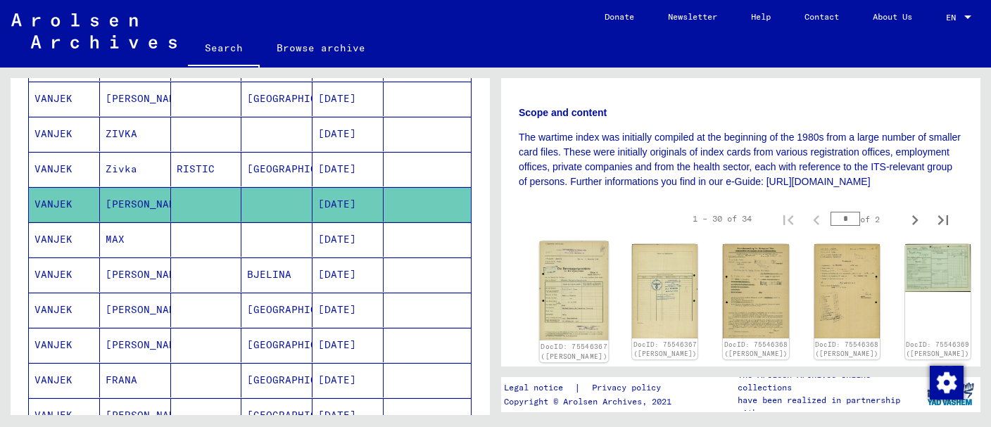
click at [560, 248] on img at bounding box center [574, 290] width 69 height 99
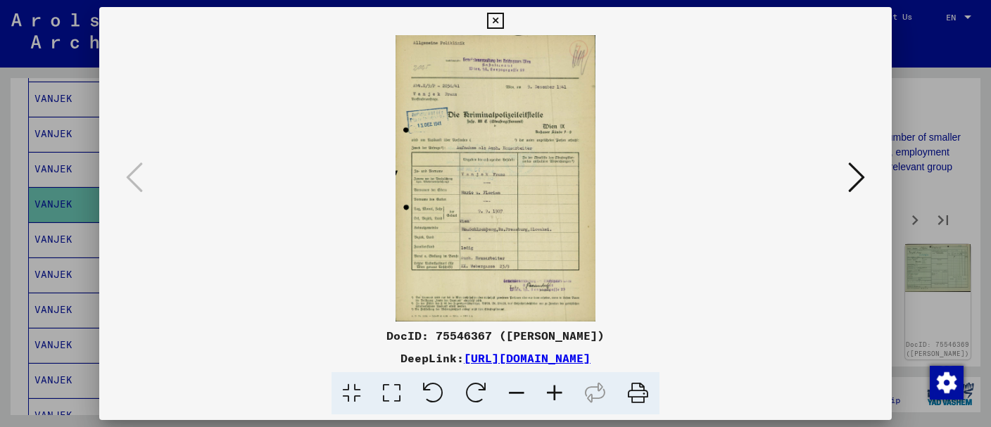
click at [555, 393] on icon at bounding box center [555, 393] width 38 height 43
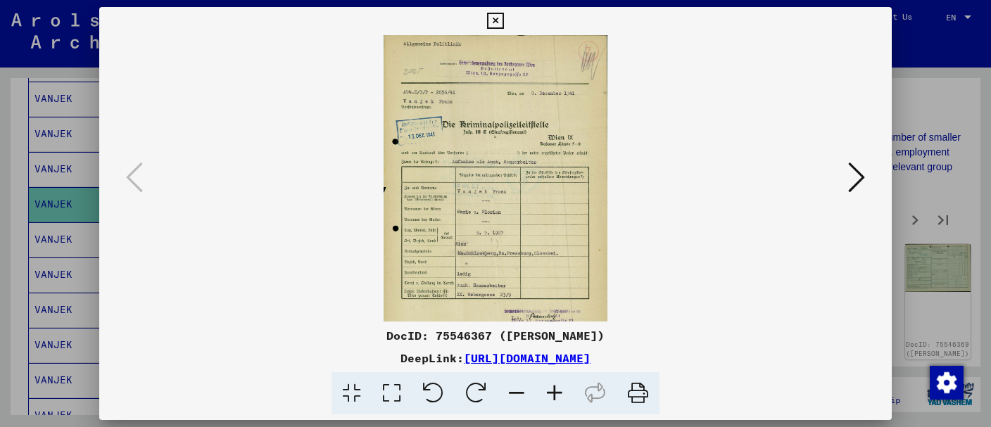
click at [555, 393] on icon at bounding box center [555, 393] width 38 height 43
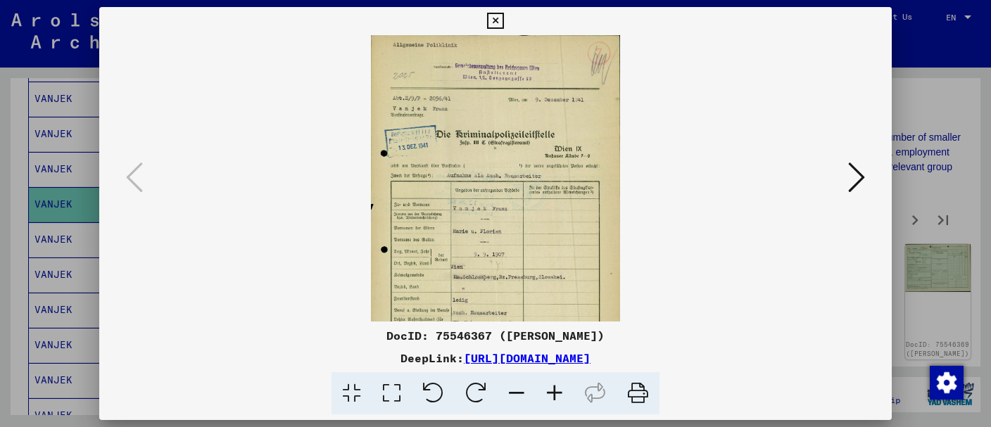
click at [555, 393] on icon at bounding box center [555, 393] width 38 height 43
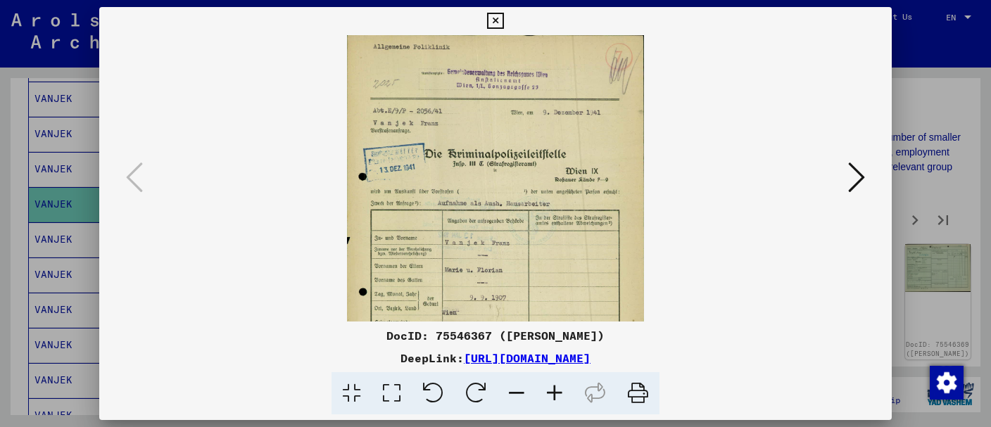
click at [555, 393] on icon at bounding box center [555, 393] width 38 height 43
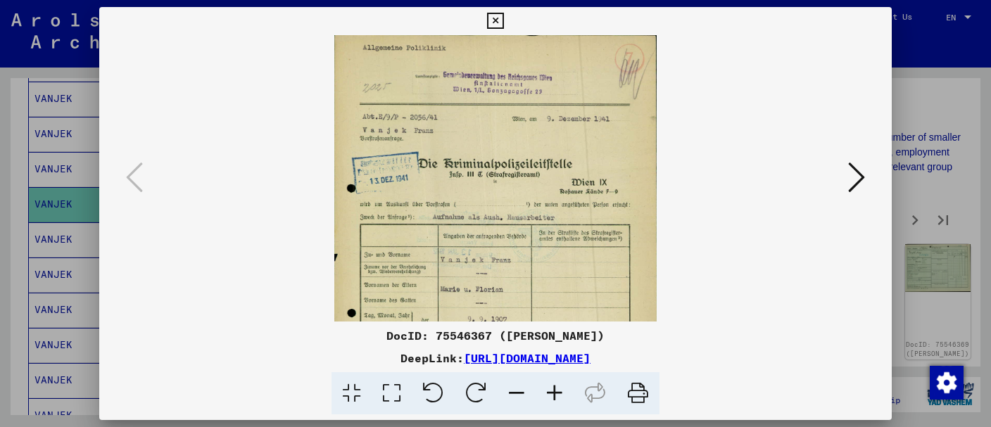
click at [555, 393] on icon at bounding box center [555, 393] width 38 height 43
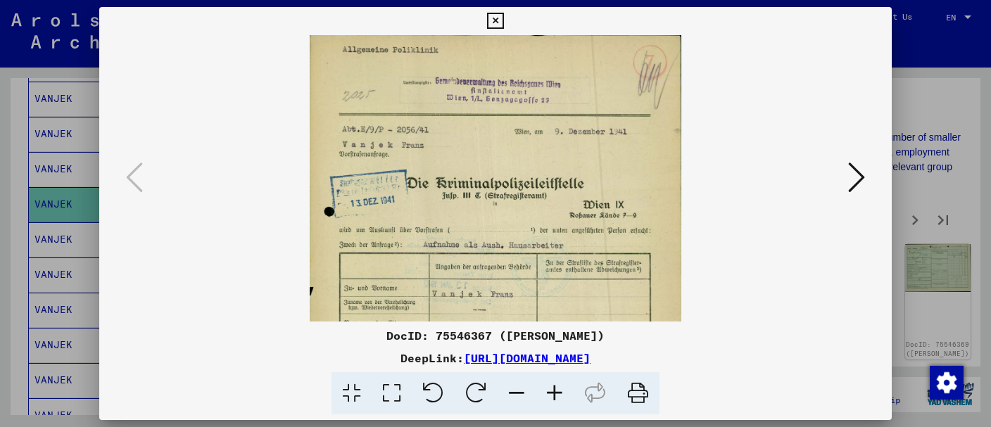
click at [555, 393] on icon at bounding box center [555, 393] width 38 height 43
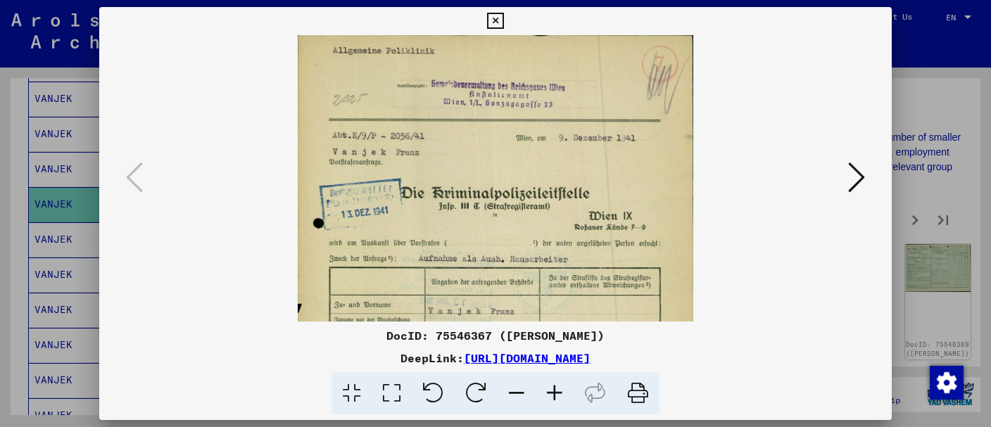
click at [555, 393] on icon at bounding box center [555, 393] width 38 height 43
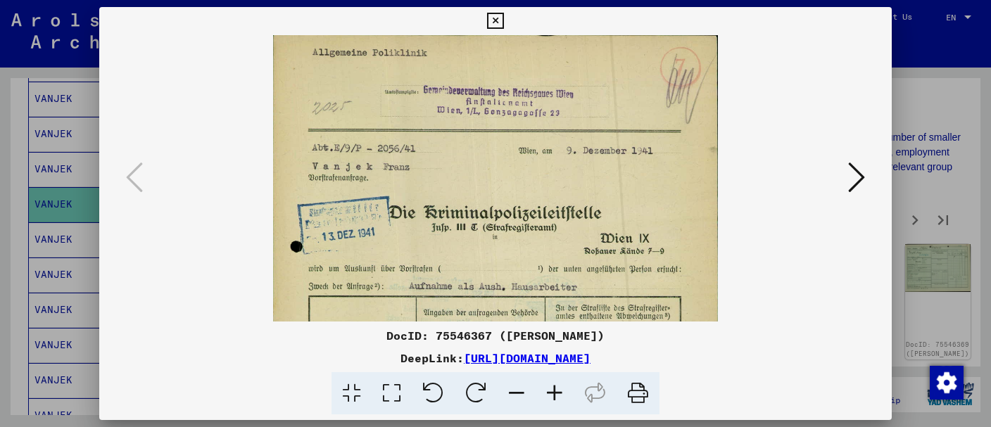
click at [555, 393] on icon at bounding box center [555, 393] width 38 height 43
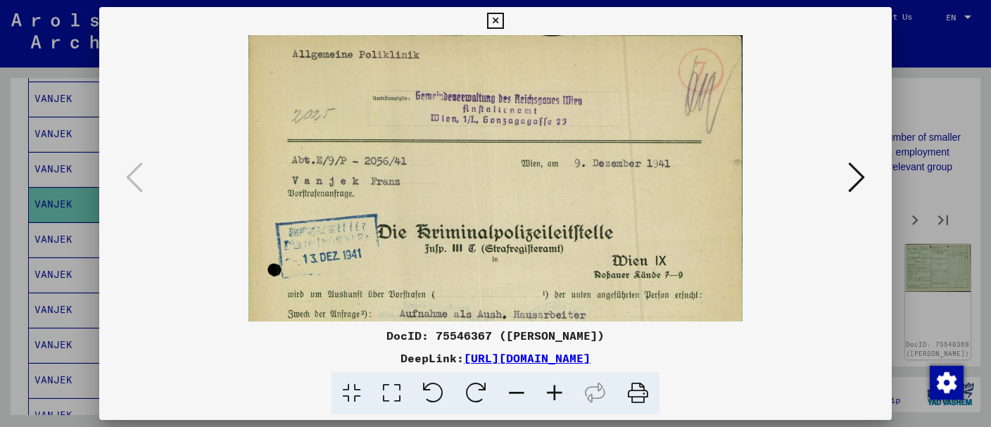
click at [555, 393] on icon at bounding box center [555, 393] width 38 height 43
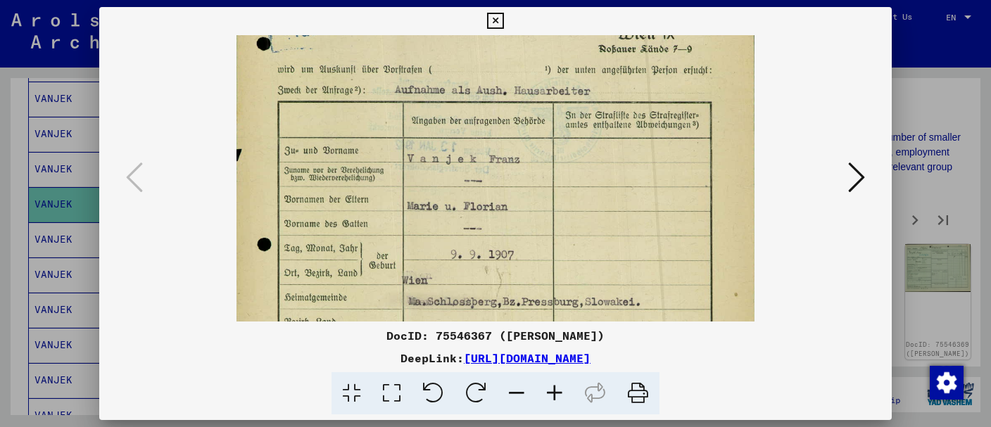
scroll to position [244, 0]
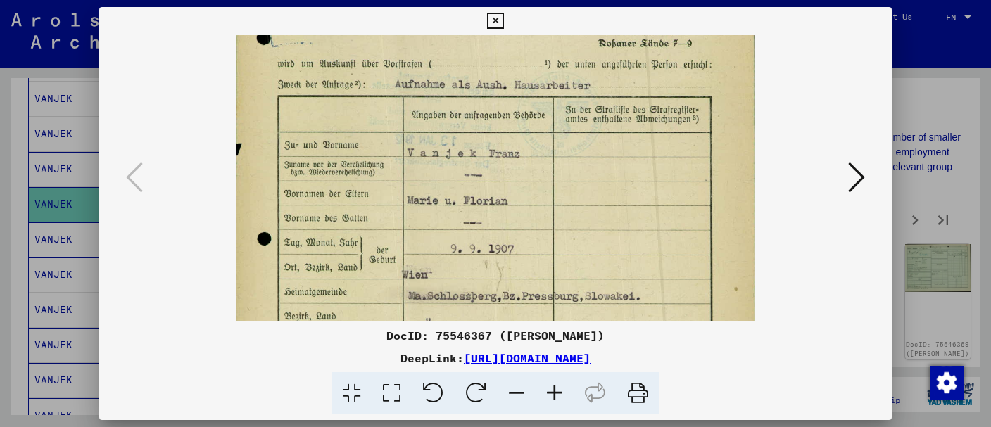
drag, startPoint x: 526, startPoint y: 287, endPoint x: 519, endPoint y: 42, distance: 245.0
click at [519, 42] on img at bounding box center [495, 164] width 518 height 744
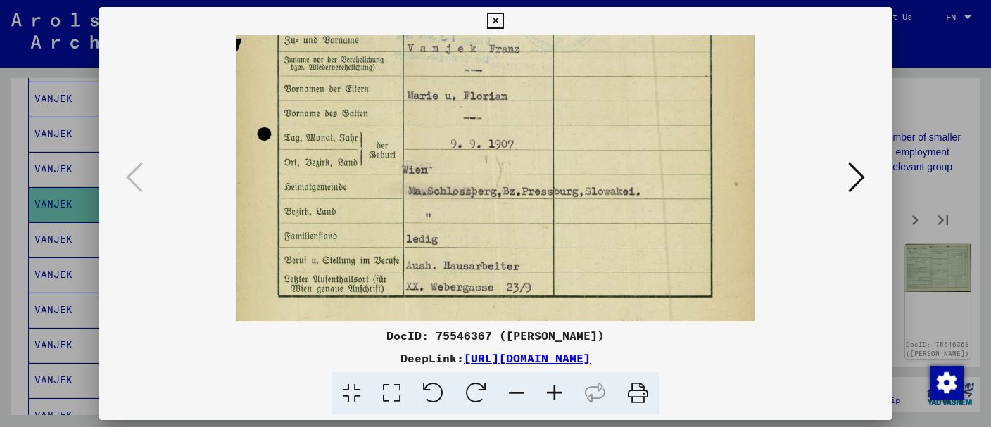
scroll to position [362, 0]
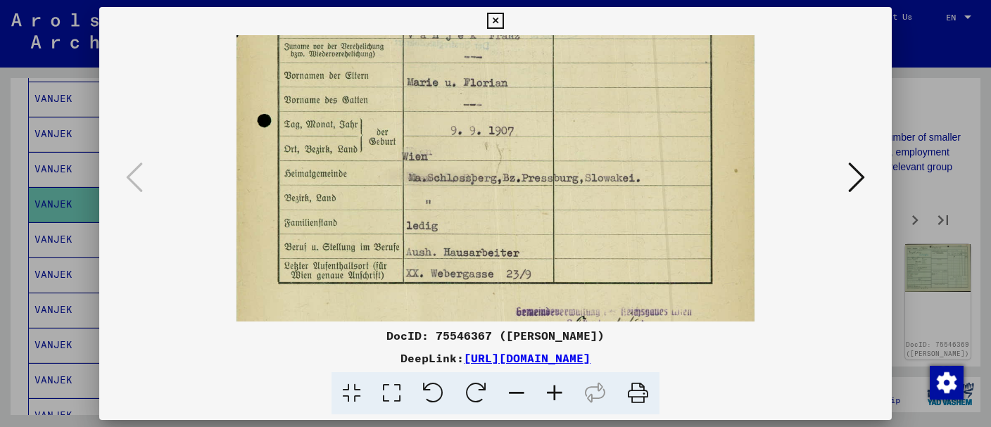
drag, startPoint x: 498, startPoint y: 264, endPoint x: 465, endPoint y: 145, distance: 123.5
click at [465, 145] on img at bounding box center [495, 45] width 518 height 744
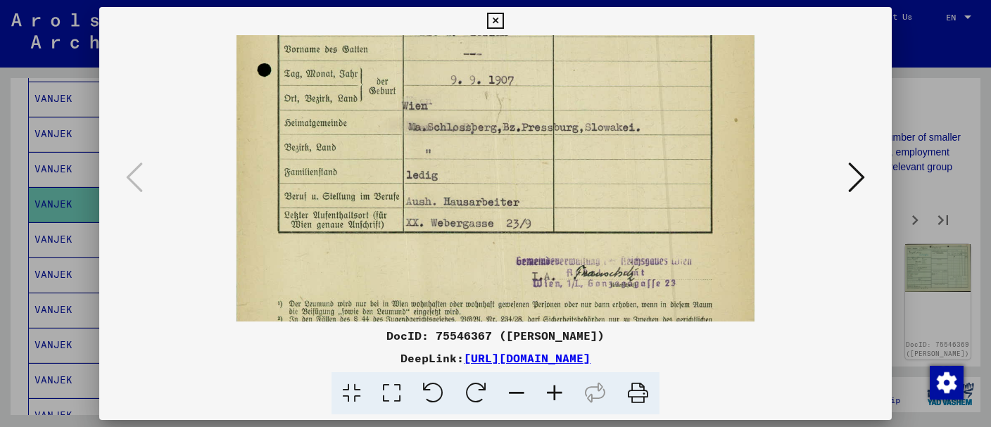
scroll to position [442, 0]
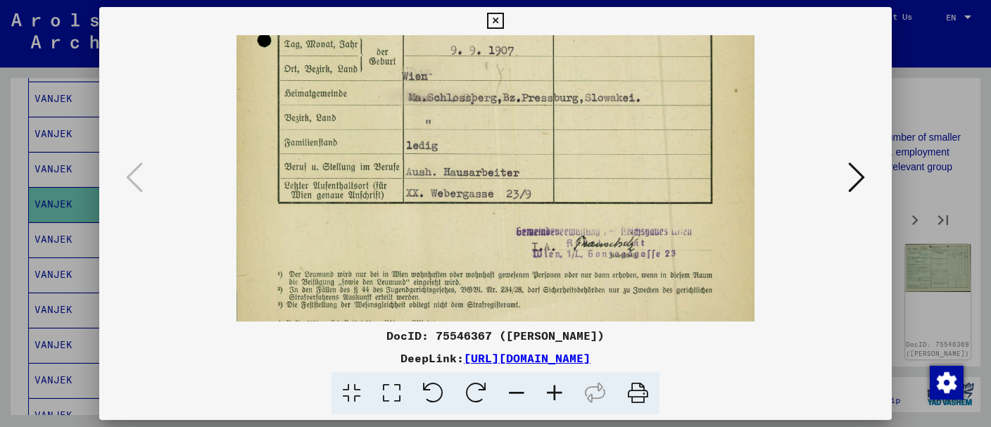
drag, startPoint x: 498, startPoint y: 232, endPoint x: 470, endPoint y: 153, distance: 84.4
click at [857, 171] on icon at bounding box center [856, 177] width 17 height 34
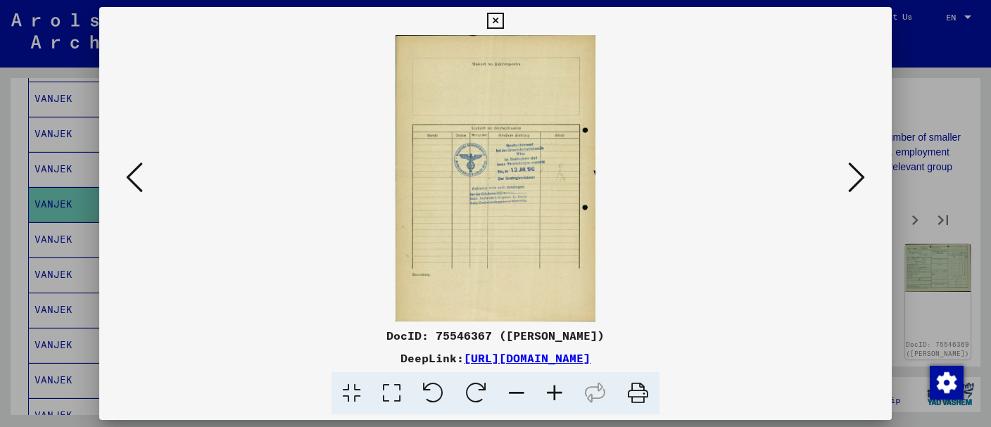
click at [550, 396] on icon at bounding box center [555, 393] width 38 height 43
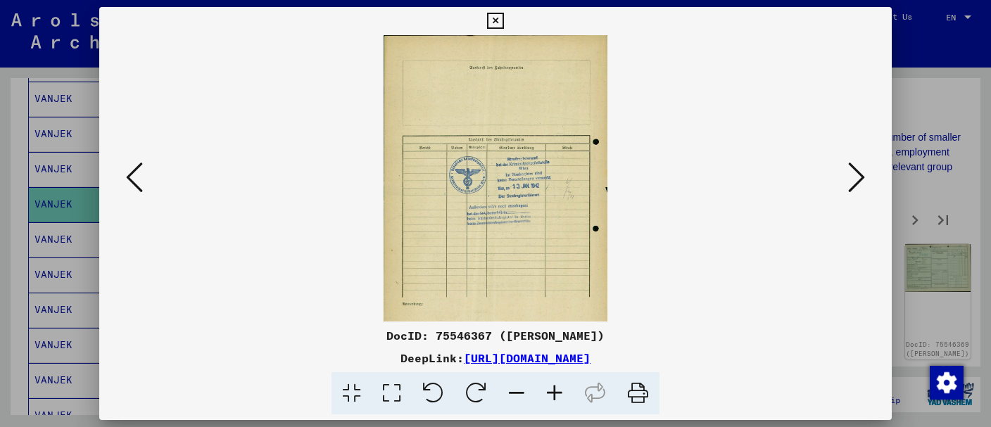
click at [550, 395] on icon at bounding box center [555, 393] width 38 height 43
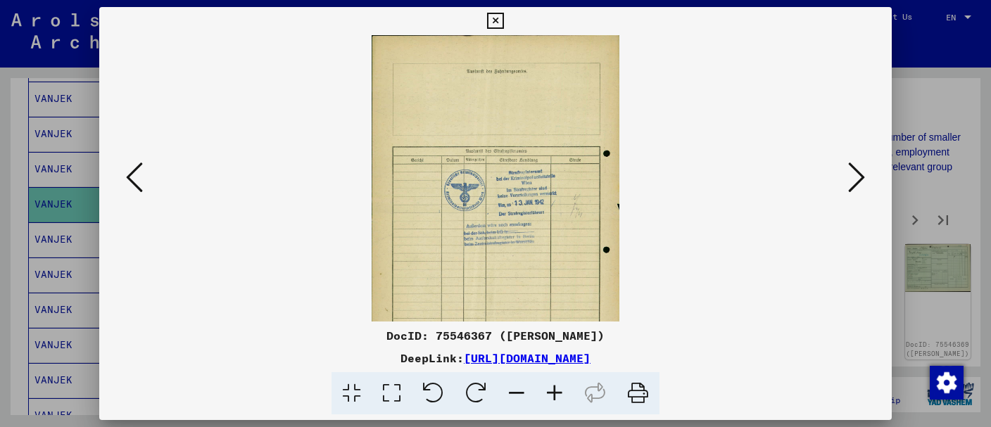
click at [552, 393] on icon at bounding box center [555, 393] width 38 height 43
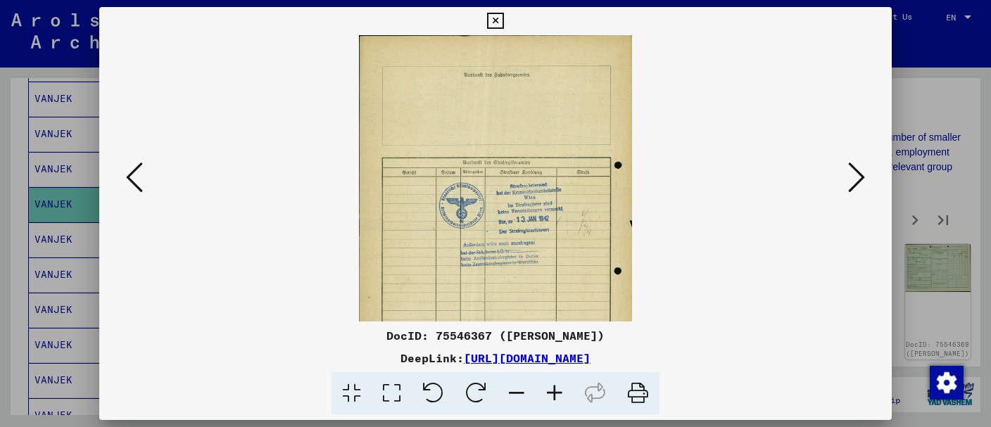
click at [850, 178] on icon at bounding box center [856, 177] width 17 height 34
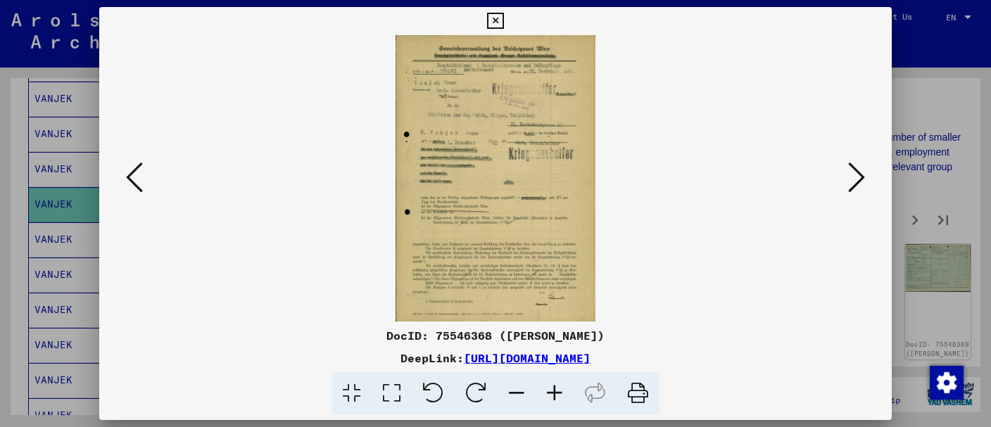
click at [849, 178] on button at bounding box center [856, 178] width 25 height 40
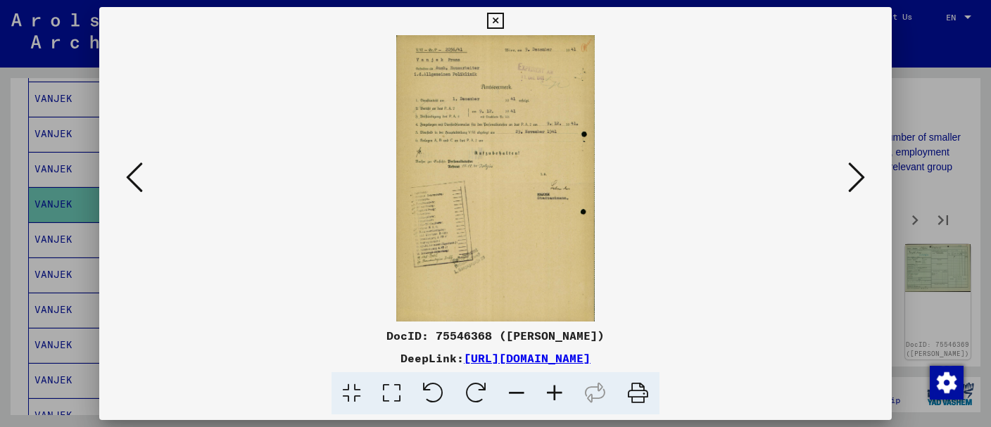
click at [848, 178] on button at bounding box center [856, 178] width 25 height 40
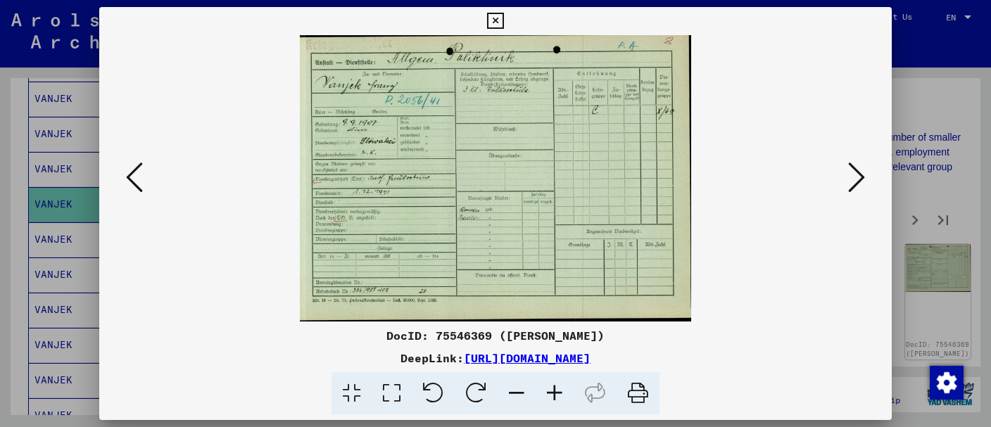
click at [848, 178] on button at bounding box center [856, 178] width 25 height 40
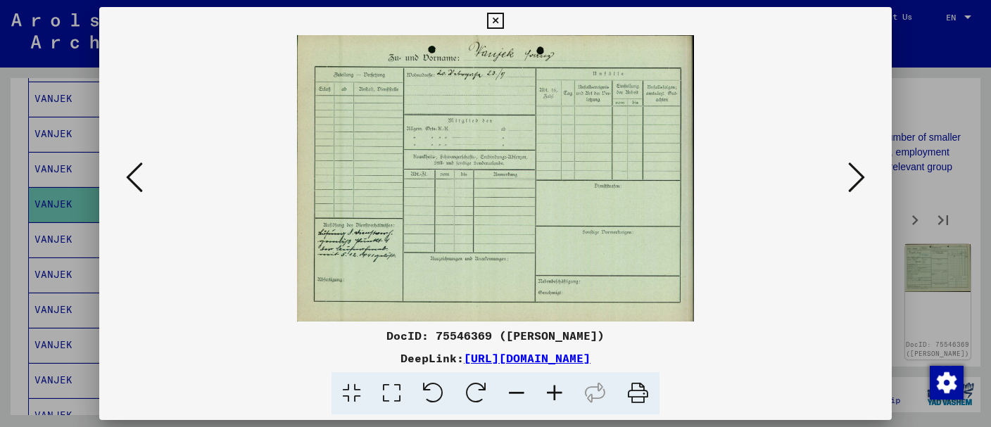
click at [848, 178] on button at bounding box center [856, 178] width 25 height 40
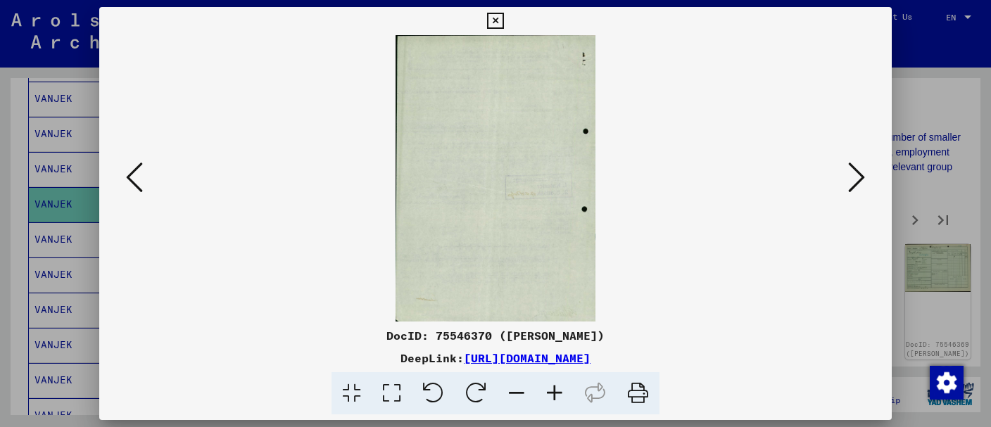
click at [848, 178] on button at bounding box center [856, 178] width 25 height 40
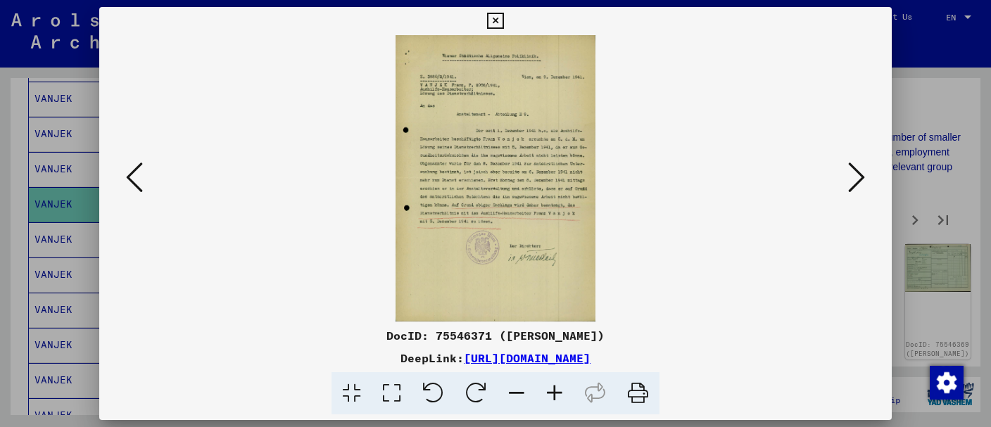
click at [848, 178] on button at bounding box center [856, 178] width 25 height 40
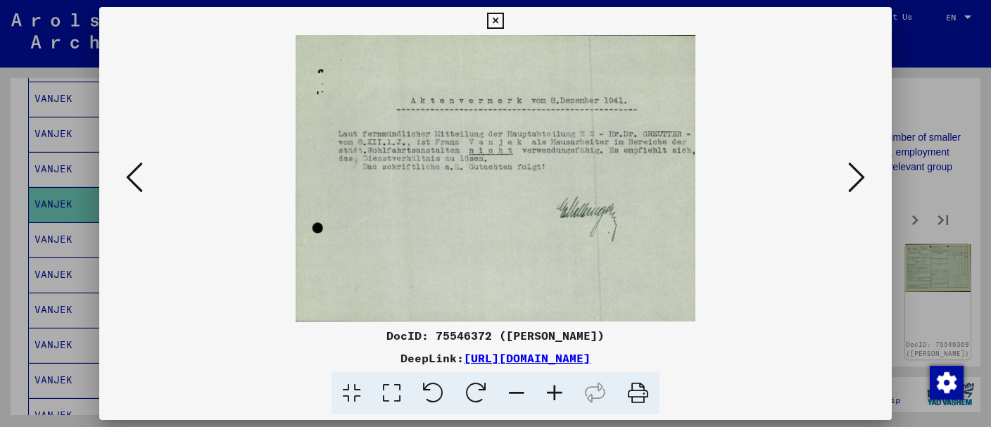
click at [847, 179] on div at bounding box center [495, 178] width 792 height 286
click at [503, 20] on icon at bounding box center [495, 21] width 16 height 17
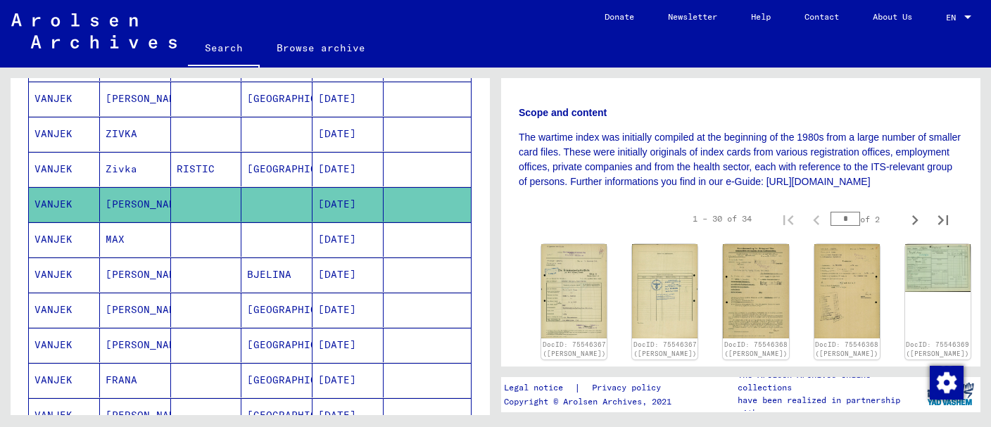
click at [106, 243] on mat-cell "MAX" at bounding box center [135, 239] width 71 height 34
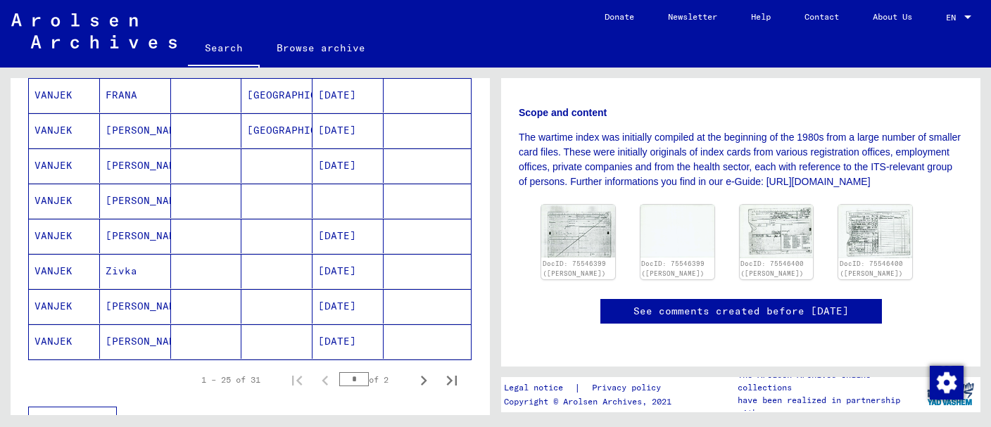
scroll to position [817, 0]
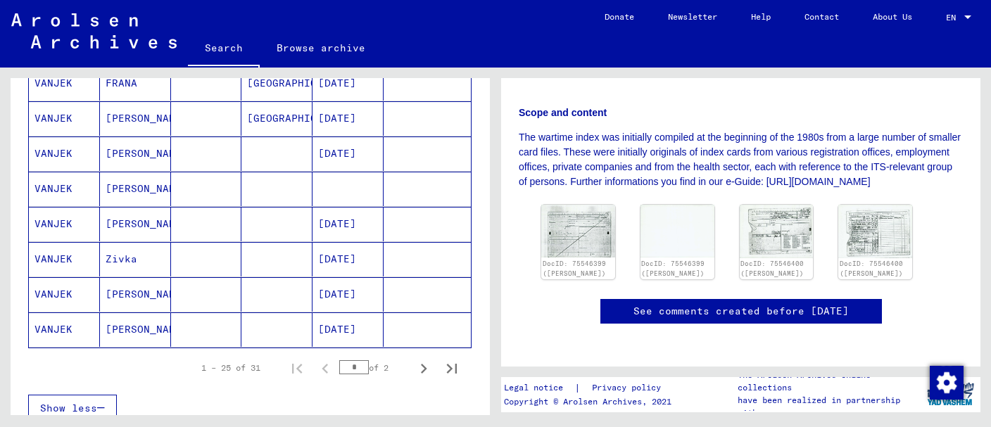
click at [215, 117] on mat-cell at bounding box center [206, 118] width 71 height 34
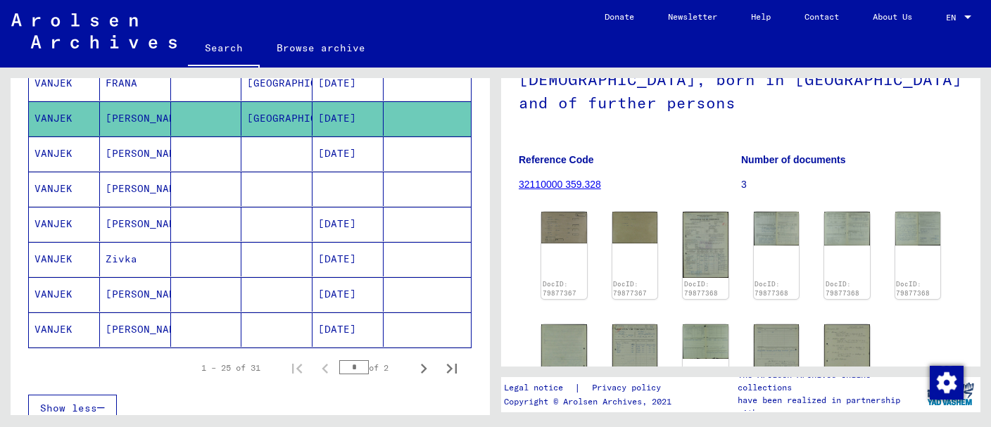
scroll to position [149, 0]
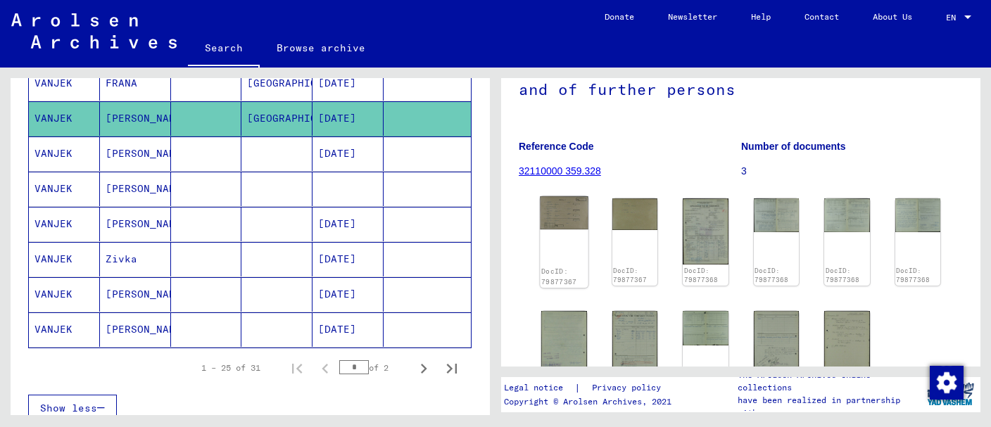
click at [558, 227] on img at bounding box center [564, 212] width 48 height 33
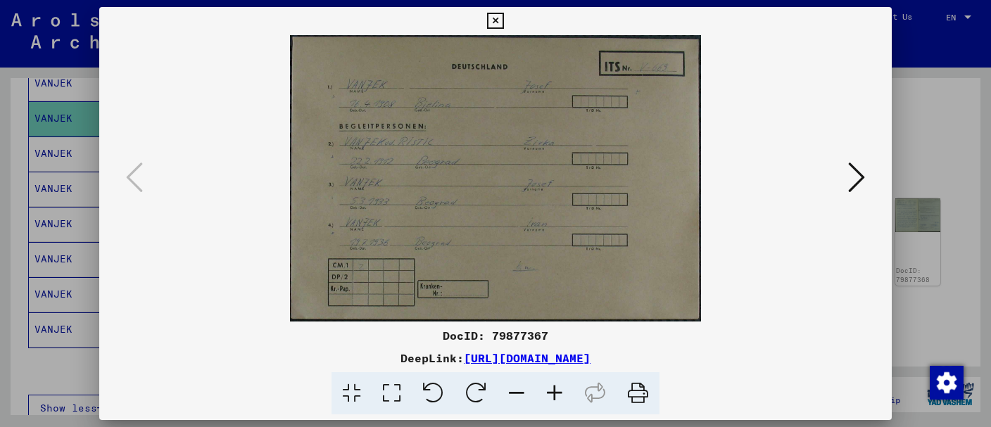
click at [550, 394] on icon at bounding box center [555, 393] width 38 height 43
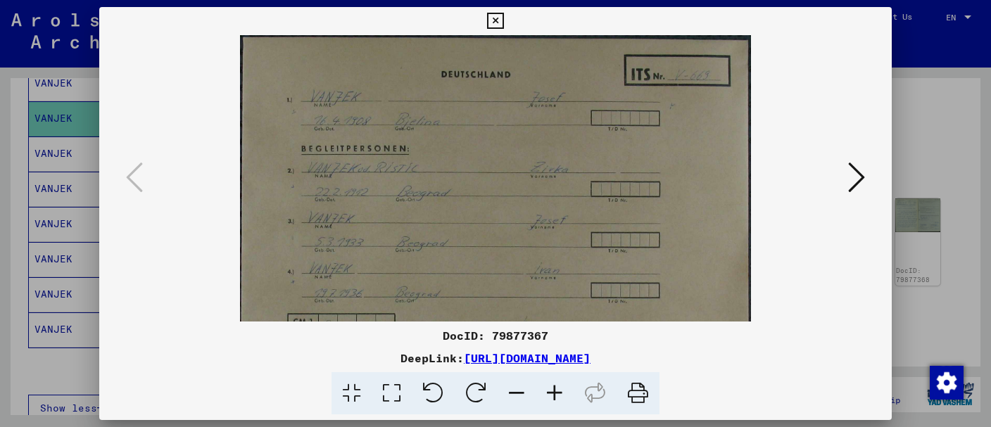
click at [550, 393] on icon at bounding box center [555, 393] width 38 height 43
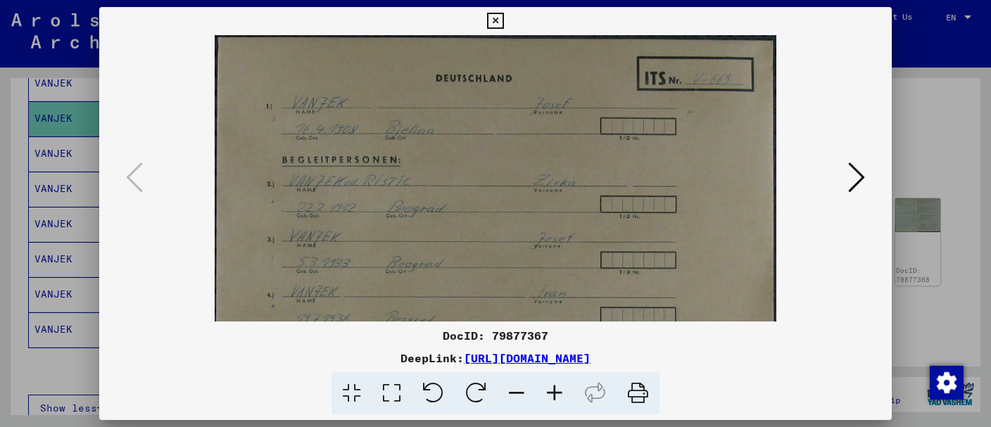
click at [550, 393] on icon at bounding box center [555, 393] width 38 height 43
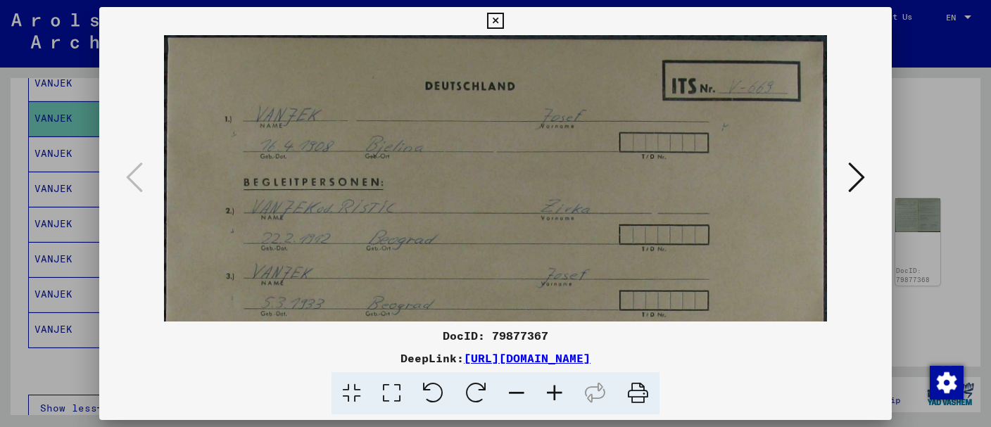
click at [550, 393] on icon at bounding box center [555, 393] width 38 height 43
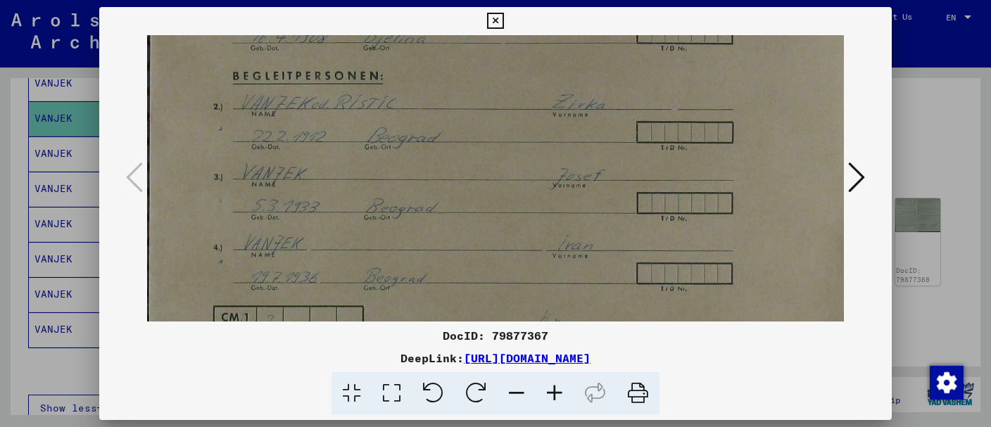
scroll to position [129, 0]
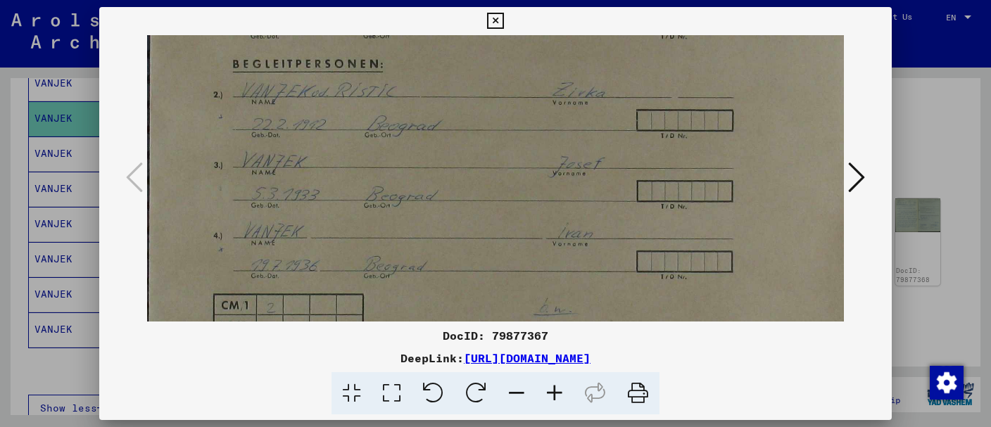
drag, startPoint x: 533, startPoint y: 256, endPoint x: 583, endPoint y: 123, distance: 142.1
click at [583, 123] on img at bounding box center [503, 155] width 713 height 498
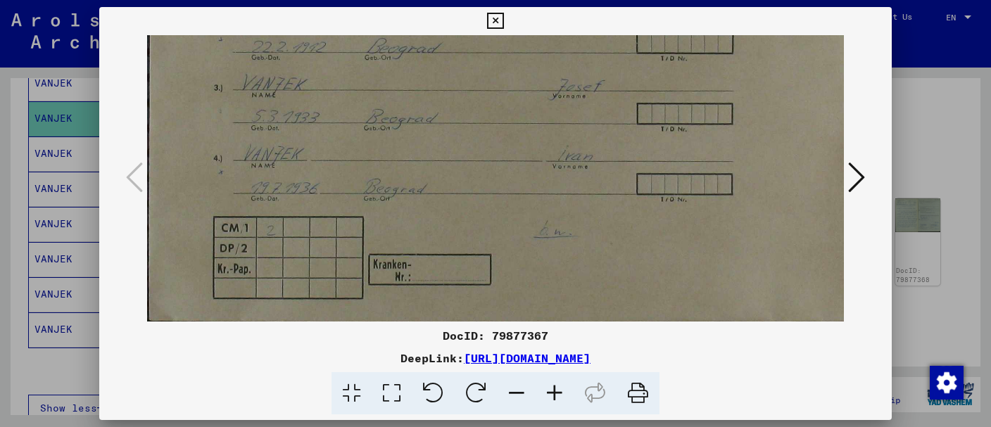
scroll to position [210, 0]
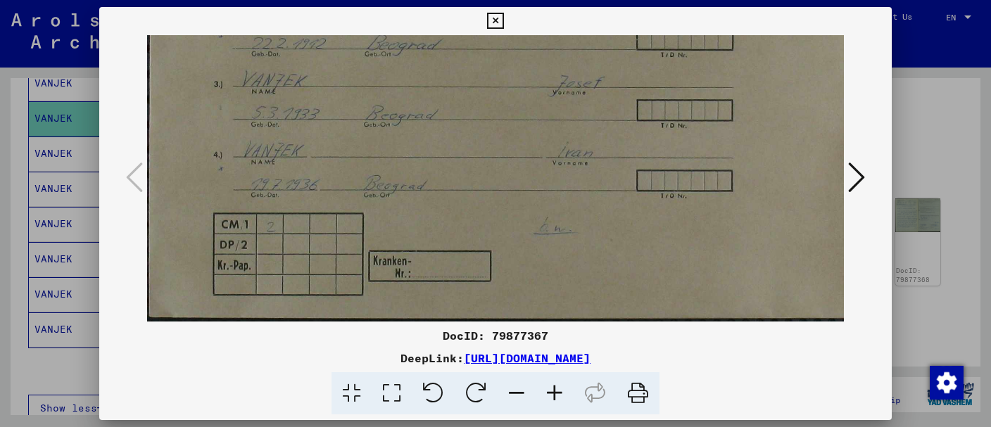
drag, startPoint x: 545, startPoint y: 247, endPoint x: 552, endPoint y: 151, distance: 96.7
click at [552, 151] on img at bounding box center [503, 74] width 713 height 498
click at [859, 172] on icon at bounding box center [856, 177] width 17 height 34
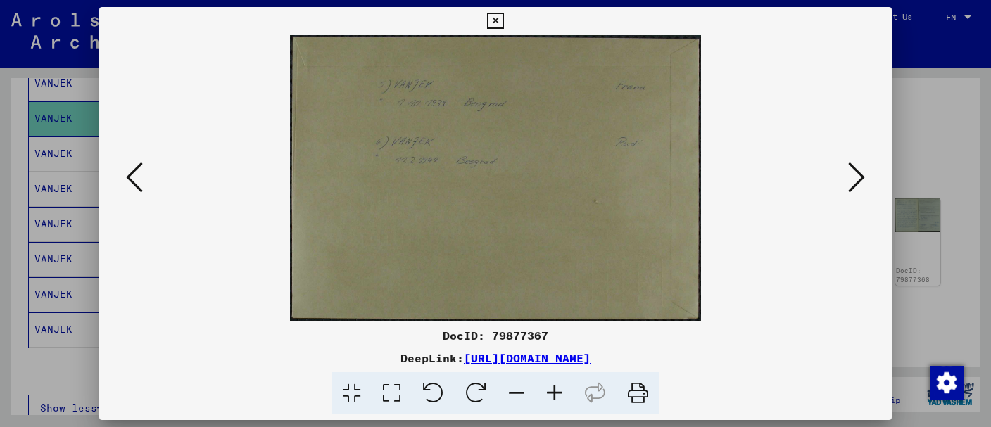
scroll to position [0, 0]
click at [858, 175] on icon at bounding box center [856, 177] width 17 height 34
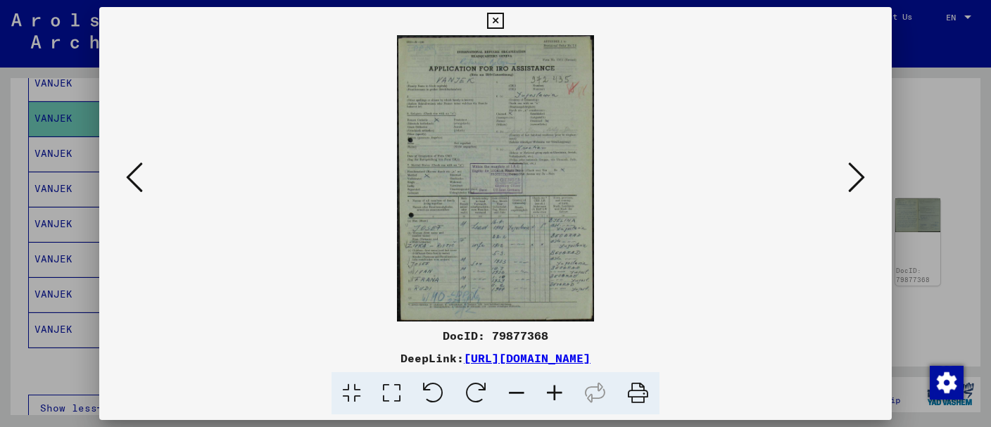
click at [135, 180] on icon at bounding box center [134, 177] width 17 height 34
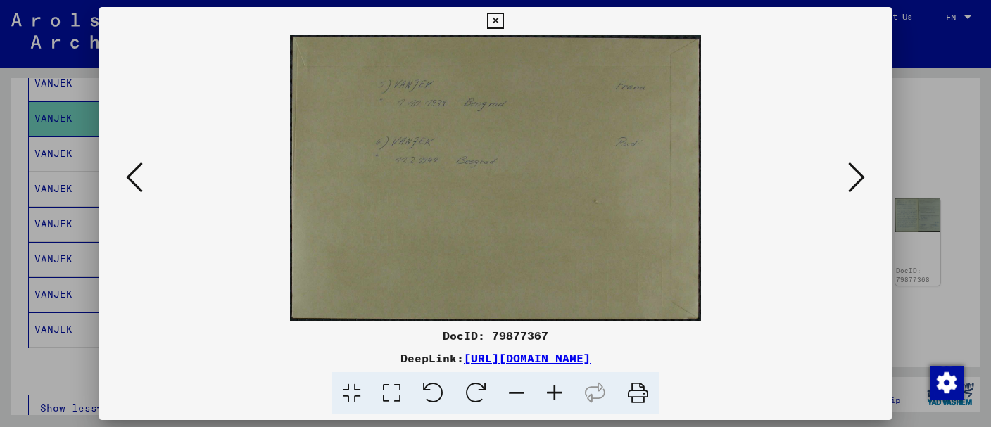
click at [851, 183] on icon at bounding box center [856, 177] width 17 height 34
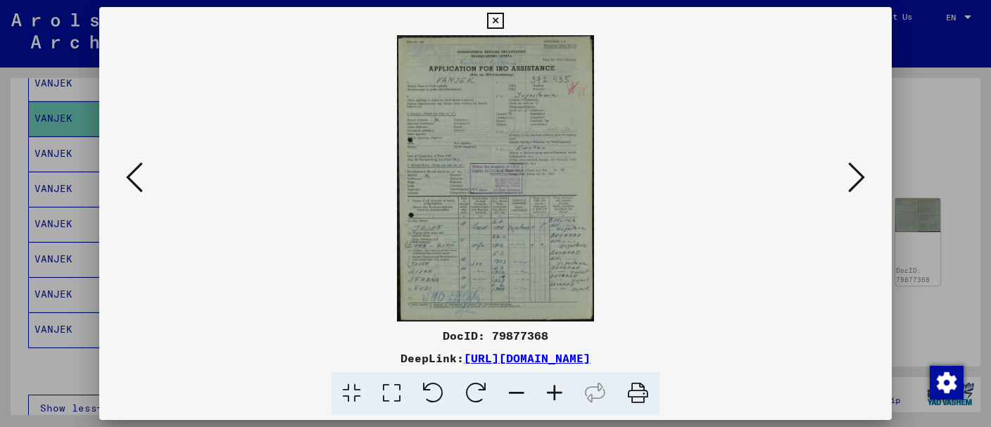
click at [851, 183] on icon at bounding box center [856, 177] width 17 height 34
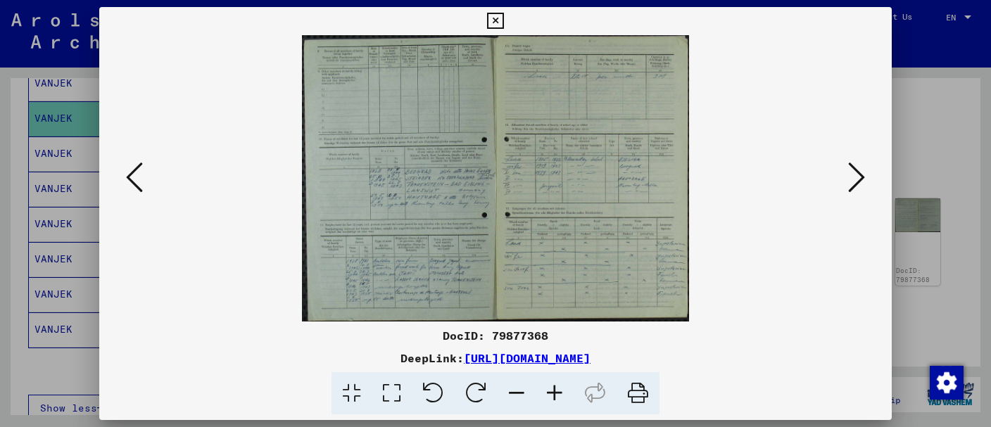
click at [851, 183] on icon at bounding box center [856, 177] width 17 height 34
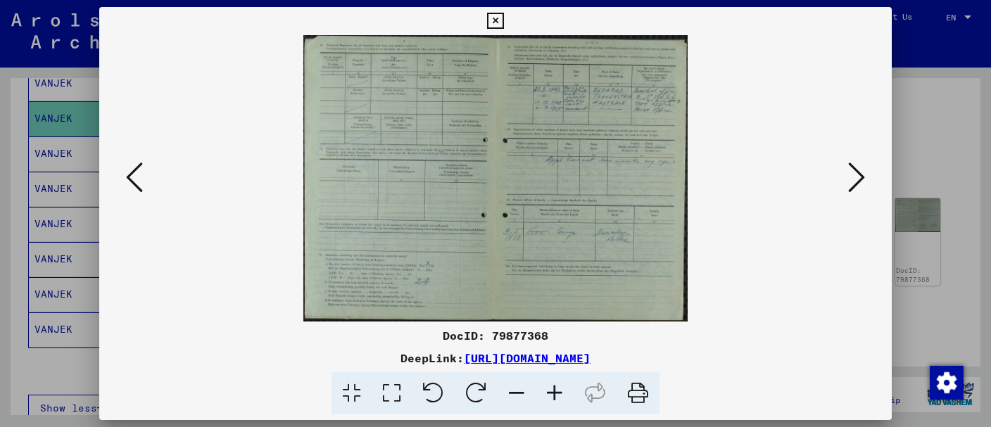
click at [850, 183] on icon at bounding box center [856, 177] width 17 height 34
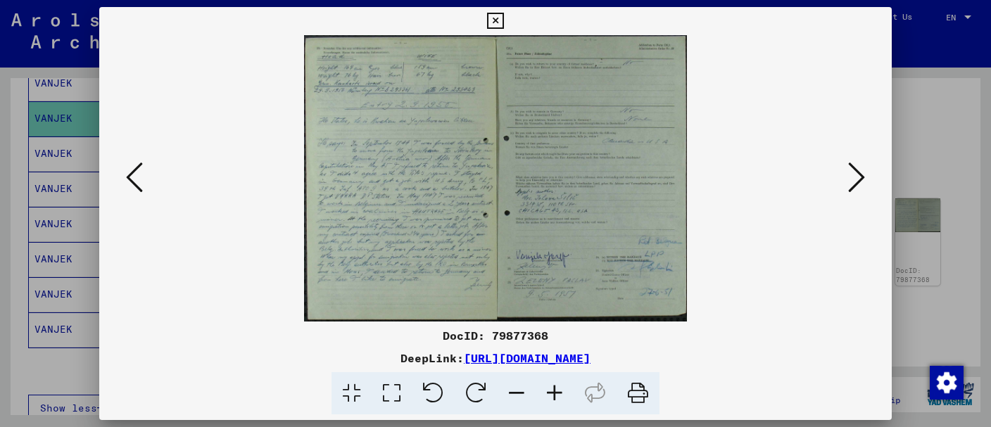
click at [844, 183] on viewer-one-image at bounding box center [495, 178] width 697 height 286
click at [849, 181] on button at bounding box center [856, 178] width 25 height 40
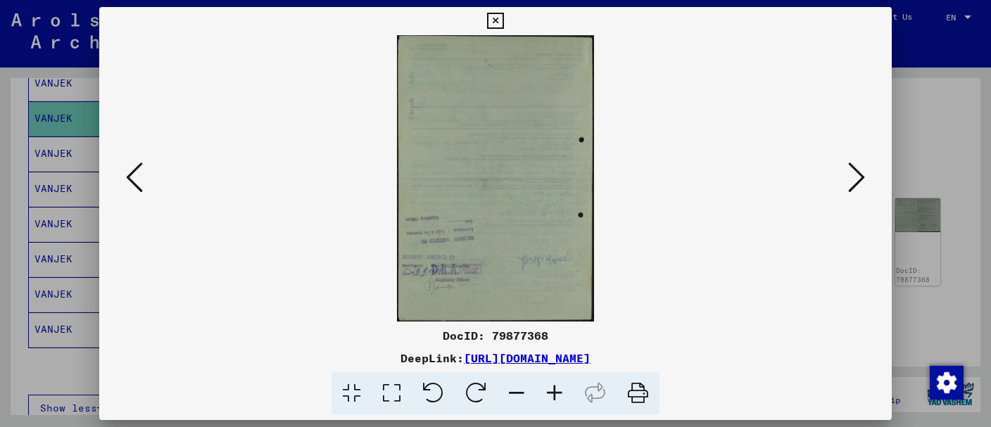
click at [849, 181] on button at bounding box center [856, 178] width 25 height 40
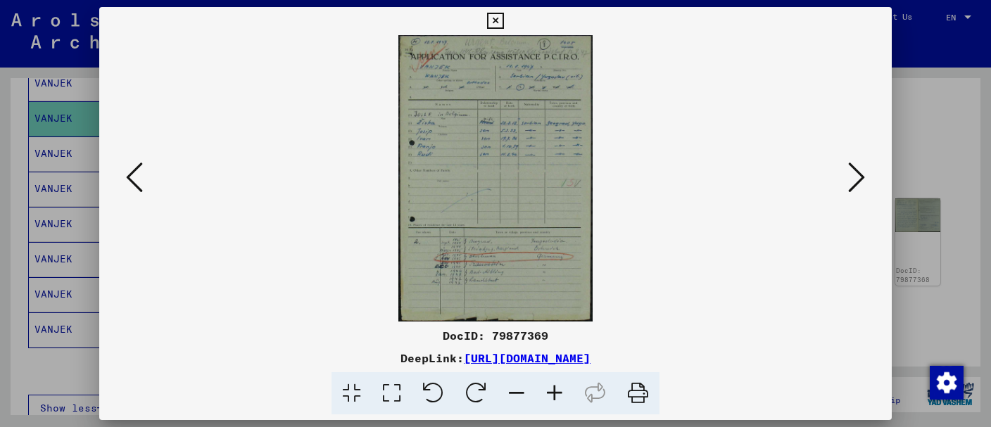
click at [844, 181] on viewer-one-image at bounding box center [495, 178] width 697 height 286
click at [857, 179] on icon at bounding box center [856, 177] width 17 height 34
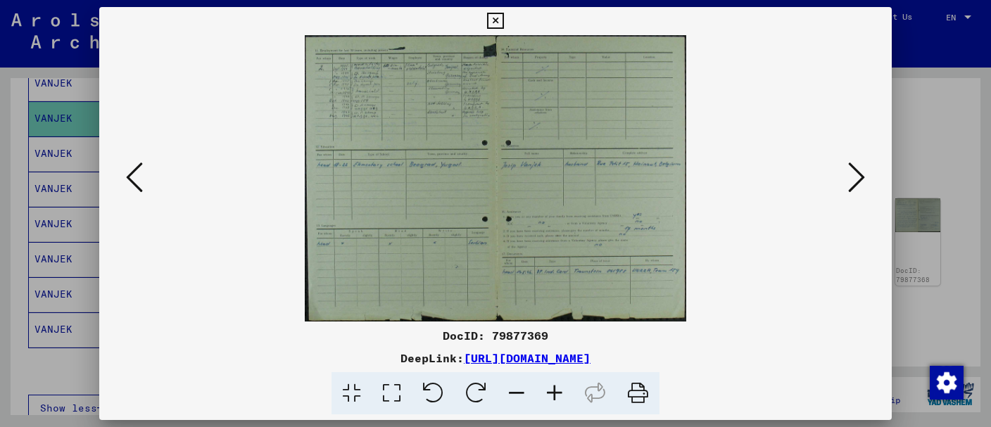
click at [855, 179] on icon at bounding box center [856, 177] width 17 height 34
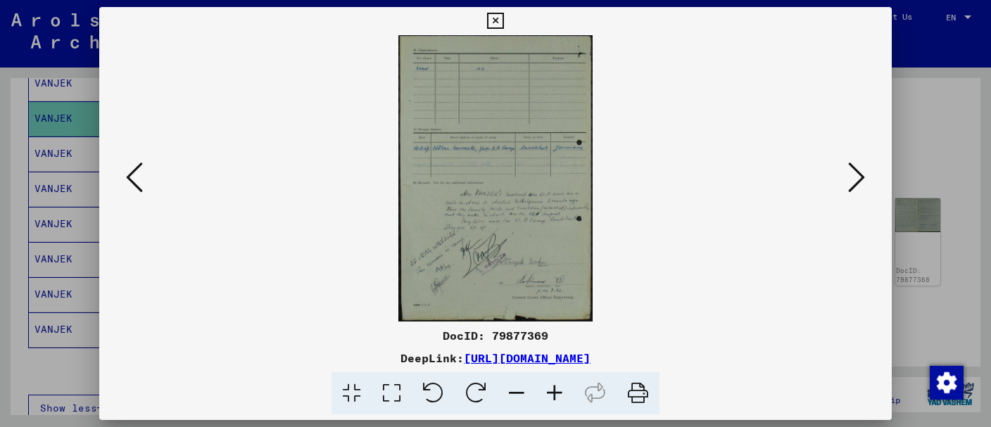
click at [854, 179] on icon at bounding box center [856, 177] width 17 height 34
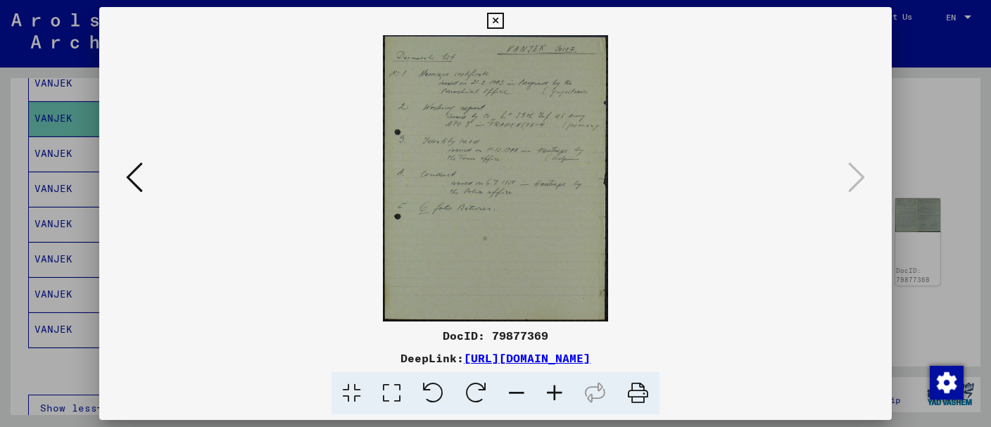
click at [503, 19] on icon at bounding box center [495, 21] width 16 height 17
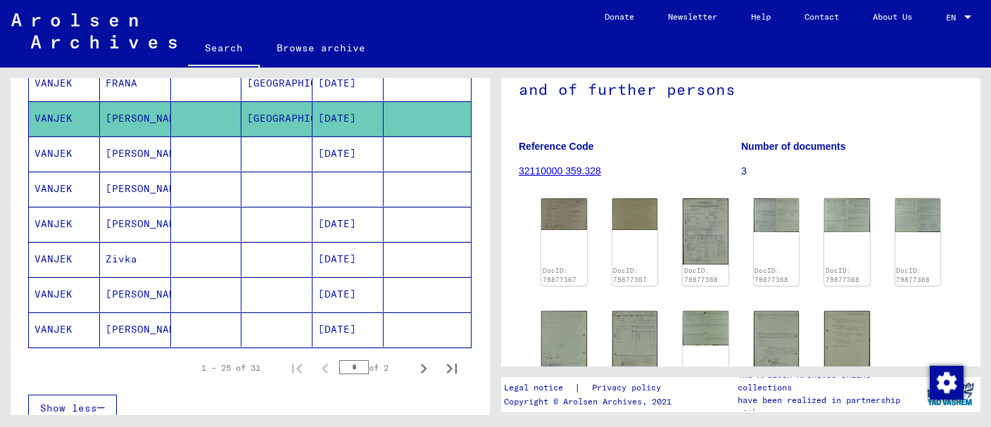
click at [156, 155] on mat-cell "[PERSON_NAME]" at bounding box center [135, 154] width 71 height 34
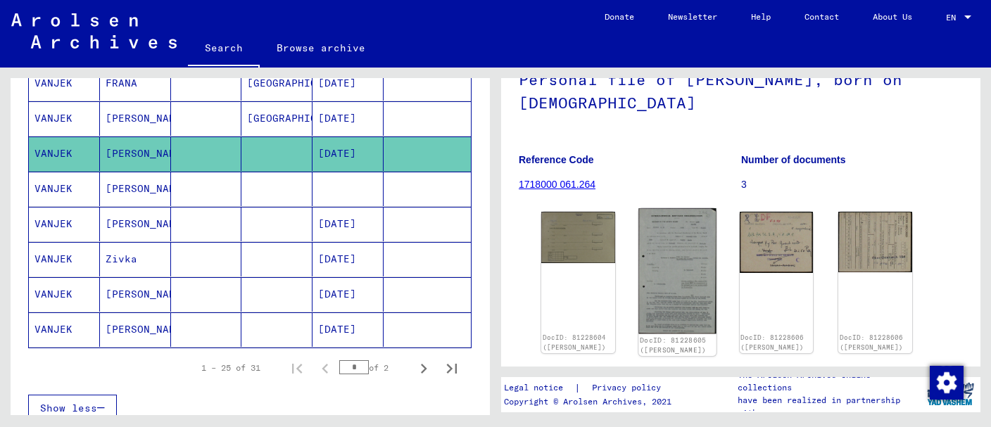
scroll to position [222, 0]
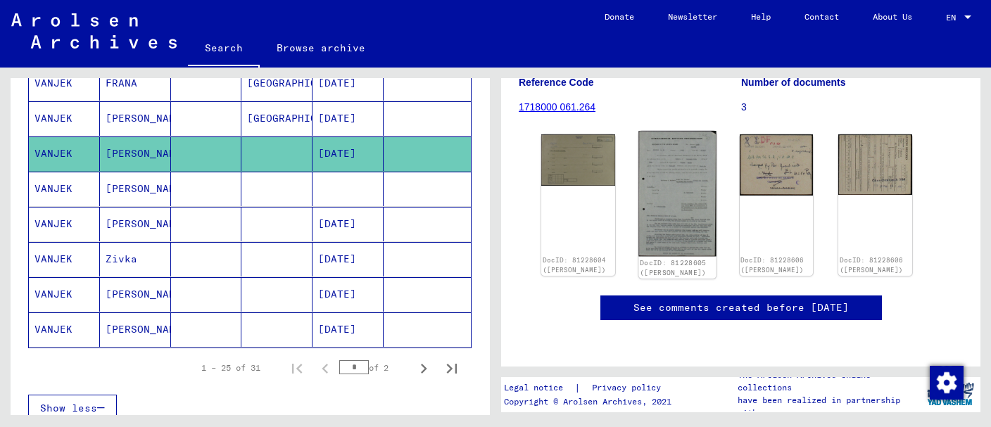
click at [690, 202] on img at bounding box center [676, 194] width 77 height 126
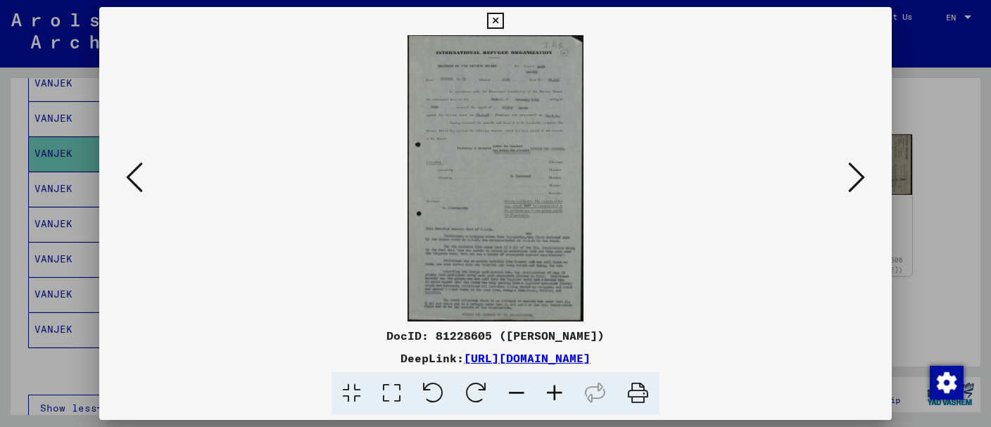
click at [557, 388] on icon at bounding box center [555, 393] width 38 height 43
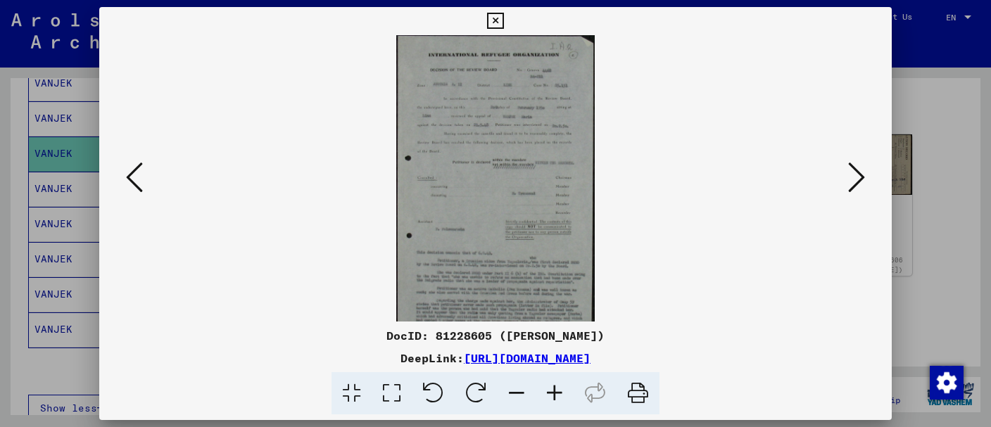
click at [556, 388] on icon at bounding box center [555, 393] width 38 height 43
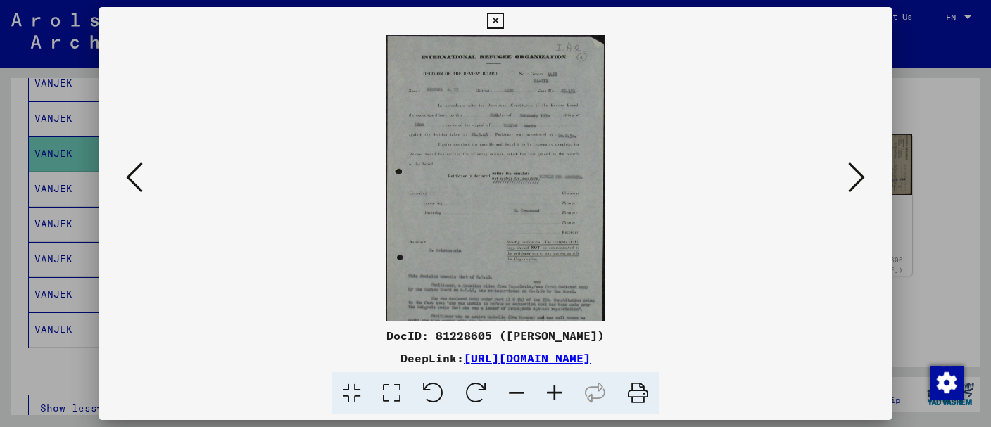
click at [556, 388] on icon at bounding box center [555, 393] width 38 height 43
click at [555, 388] on icon at bounding box center [555, 393] width 38 height 43
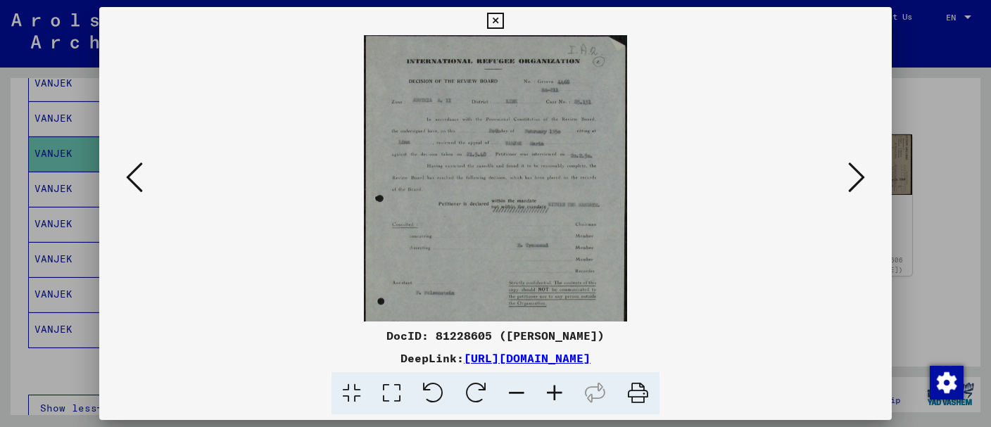
click at [555, 388] on icon at bounding box center [555, 393] width 38 height 43
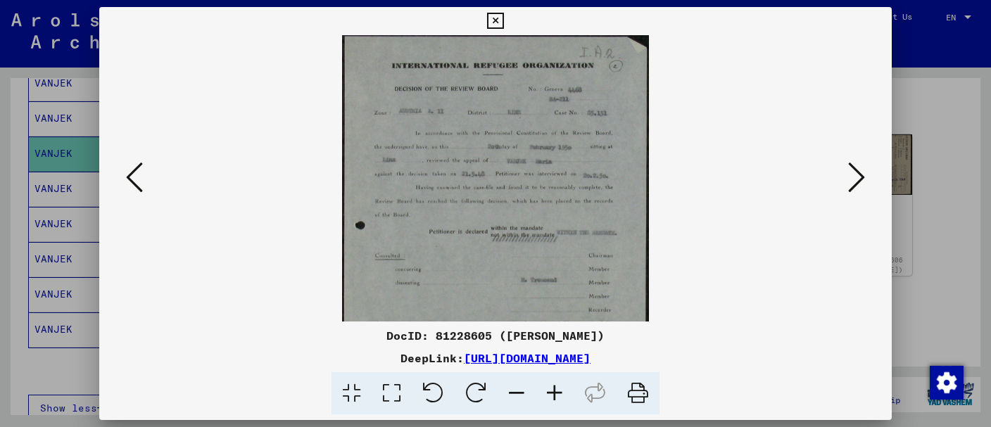
click at [555, 388] on icon at bounding box center [555, 393] width 38 height 43
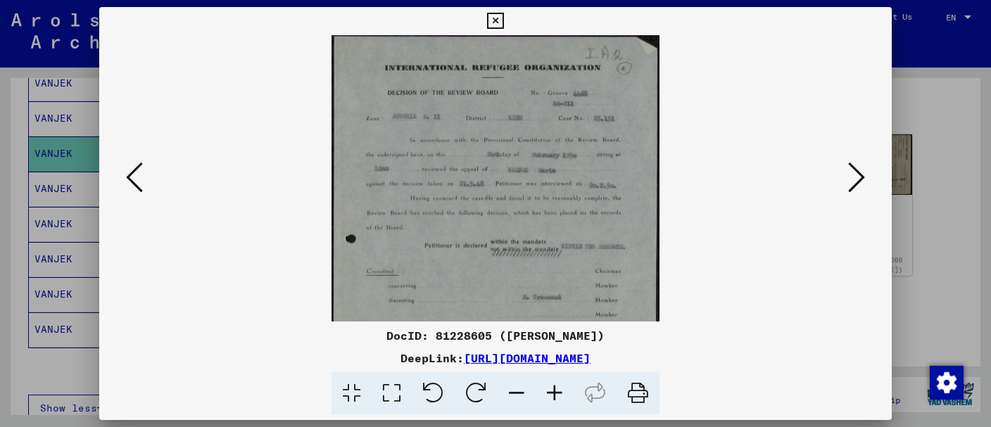
click at [555, 387] on icon at bounding box center [555, 393] width 38 height 43
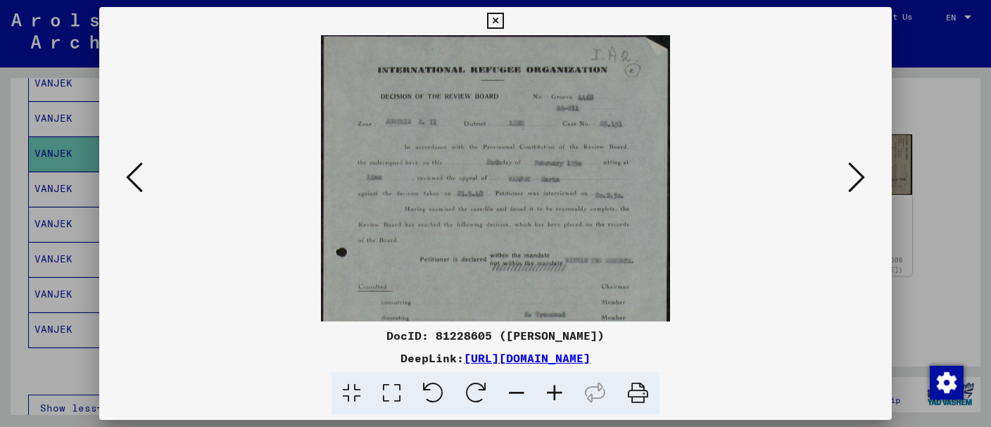
click at [554, 387] on icon at bounding box center [555, 393] width 38 height 43
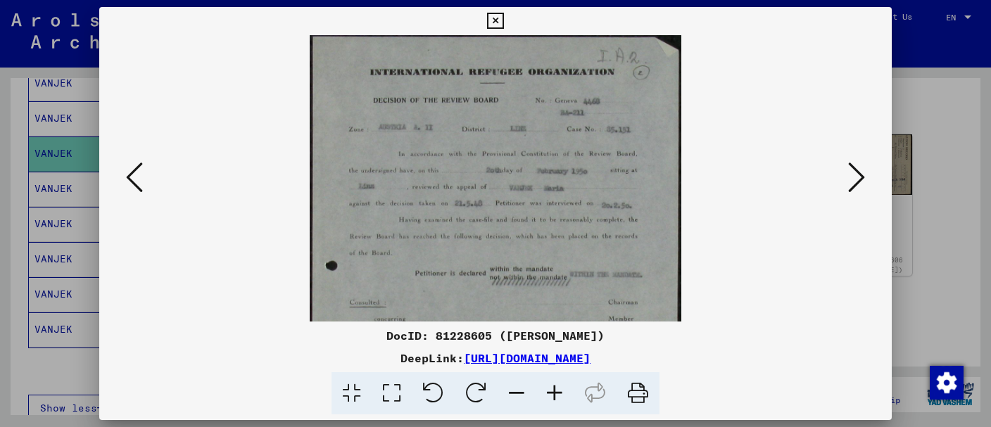
click at [554, 387] on icon at bounding box center [555, 393] width 38 height 43
click at [554, 386] on icon at bounding box center [555, 393] width 38 height 43
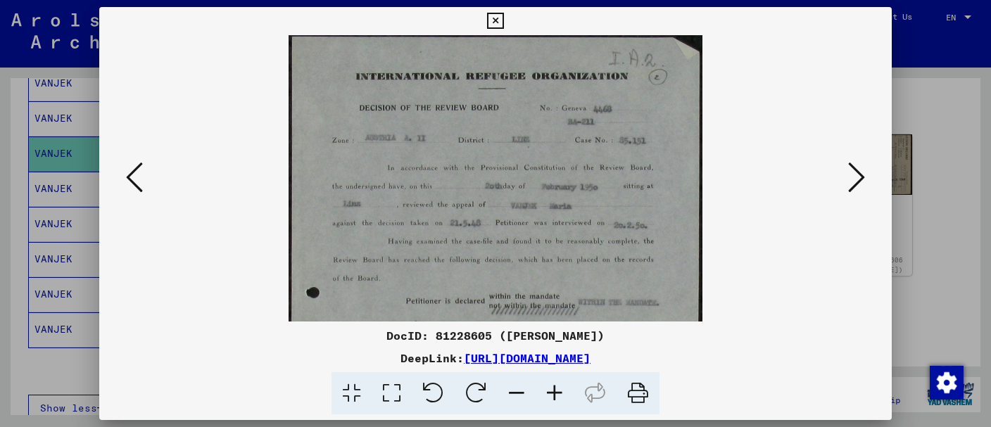
click at [554, 386] on icon at bounding box center [555, 393] width 38 height 43
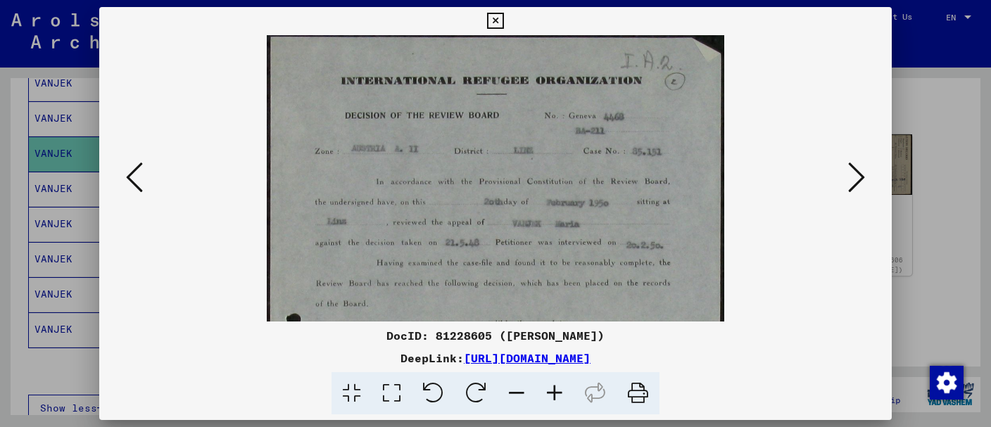
click at [553, 386] on icon at bounding box center [555, 393] width 38 height 43
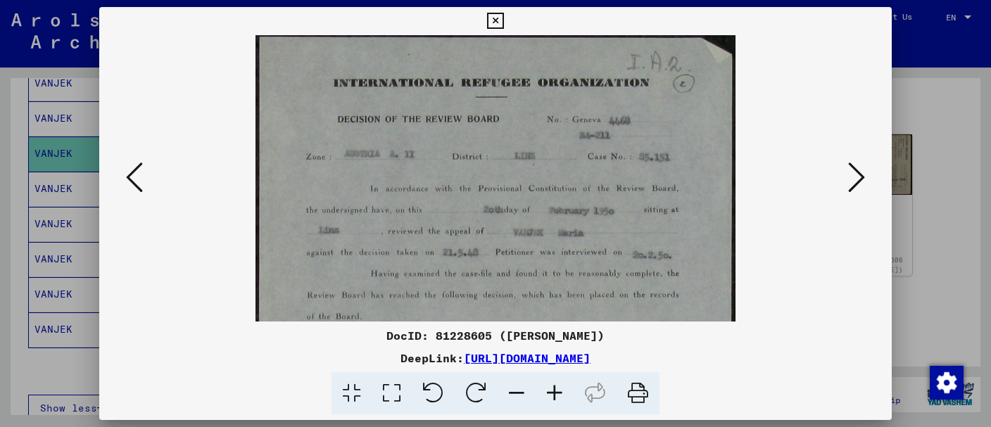
click at [552, 386] on icon at bounding box center [555, 393] width 38 height 43
click at [550, 386] on icon at bounding box center [555, 393] width 38 height 43
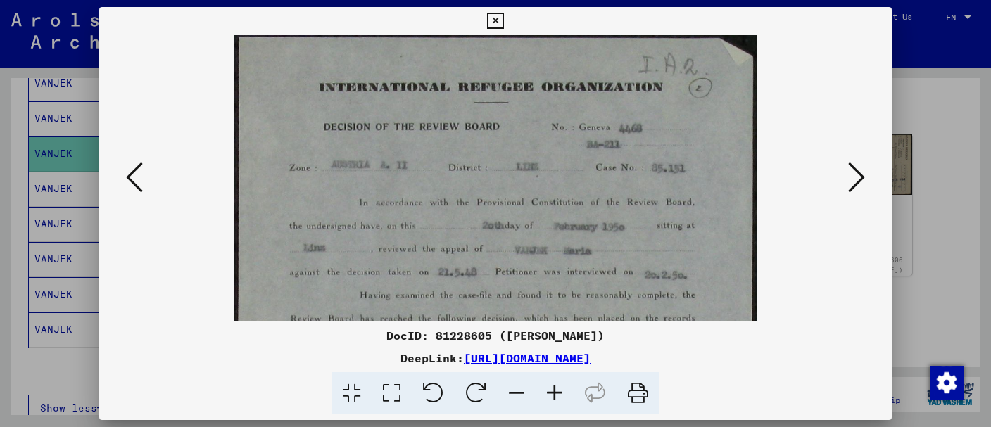
click at [550, 386] on icon at bounding box center [555, 393] width 38 height 43
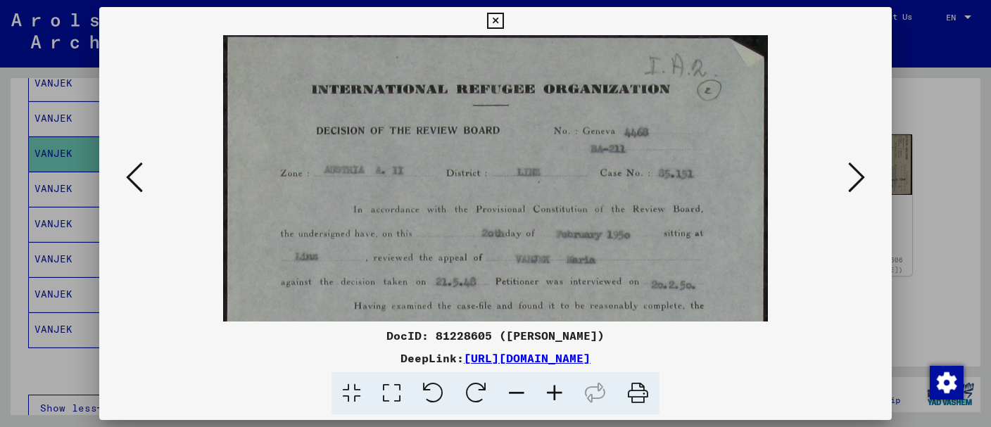
click at [549, 386] on icon at bounding box center [555, 393] width 38 height 43
click at [548, 386] on icon at bounding box center [555, 393] width 38 height 43
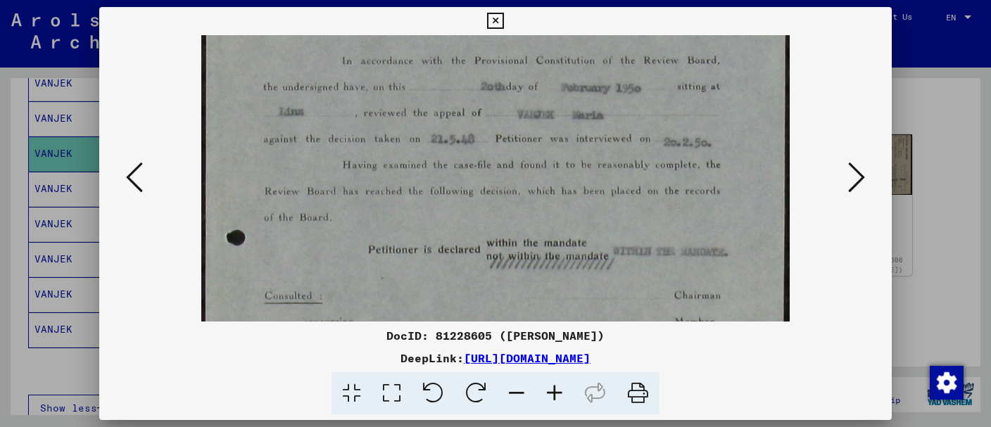
drag, startPoint x: 492, startPoint y: 293, endPoint x: 486, endPoint y: 129, distance: 164.1
click at [486, 129] on img at bounding box center [495, 350] width 588 height 955
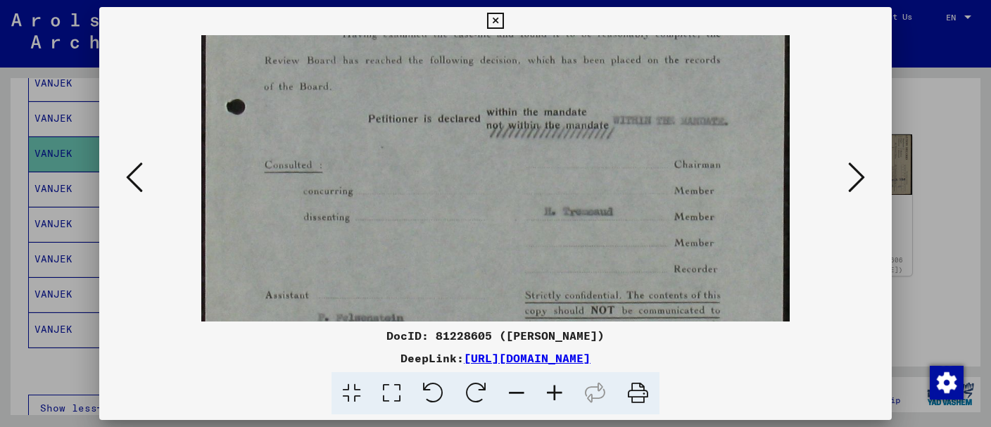
drag, startPoint x: 440, startPoint y: 232, endPoint x: 443, endPoint y: 101, distance: 130.2
click at [443, 101] on img at bounding box center [495, 219] width 588 height 955
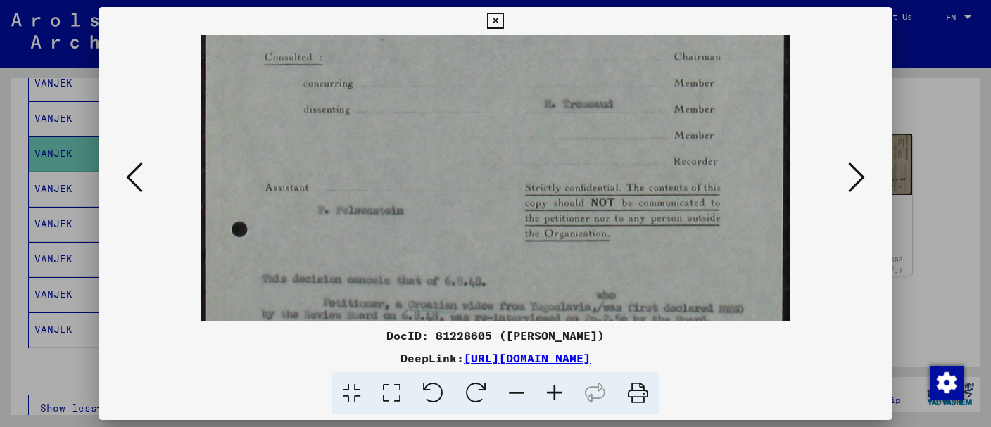
drag, startPoint x: 438, startPoint y: 201, endPoint x: 438, endPoint y: 88, distance: 113.3
click at [438, 88] on img at bounding box center [495, 109] width 588 height 955
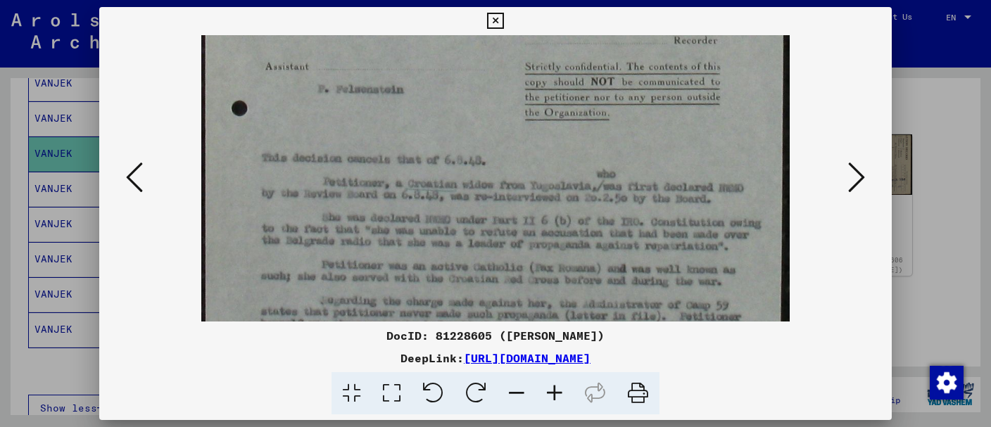
drag, startPoint x: 441, startPoint y: 134, endPoint x: 436, endPoint y: 112, distance: 22.4
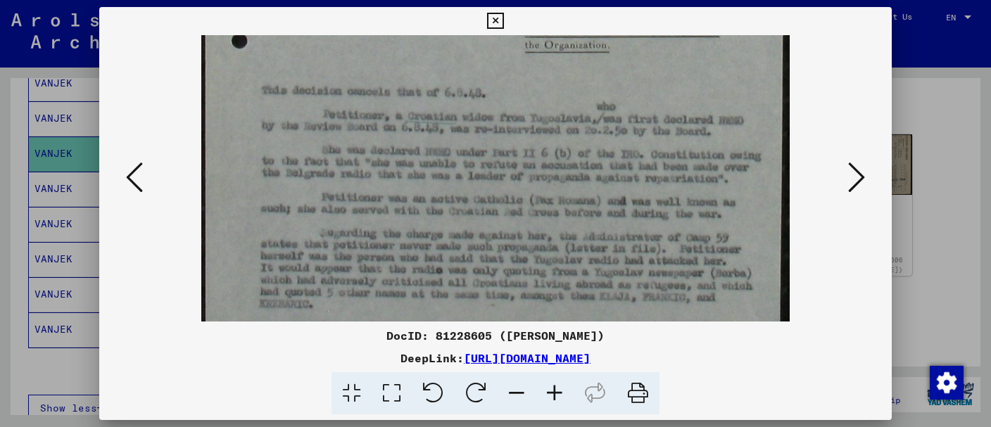
drag, startPoint x: 429, startPoint y: 170, endPoint x: 430, endPoint y: 93, distance: 76.7
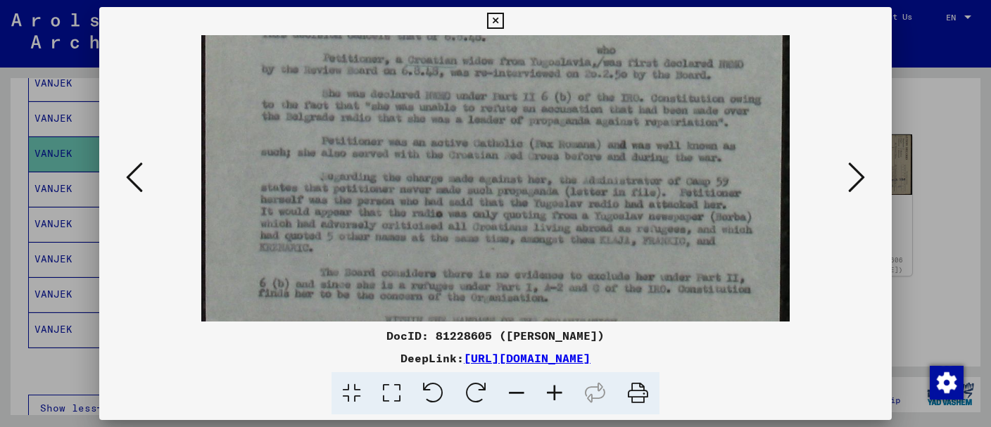
scroll to position [654, 0]
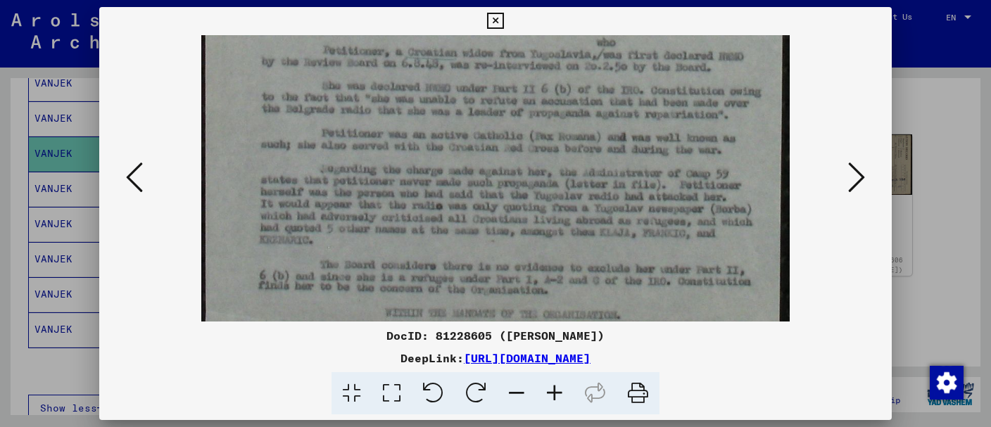
drag, startPoint x: 469, startPoint y: 227, endPoint x: 459, endPoint y: 168, distance: 59.4
click at [558, 393] on icon at bounding box center [555, 393] width 38 height 43
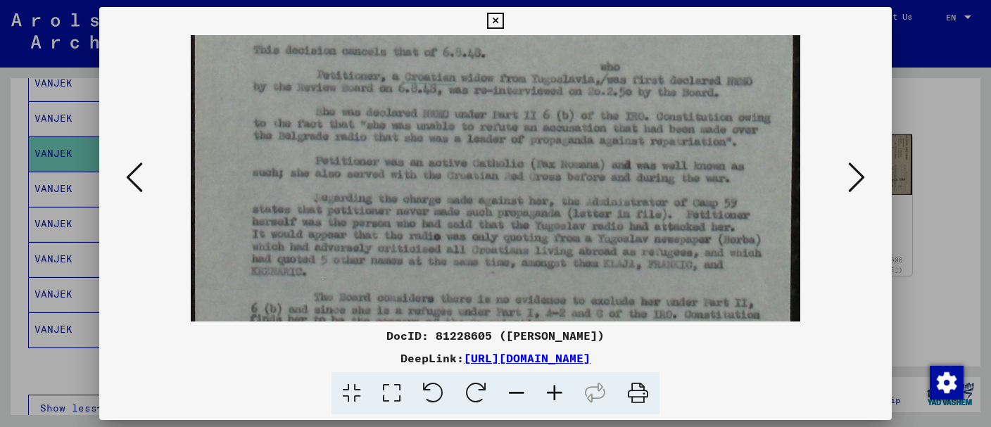
click at [558, 393] on icon at bounding box center [555, 393] width 38 height 43
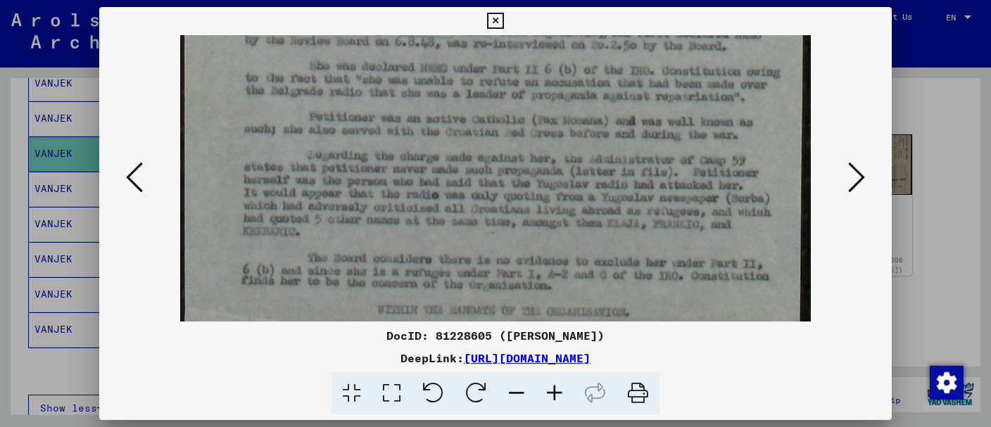
scroll to position [739, 0]
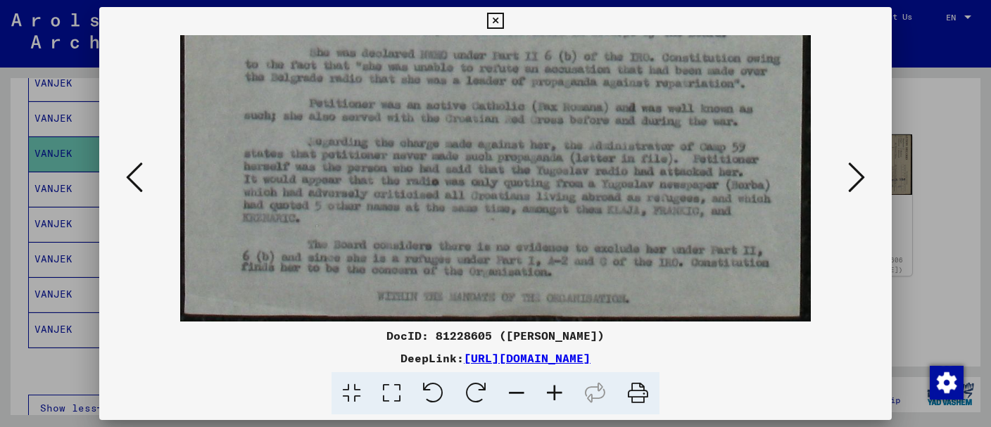
drag, startPoint x: 552, startPoint y: 263, endPoint x: 550, endPoint y: 194, distance: 69.0
click at [861, 179] on icon at bounding box center [856, 177] width 17 height 34
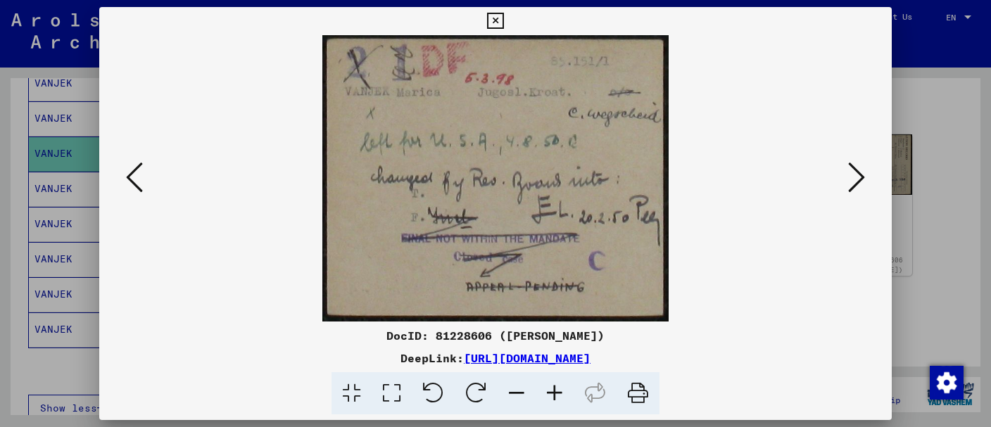
click at [861, 179] on icon at bounding box center [856, 177] width 17 height 34
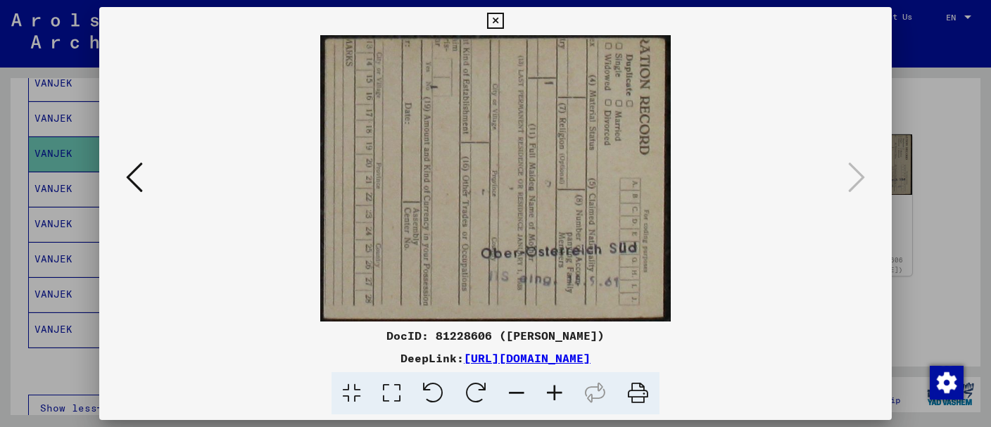
click at [503, 20] on icon at bounding box center [495, 21] width 16 height 17
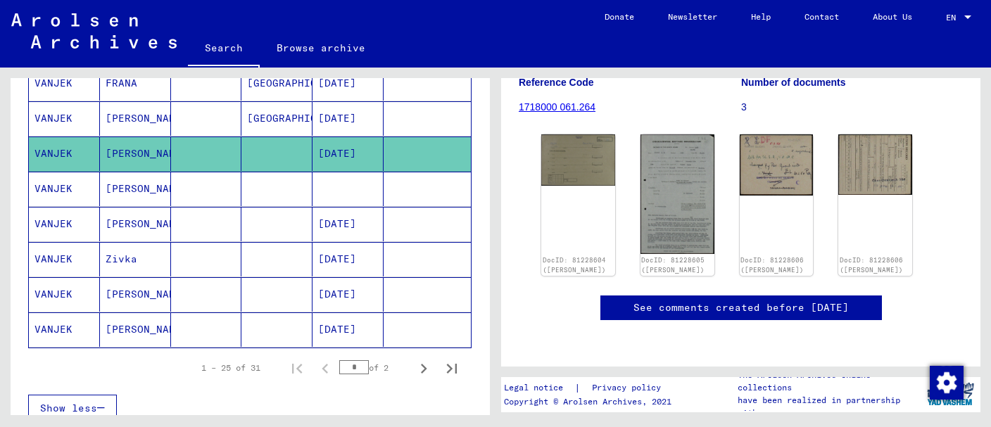
click at [174, 172] on mat-cell at bounding box center [206, 189] width 71 height 34
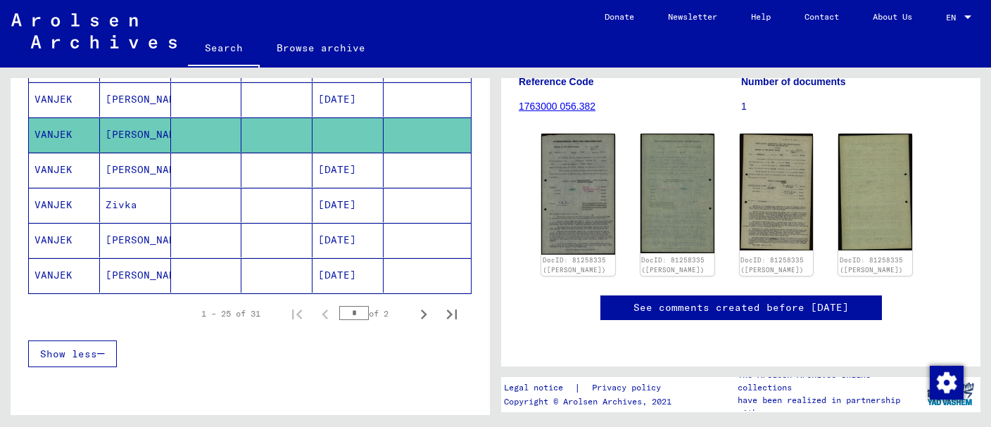
scroll to position [966, 0]
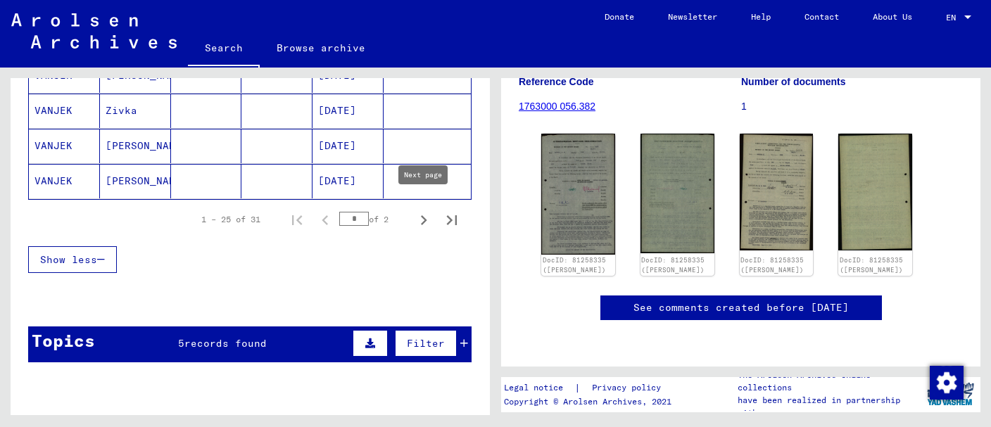
click at [427, 210] on icon "Next page" at bounding box center [424, 220] width 20 height 20
type input "*"
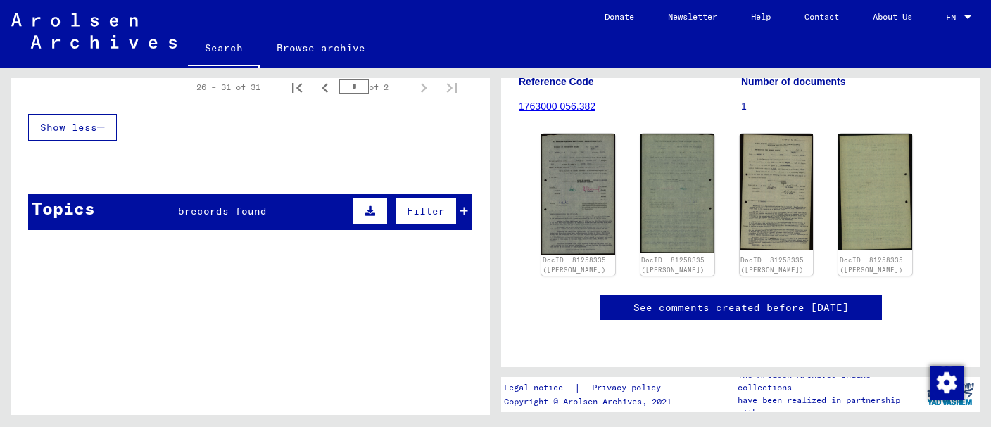
scroll to position [469, 0]
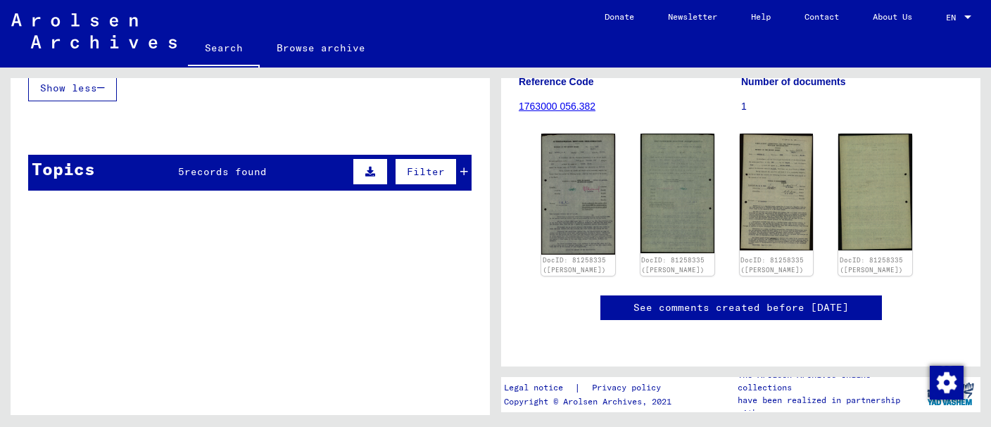
click at [286, 172] on div "Topics 5 records found Filter" at bounding box center [249, 173] width 443 height 36
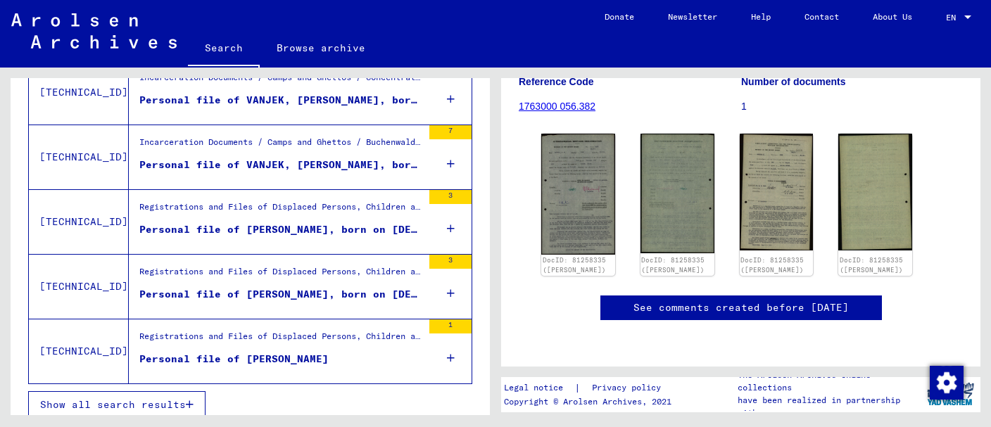
scroll to position [628, 0]
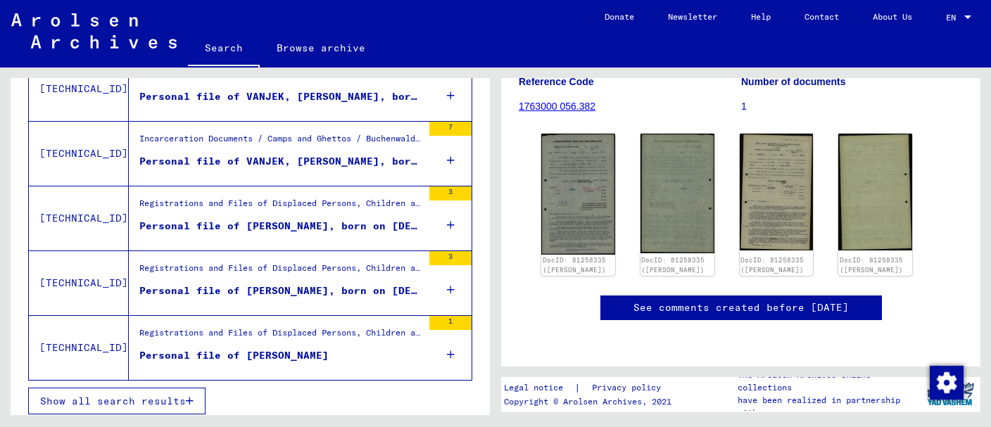
click at [151, 395] on span "Show all search results" at bounding box center [113, 401] width 146 height 13
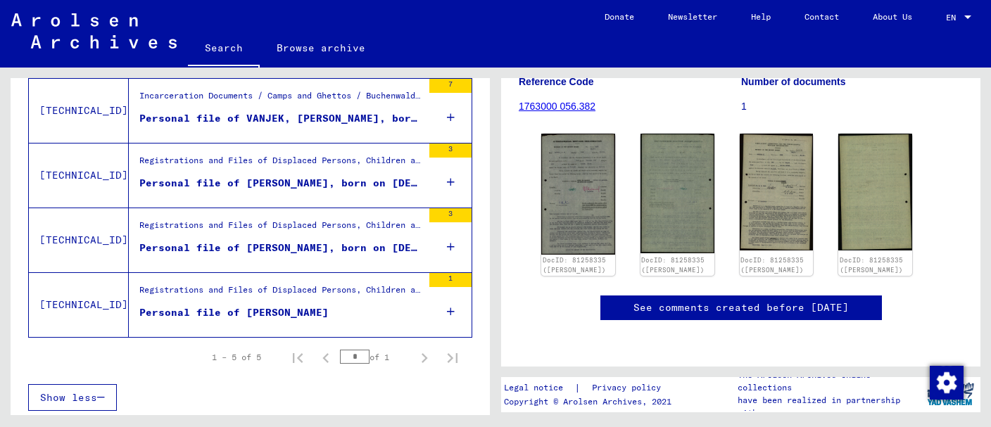
scroll to position [0, 0]
